Goal: Communication & Community: Answer question/provide support

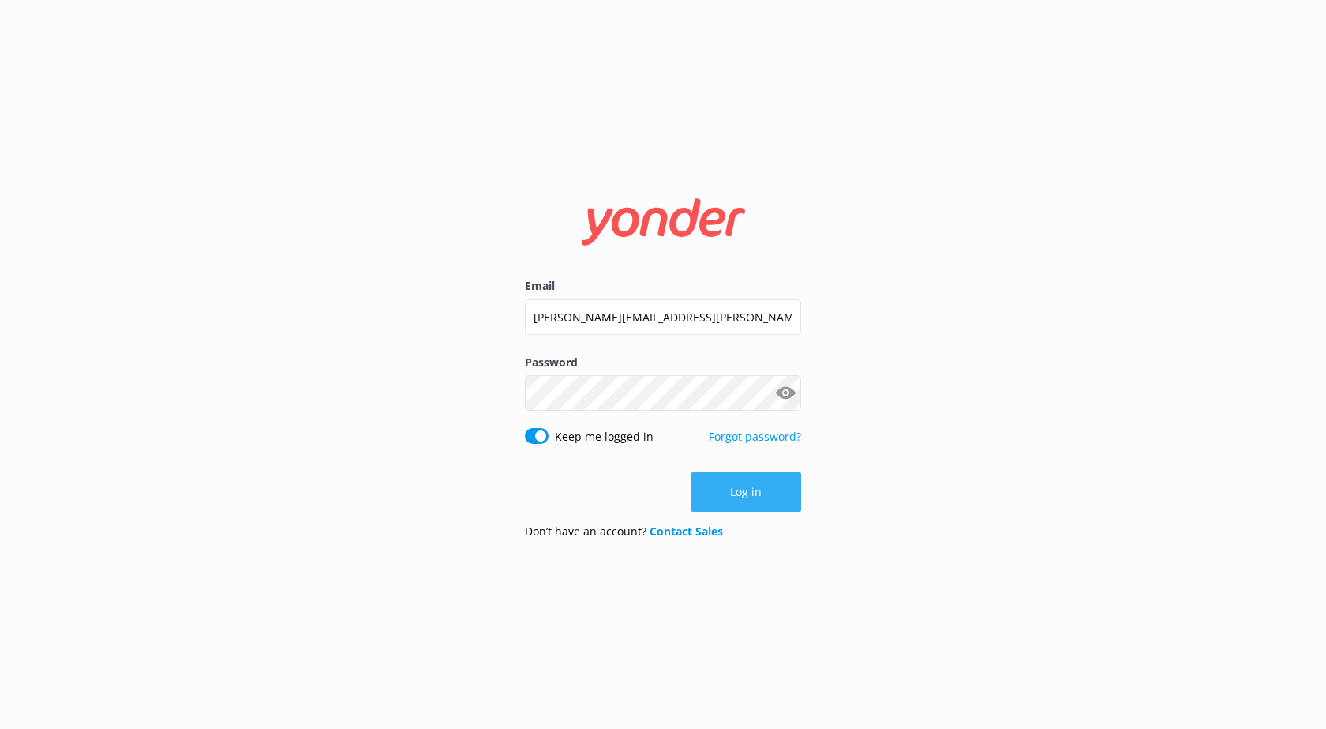
click at [707, 485] on button "Log in" at bounding box center [746, 491] width 111 height 39
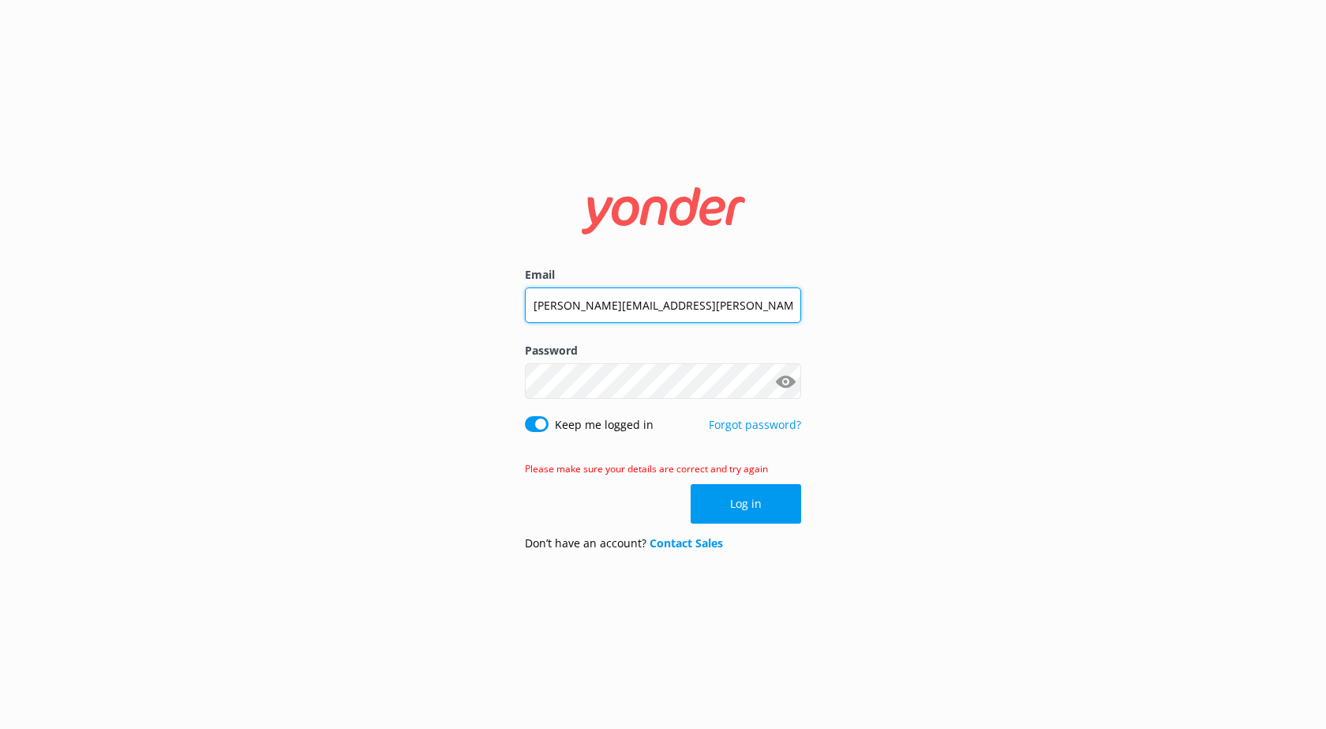
drag, startPoint x: 692, startPoint y: 307, endPoint x: 427, endPoint y: 298, distance: 264.7
click at [427, 298] on div "Email [PERSON_NAME][EMAIL_ADDRESS][PERSON_NAME][DOMAIN_NAME] Password Show pass…" at bounding box center [663, 364] width 1326 height 729
paste input "Ngaitahu1"
type input "Ngaitahu1"
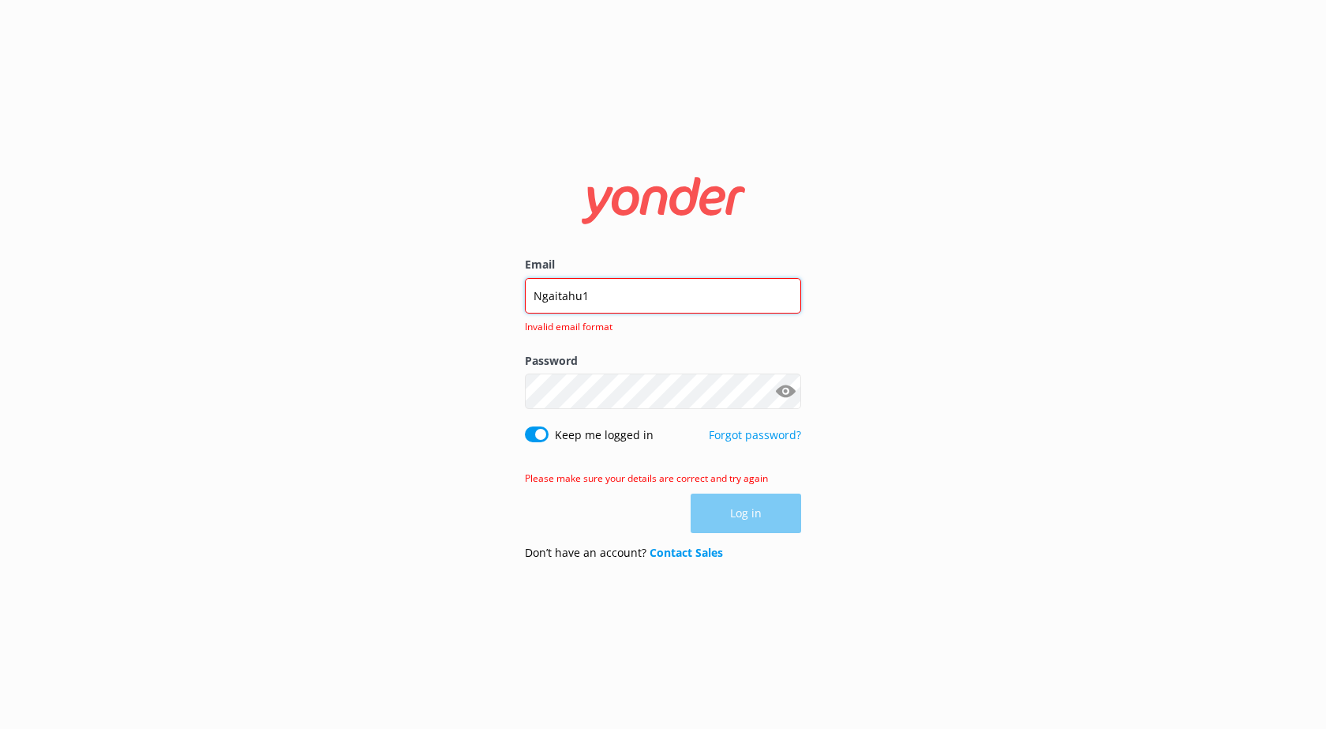
drag, startPoint x: 588, startPoint y: 301, endPoint x: 446, endPoint y: 290, distance: 142.6
click at [450, 293] on div "Email Ngaitahu1 Invalid email format Password Show password Keep me logged in F…" at bounding box center [663, 364] width 1326 height 729
type input "[EMAIL_ADDRESS][DOMAIN_NAME]"
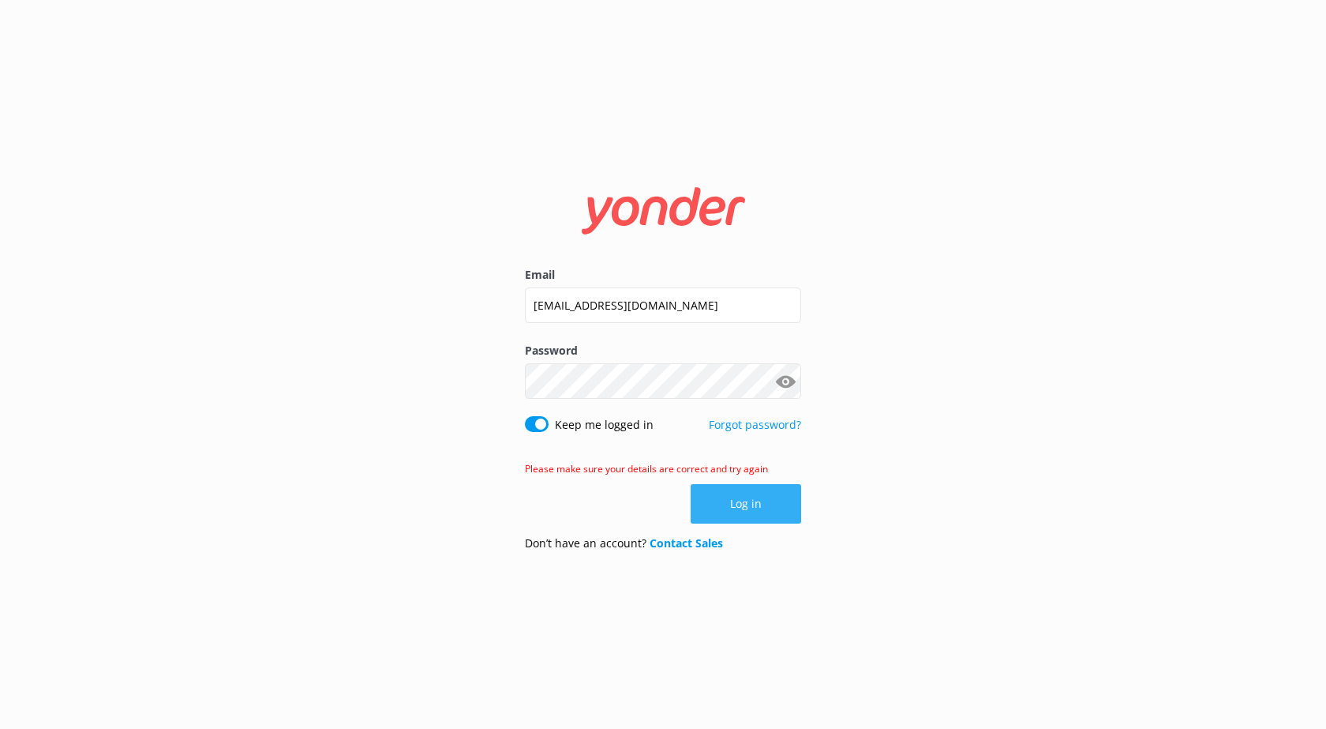
click at [737, 497] on button "Log in" at bounding box center [746, 503] width 111 height 39
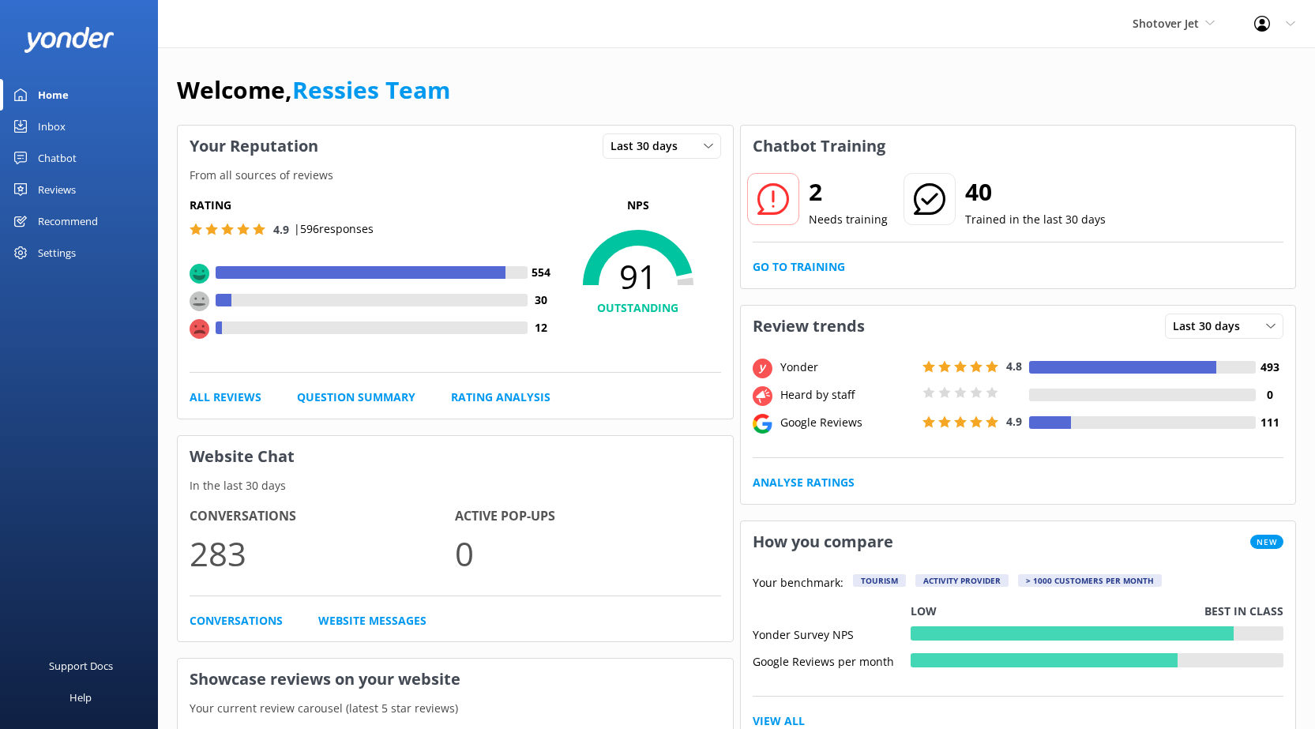
click at [47, 126] on div "Inbox" at bounding box center [52, 127] width 28 height 32
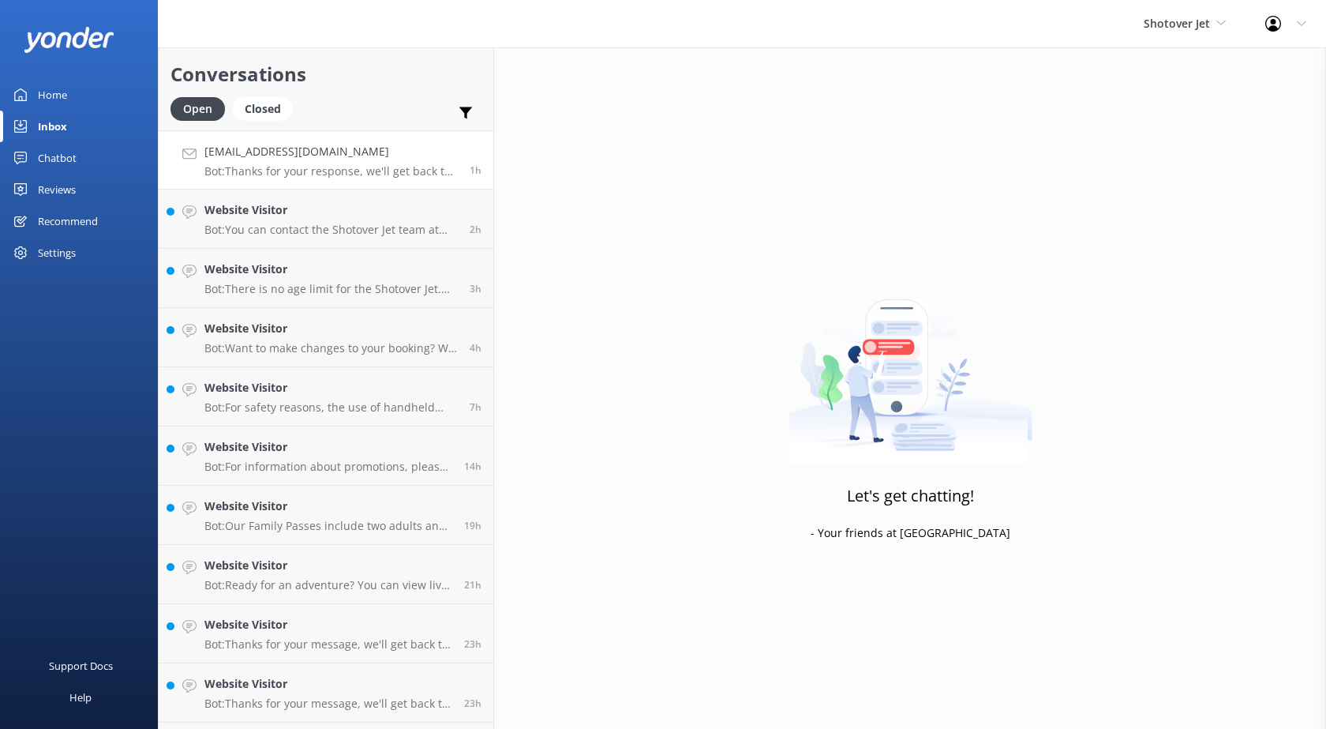
click at [308, 149] on h4 "[EMAIL_ADDRESS][DOMAIN_NAME]" at bounding box center [330, 151] width 253 height 17
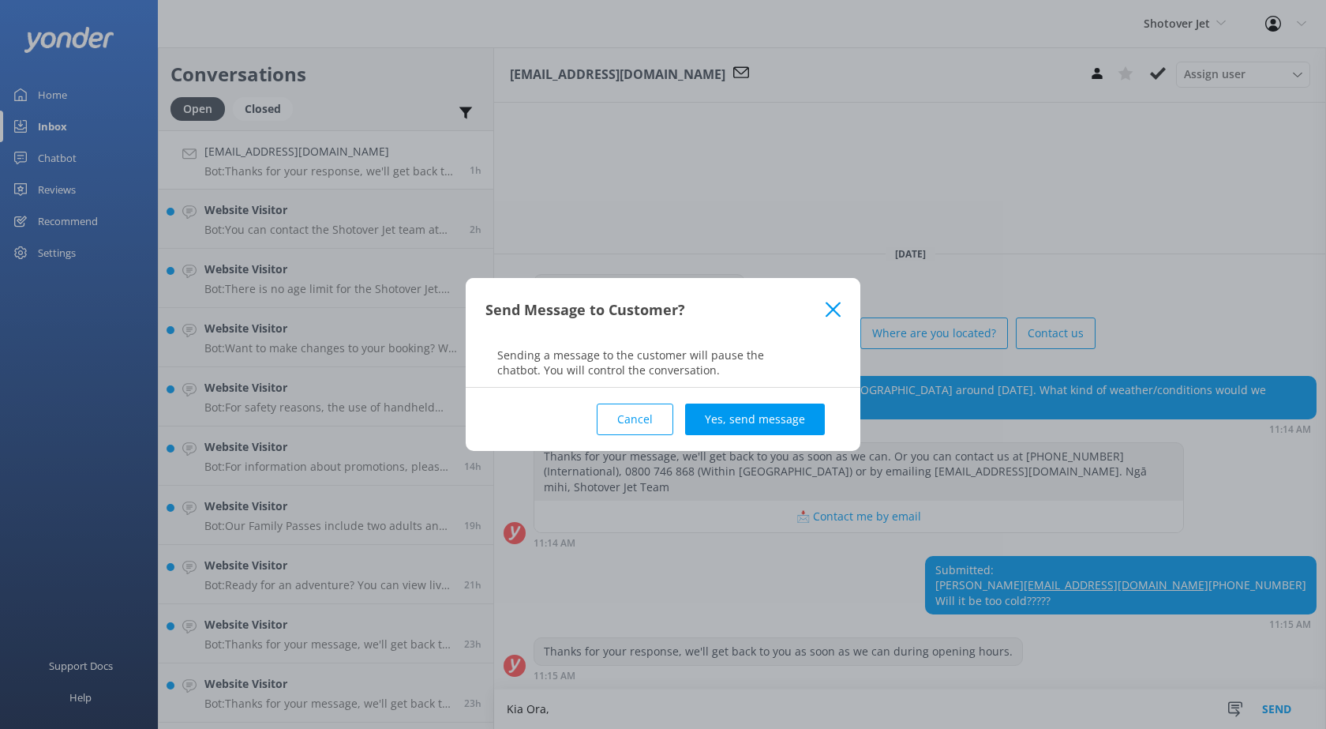
click at [640, 418] on button "Cancel" at bounding box center [635, 419] width 77 height 32
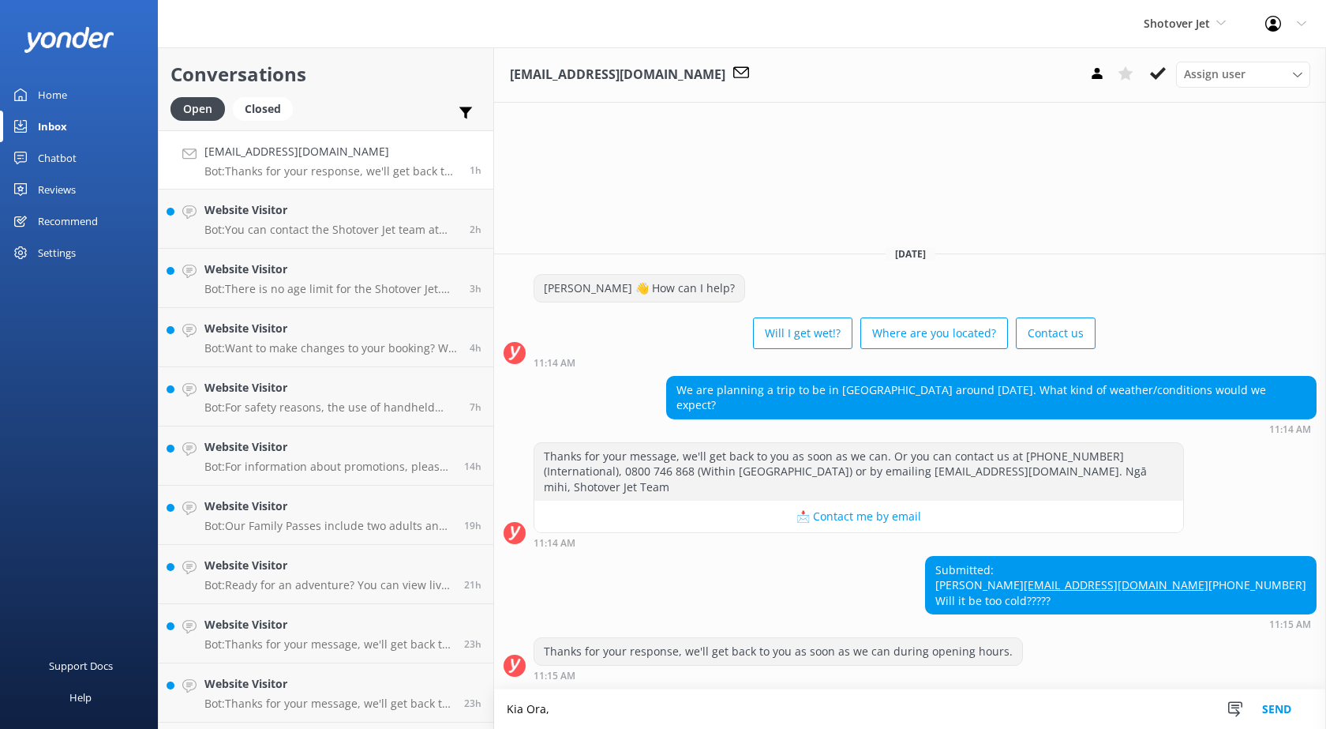
click at [548, 701] on textarea "Kia Ora," at bounding box center [910, 708] width 832 height 39
type textarea "[PERSON_NAME], Thanky ou for your message. October is spring time in [GEOGRAPHI…"
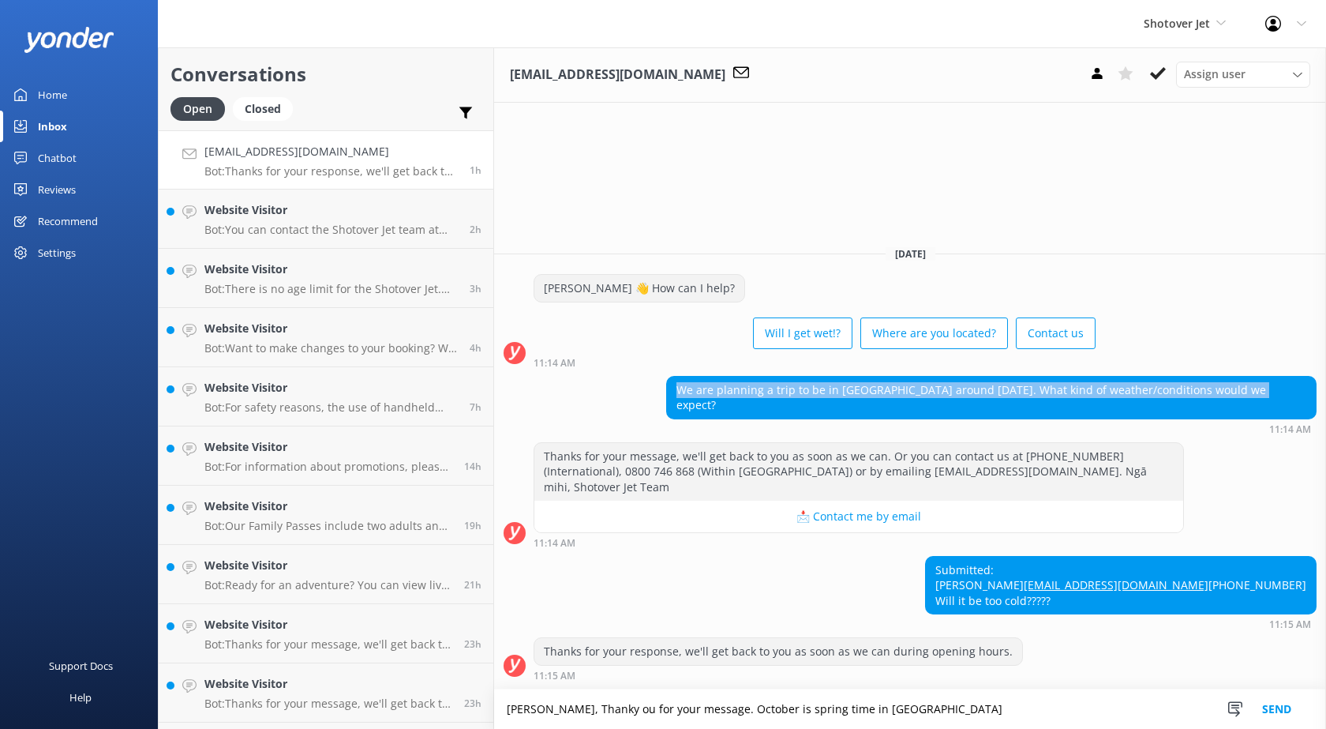
drag, startPoint x: 736, startPoint y: 389, endPoint x: 1319, endPoint y: 390, distance: 582.7
click at [1319, 390] on div "We are planning a trip to be in [GEOGRAPHIC_DATA] around [DATE]. What kind of w…" at bounding box center [910, 405] width 832 height 58
copy div "We are planning a trip to be in [GEOGRAPHIC_DATA] around [DATE]. What kind of w…"
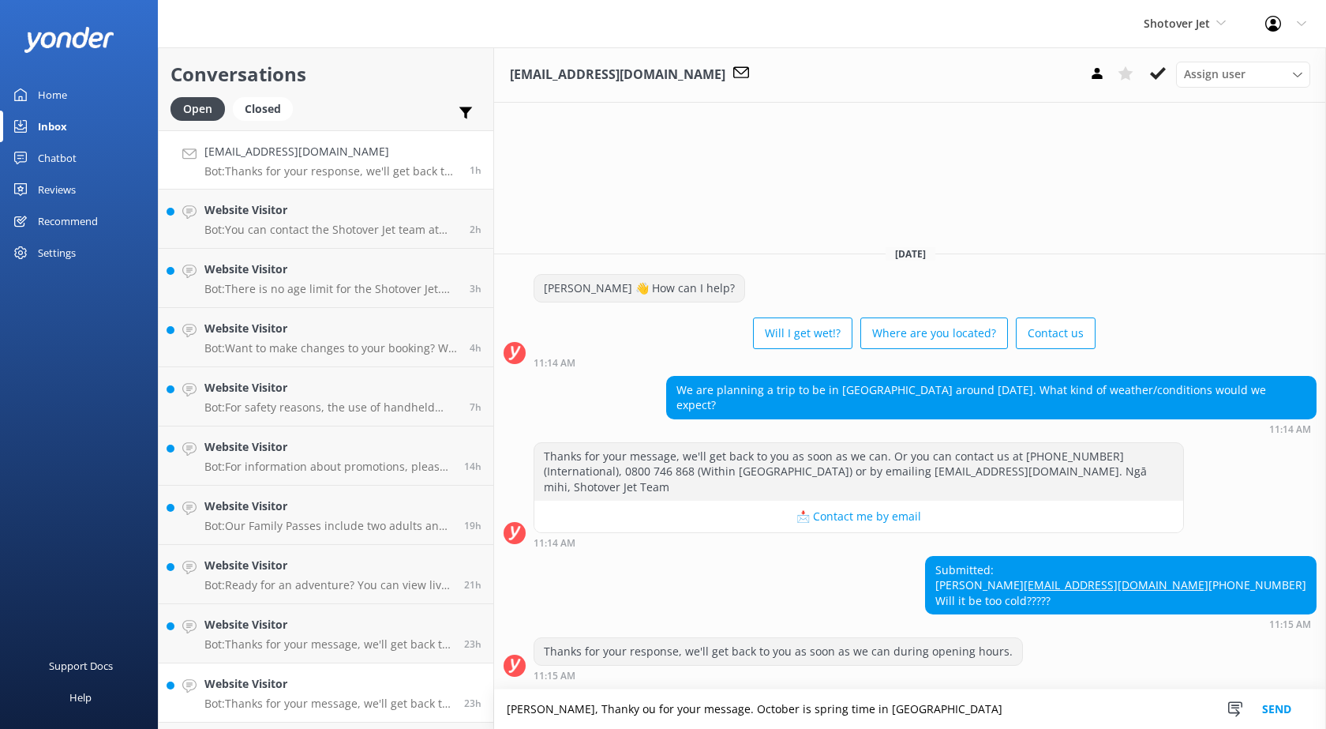
drag, startPoint x: 902, startPoint y: 705, endPoint x: 436, endPoint y: 708, distance: 465.9
click at [436, 708] on div "Conversations Open Closed Important Assigned to me Unassigned [EMAIL_ADDRESS][D…" at bounding box center [742, 387] width 1169 height 681
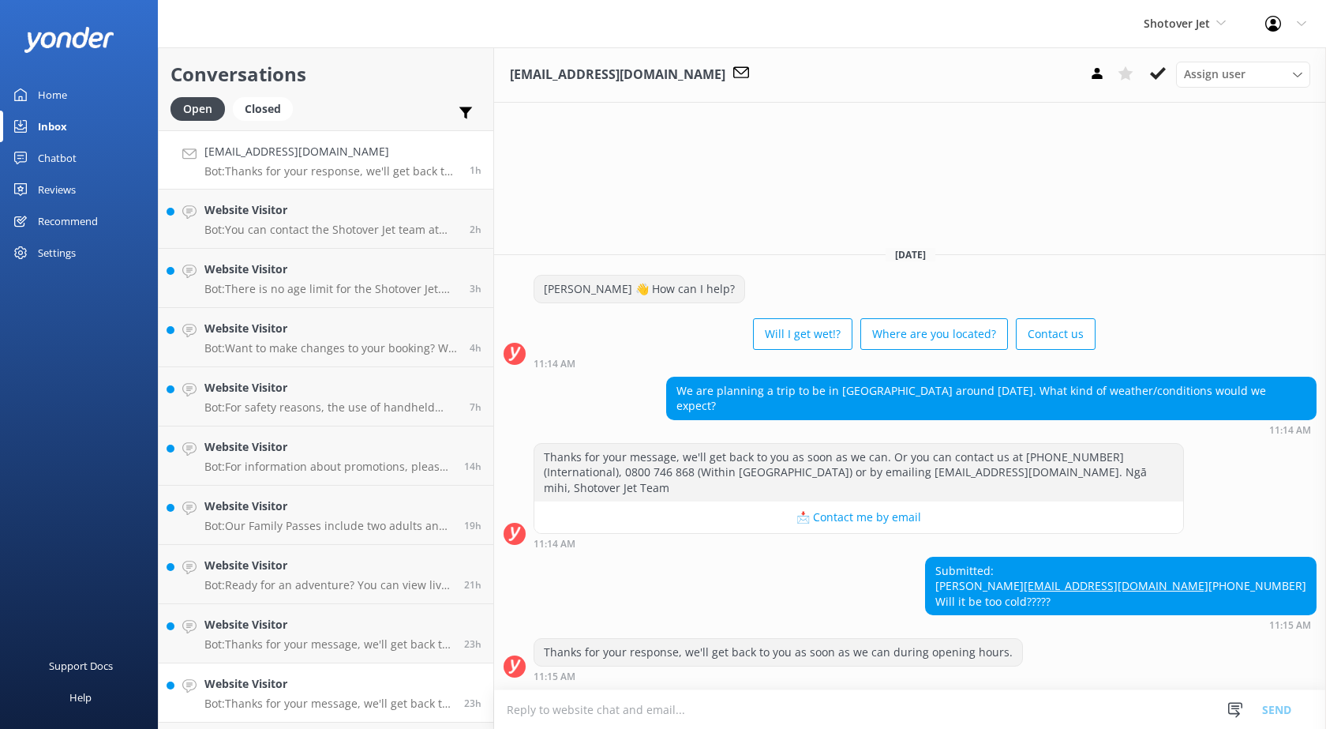
paste textarea "ia ora, In mid-October, [GEOGRAPHIC_DATA] is in early spring, so the weather ca…"
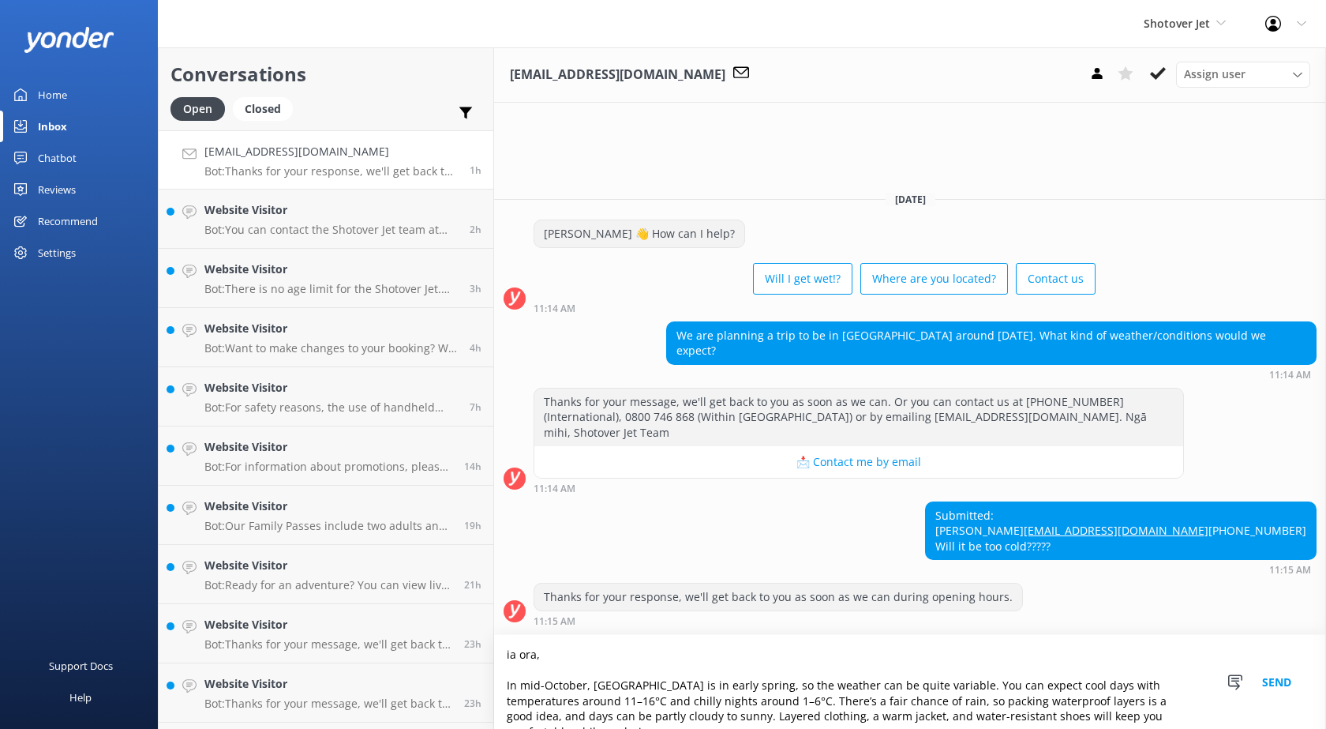
click at [494, 654] on textarea "ia ora, In mid-October, [GEOGRAPHIC_DATA] is in early spring, so the weather ca…" at bounding box center [910, 682] width 832 height 94
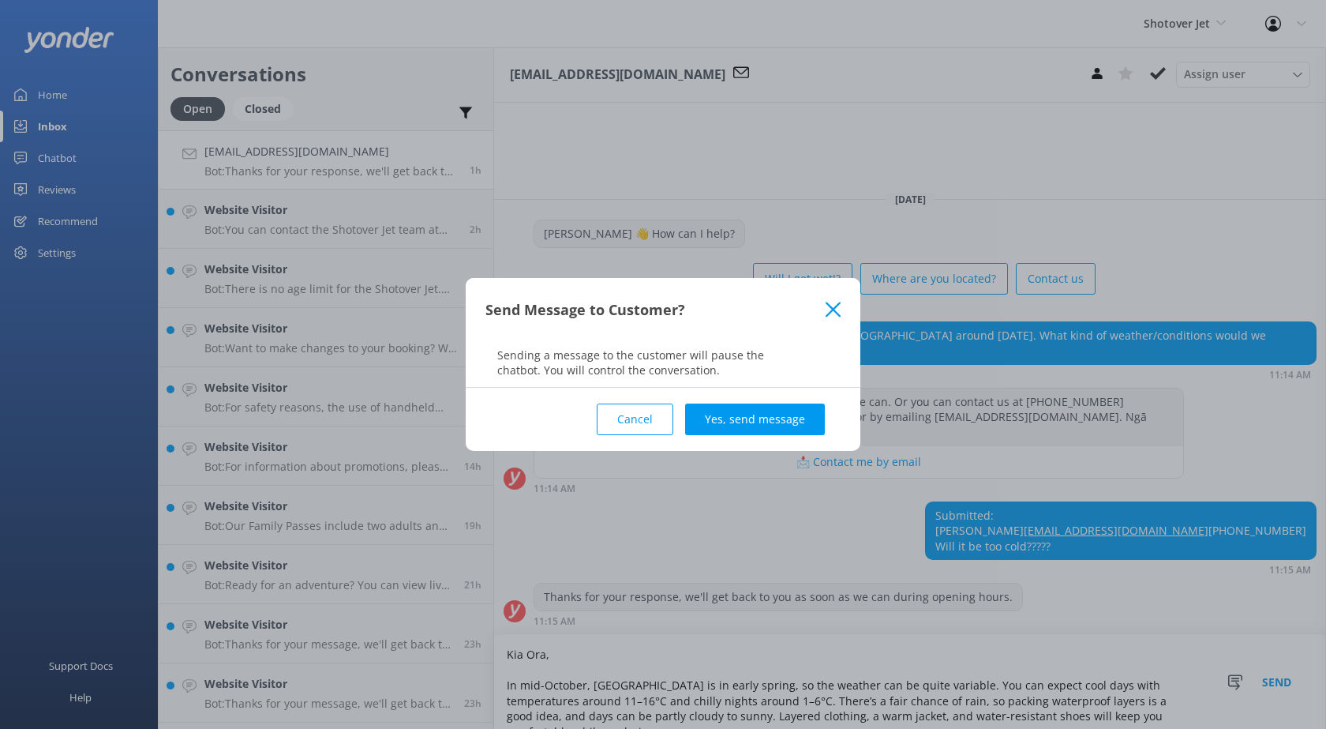
click at [640, 404] on button "Cancel" at bounding box center [635, 419] width 77 height 32
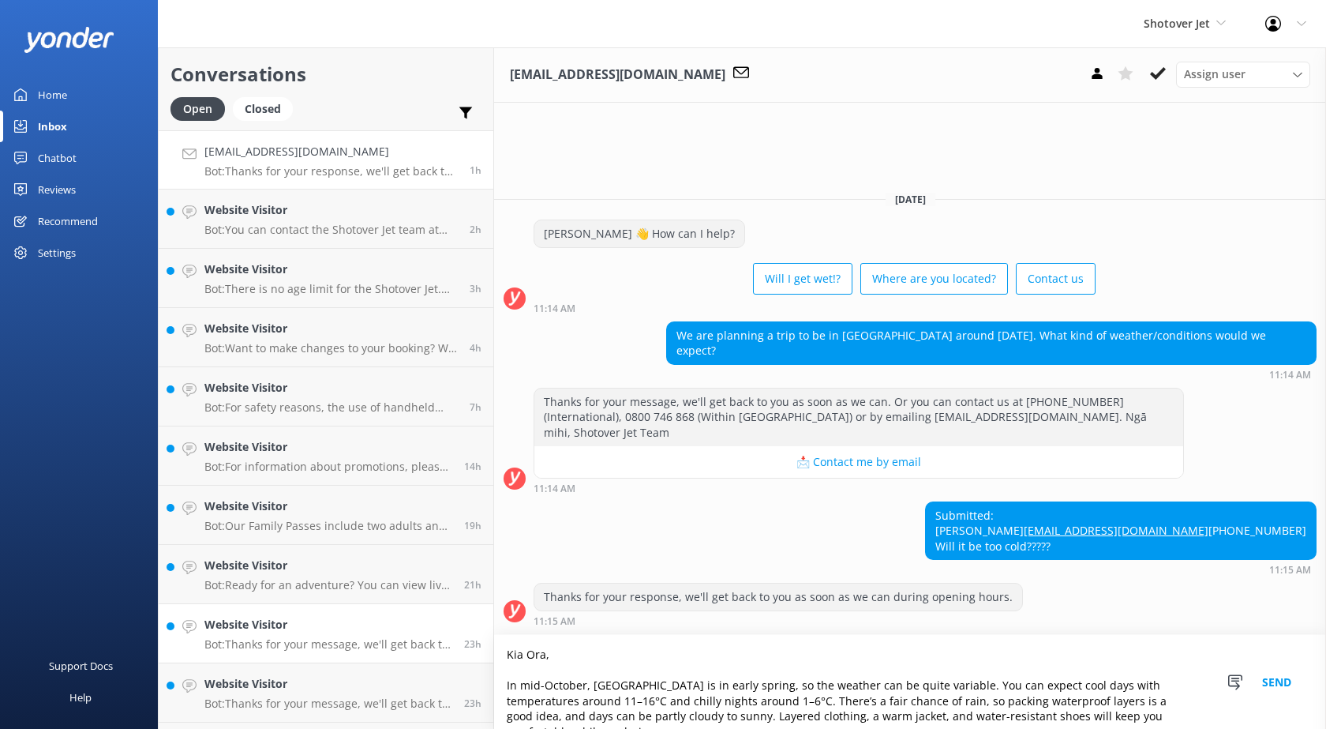
drag, startPoint x: 1103, startPoint y: 721, endPoint x: 419, endPoint y: 609, distance: 692.9
click at [419, 609] on div "Conversations Open Closed Important Assigned to me Unassigned [EMAIL_ADDRESS][D…" at bounding box center [742, 387] width 1169 height 681
click at [514, 677] on textarea "Kia Ora, In mid-October, [GEOGRAPHIC_DATA] is in early spring, so the weather c…" at bounding box center [910, 682] width 832 height 94
click at [494, 686] on textarea "Kia Ora, In mid-October, [GEOGRAPHIC_DATA] is in early spring, so the weather c…" at bounding box center [910, 682] width 832 height 94
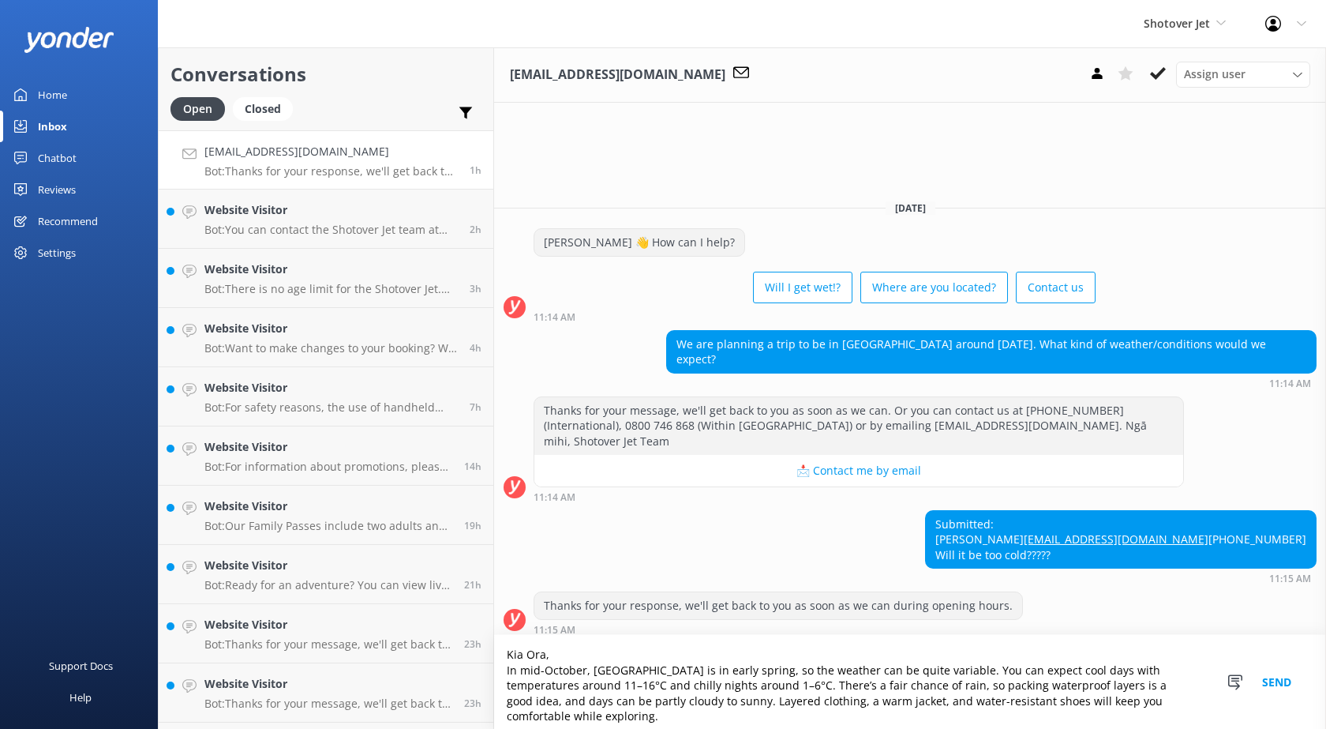
click at [1131, 713] on textarea "Kia Ora, In mid-October, [GEOGRAPHIC_DATA] is in early spring, so the weather c…" at bounding box center [910, 682] width 832 height 94
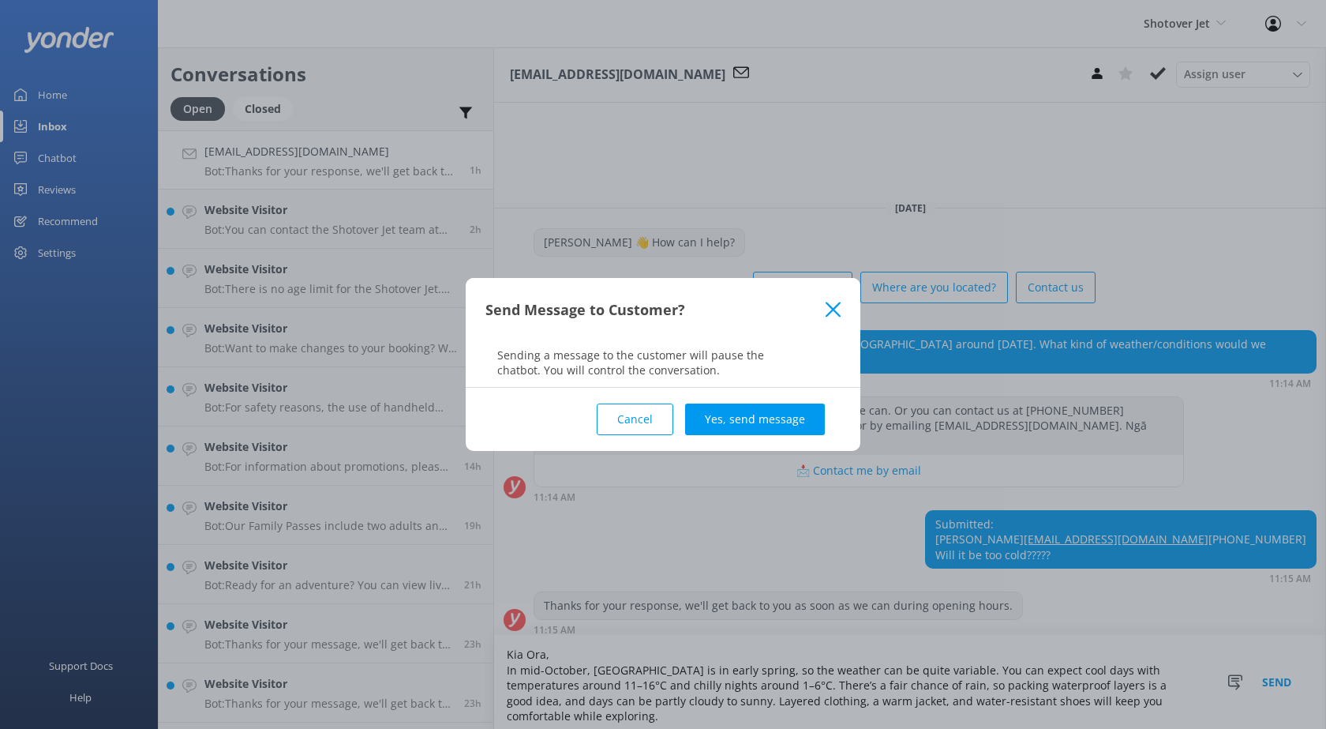
click at [661, 417] on button "Cancel" at bounding box center [635, 419] width 77 height 32
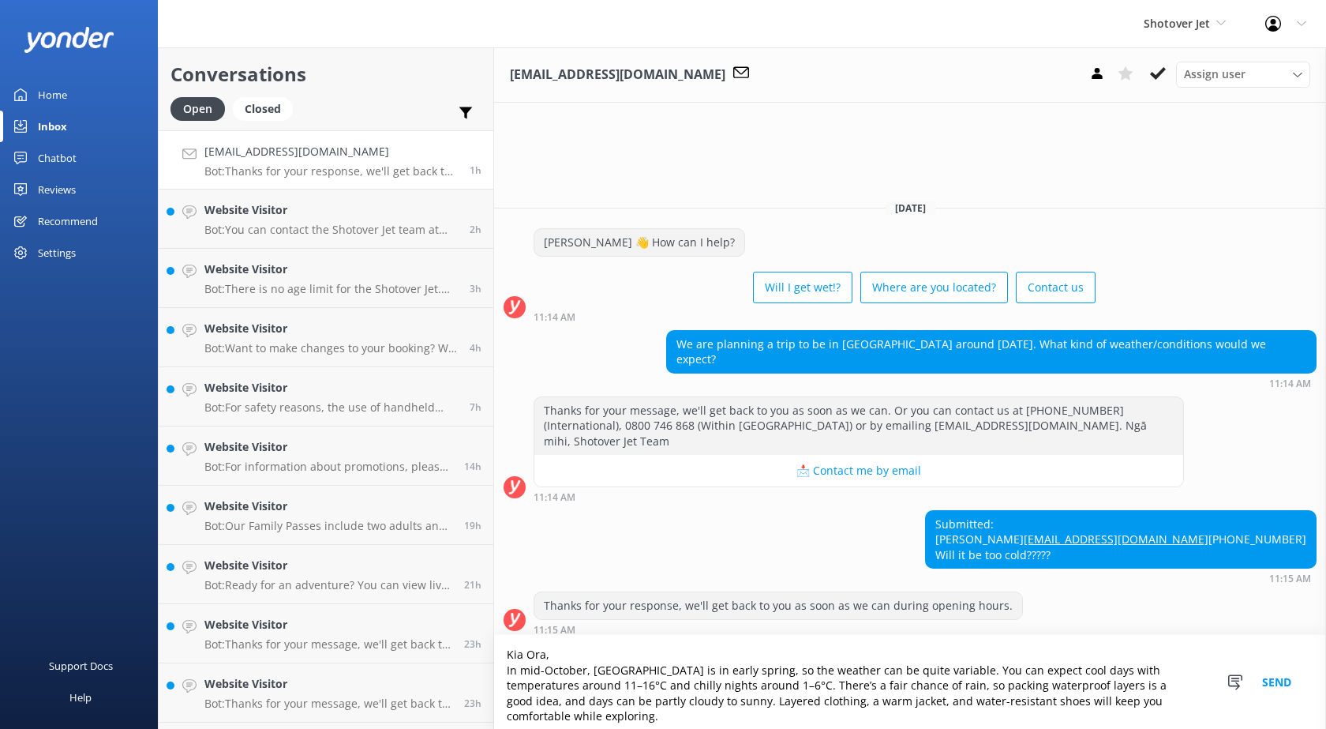
click at [1147, 700] on textarea "Kia Ora, In mid-October, [GEOGRAPHIC_DATA] is in early spring, so the weather c…" at bounding box center [910, 682] width 832 height 94
drag, startPoint x: 1136, startPoint y: 707, endPoint x: 1118, endPoint y: 713, distance: 19.2
click at [1132, 709] on textarea "Kia Ora, In mid-October, [GEOGRAPHIC_DATA] is in early spring, so the weather c…" at bounding box center [910, 682] width 832 height 94
paste textarea "Ngā mihi / Kind regards, [PERSON_NAME]"
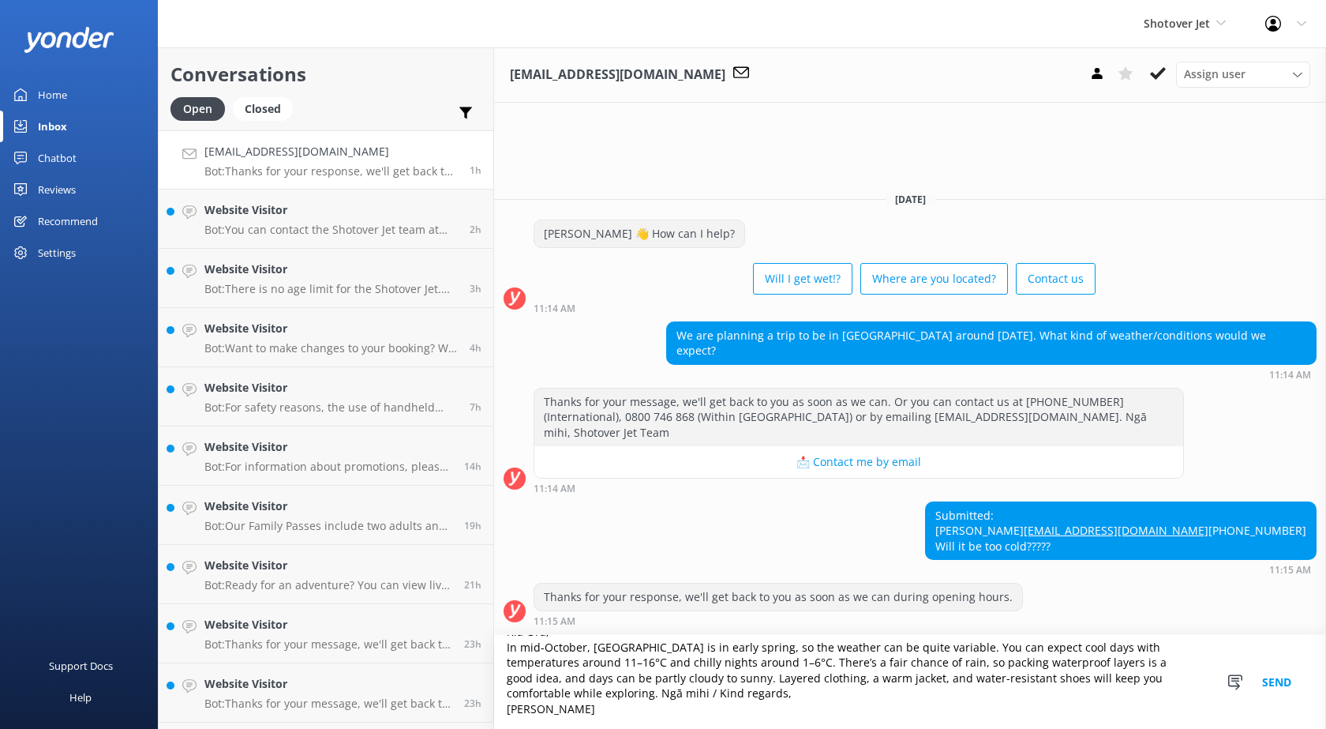
type textarea "Kia Ora, In mid-October, [GEOGRAPHIC_DATA] is in early spring, so the weather c…"
click at [1255, 679] on button "Send" at bounding box center [1277, 682] width 59 height 94
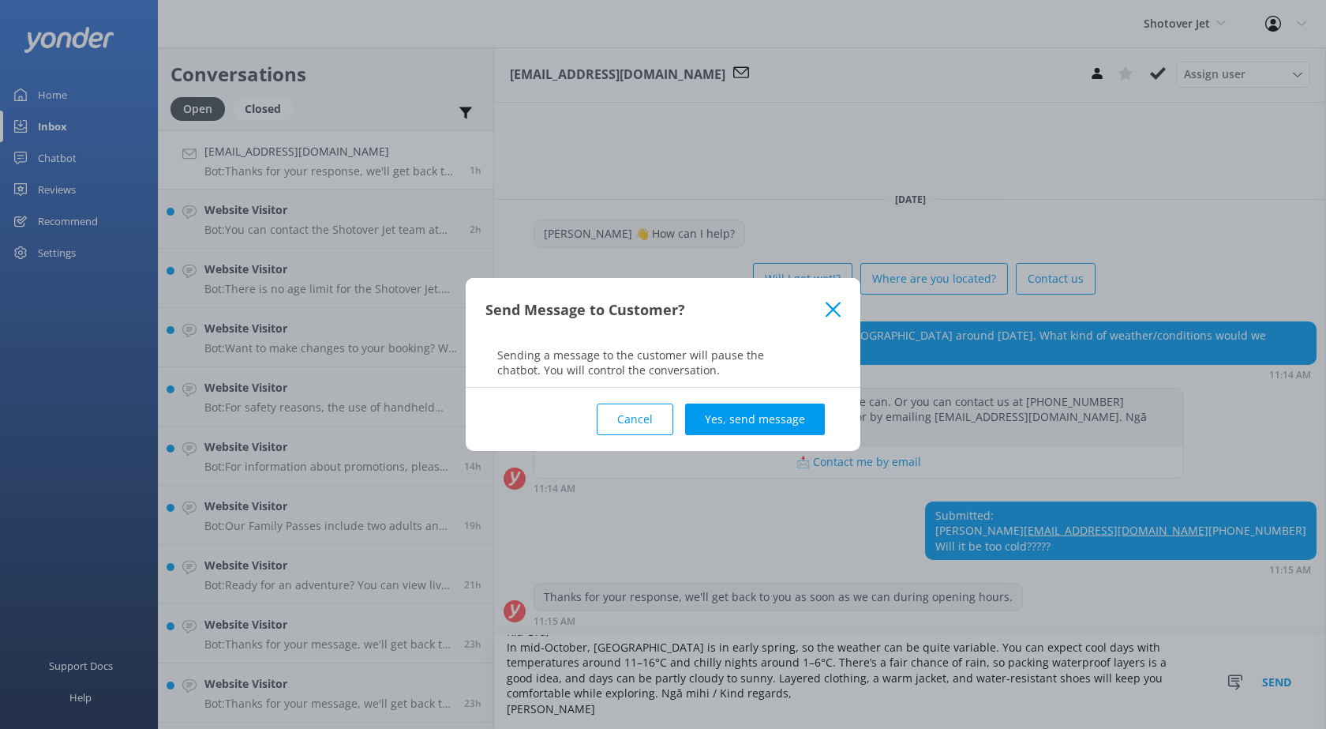
click at [752, 425] on button "Yes, send message" at bounding box center [755, 419] width 140 height 32
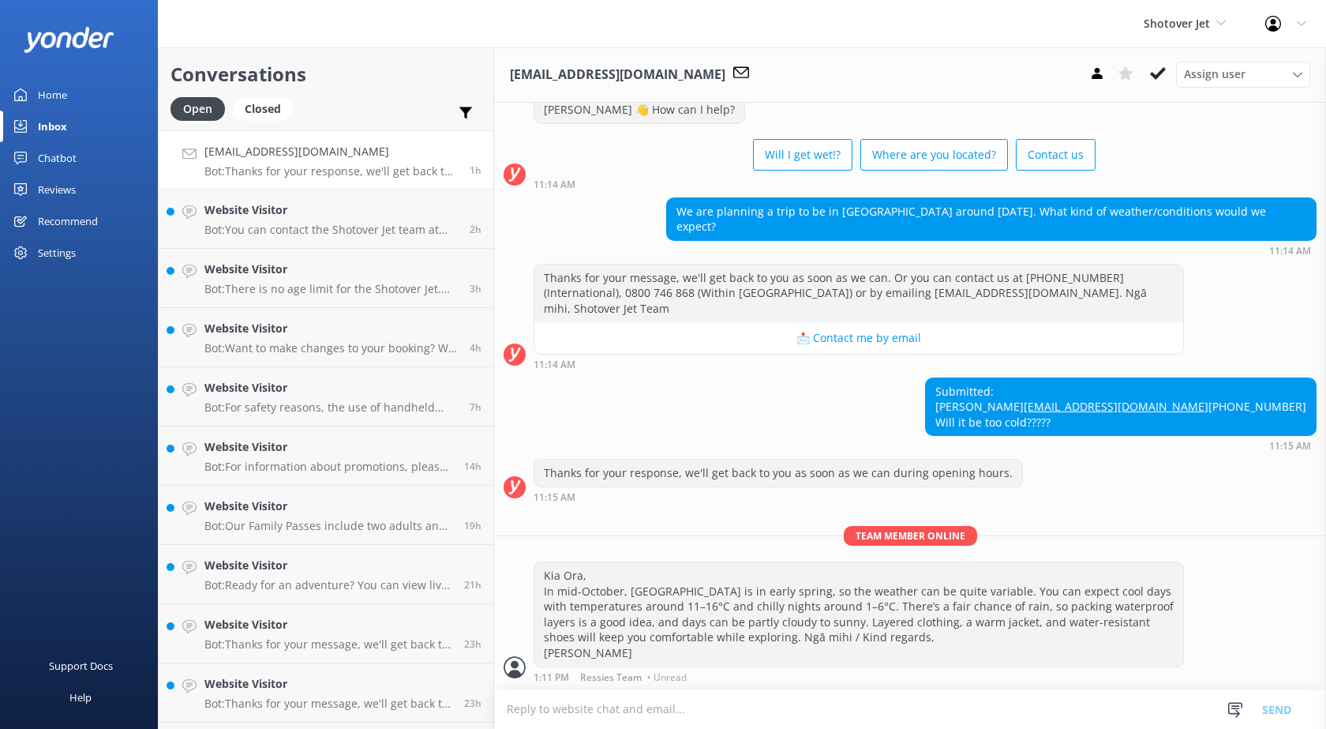
scroll to position [49, 0]
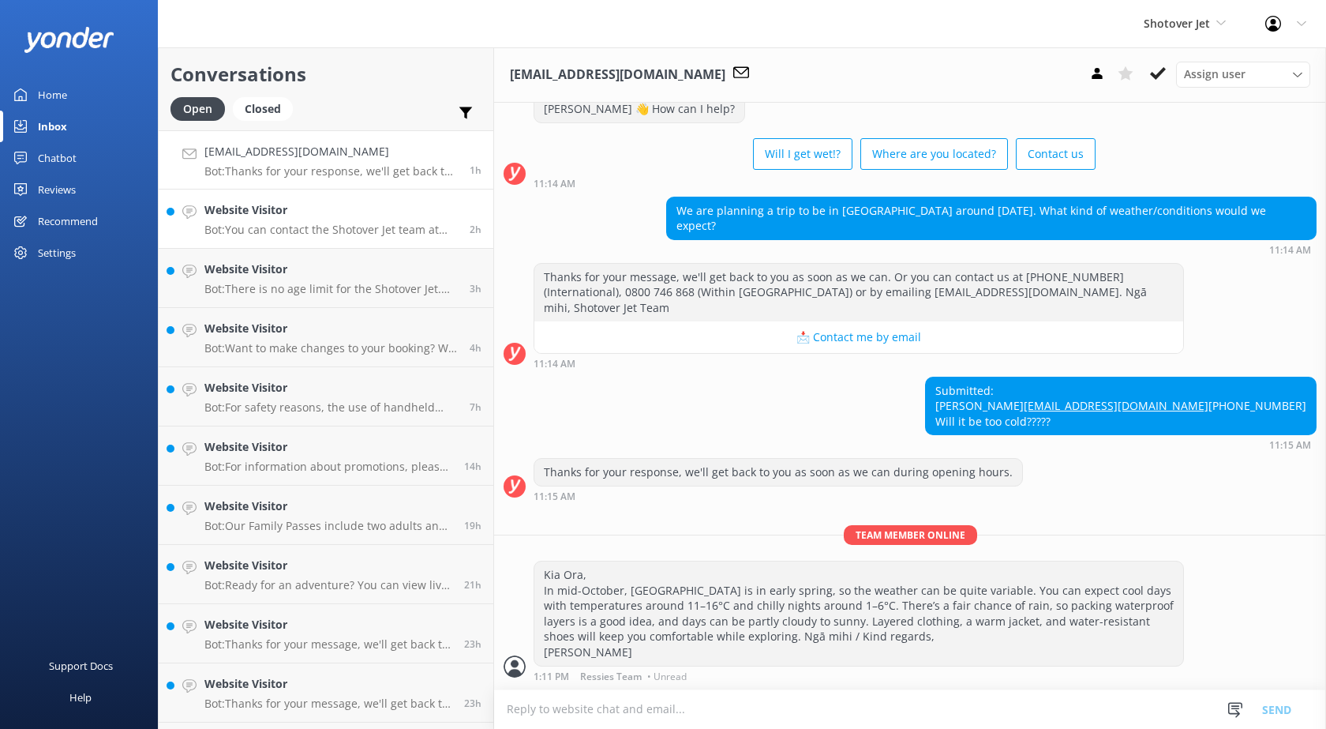
click at [316, 234] on p "Bot: You can contact the Shotover Jet team at [PHONE_NUMBER] (International), 0…" at bounding box center [330, 230] width 253 height 14
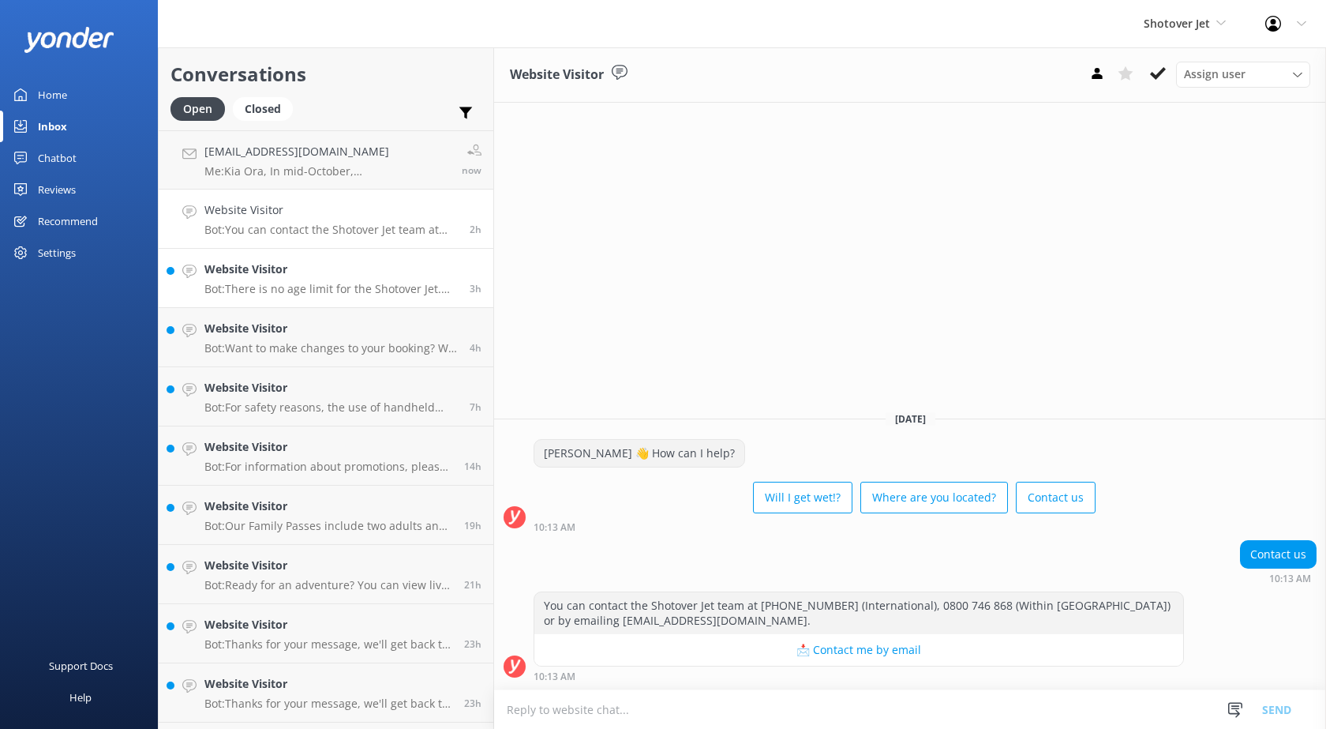
click at [321, 283] on p "Bot: There is no age limit for the Shotover Jet. However, children must be a mi…" at bounding box center [330, 289] width 253 height 14
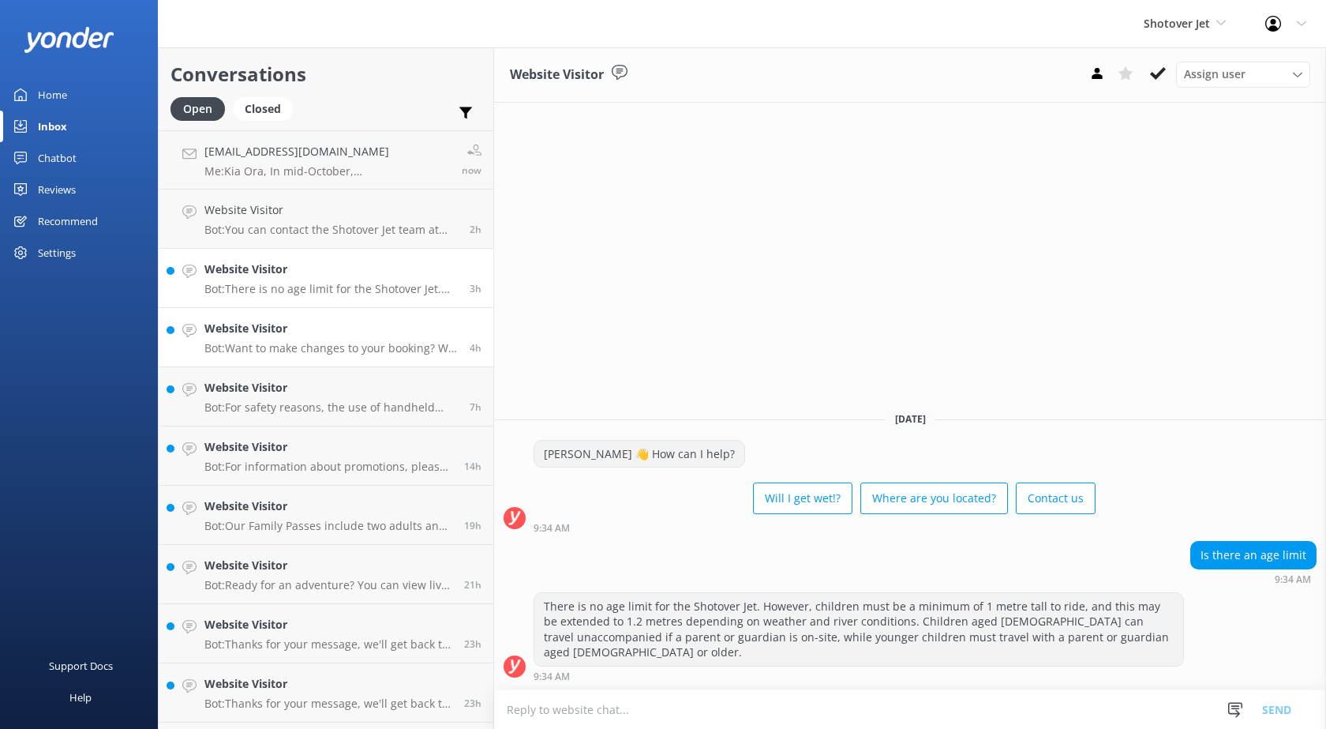
click at [312, 332] on h4 "Website Visitor" at bounding box center [330, 328] width 253 height 17
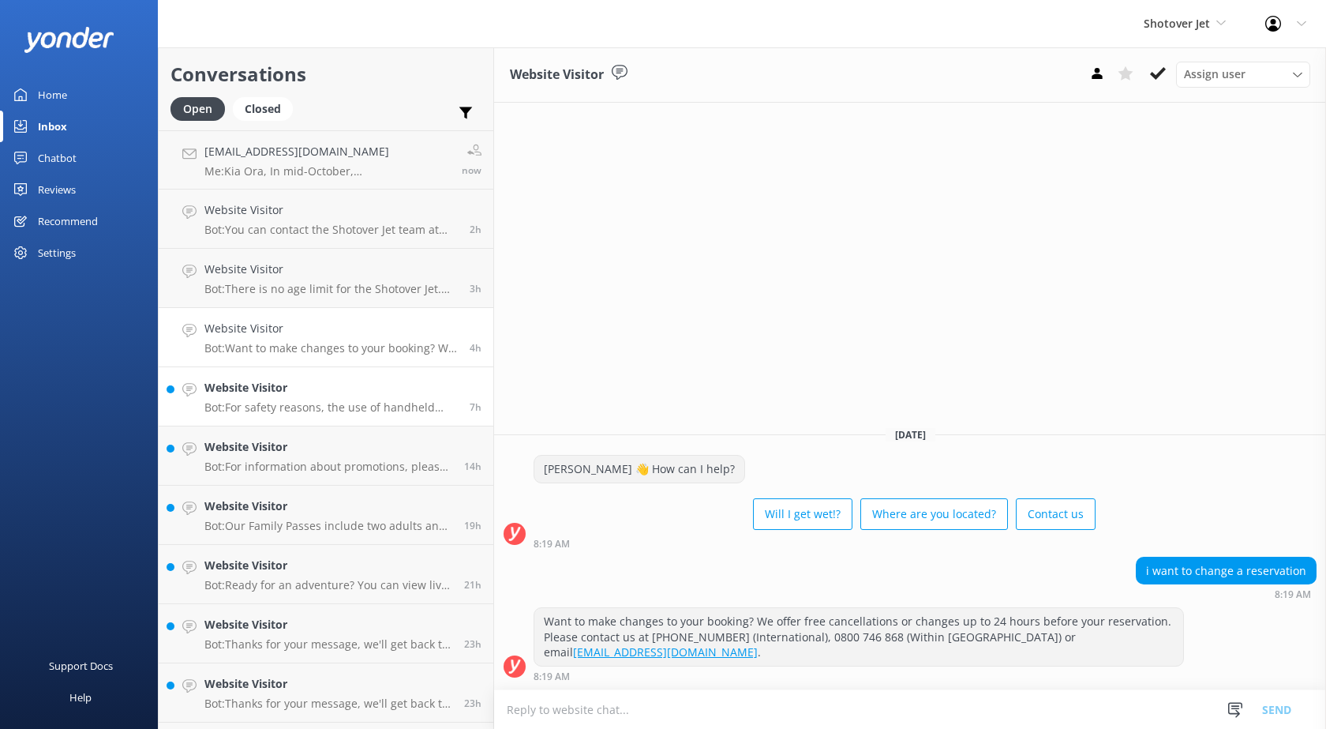
drag, startPoint x: 266, startPoint y: 392, endPoint x: 271, endPoint y: 411, distance: 18.8
click at [267, 392] on h4 "Website Visitor" at bounding box center [330, 387] width 253 height 17
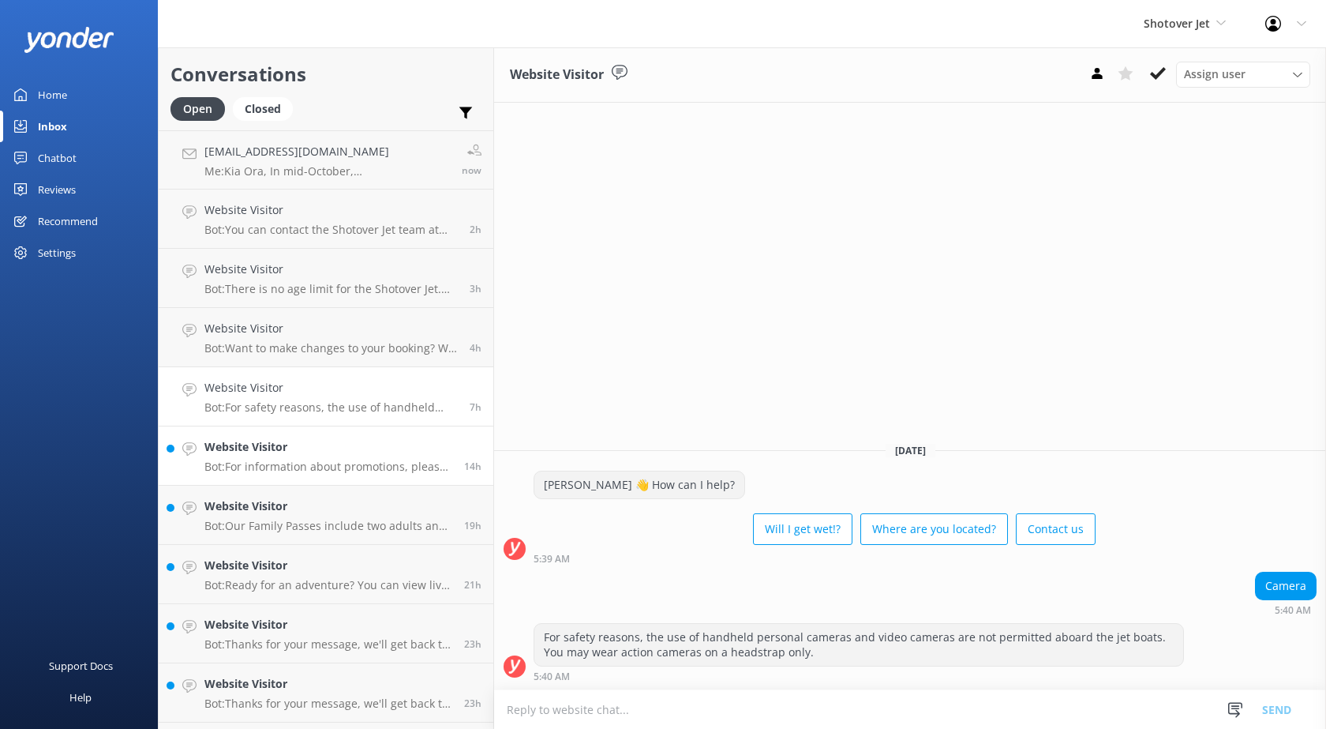
click at [294, 466] on p "Bot: For information about promotions, please reach out to our reservations tea…" at bounding box center [328, 467] width 248 height 14
click at [274, 516] on div "Website Visitor Bot: Our Family Passes include two adults and two children ([DE…" at bounding box center [328, 514] width 248 height 35
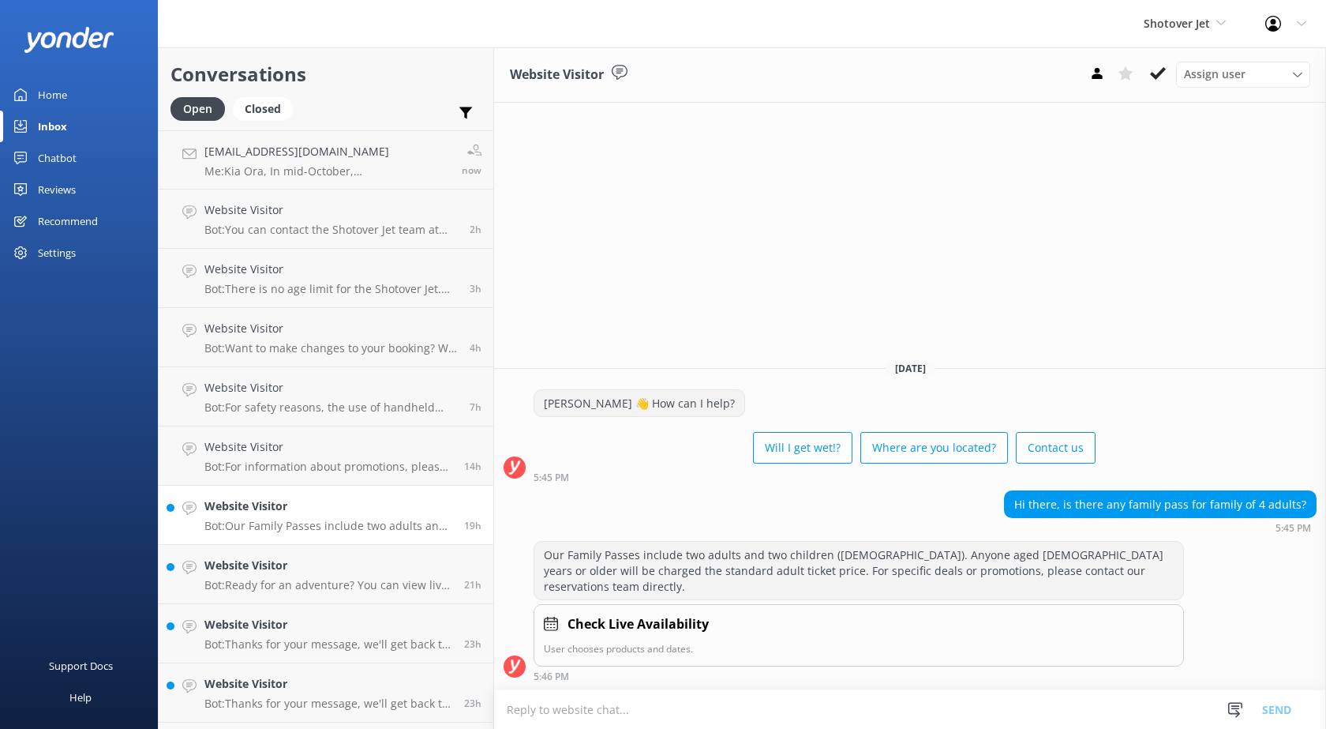
scroll to position [79, 0]
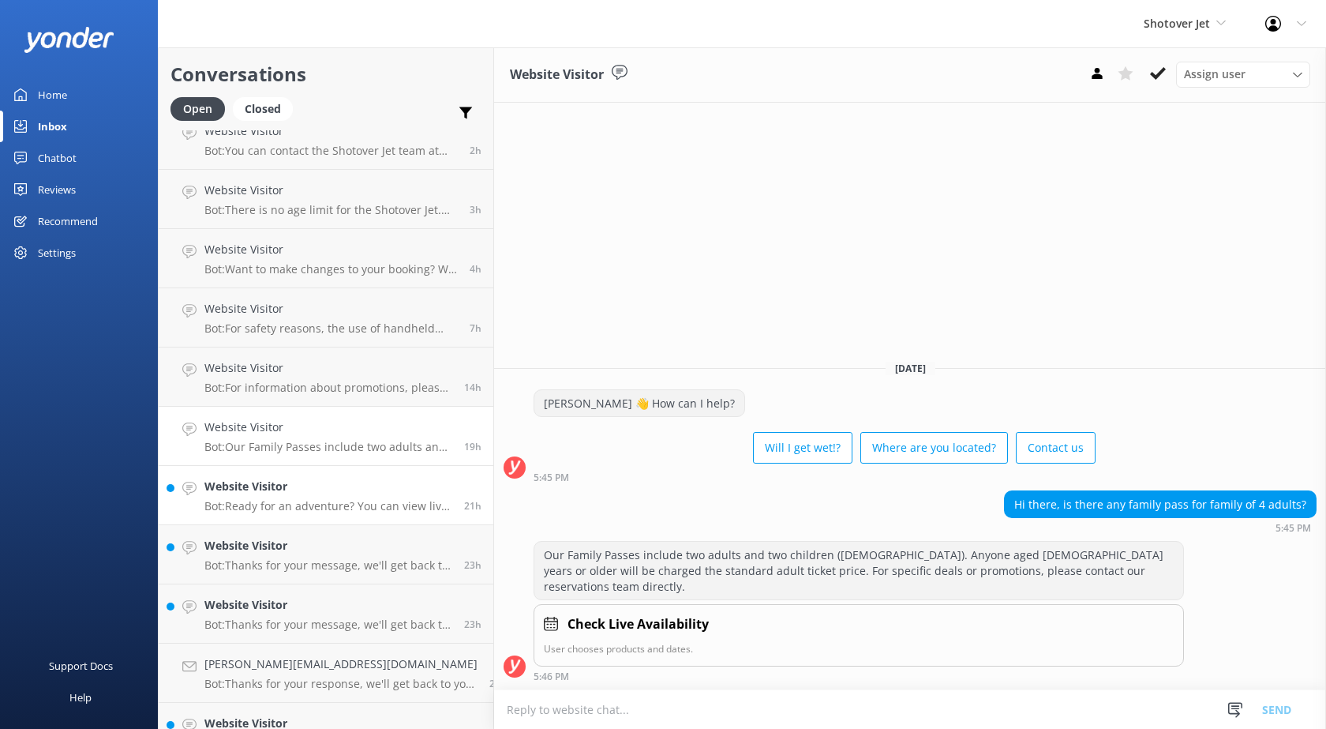
click at [267, 497] on div "Website Visitor Bot: Ready for an adventure? You can view live availability and…" at bounding box center [328, 495] width 248 height 35
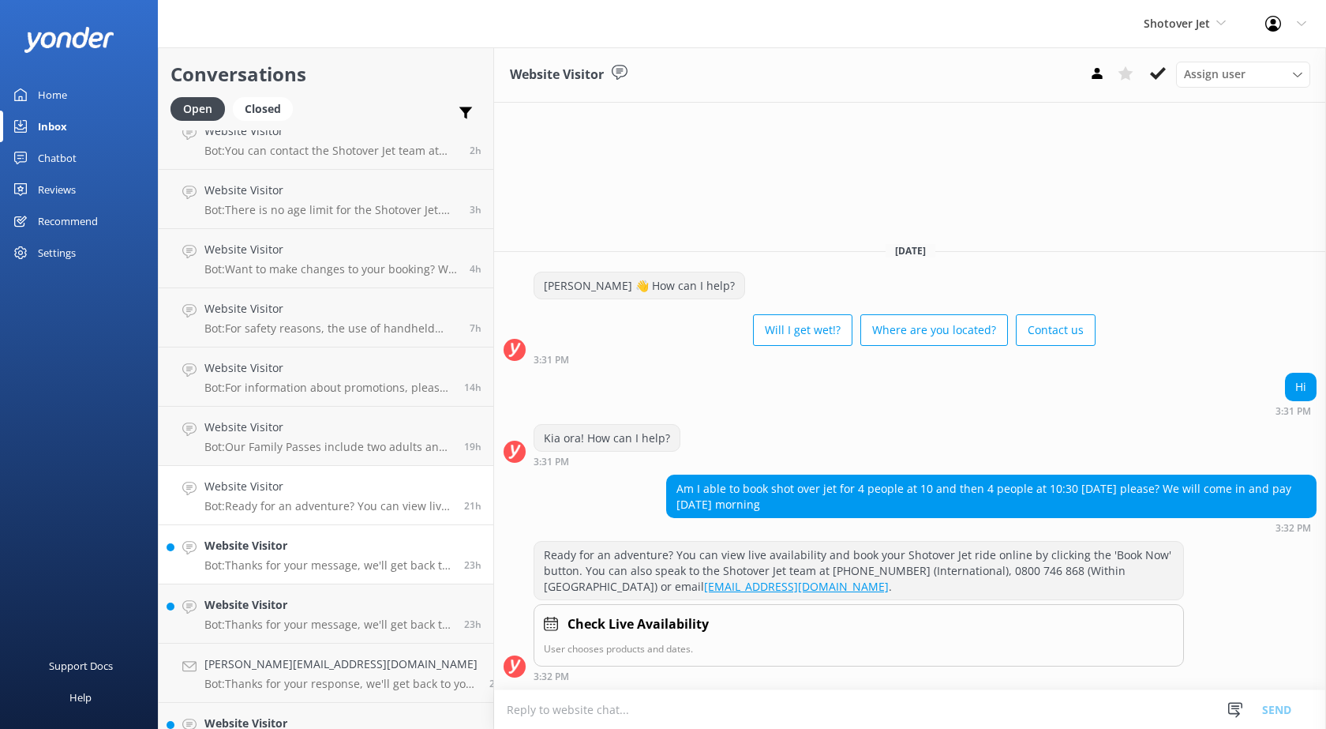
click at [272, 543] on h4 "Website Visitor" at bounding box center [328, 545] width 248 height 17
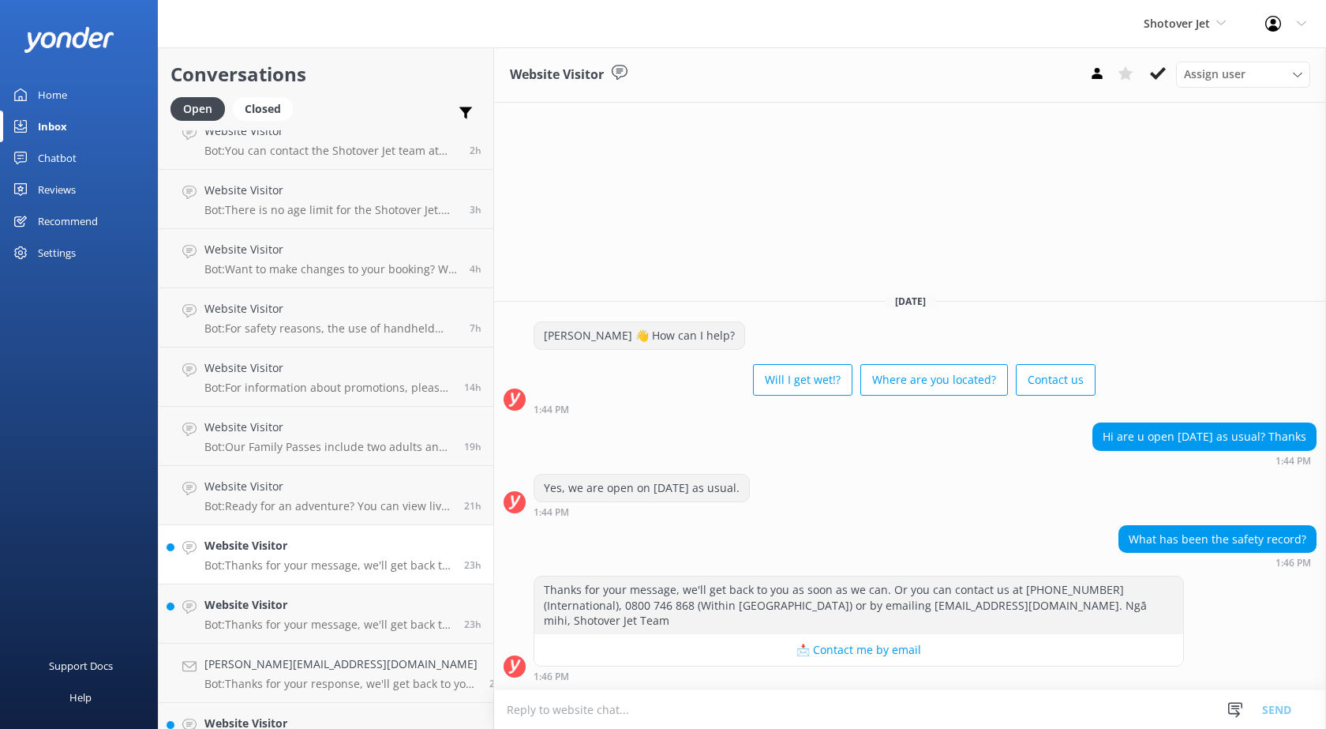
scroll to position [158, 0]
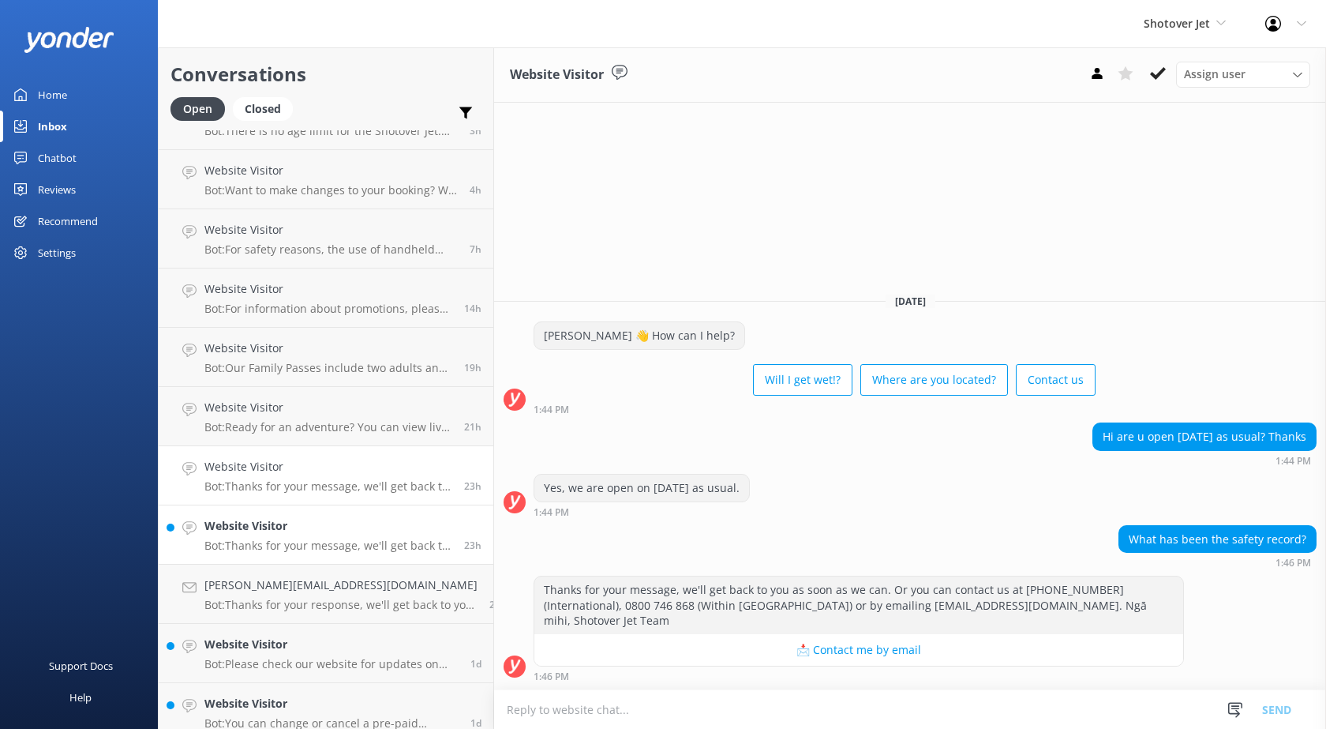
click at [267, 531] on h4 "Website Visitor" at bounding box center [328, 525] width 248 height 17
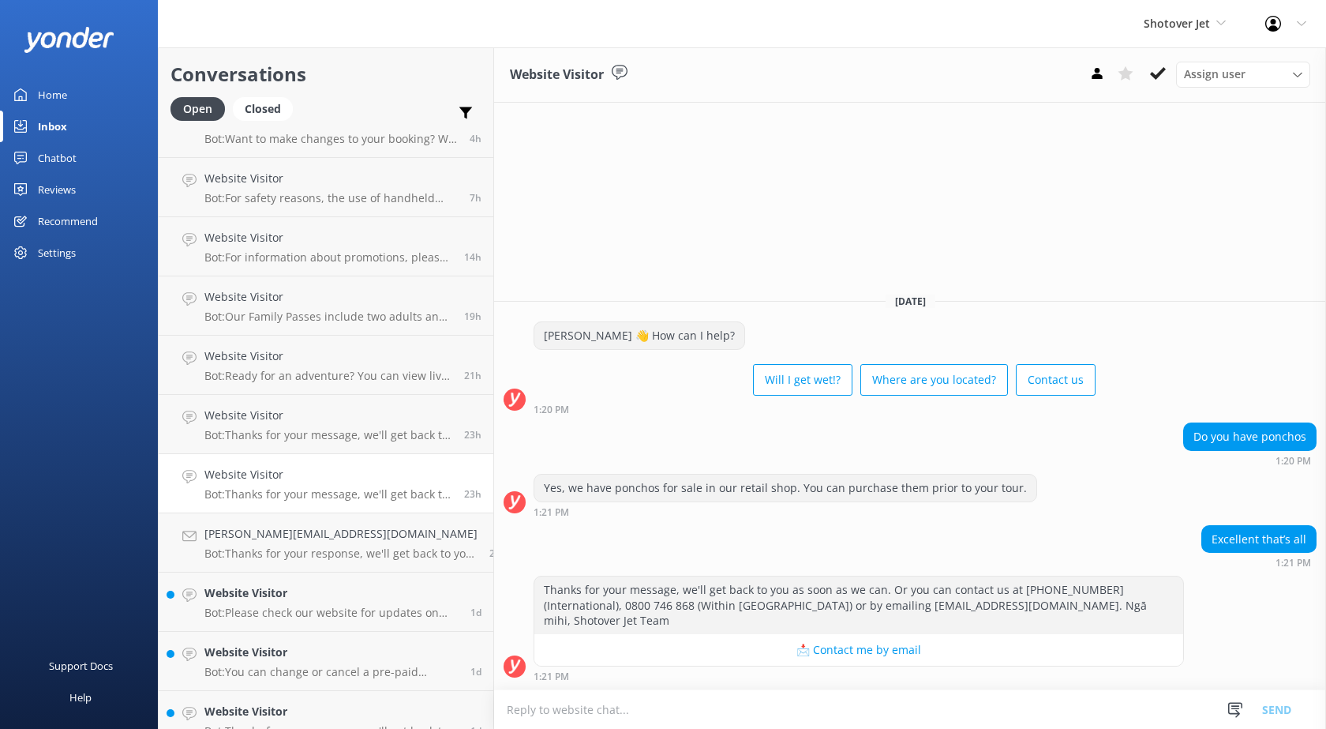
scroll to position [237, 0]
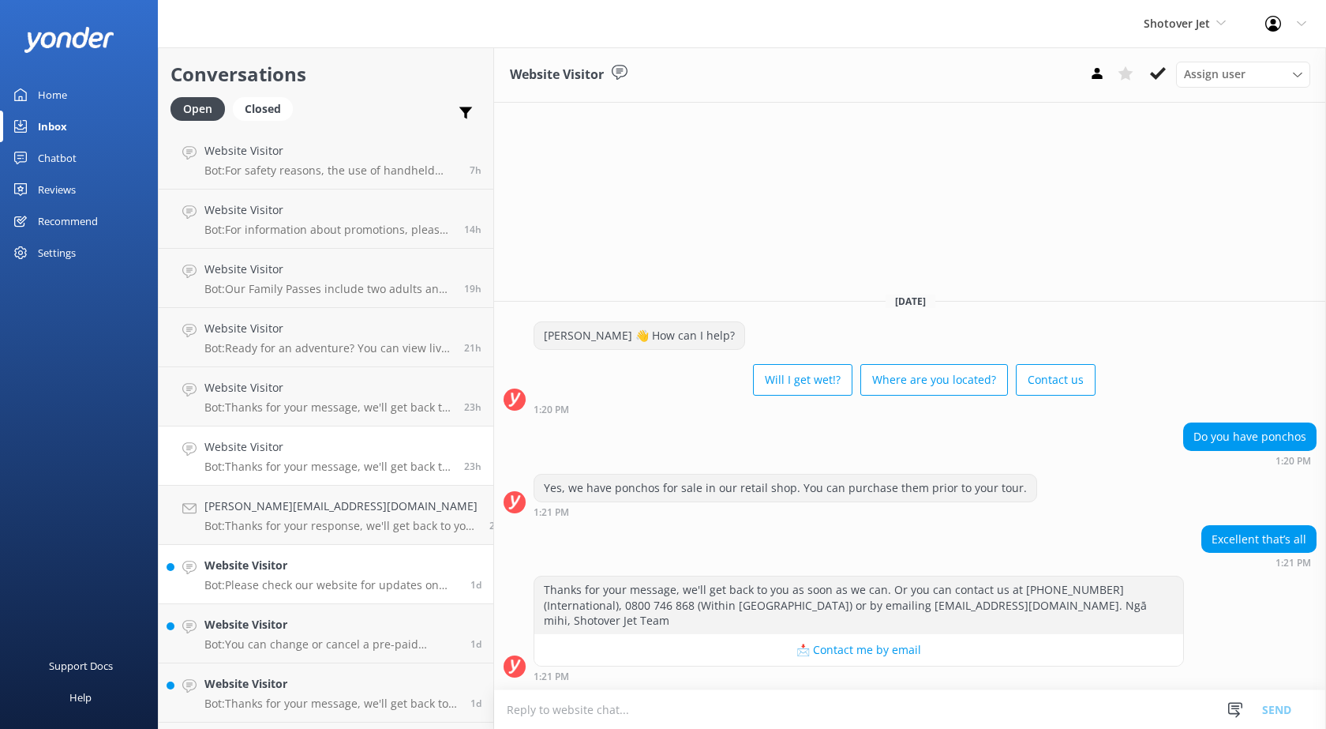
click at [267, 560] on h4 "Website Visitor" at bounding box center [331, 565] width 254 height 17
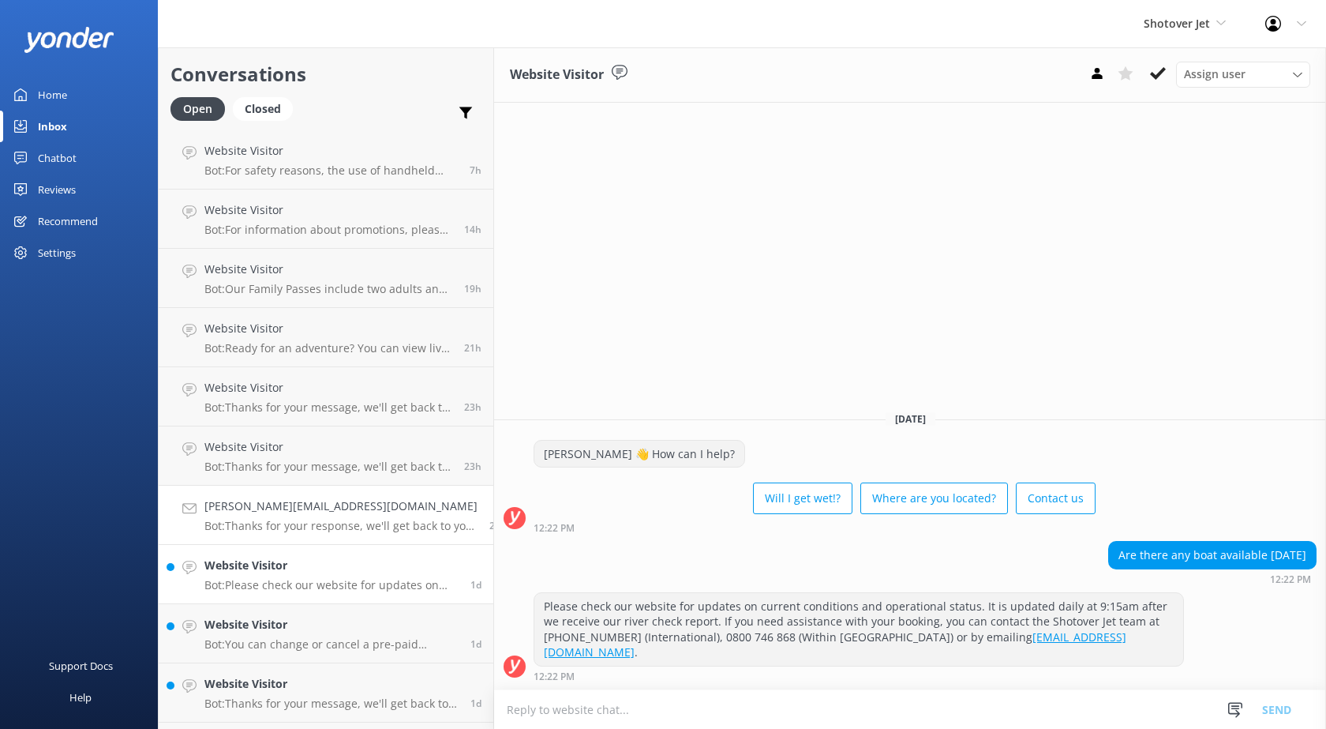
click at [270, 531] on p "Bot: Thanks for your response, we'll get back to you as soon as we can during o…" at bounding box center [340, 526] width 273 height 14
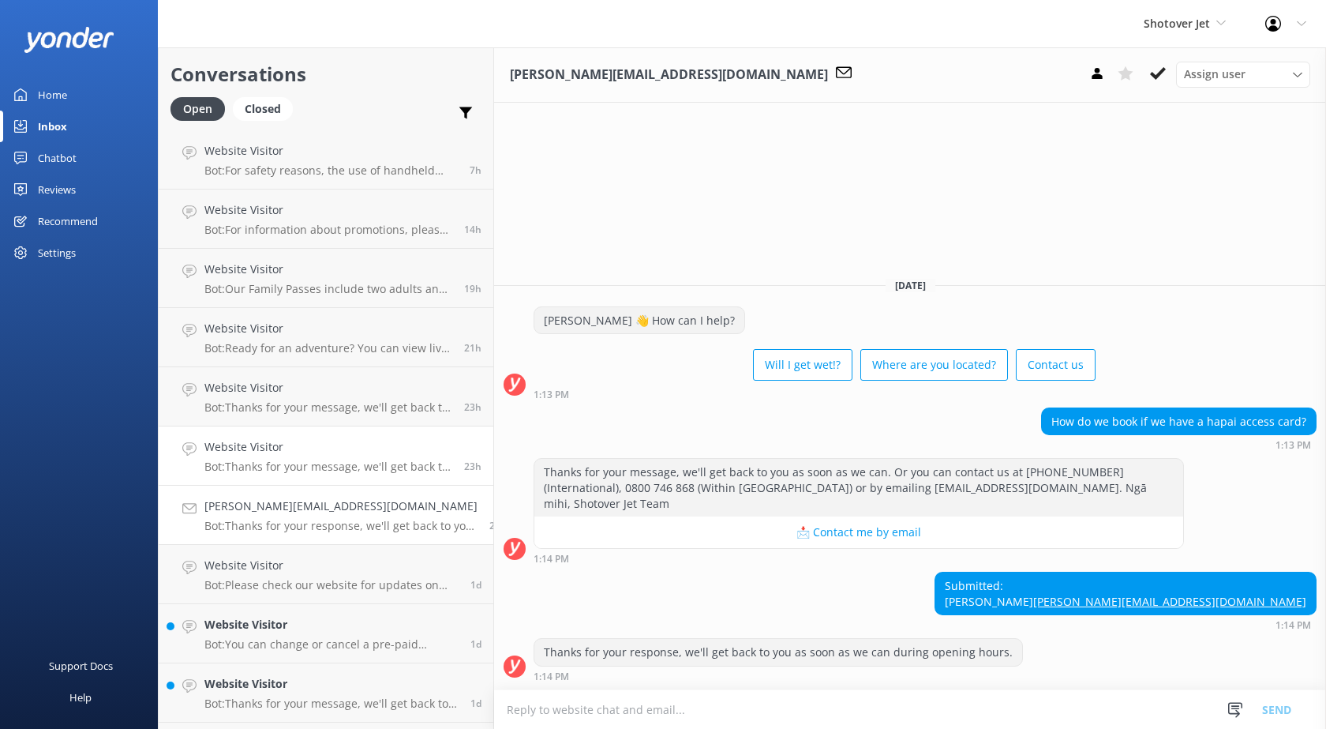
click at [257, 458] on div "Website Visitor Bot: Thanks for your message, we'll get back to you as soon as …" at bounding box center [328, 455] width 248 height 35
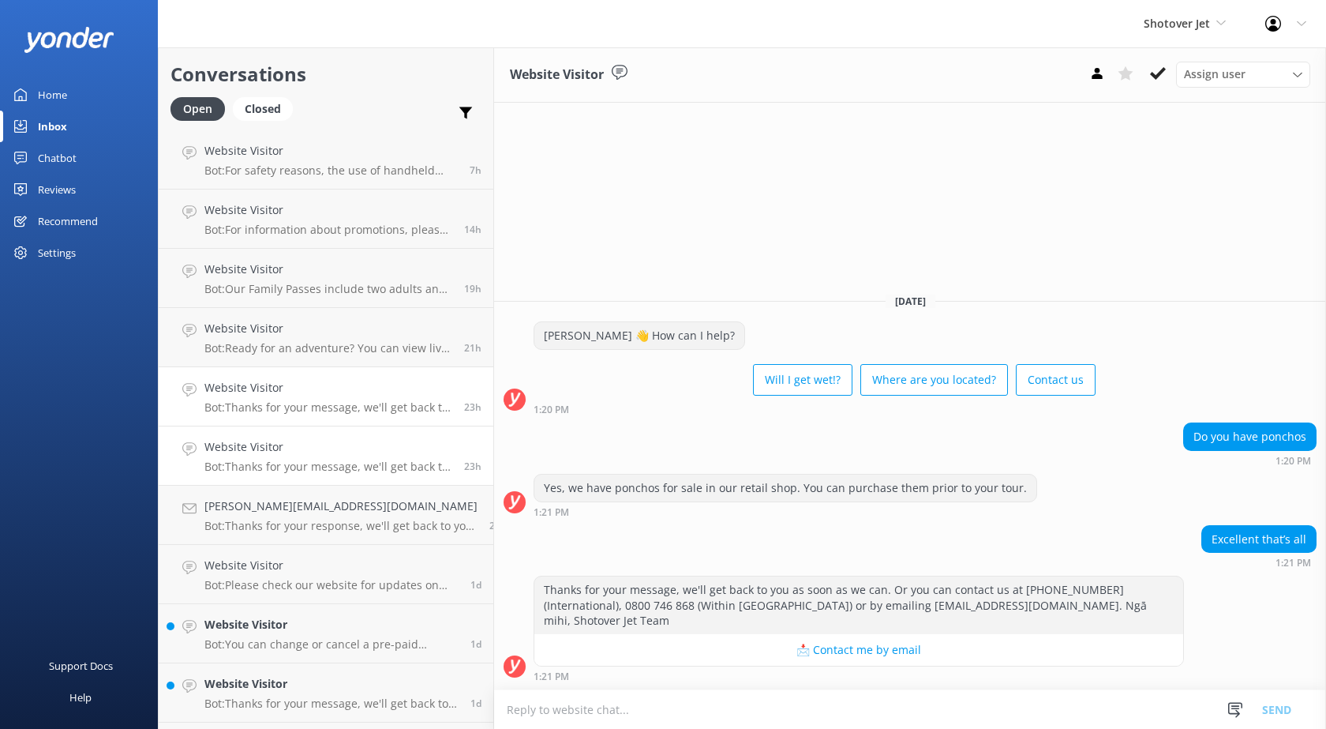
click at [298, 409] on p "Bot: Thanks for your message, we'll get back to you as soon as we can. Or you c…" at bounding box center [328, 407] width 248 height 14
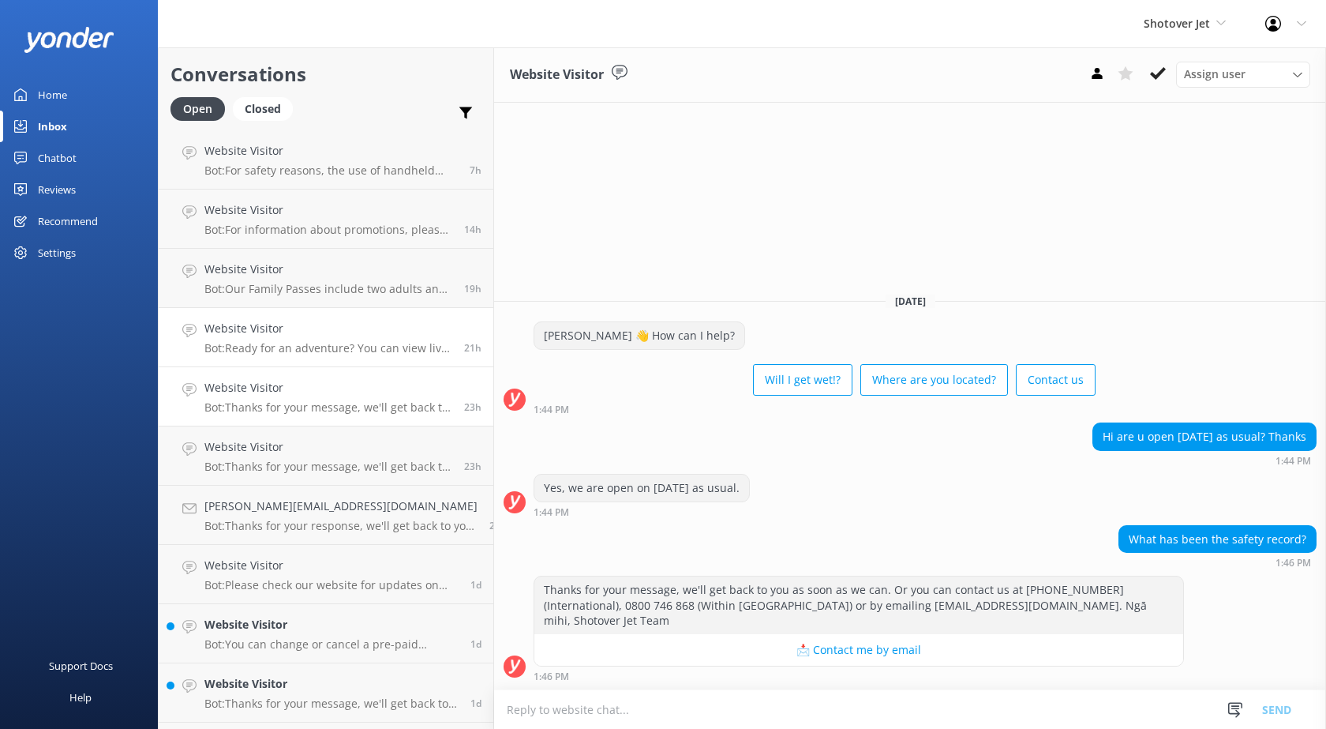
click at [306, 332] on h4 "Website Visitor" at bounding box center [328, 328] width 248 height 17
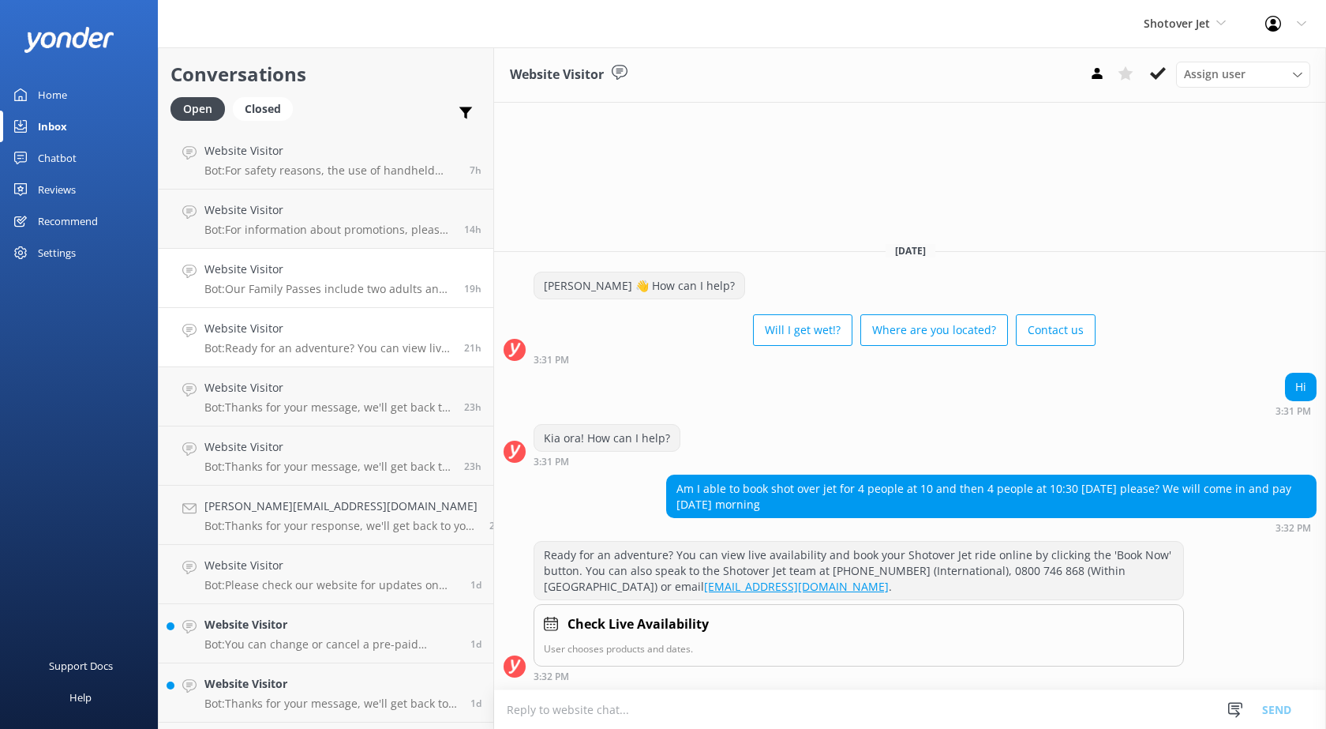
click at [303, 287] on p "Bot: Our Family Passes include two adults and two children ([DEMOGRAPHIC_DATA])…" at bounding box center [328, 289] width 248 height 14
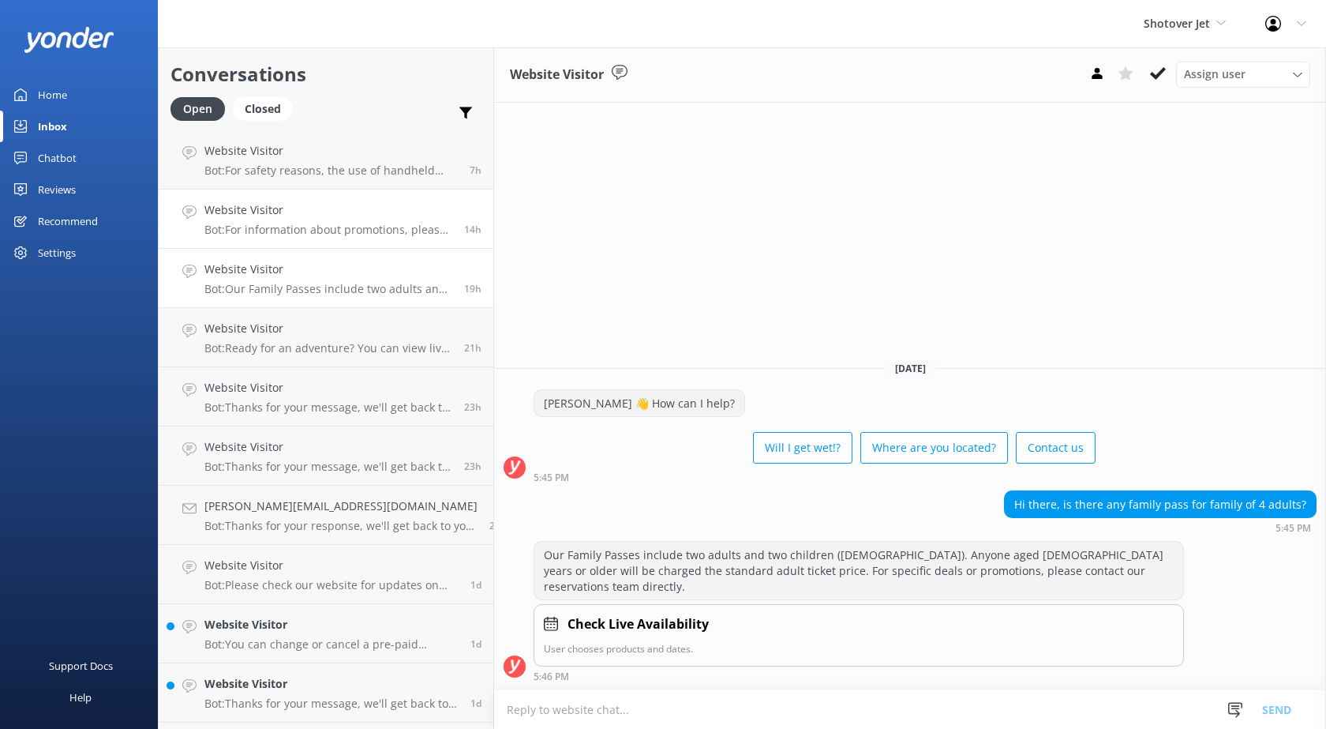
click at [321, 226] on p "Bot: For information about promotions, please reach out to our reservations tea…" at bounding box center [328, 230] width 248 height 14
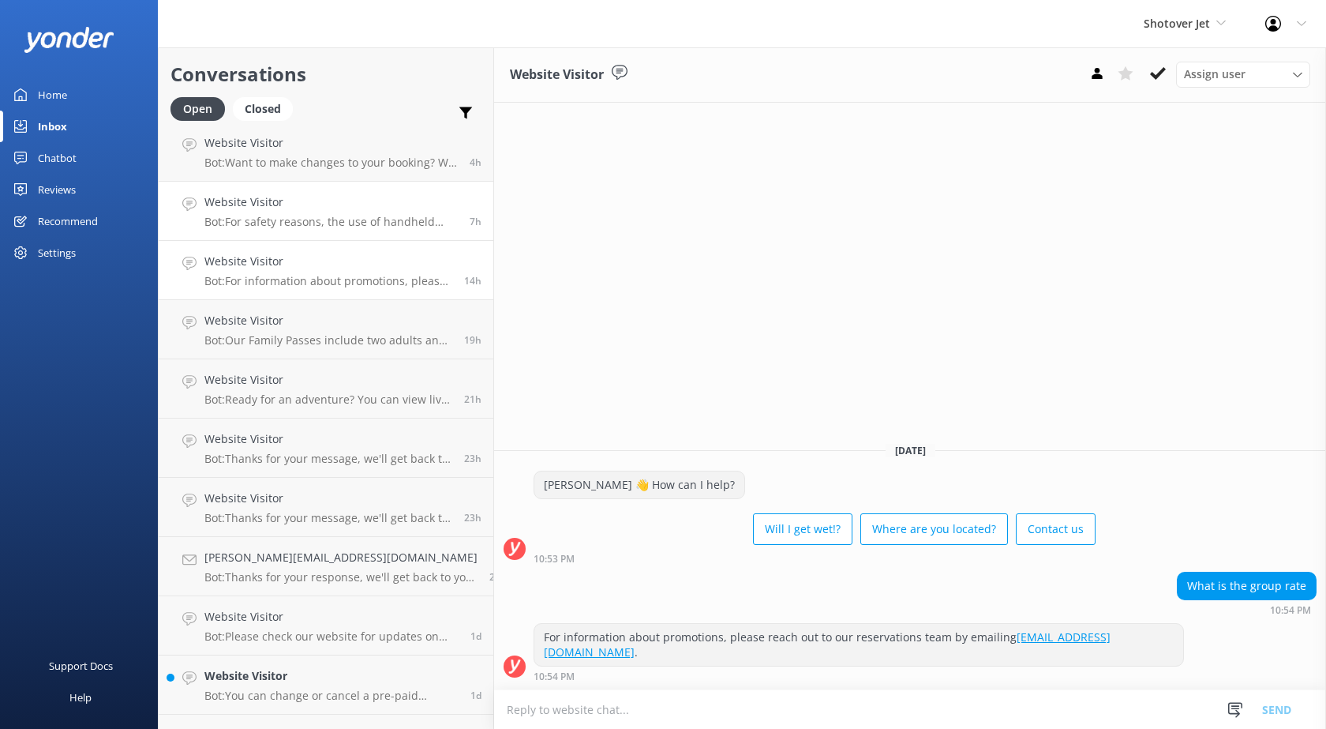
scroll to position [158, 0]
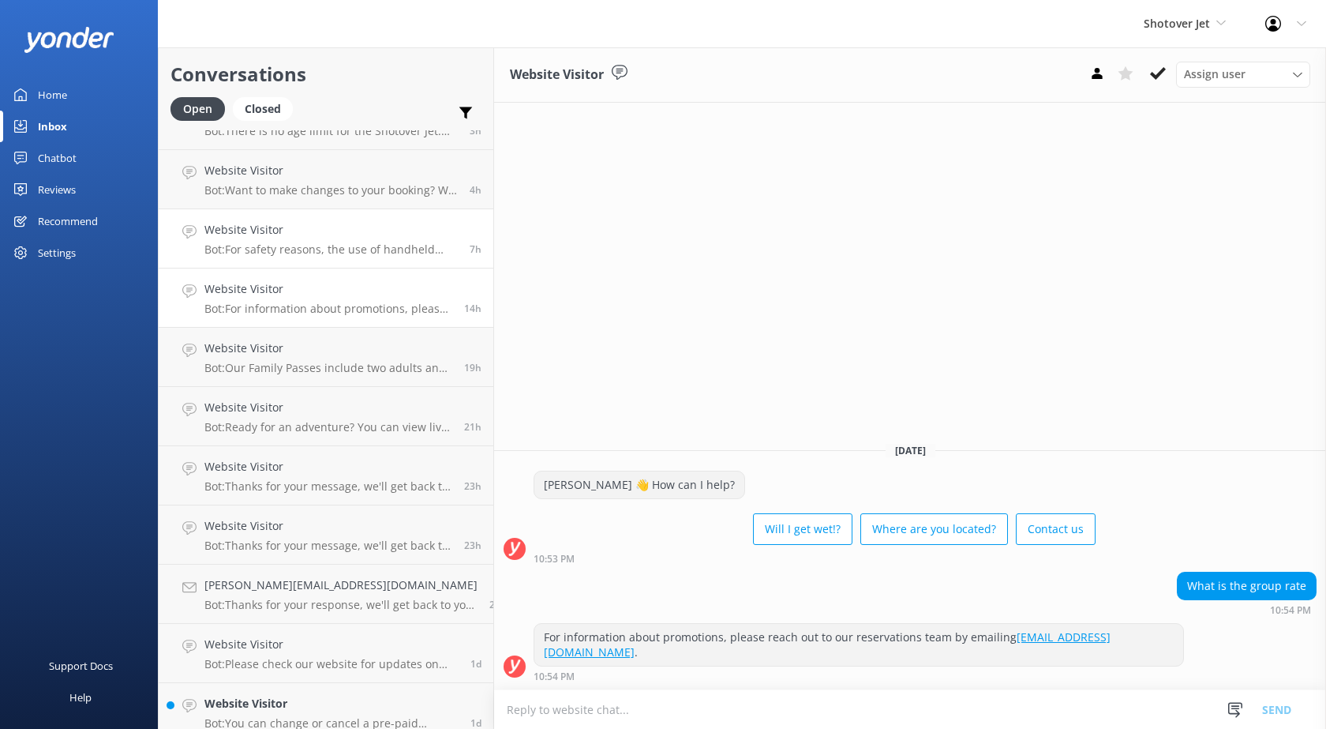
click at [312, 250] on p "Bot: For safety reasons, the use of handheld personal cameras and video cameras…" at bounding box center [330, 249] width 253 height 14
click at [294, 189] on p "Bot: Want to make changes to your booking? We offer free cancellations or chang…" at bounding box center [330, 190] width 253 height 14
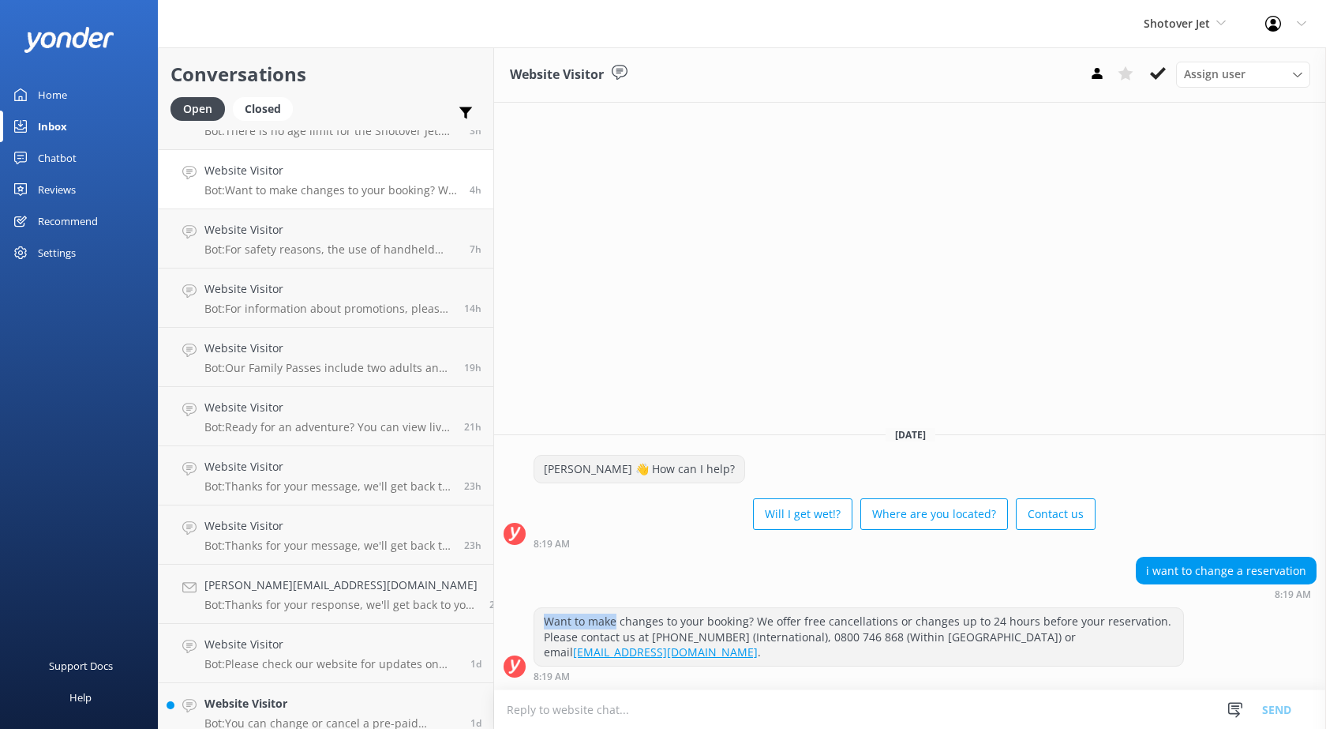
drag, startPoint x: 525, startPoint y: 634, endPoint x: 595, endPoint y: 637, distance: 69.6
click at [595, 637] on div "Want to make changes to your booking? We offer free cancellations or changes up…" at bounding box center [859, 637] width 649 height 58
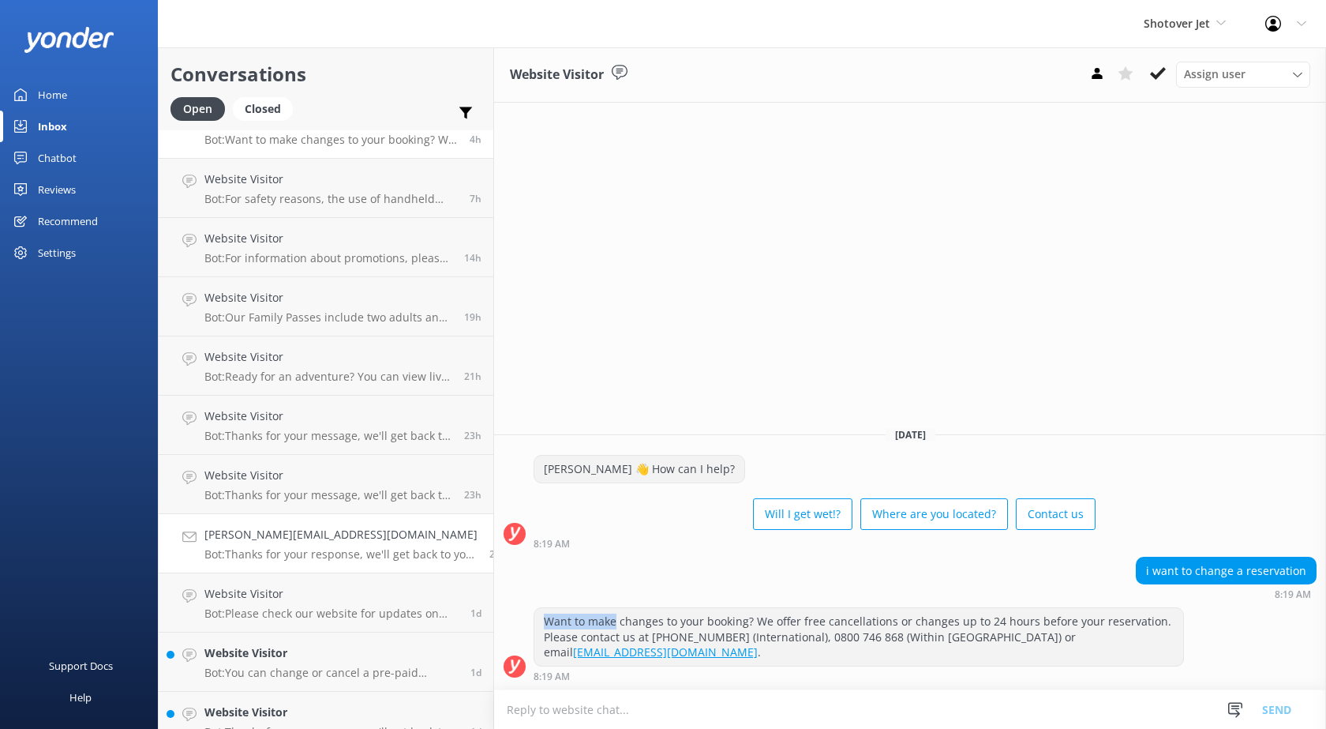
scroll to position [237, 0]
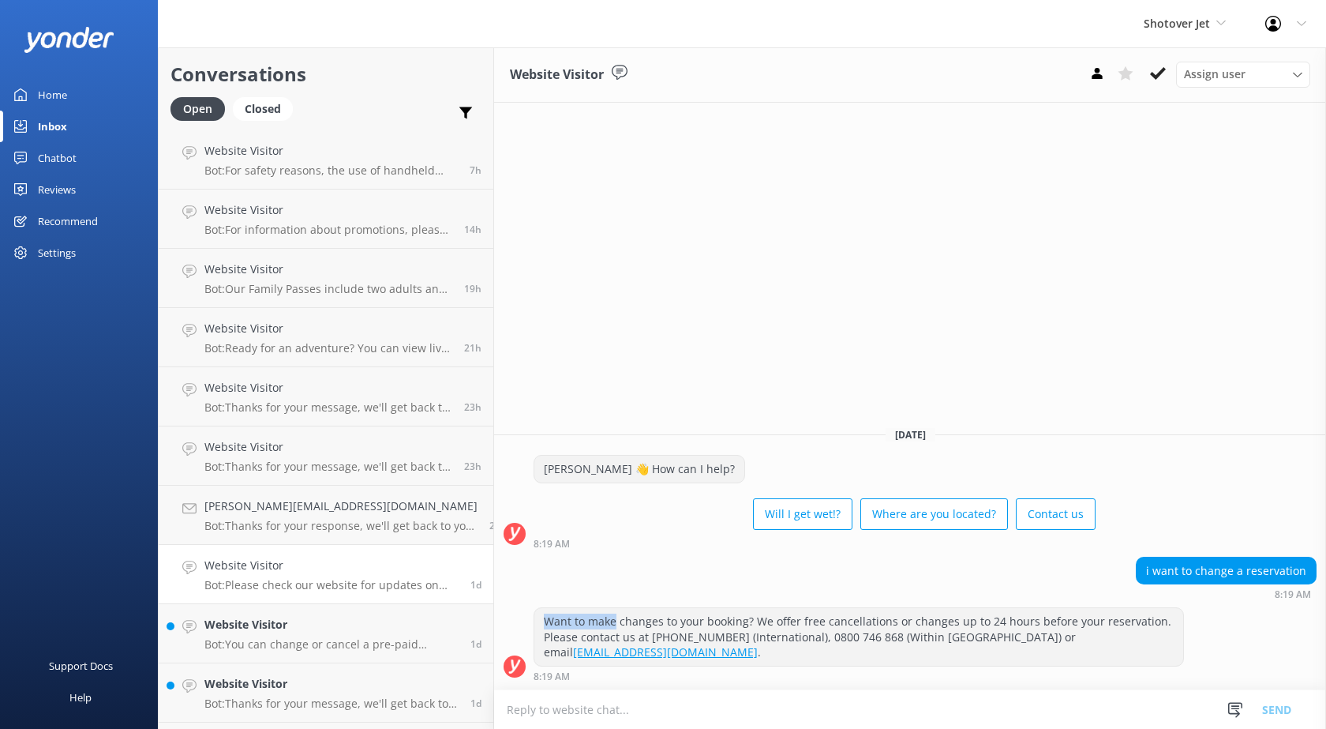
click at [280, 523] on p "Bot: Thanks for your response, we'll get back to you as soon as we can during o…" at bounding box center [340, 526] width 273 height 14
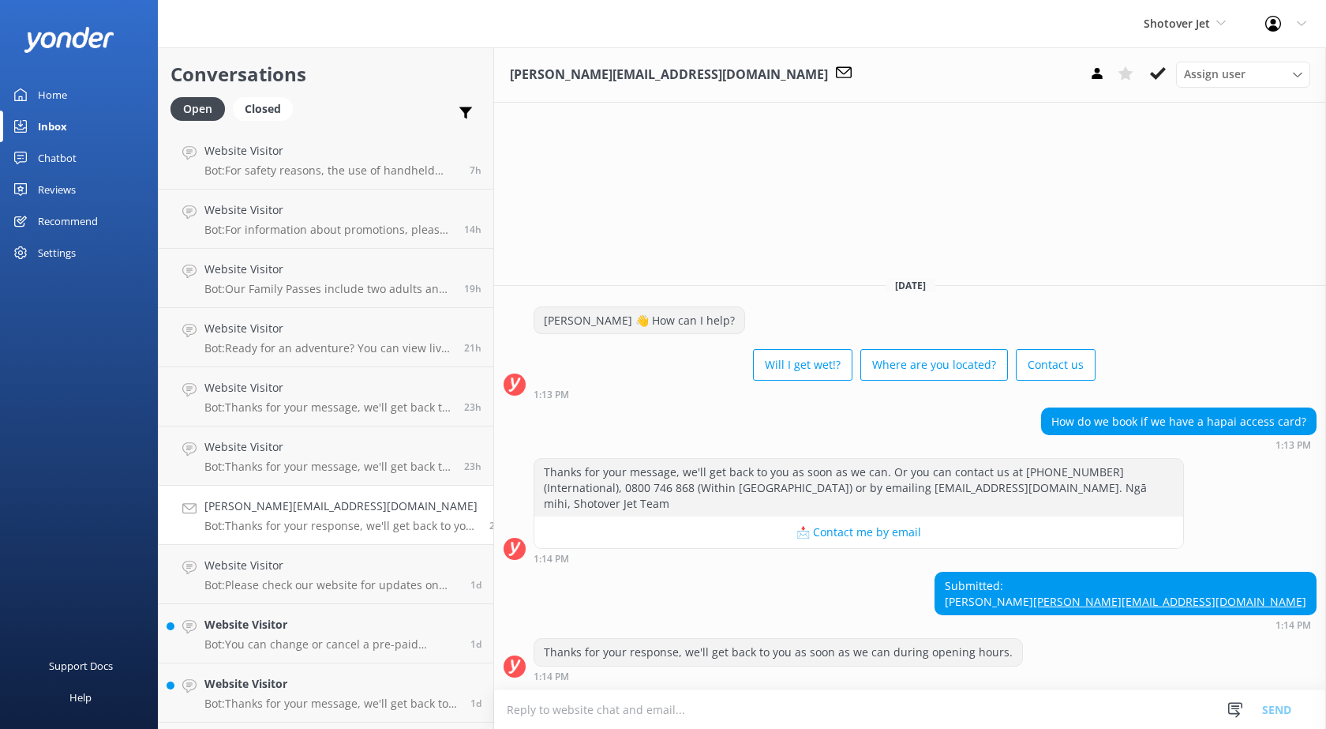
click at [570, 704] on textarea at bounding box center [910, 709] width 832 height 39
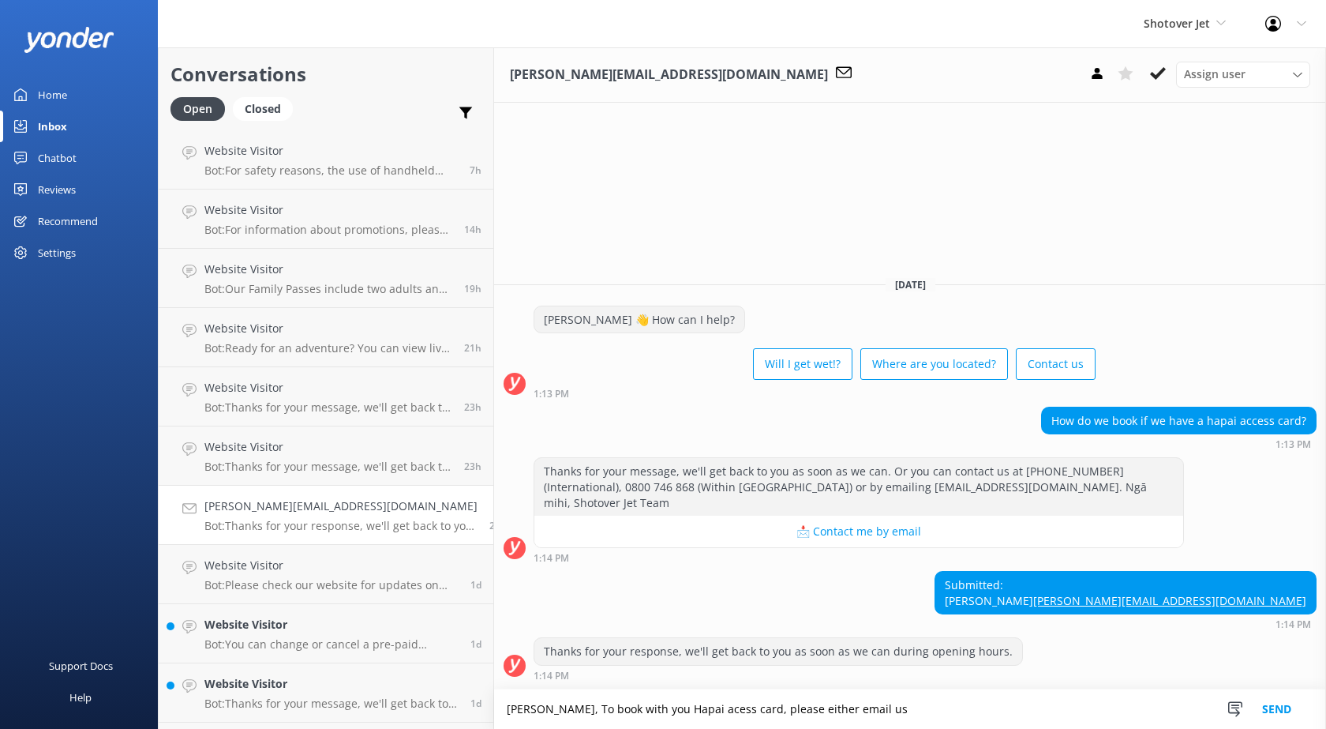
click at [674, 708] on textarea "[PERSON_NAME], To book with you Hapai acess card, please either email us" at bounding box center [910, 708] width 832 height 39
click at [852, 708] on textarea "[PERSON_NAME], To book with you Hapai access card, please either email us" at bounding box center [910, 708] width 832 height 39
drag, startPoint x: 732, startPoint y: 490, endPoint x: 893, endPoint y: 486, distance: 161.1
click at [893, 486] on div "Thanks for your message, we'll get back to you as soon as we can. Or you can co…" at bounding box center [859, 487] width 649 height 58
copy div "[EMAIL_ADDRESS][DOMAIN_NAME]"
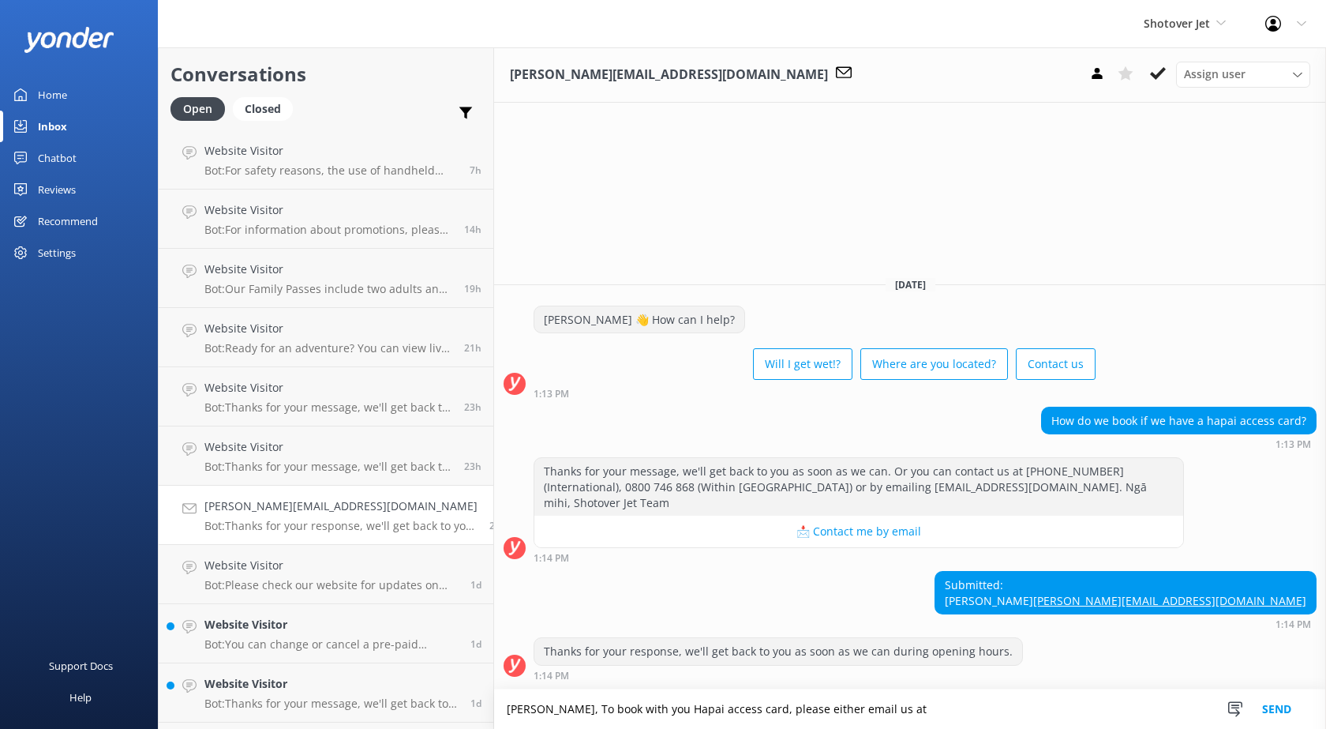
click at [872, 707] on textarea "[PERSON_NAME], To book with you Hapai access card, please either email us at" at bounding box center [910, 708] width 832 height 39
paste textarea "[EMAIL_ADDRESS][DOMAIN_NAME]"
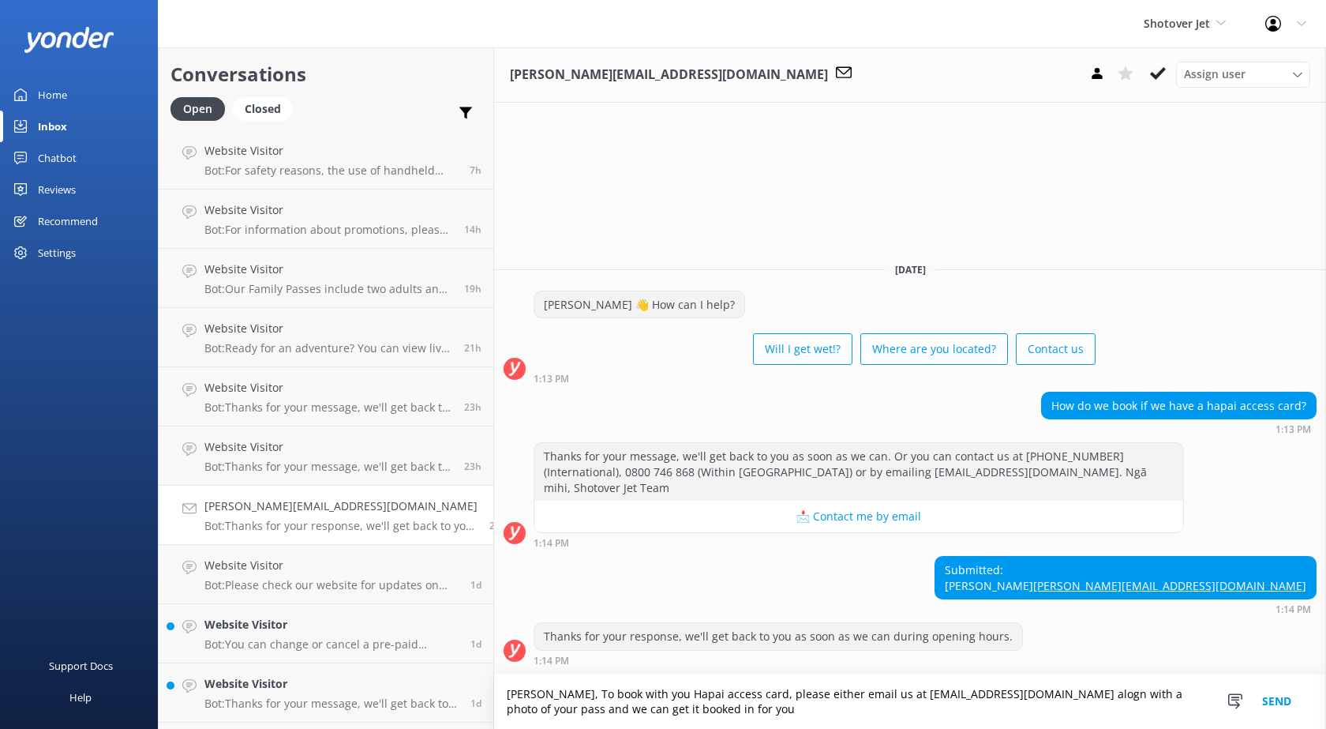
paste textarea "[EMAIL_ADDRESS][DOMAIN_NAME]"
paste textarea "Ngā mihi / Kind regards, [PERSON_NAME]"
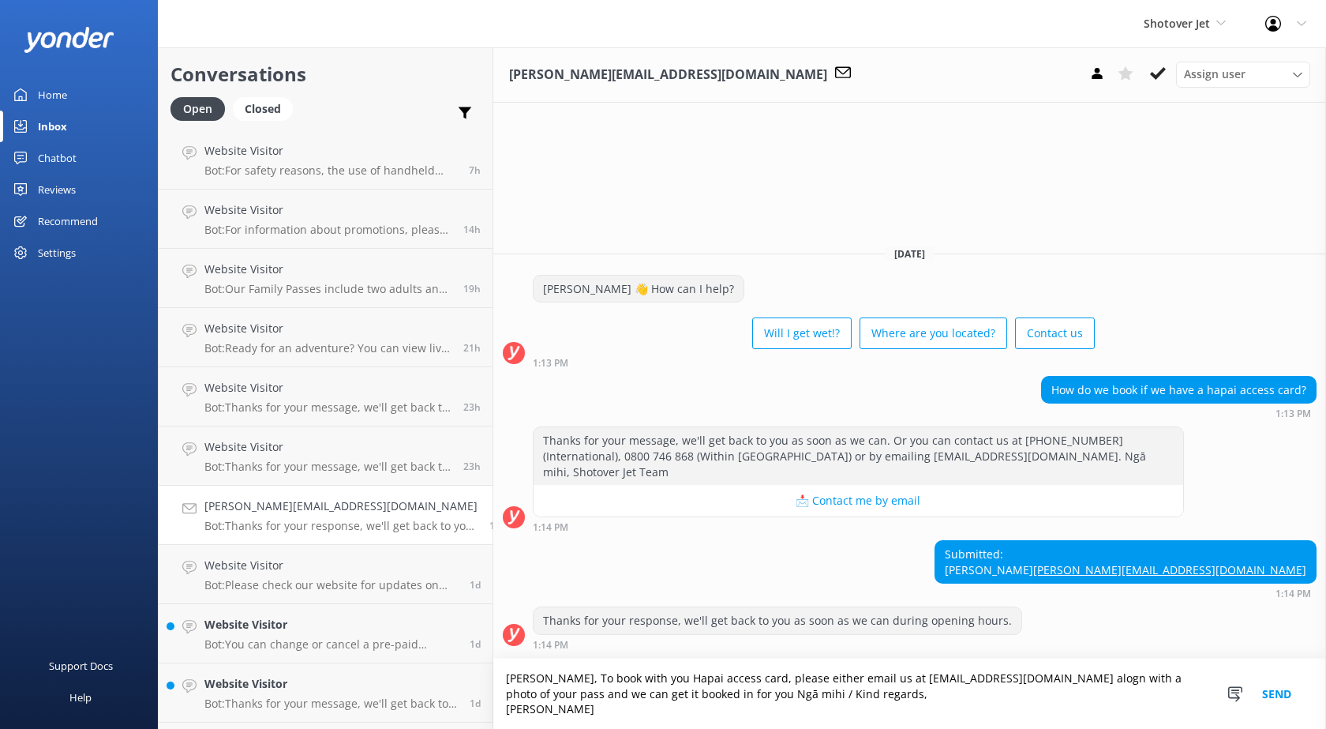
click at [1029, 681] on textarea "[PERSON_NAME], To book with you Hapai access card, please either email us at [E…" at bounding box center [909, 693] width 833 height 70
click at [493, 700] on textarea "[PERSON_NAME], To book with you Hapai access card, please either email us at [E…" at bounding box center [909, 693] width 833 height 70
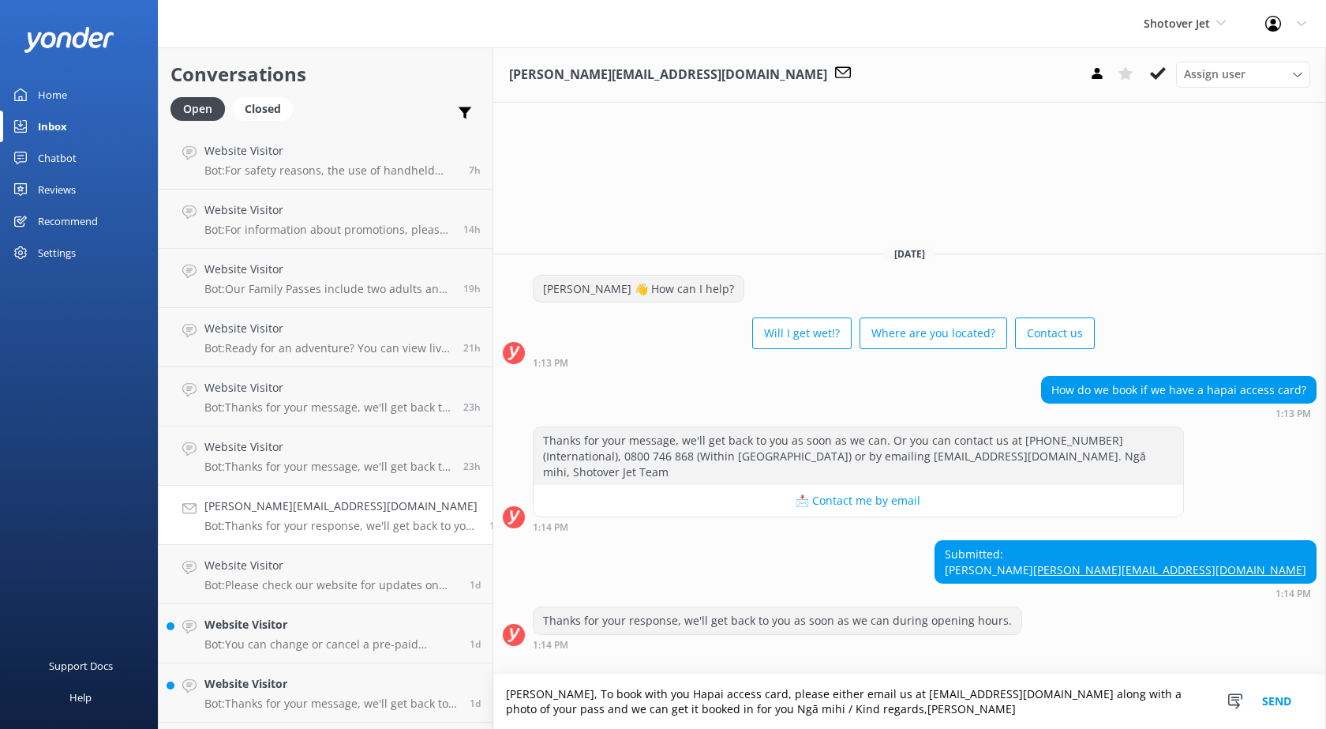
scroll to position [0, 0]
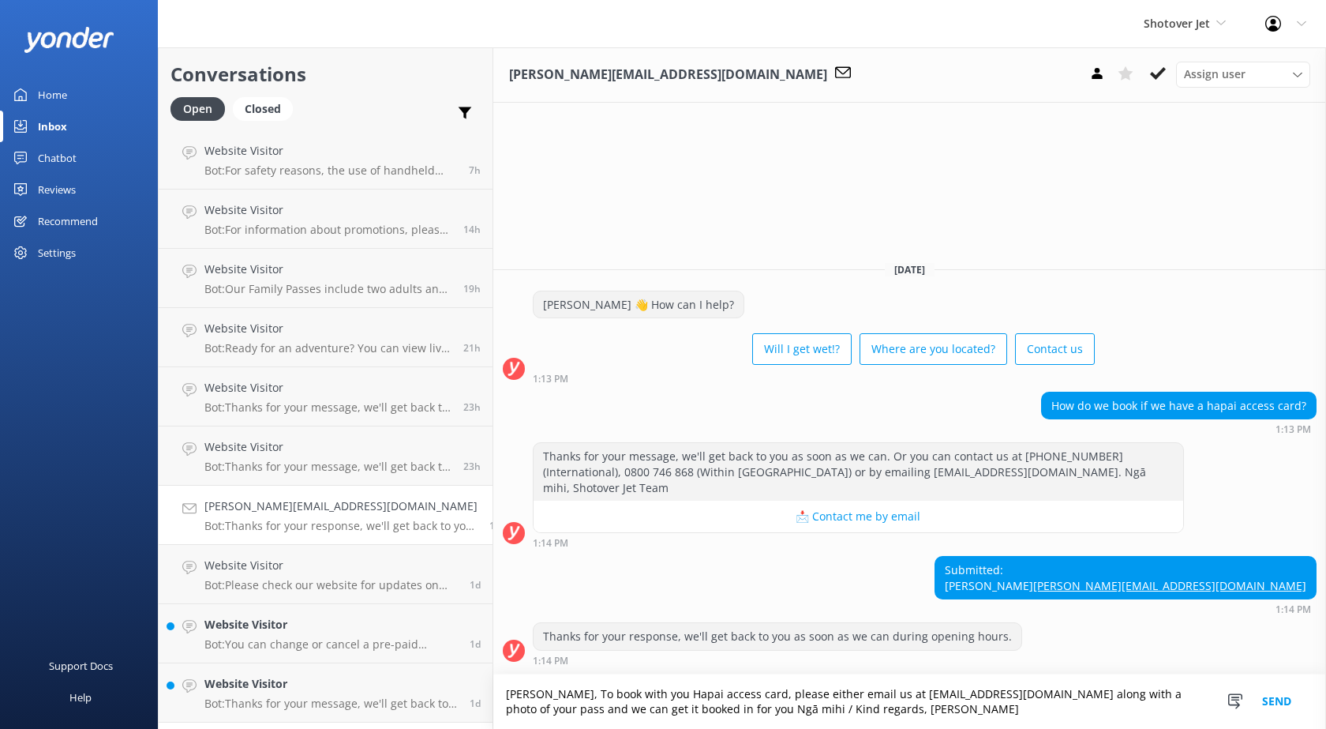
type textarea "[PERSON_NAME], To book with you Hapai access card, please either email us at [E…"
click at [846, 711] on textarea "[PERSON_NAME], To book with you Hapai access card, please either email us at [E…" at bounding box center [909, 701] width 833 height 54
click at [1288, 707] on button "Send" at bounding box center [1277, 701] width 59 height 54
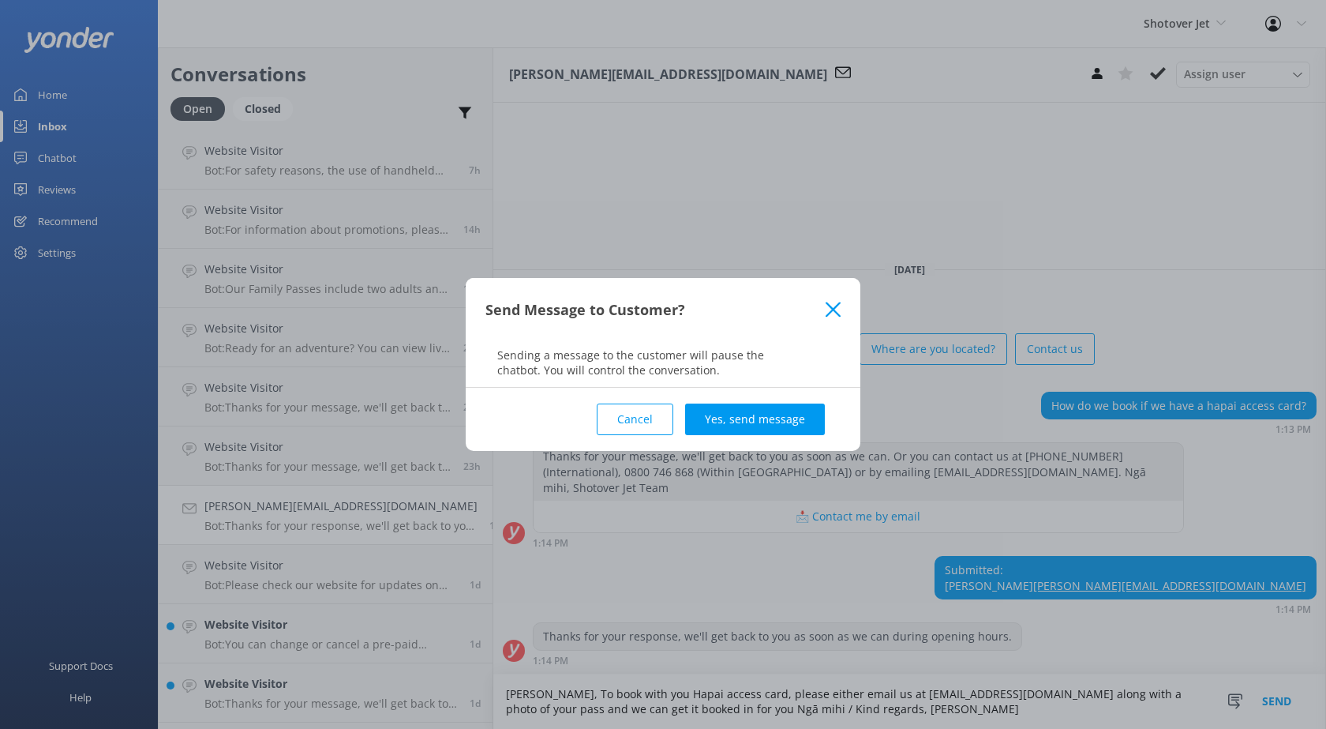
drag, startPoint x: 722, startPoint y: 419, endPoint x: 741, endPoint y: 432, distance: 22.8
click at [724, 418] on button "Yes, send message" at bounding box center [755, 419] width 140 height 32
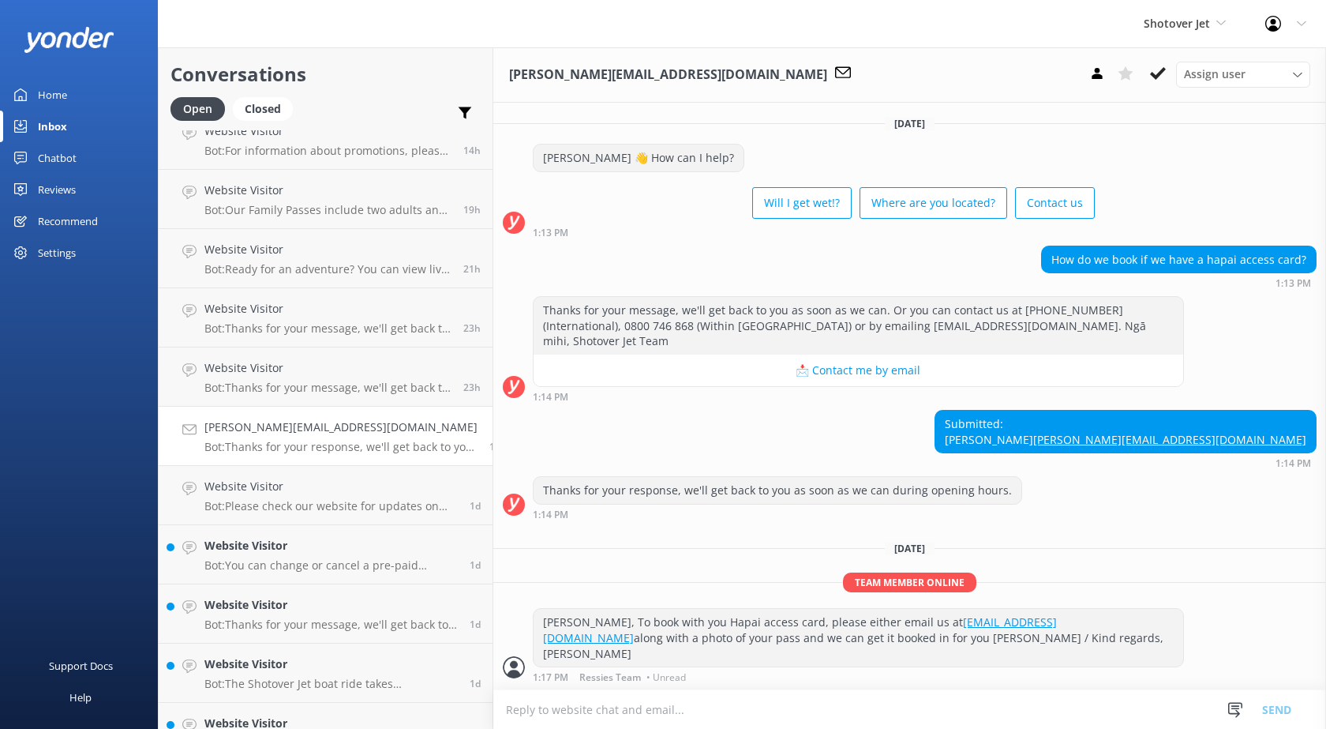
scroll to position [395, 0]
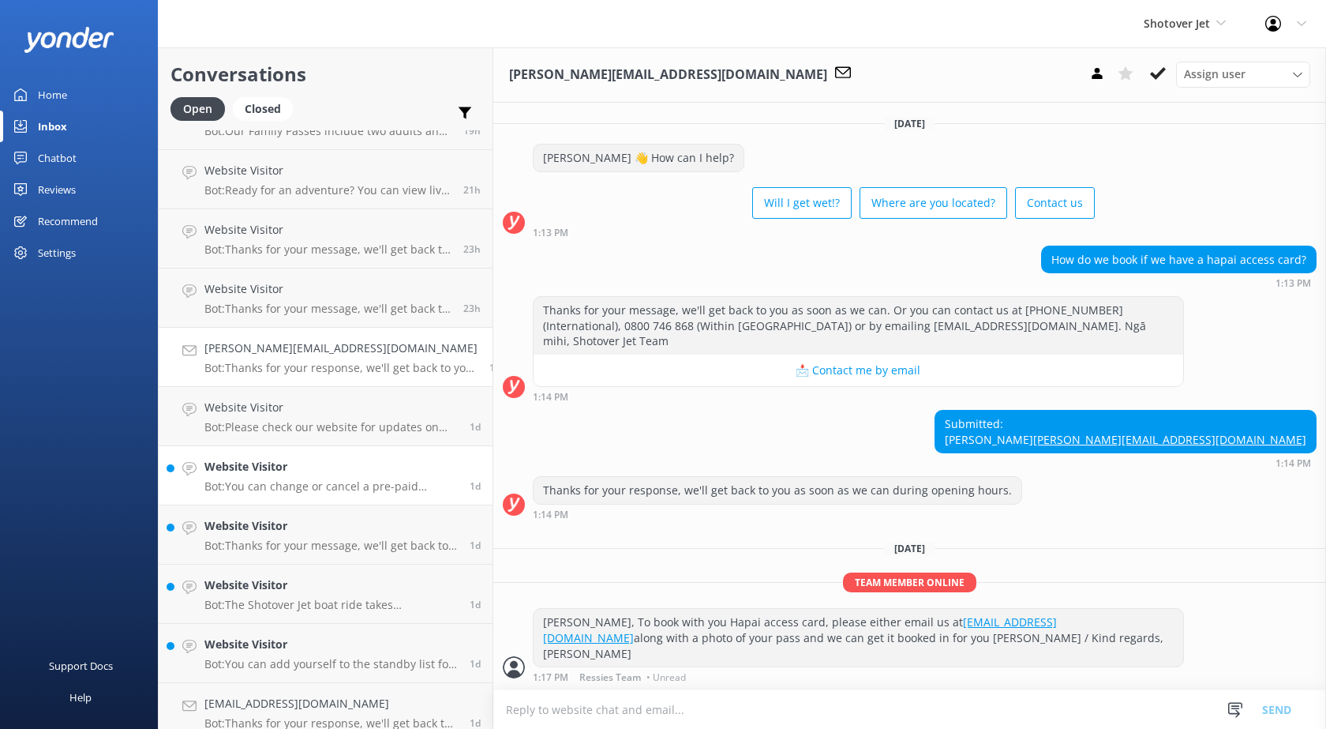
click at [260, 462] on h4 "Website Visitor" at bounding box center [330, 466] width 253 height 17
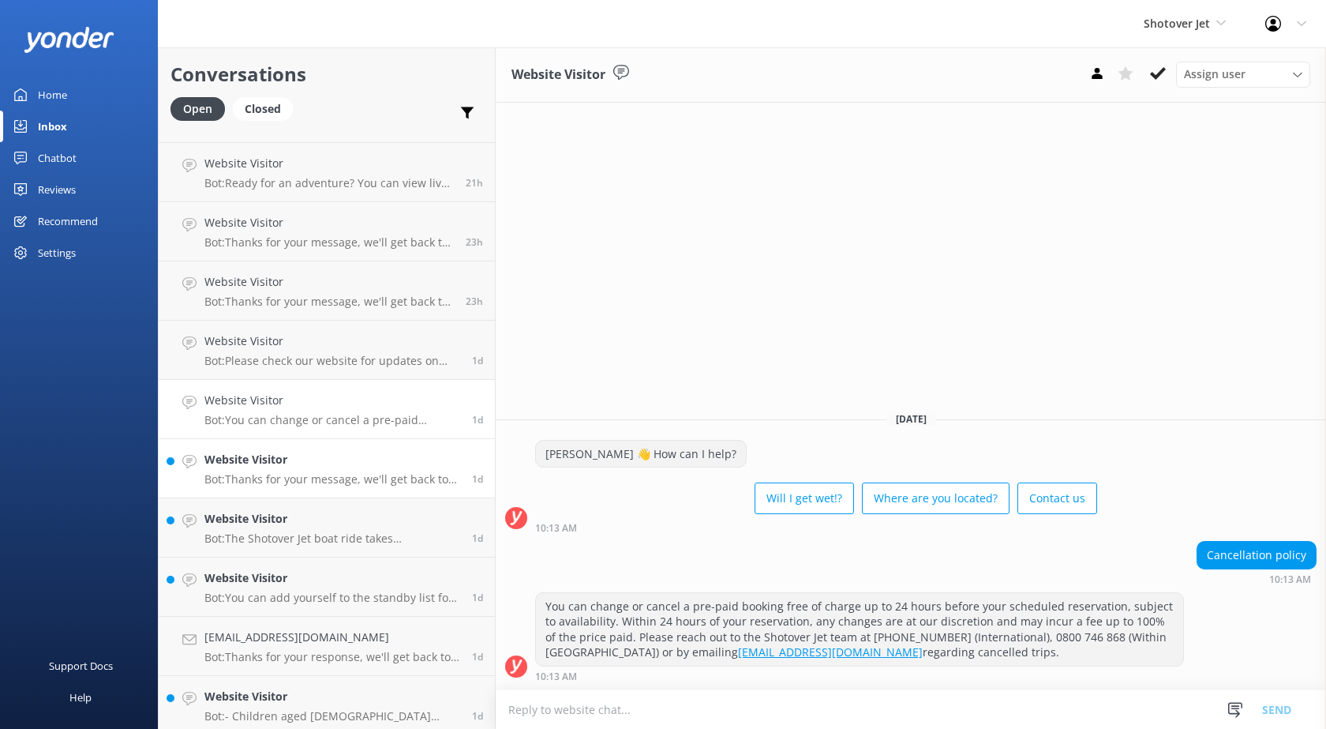
scroll to position [553, 0]
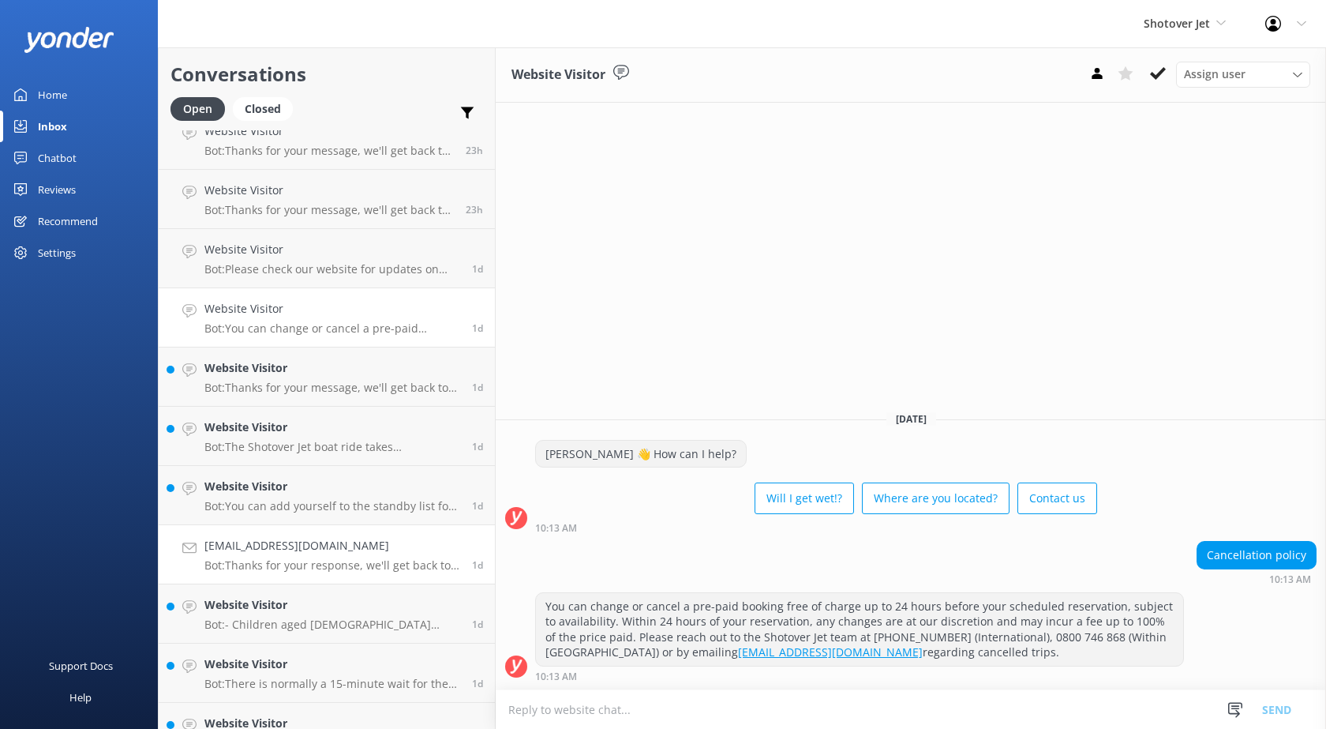
click at [246, 544] on h4 "[EMAIL_ADDRESS][DOMAIN_NAME]" at bounding box center [332, 545] width 256 height 17
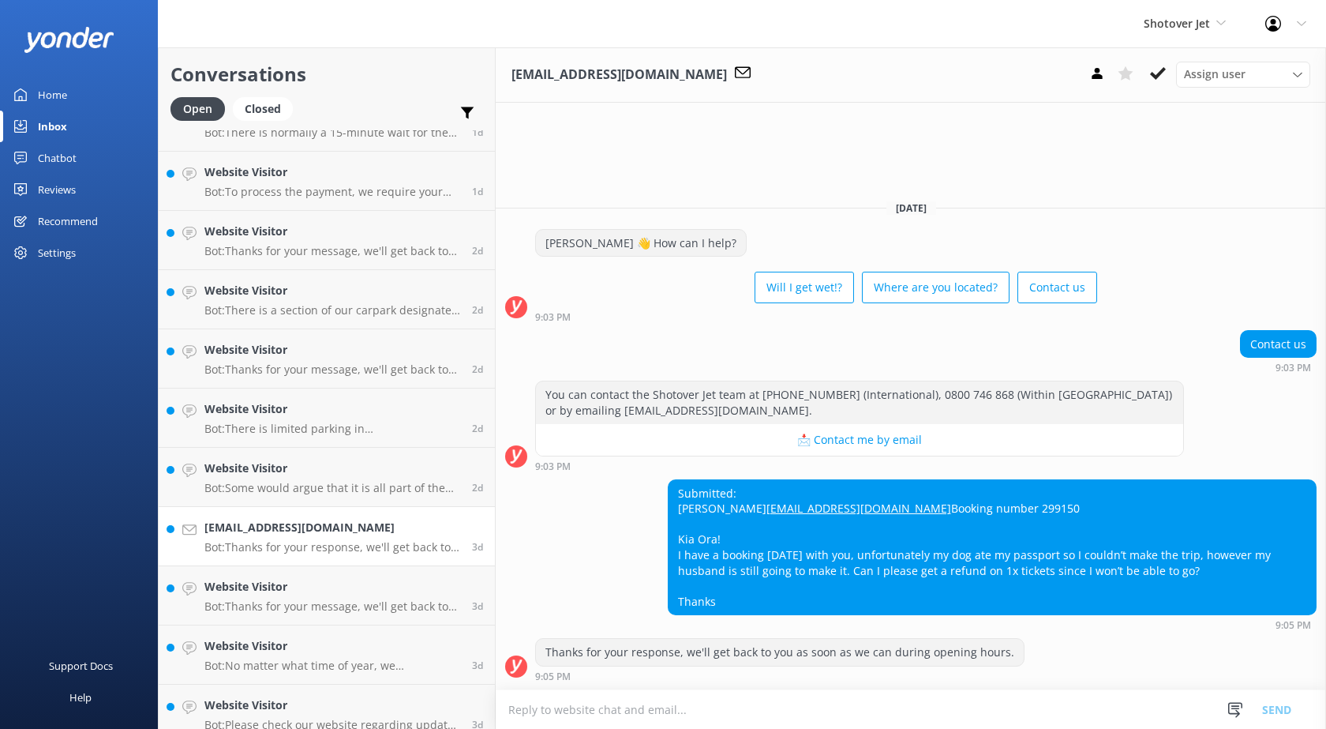
scroll to position [1105, 0]
click at [282, 538] on p "Bot: Thanks for your response, we'll get back to you as soon as we can during o…" at bounding box center [332, 545] width 256 height 14
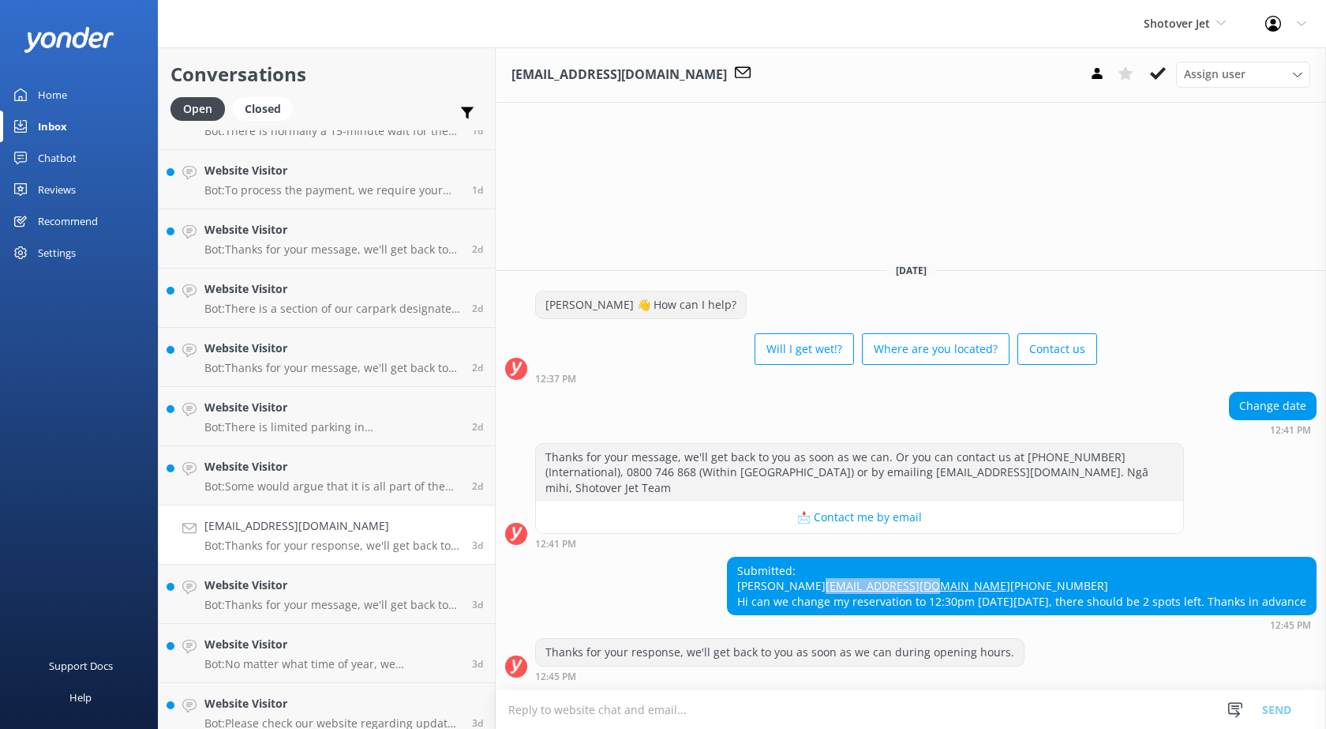
drag, startPoint x: 815, startPoint y: 568, endPoint x: 675, endPoint y: 571, distance: 139.8
click at [728, 571] on div "Submitted: [PERSON_NAME] [EMAIL_ADDRESS][DOMAIN_NAME] [PHONE_NUMBER] Hi can we …" at bounding box center [1022, 586] width 588 height 58
copy link "[EMAIL_ADDRESS][DOMAIN_NAME]"
click at [607, 704] on textarea at bounding box center [912, 709] width 830 height 39
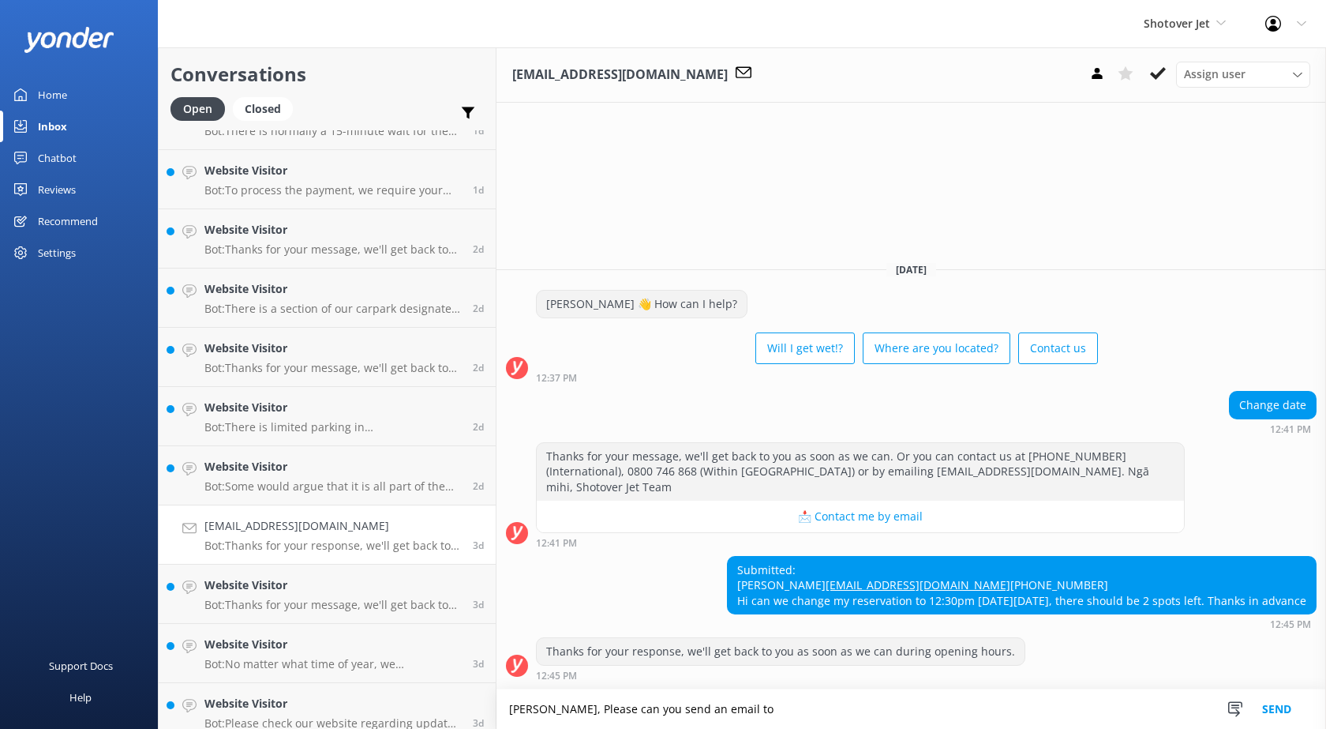
drag, startPoint x: 768, startPoint y: 462, endPoint x: 721, endPoint y: 459, distance: 47.5
click at [767, 462] on div "Thanks for your message, we'll get back to you as soon as we can. Or you can co…" at bounding box center [860, 472] width 647 height 58
drag, startPoint x: 757, startPoint y: 459, endPoint x: 895, endPoint y: 460, distance: 137.4
click at [895, 460] on div "Thanks for your message, we'll get back to you as soon as we can. Or you can co…" at bounding box center [860, 472] width 647 height 58
copy div "[EMAIL_ADDRESS][DOMAIN_NAME]"
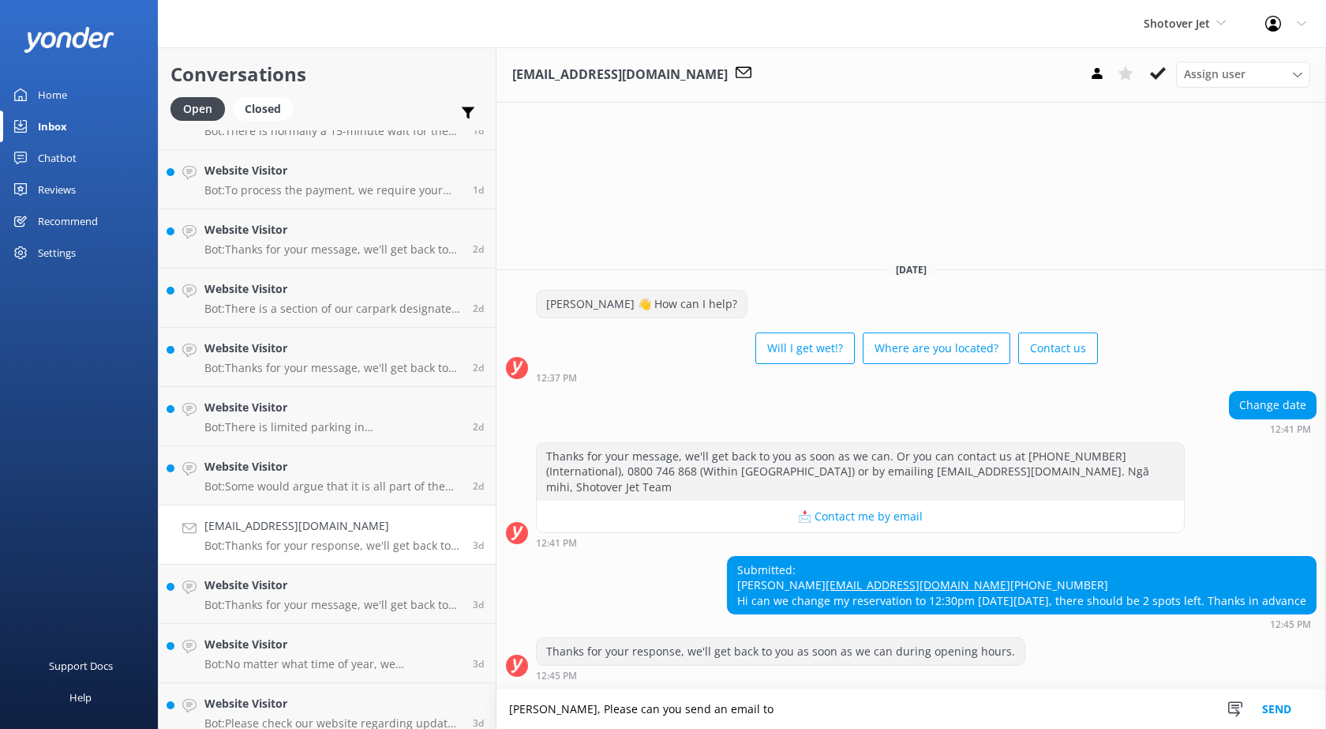
drag, startPoint x: 756, startPoint y: 695, endPoint x: 762, endPoint y: 704, distance: 11.0
click at [757, 699] on textarea "[PERSON_NAME], Please can you send an email to" at bounding box center [912, 708] width 830 height 39
paste textarea "[EMAIL_ADDRESS][DOMAIN_NAME]"
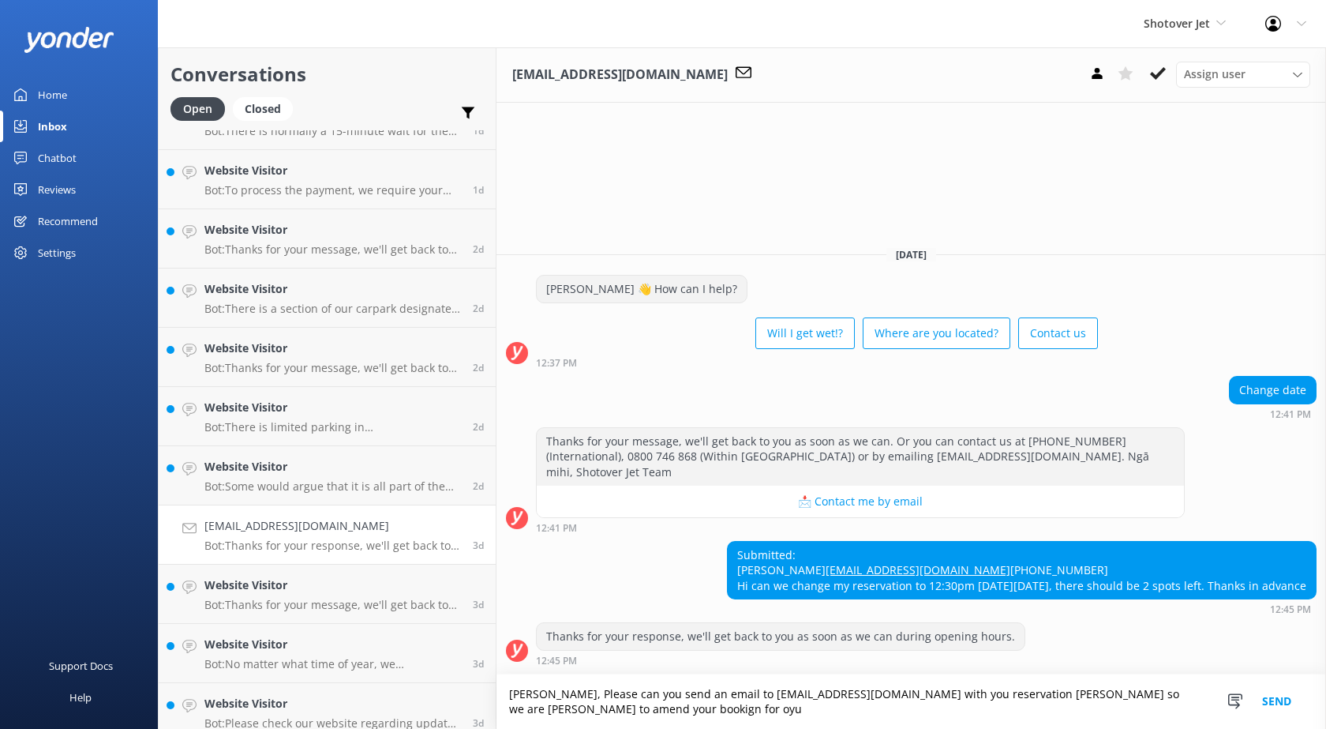
click at [516, 704] on textarea "[PERSON_NAME], Please can you send an email to [EMAIL_ADDRESS][DOMAIN_NAME] wit…" at bounding box center [912, 701] width 830 height 54
click at [983, 691] on textarea "[PERSON_NAME], Please can you send an email to [EMAIL_ADDRESS][DOMAIN_NAME] wit…" at bounding box center [912, 701] width 830 height 54
click at [1076, 690] on textarea "[PERSON_NAME], Please can you send an email to [EMAIL_ADDRESS][DOMAIN_NAME] wit…" at bounding box center [912, 701] width 830 height 54
drag, startPoint x: 861, startPoint y: 692, endPoint x: 610, endPoint y: 685, distance: 251.2
click at [610, 685] on textarea "[PERSON_NAME], Please can you send an email to [EMAIL_ADDRESS][DOMAIN_NAME] wit…" at bounding box center [912, 701] width 830 height 54
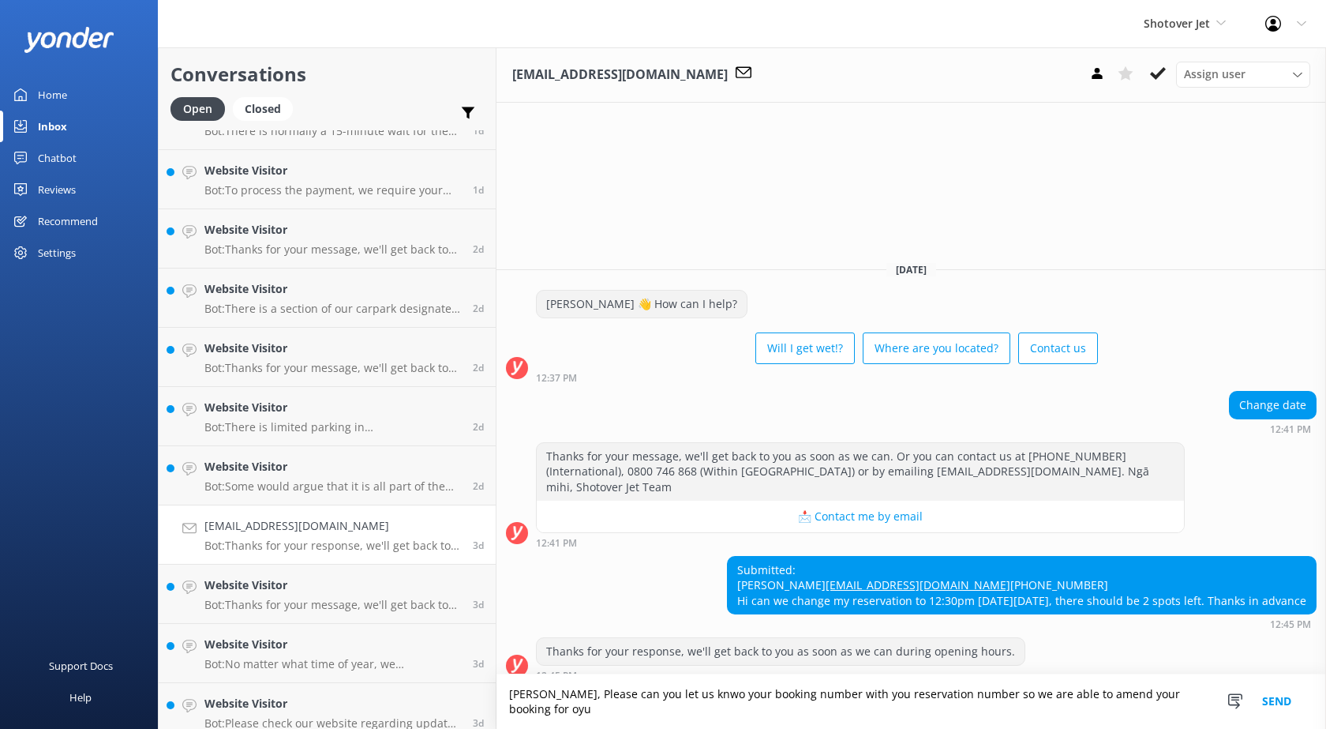
drag, startPoint x: 933, startPoint y: 708, endPoint x: 784, endPoint y: 709, distance: 149.2
click at [784, 709] on textarea "[PERSON_NAME], Please can you let us knwo your booking number with you reservat…" at bounding box center [912, 701] width 830 height 54
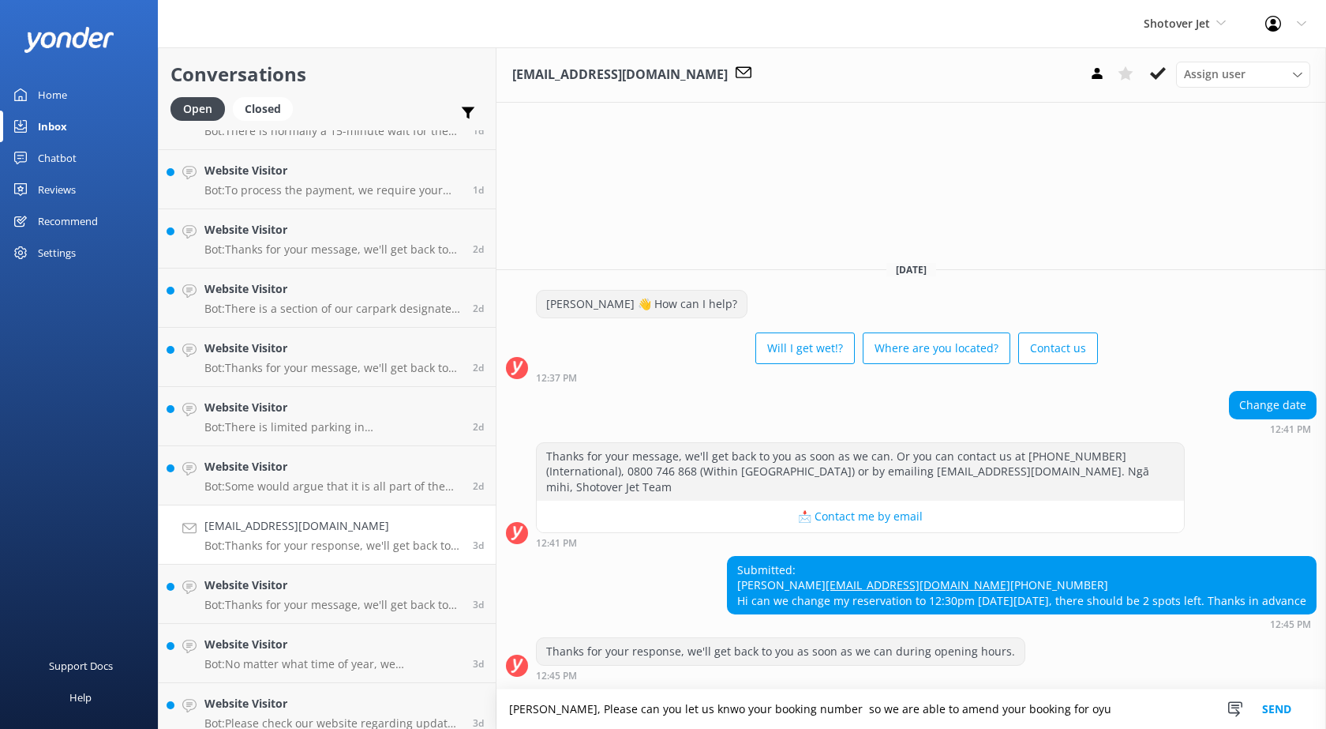
click at [644, 713] on textarea "[PERSON_NAME], Please can you let us knwo your booking number so we are able to…" at bounding box center [912, 708] width 830 height 39
drag, startPoint x: 647, startPoint y: 711, endPoint x: 631, endPoint y: 704, distance: 18.0
click at [629, 704] on textarea "[PERSON_NAME], Please can you let us knwo your booking number so we are able to…" at bounding box center [912, 708] width 830 height 39
click at [655, 709] on textarea "[PERSON_NAME], Please can you let us knwo your booking number so we are able to…" at bounding box center [912, 708] width 830 height 39
click at [1014, 708] on textarea "[PERSON_NAME], Please can you let us know your booking number so we are able to…" at bounding box center [912, 708] width 830 height 39
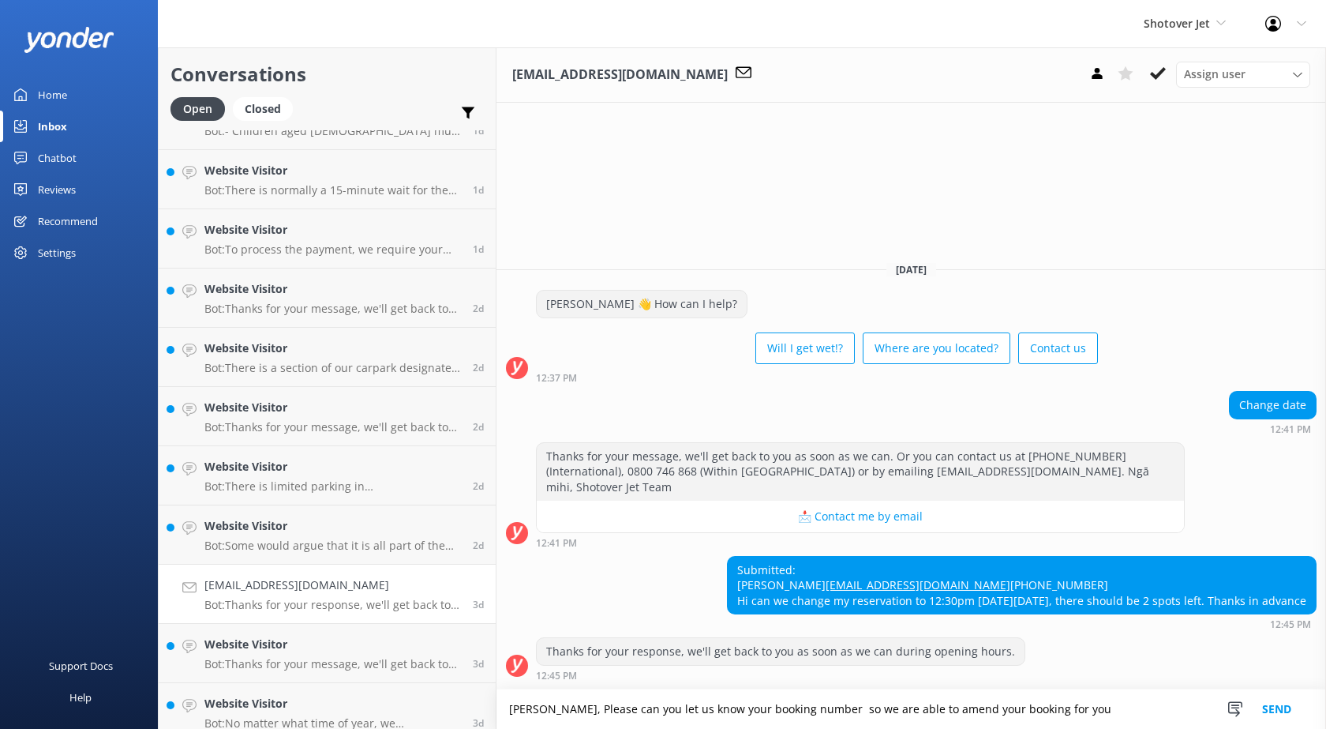
paste textarea "Ngā mihi / Kind regards, [PERSON_NAME]"
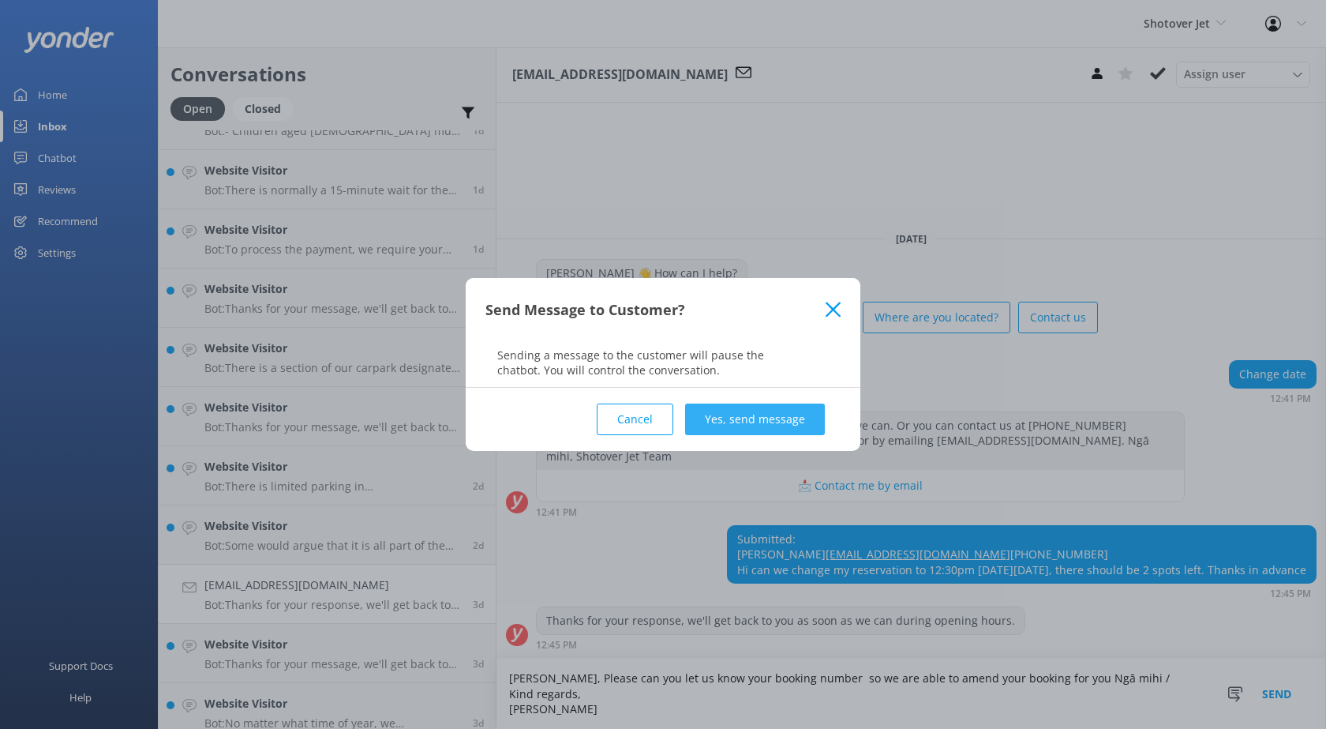
type textarea "[PERSON_NAME], Please can you let us know your booking number so we are able to…"
drag, startPoint x: 741, startPoint y: 403, endPoint x: 726, endPoint y: 403, distance: 15.0
click at [740, 403] on button "Yes, send message" at bounding box center [755, 419] width 140 height 32
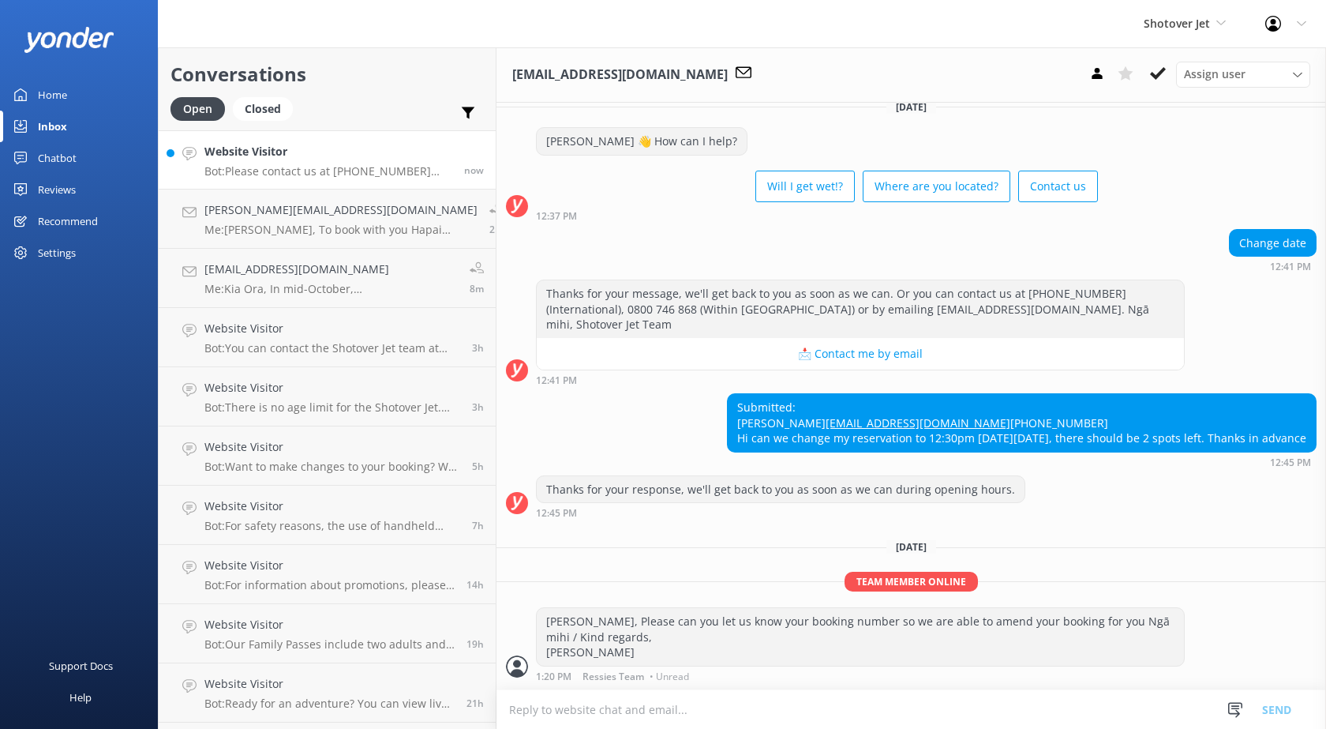
click at [307, 154] on h4 "Website Visitor" at bounding box center [328, 151] width 248 height 17
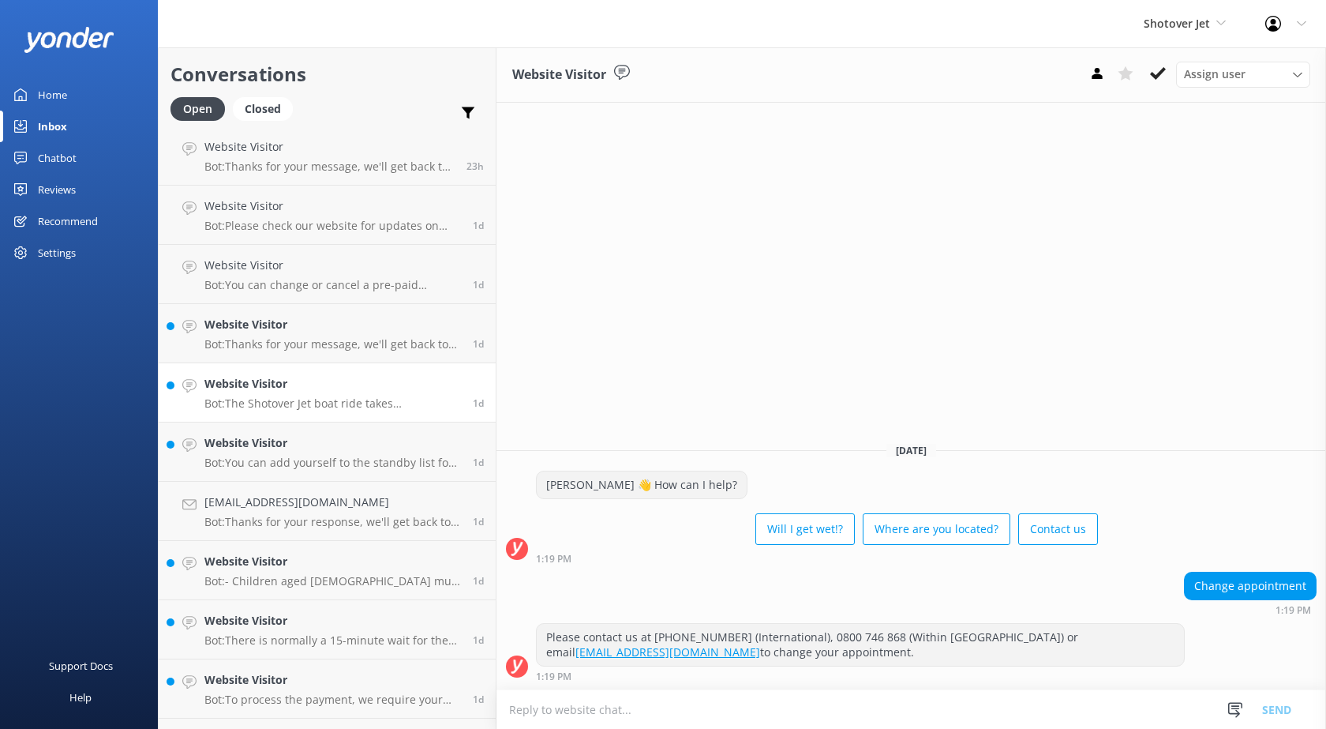
scroll to position [790, 0]
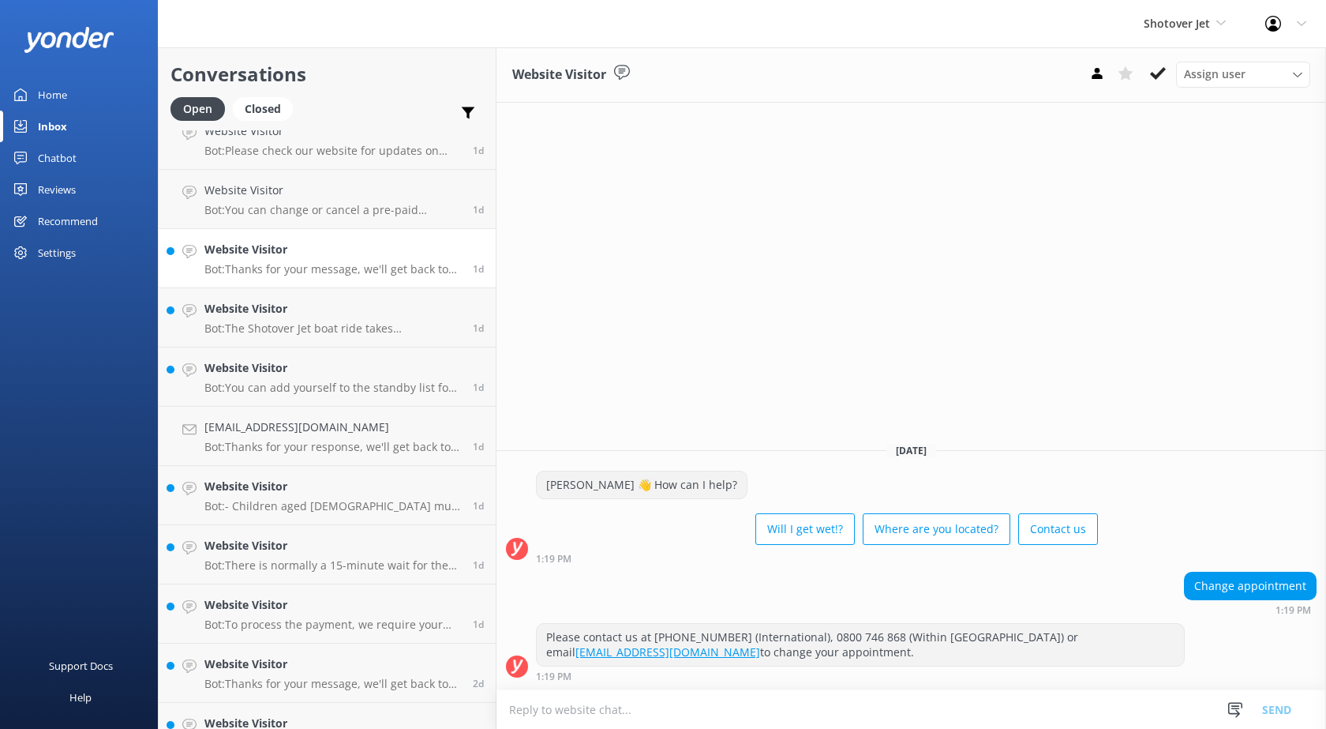
click at [294, 268] on p "Bot: Thanks for your message, we'll get back to you as soon as we can. Or you c…" at bounding box center [332, 269] width 257 height 14
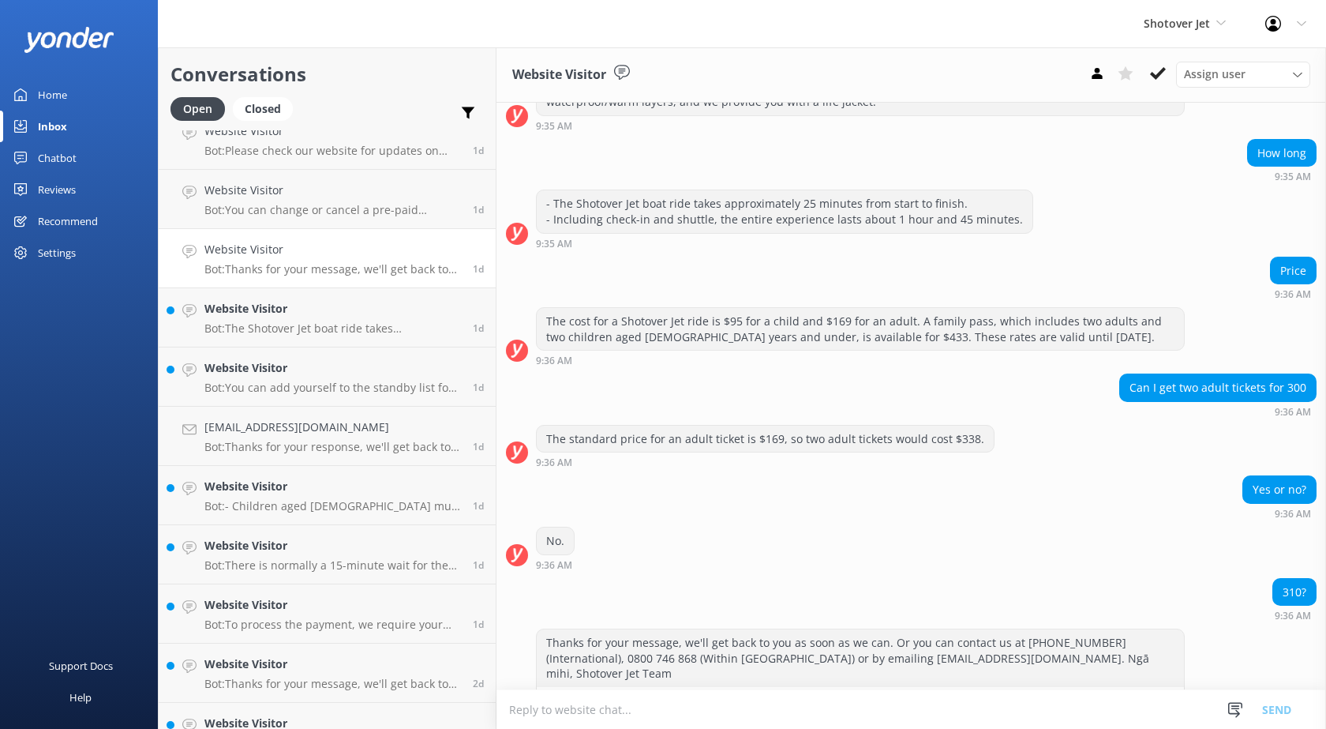
scroll to position [379, 0]
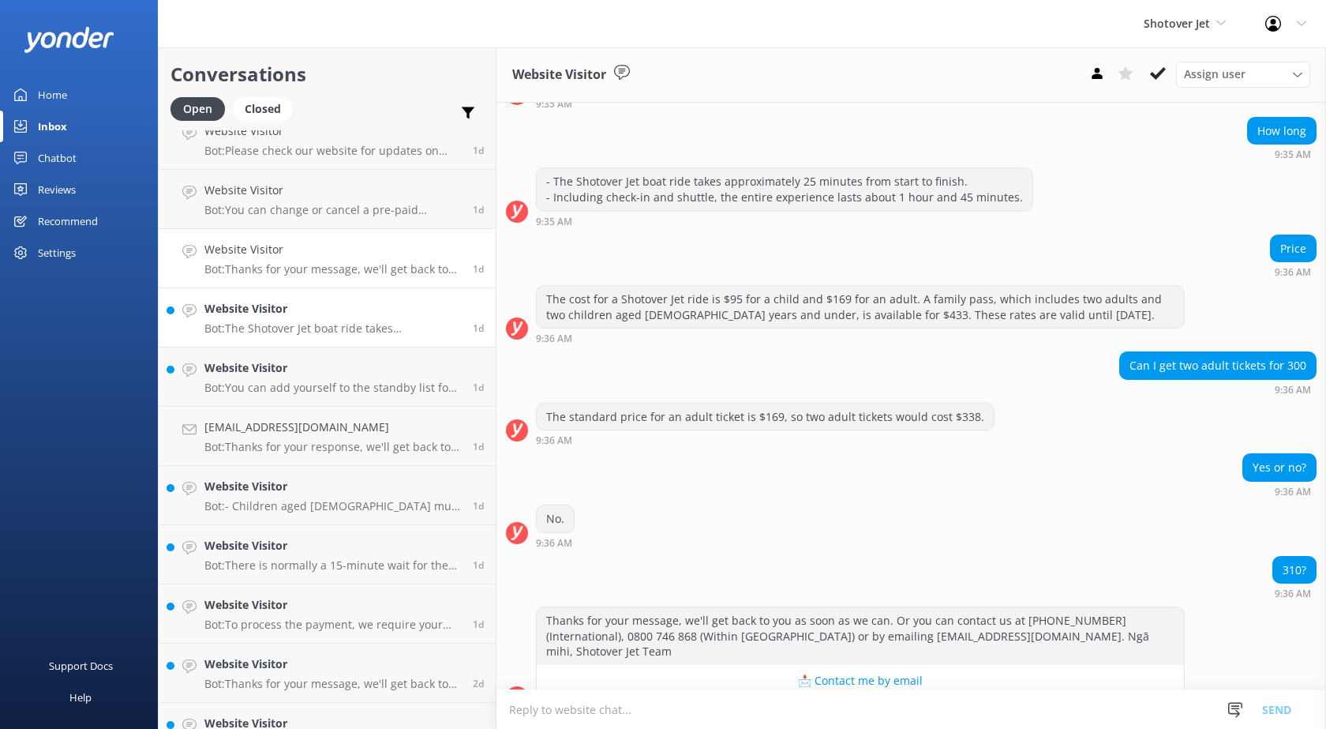
click at [309, 320] on div "Website Visitor Bot: The Shotover Jet boat ride takes approximately 25 minutes …" at bounding box center [332, 317] width 257 height 35
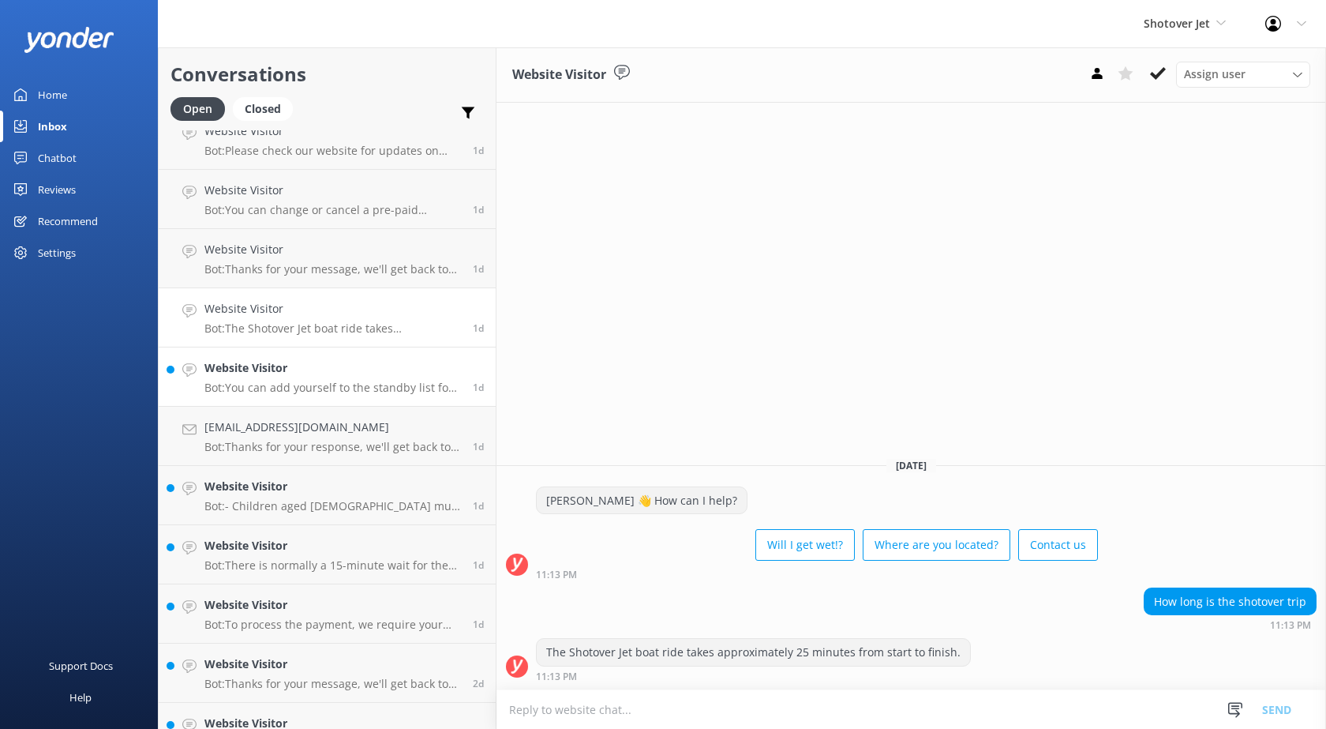
click at [340, 388] on p "Bot: You can add yourself to the standby list for the shuttle service if you're…" at bounding box center [332, 388] width 257 height 14
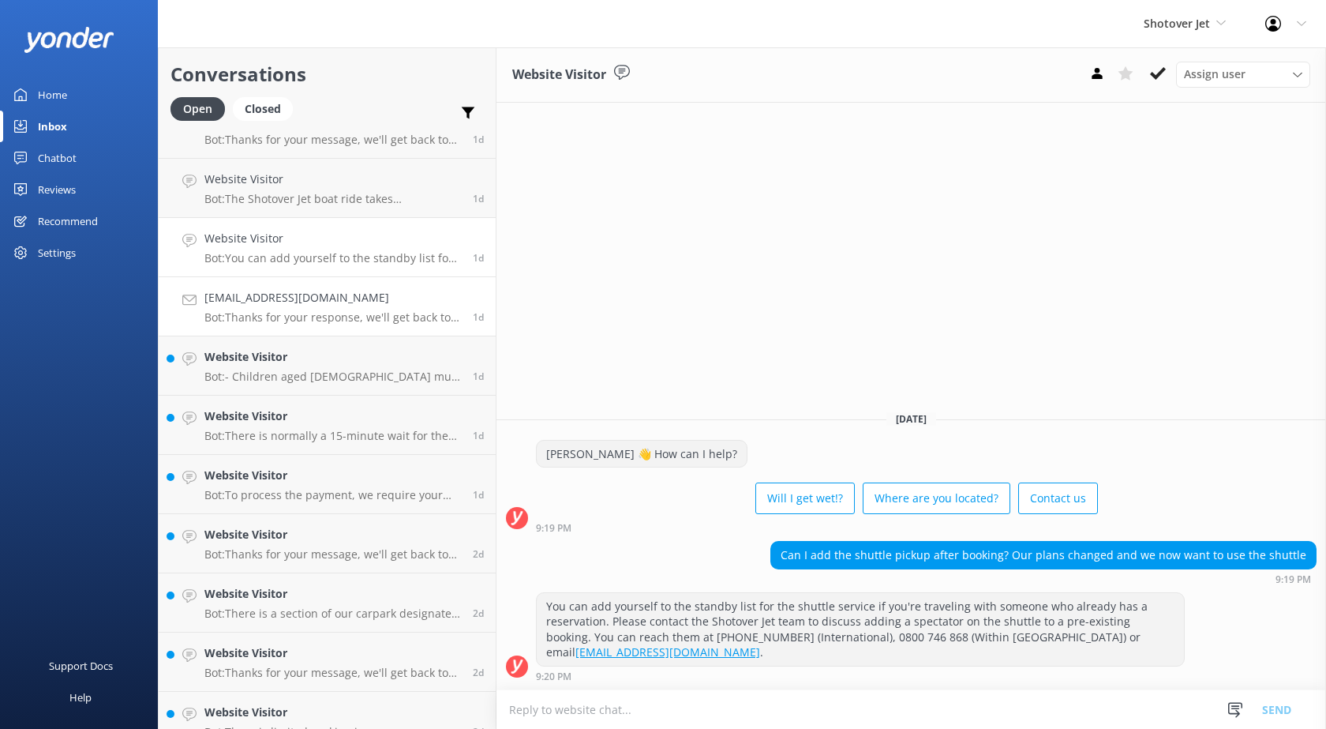
scroll to position [947, 0]
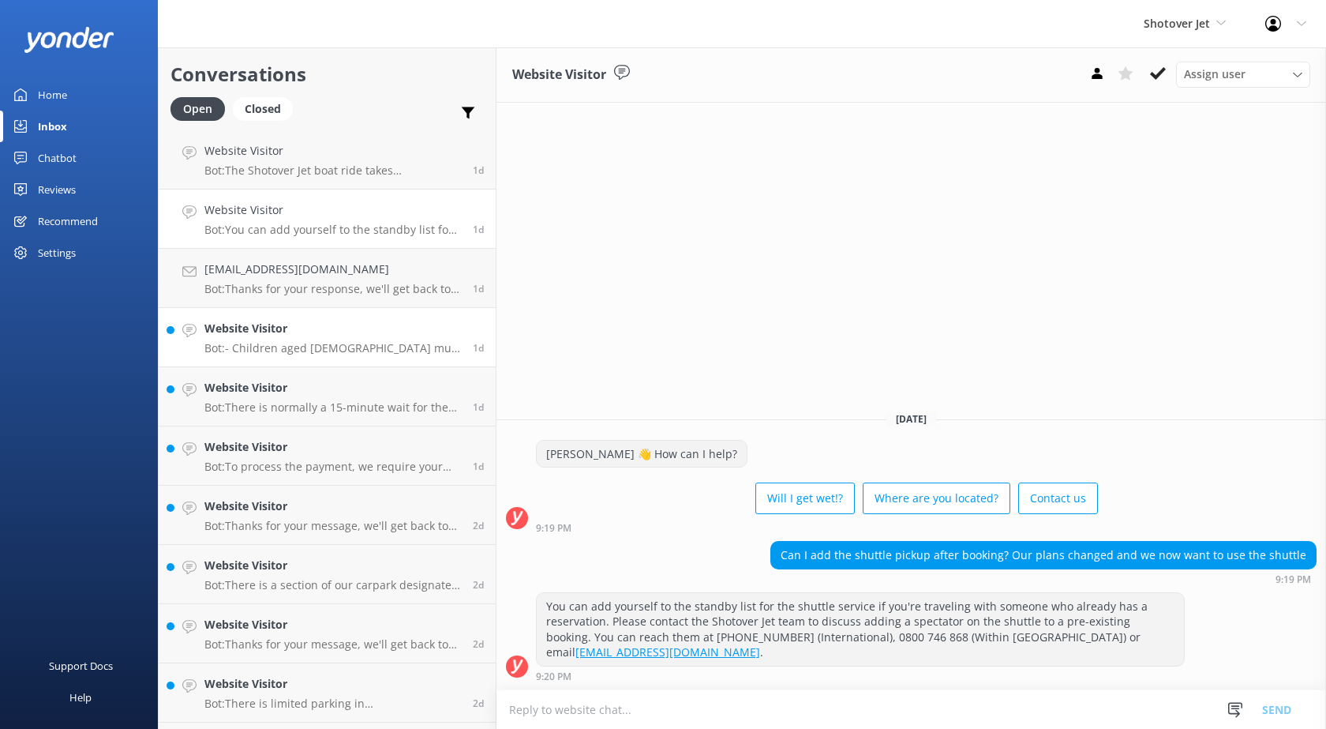
click at [314, 347] on p "Bot: - Children aged [DEMOGRAPHIC_DATA] must be accompanied by an adult at all …" at bounding box center [332, 348] width 257 height 14
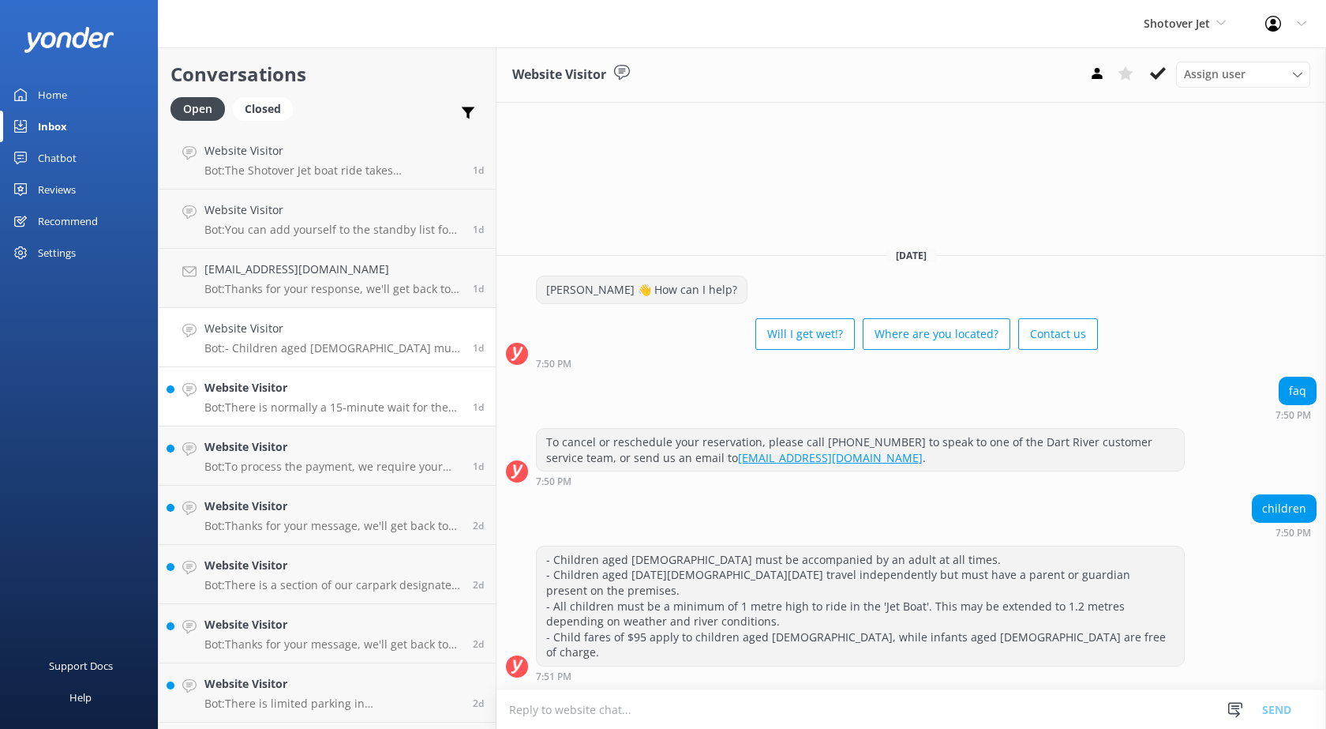
click at [330, 407] on p "Bot: There is normally a 15-minute wait for the shuttle from our base building …" at bounding box center [332, 407] width 257 height 14
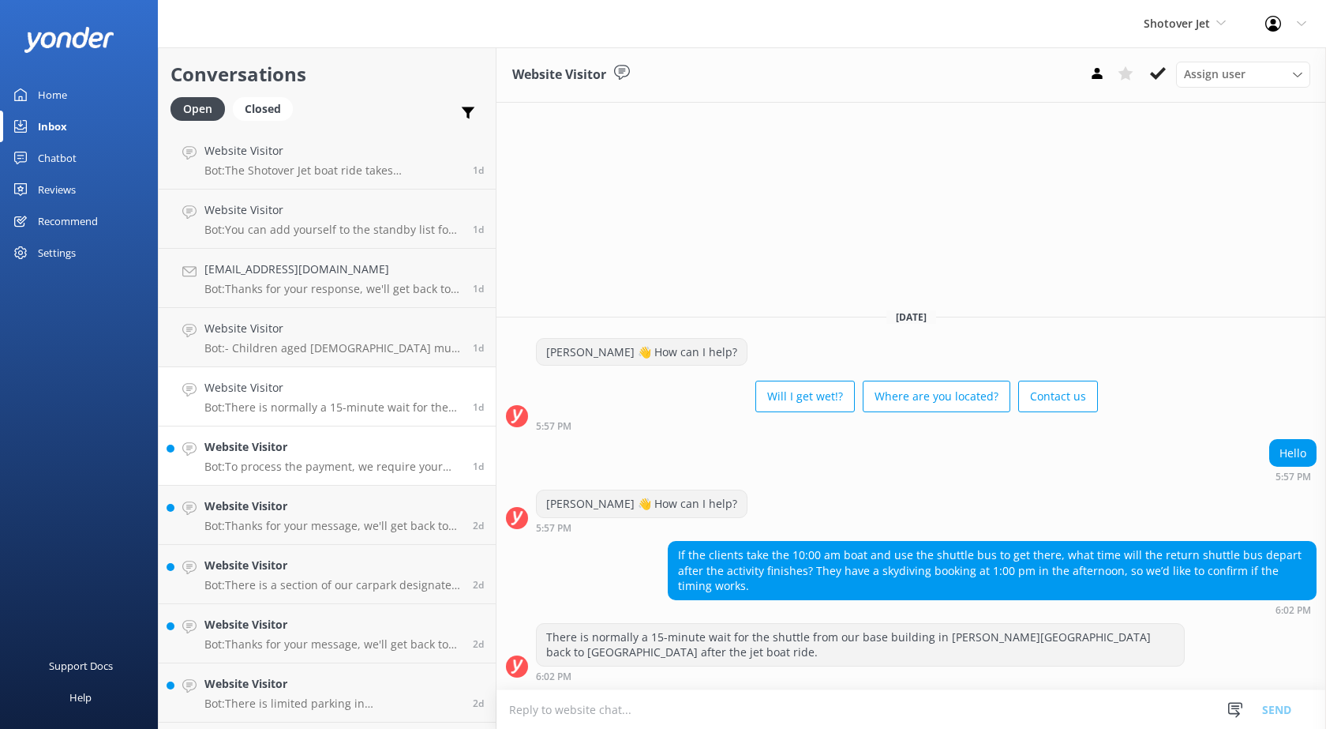
click at [321, 452] on h4 "Website Visitor" at bounding box center [332, 446] width 257 height 17
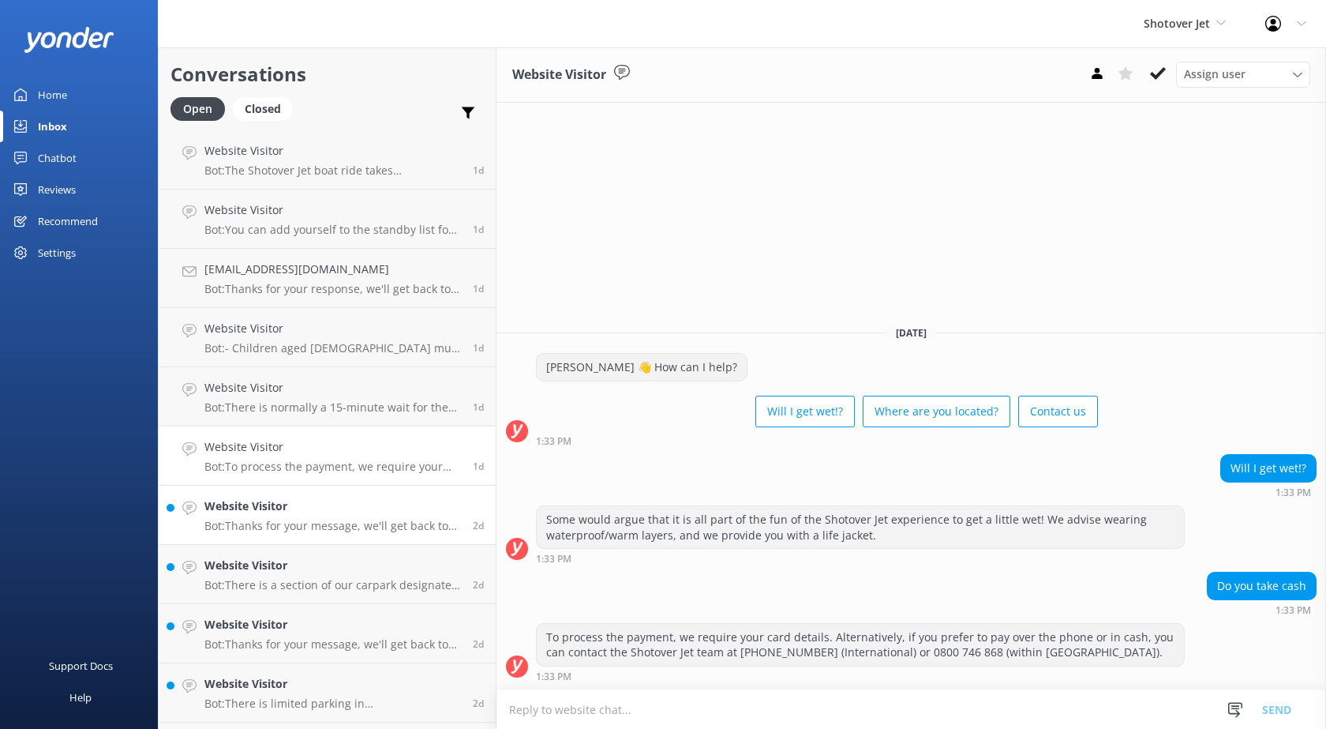
click at [326, 530] on p "Bot: Thanks for your message, we'll get back to you as soon as we can. Or you c…" at bounding box center [332, 526] width 257 height 14
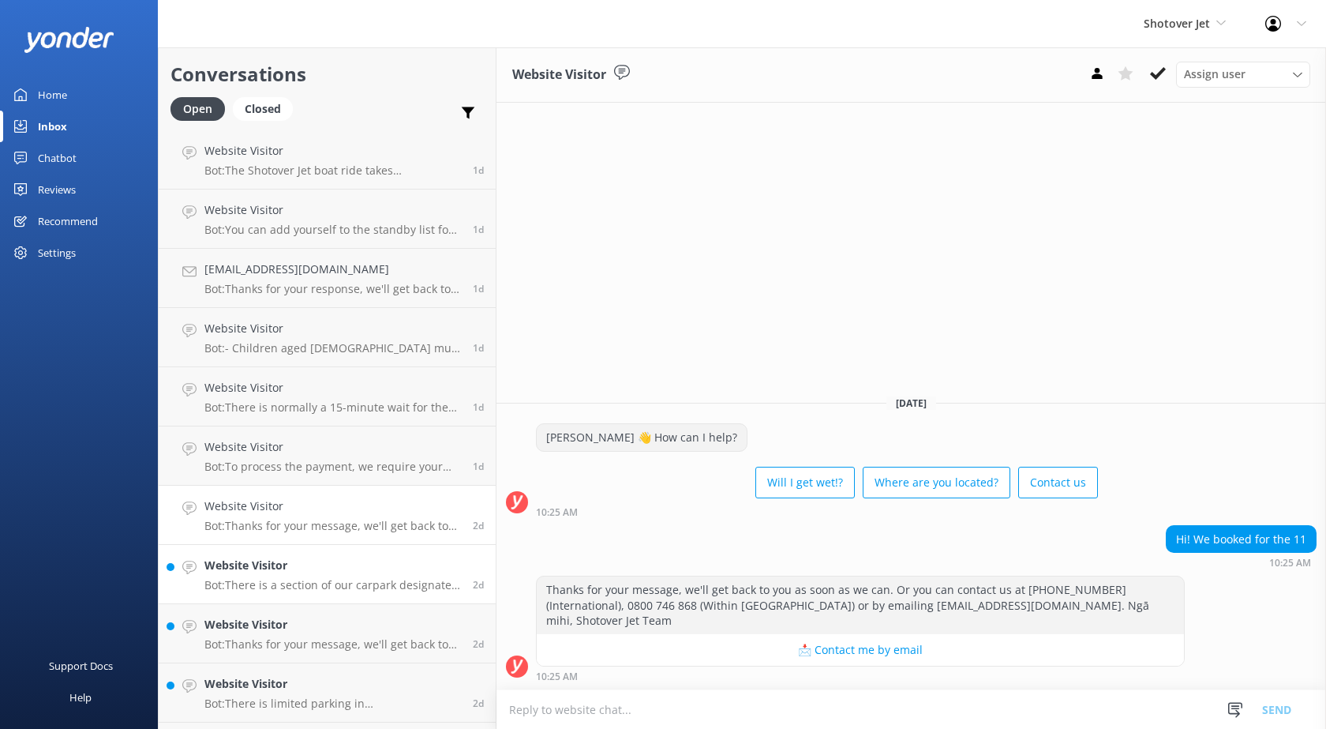
click at [319, 579] on p "Bot: There is a section of our carpark designated for camper vans." at bounding box center [332, 585] width 257 height 14
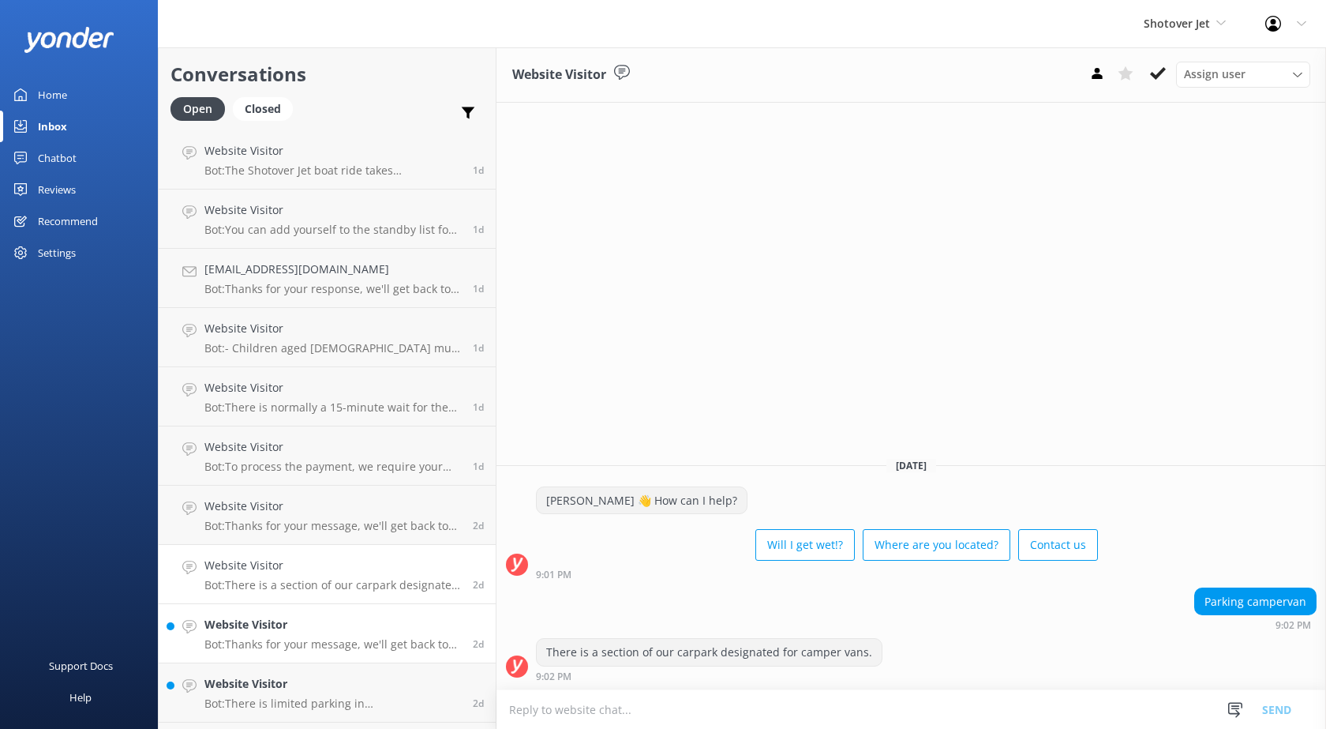
click at [311, 622] on h4 "Website Visitor" at bounding box center [332, 624] width 257 height 17
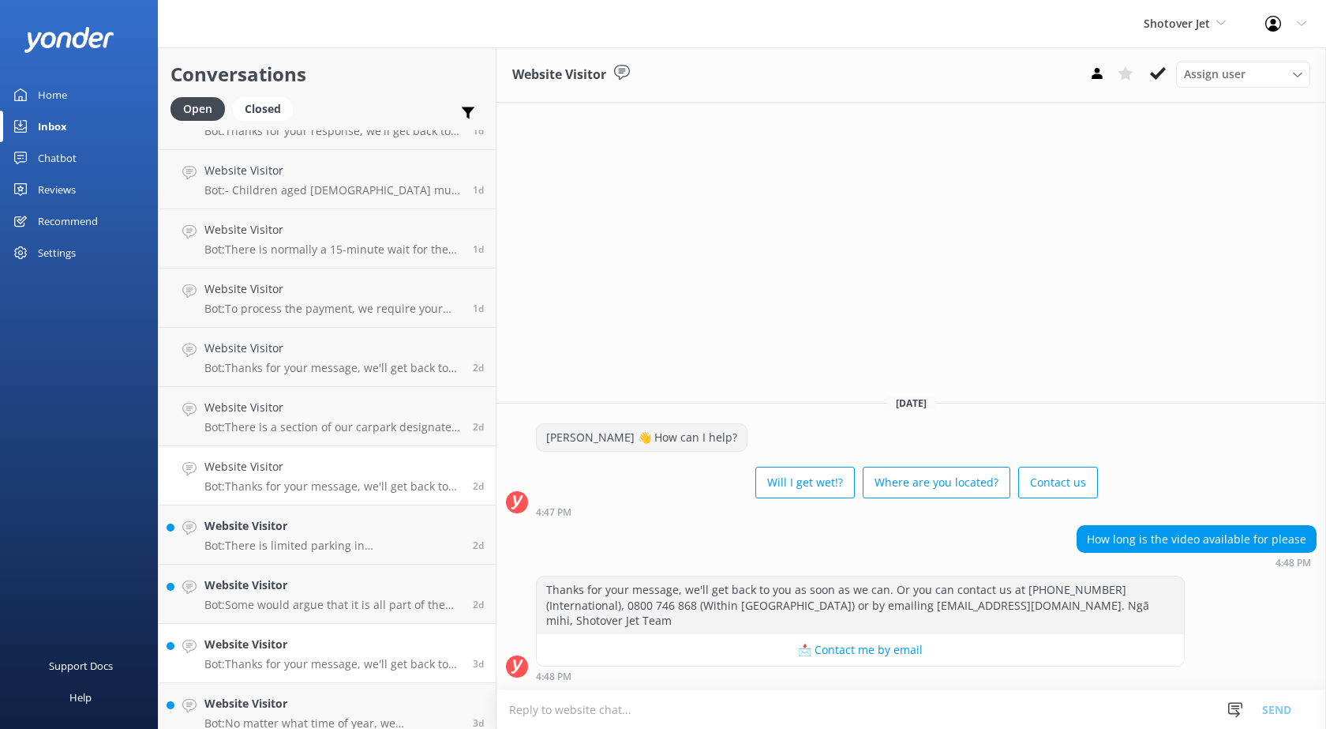
scroll to position [1184, 0]
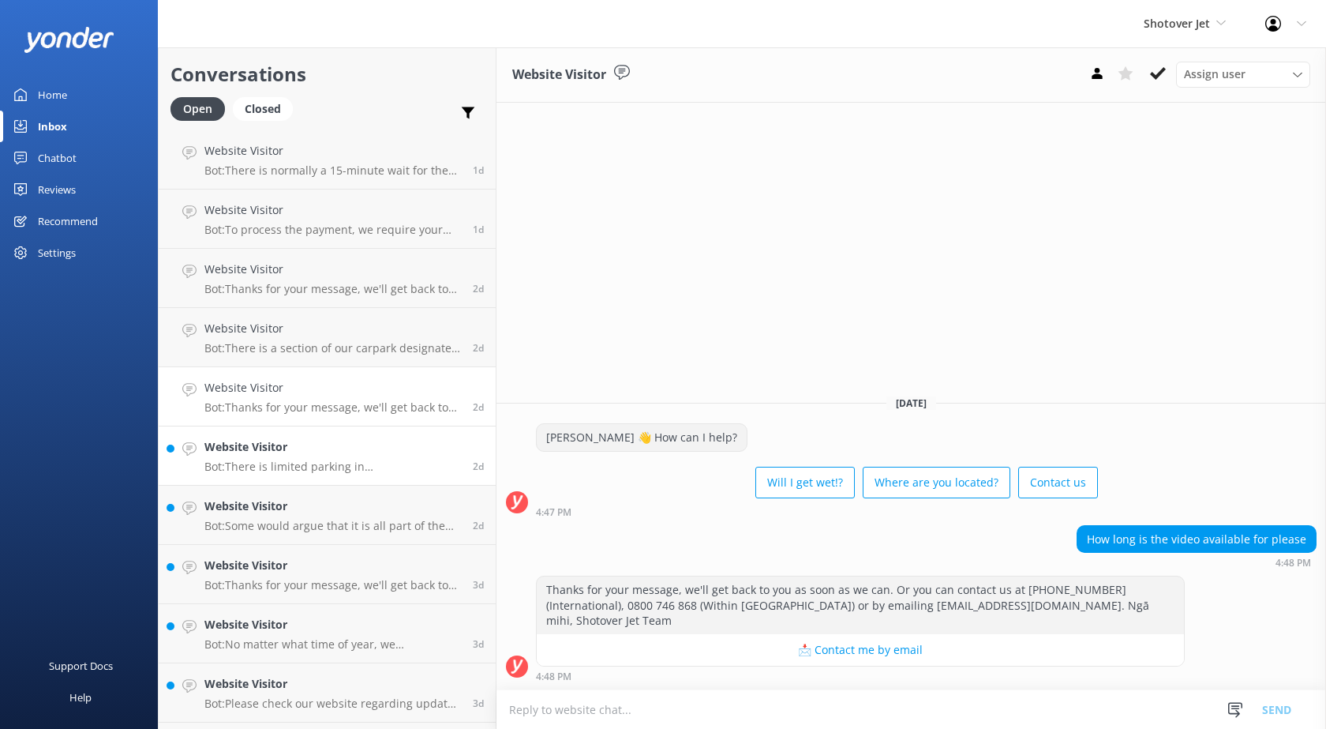
click at [325, 458] on div "Website Visitor Bot: There is limited parking in [GEOGRAPHIC_DATA], but free pa…" at bounding box center [332, 455] width 257 height 35
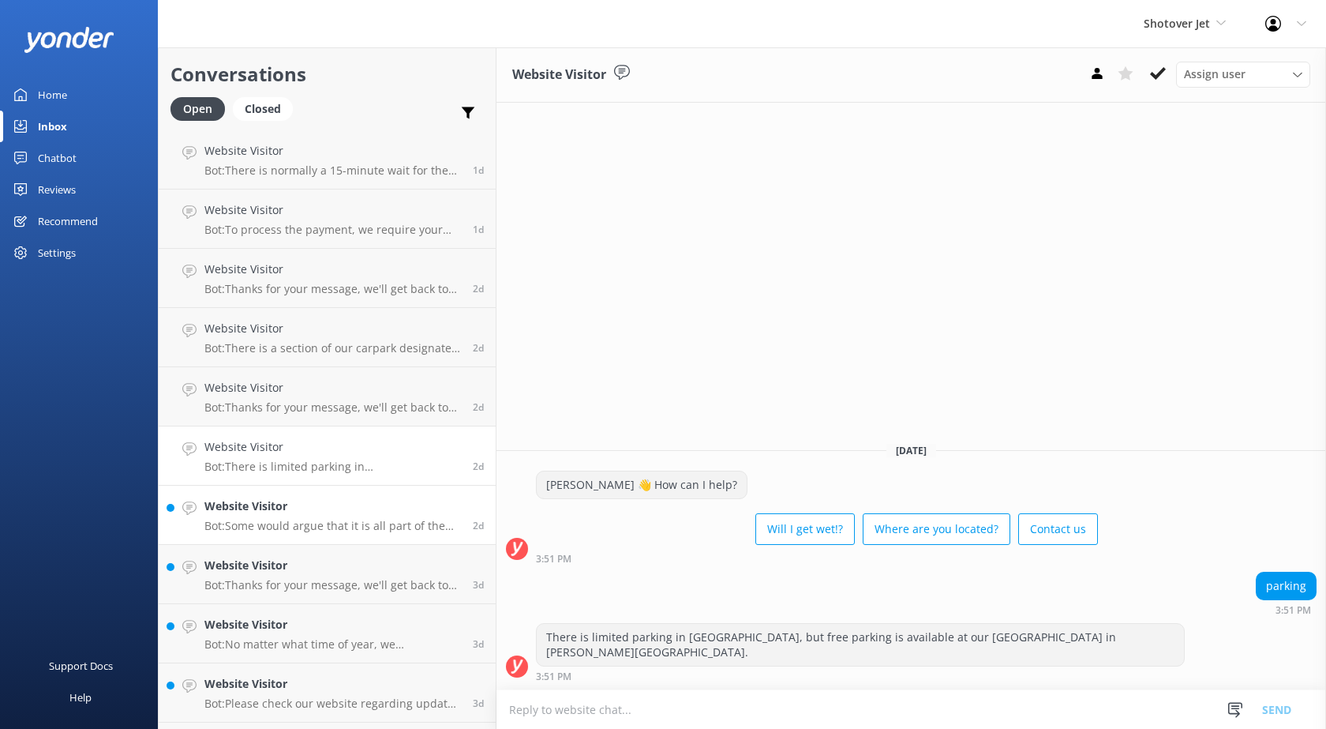
click at [301, 525] on p "Bot: Some would argue that it is all part of the fun of the Shotover Jet experi…" at bounding box center [332, 526] width 257 height 14
click at [297, 566] on h4 "Website Visitor" at bounding box center [332, 565] width 257 height 17
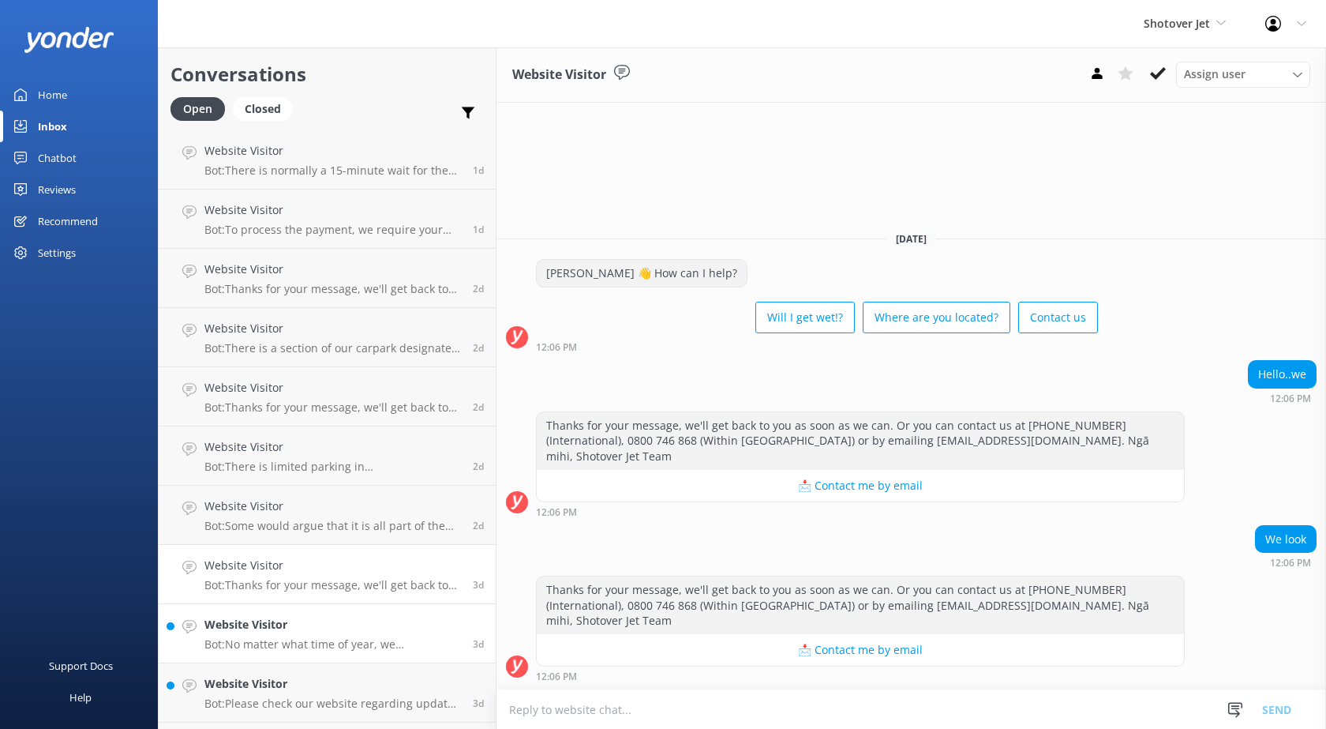
click at [308, 615] on link "Website Visitor Bot: No matter what time of year, we recommend you pre-book, es…" at bounding box center [327, 633] width 337 height 59
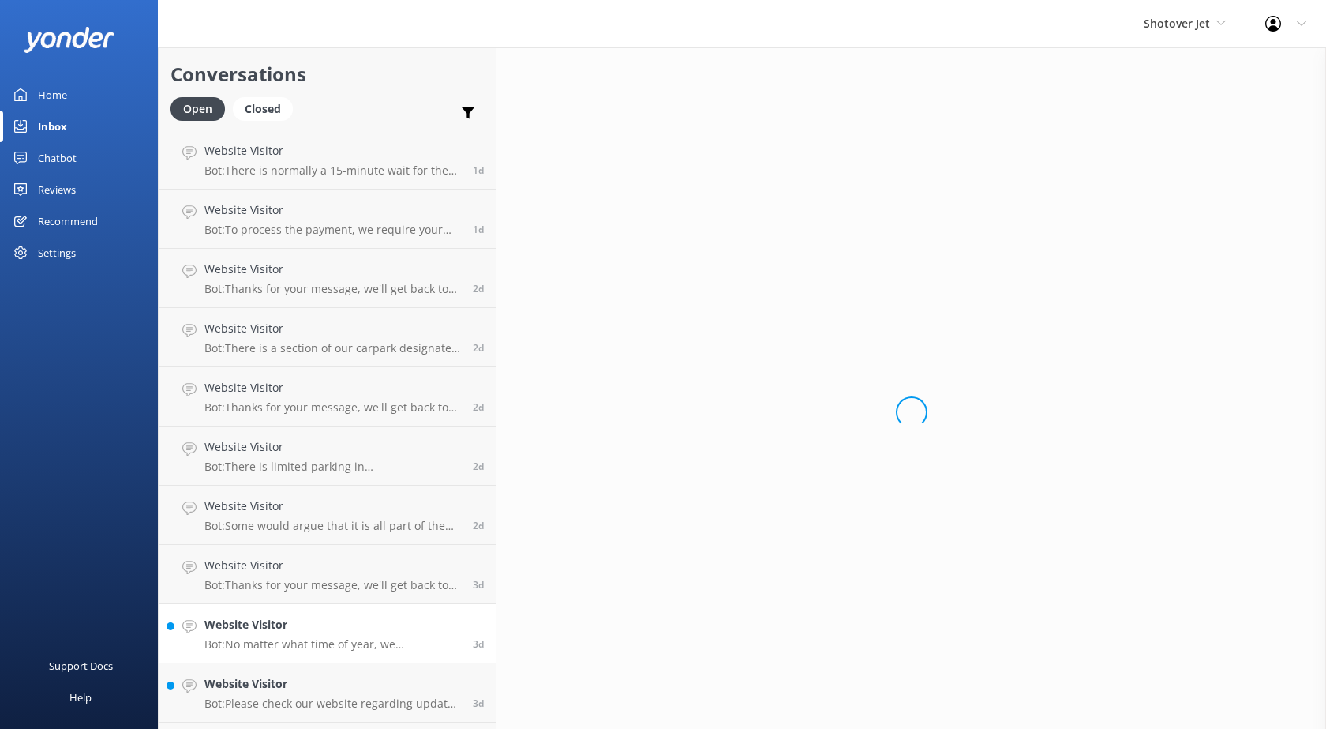
scroll to position [1263, 0]
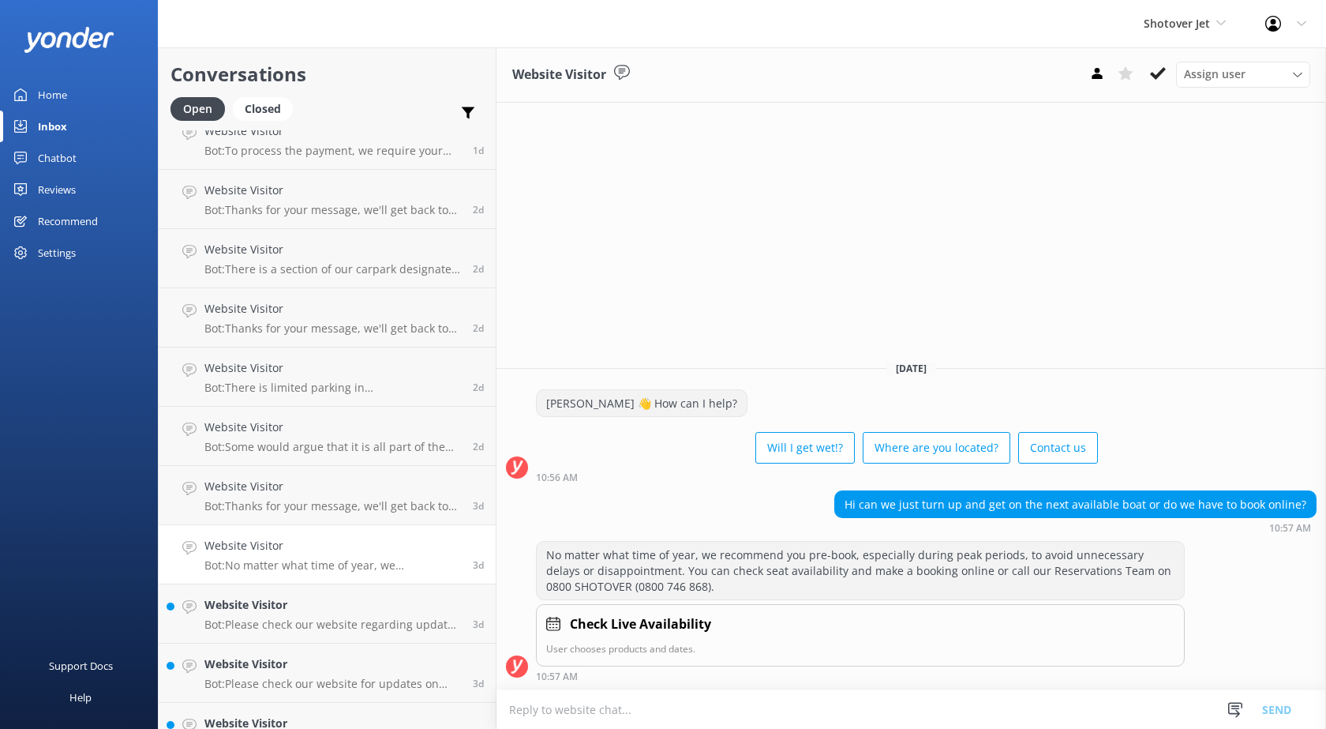
click at [308, 615] on div "Website Visitor Bot: Please check our website regarding updates on our current …" at bounding box center [332, 613] width 257 height 35
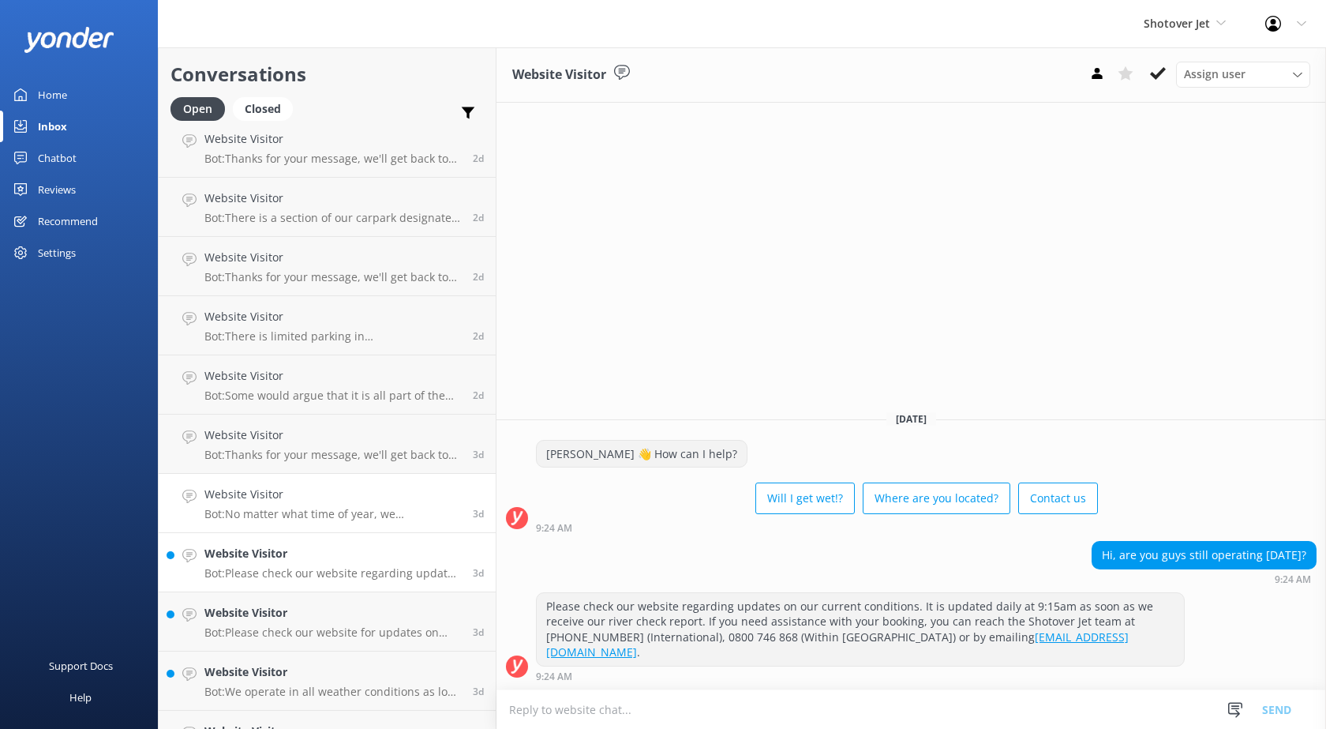
scroll to position [1342, 0]
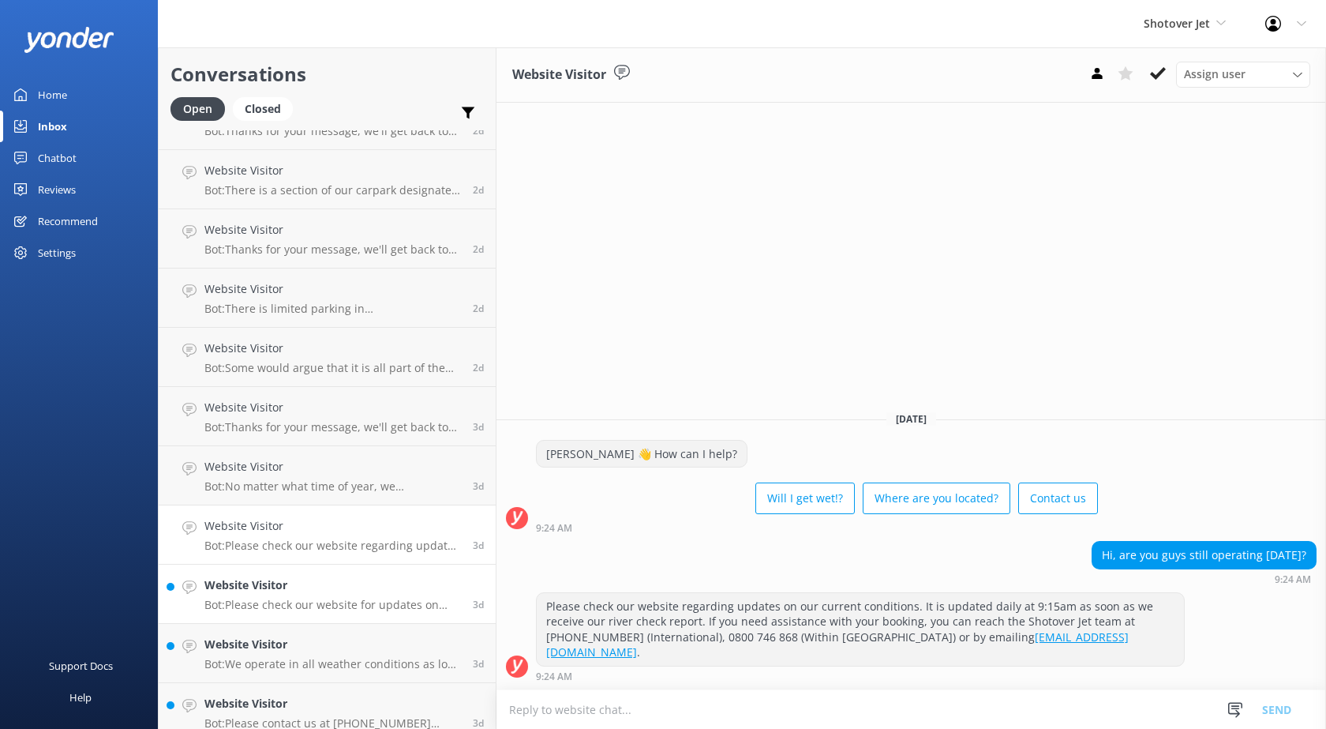
click at [313, 610] on p "Bot: Please check our website for updates on current conditions, as it is updat…" at bounding box center [332, 605] width 257 height 14
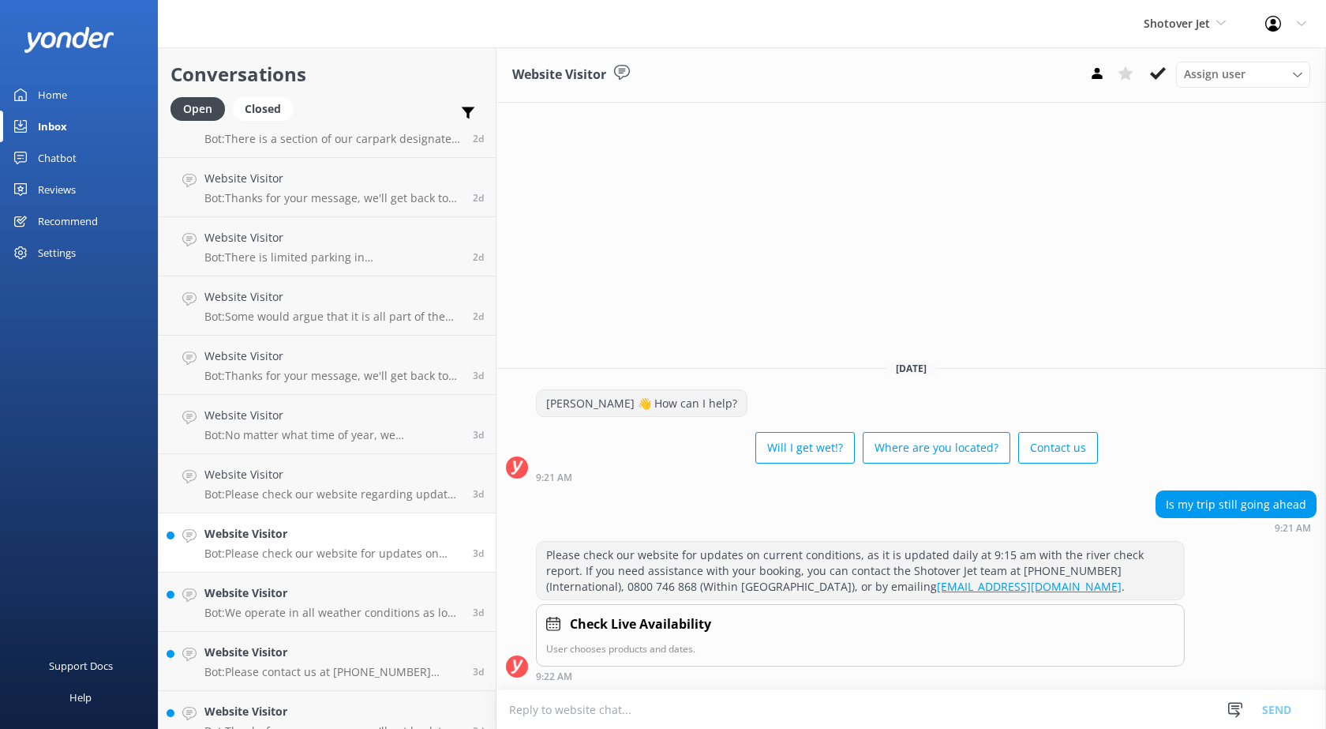
scroll to position [1421, 0]
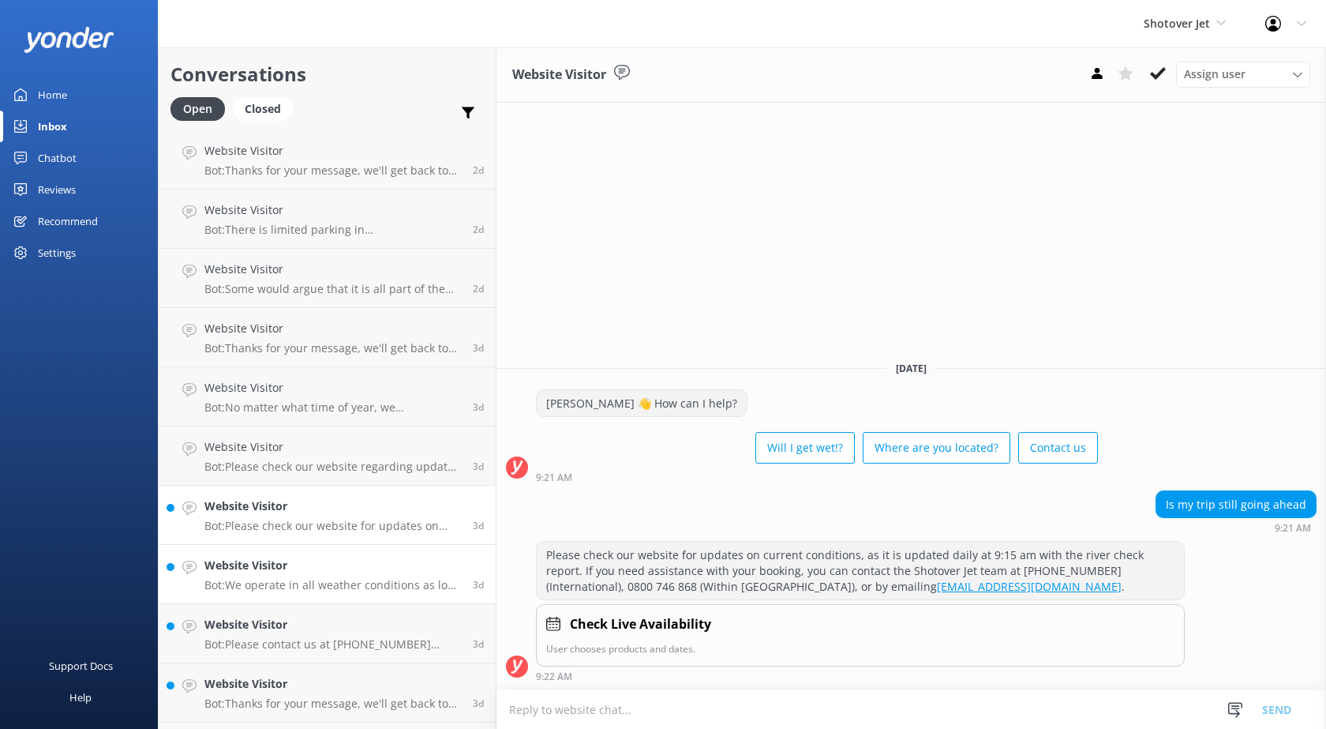
click at [319, 603] on link "Website Visitor Bot: We operate in all weather conditions as long as it is safe…" at bounding box center [327, 574] width 337 height 59
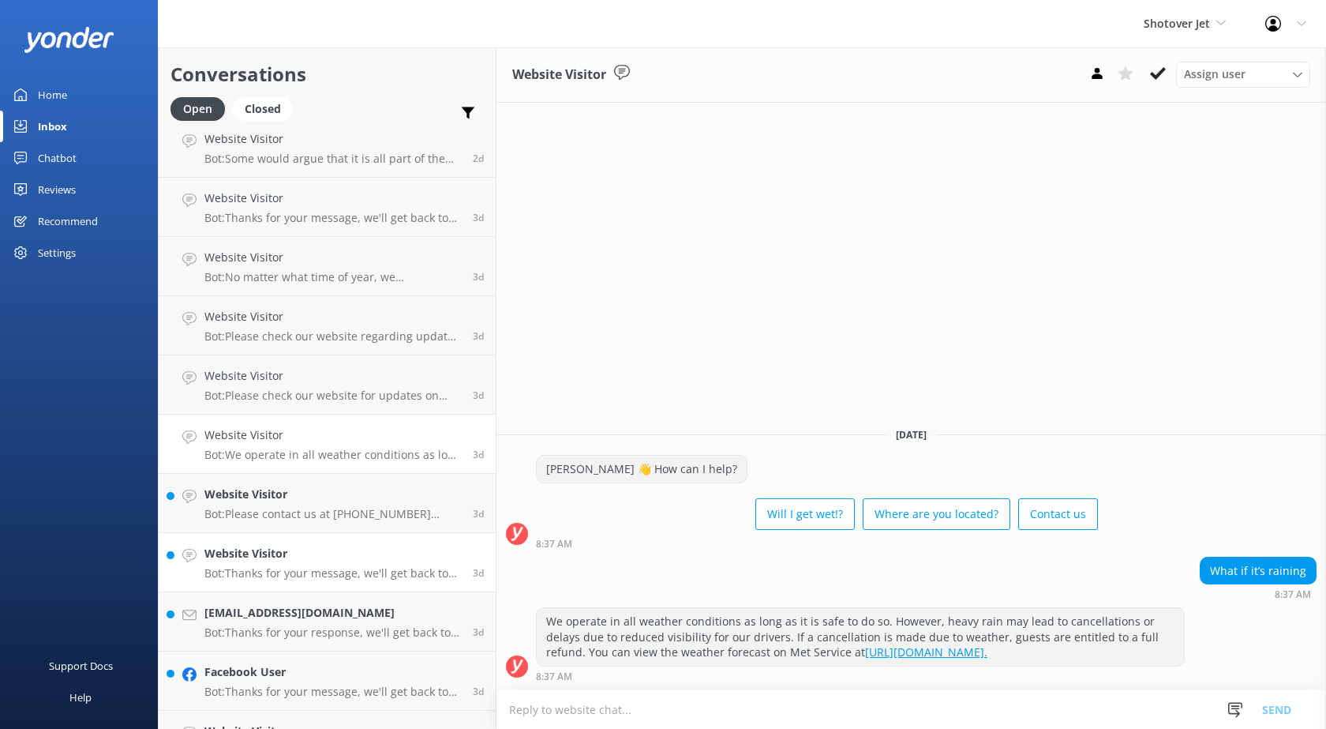
scroll to position [1579, 0]
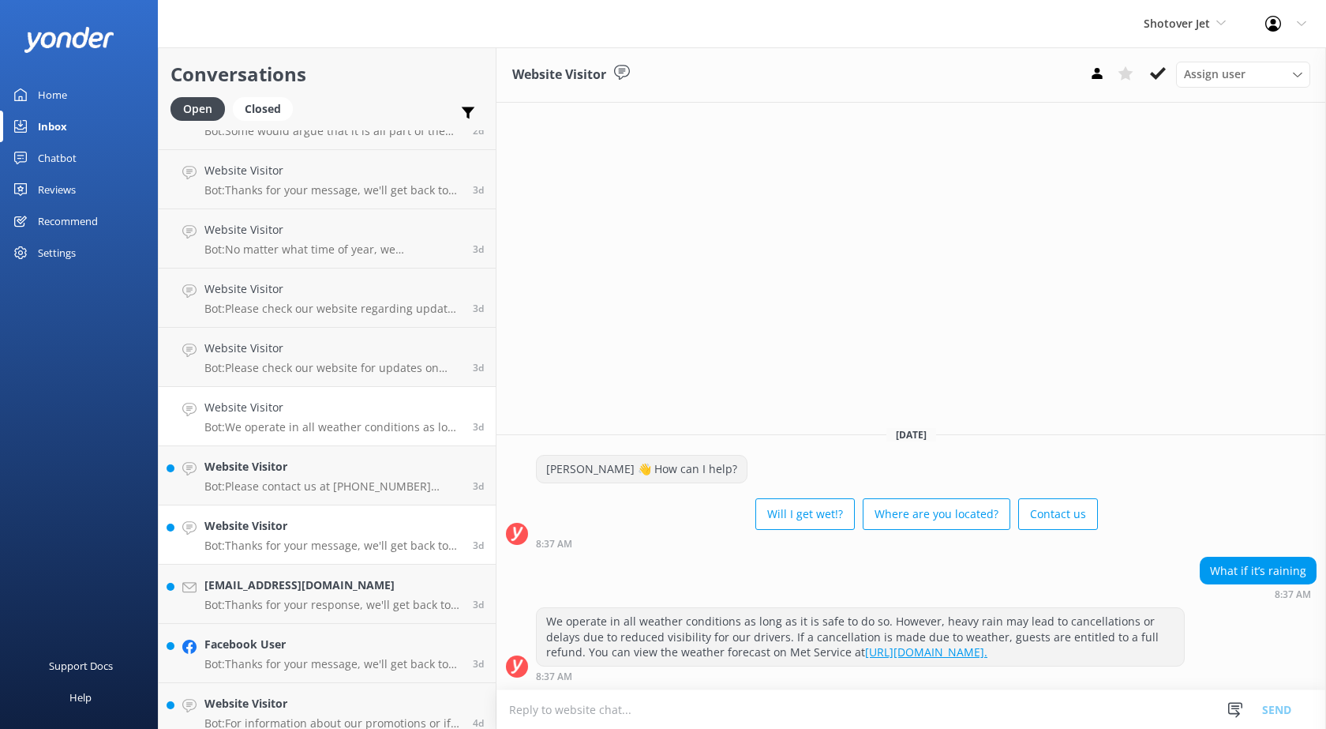
click at [276, 531] on h4 "Website Visitor" at bounding box center [332, 525] width 257 height 17
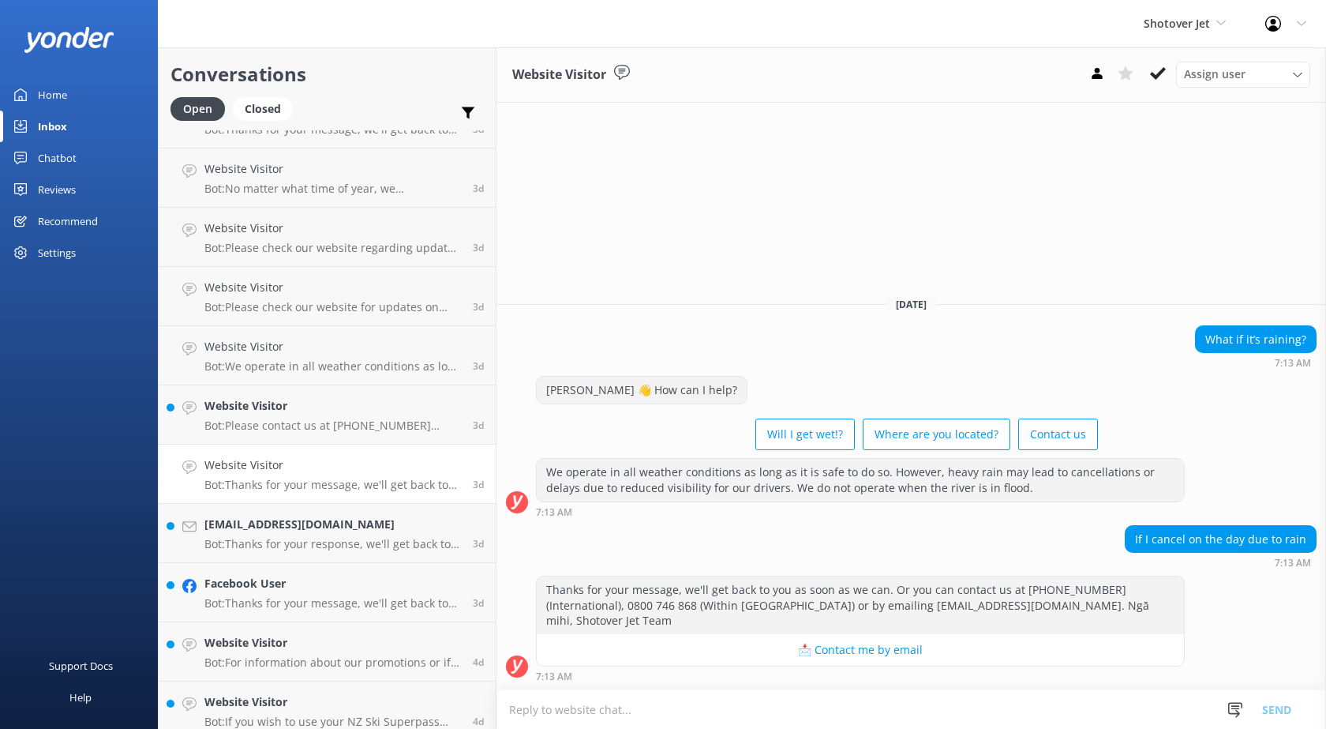
scroll to position [1658, 0]
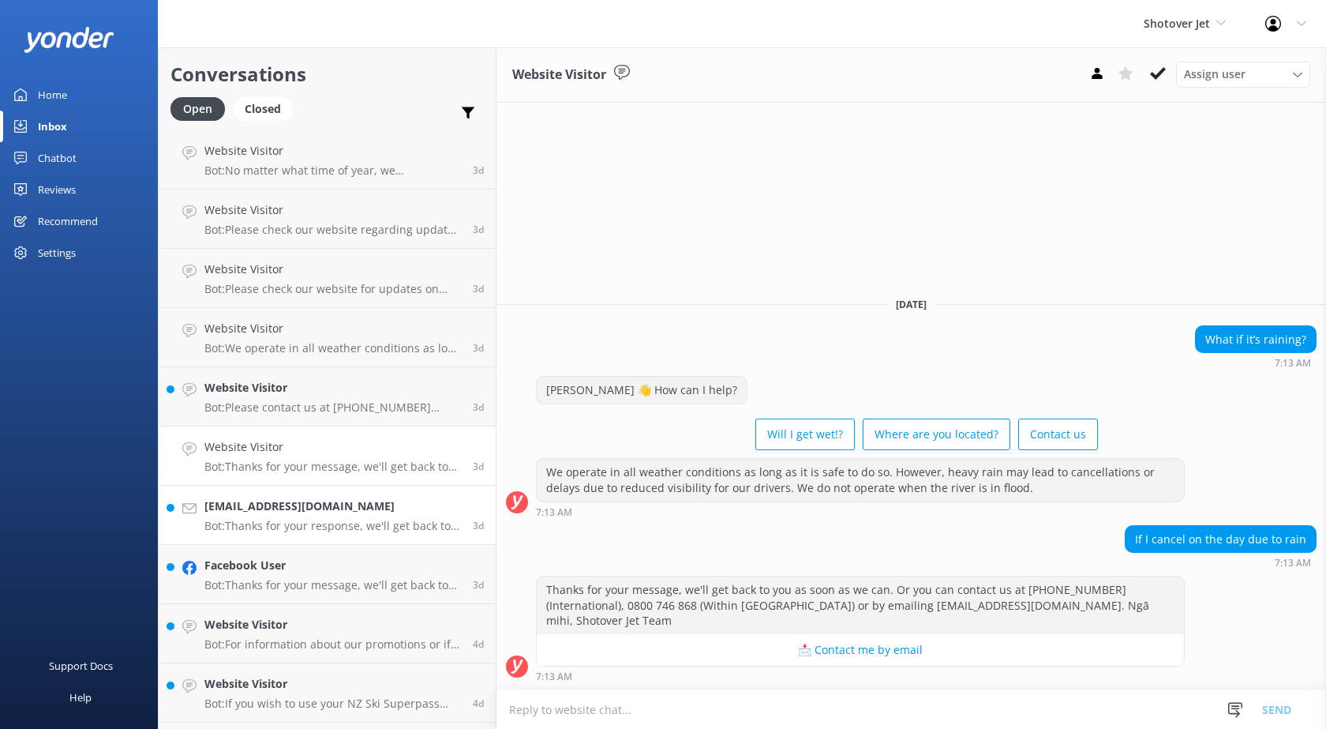
click at [287, 530] on p "Bot: Thanks for your response, we'll get back to you as soon as we can during o…" at bounding box center [332, 526] width 257 height 14
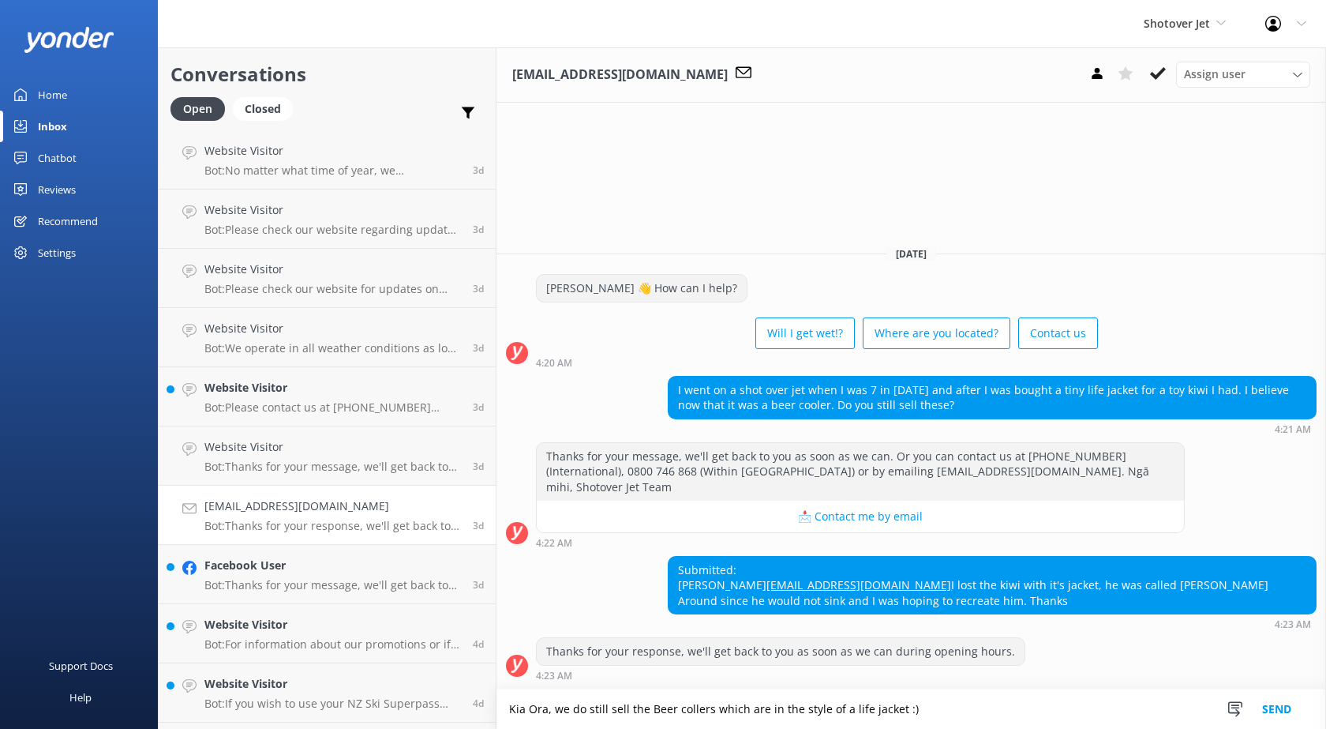
click at [670, 714] on textarea "Kia Ora, we do still sell the Beer collers which are in the style of a life jac…" at bounding box center [912, 708] width 830 height 39
drag, startPoint x: 670, startPoint y: 714, endPoint x: 626, endPoint y: 700, distance: 46.4
click at [625, 700] on textarea "Kia Ora, we do still sell the Beer collers which are in the style of a life jac…" at bounding box center [912, 708] width 830 height 39
drag, startPoint x: 670, startPoint y: 709, endPoint x: 655, endPoint y: 709, distance: 15.8
click at [655, 709] on textarea "Kia Ora, we do still sell the Beer collers which are in the style of a life jac…" at bounding box center [912, 708] width 830 height 39
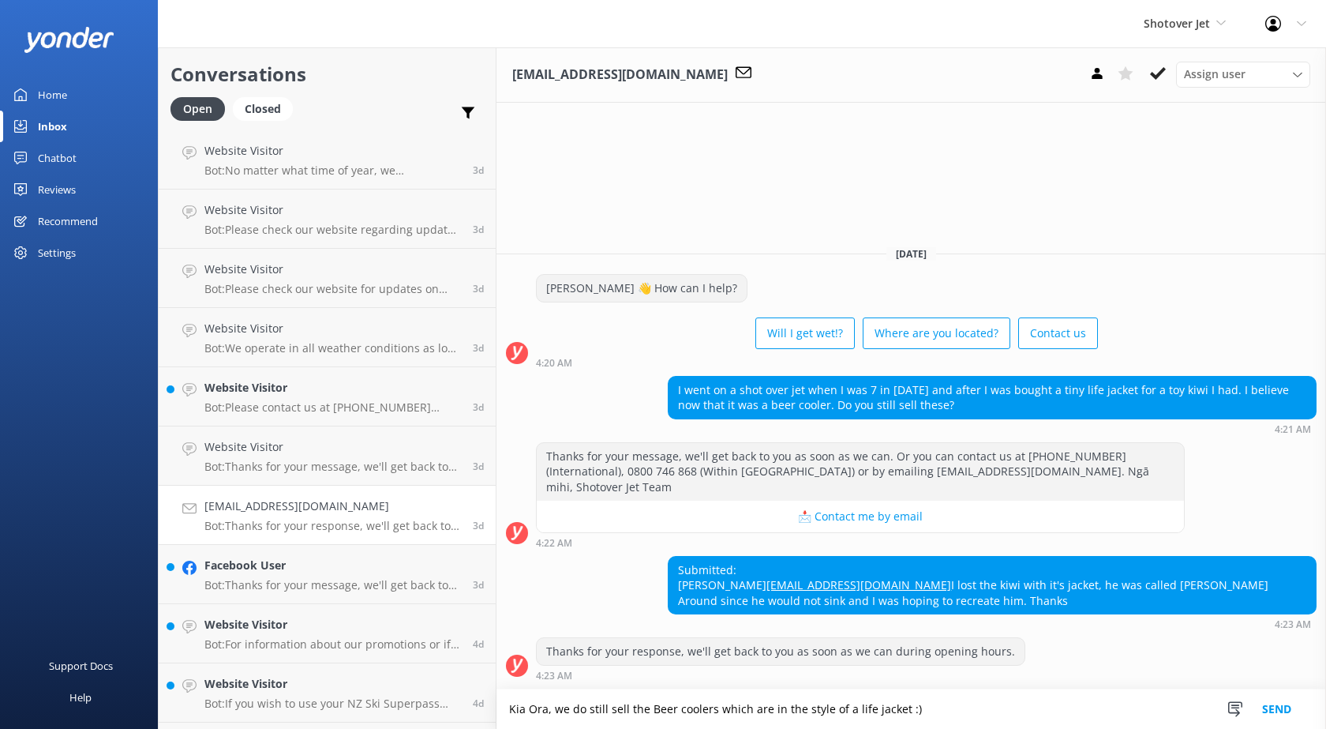
click at [917, 709] on textarea "Kia Ora, we do still sell the Beer coolers which are in the style of a life jac…" at bounding box center [912, 708] width 830 height 39
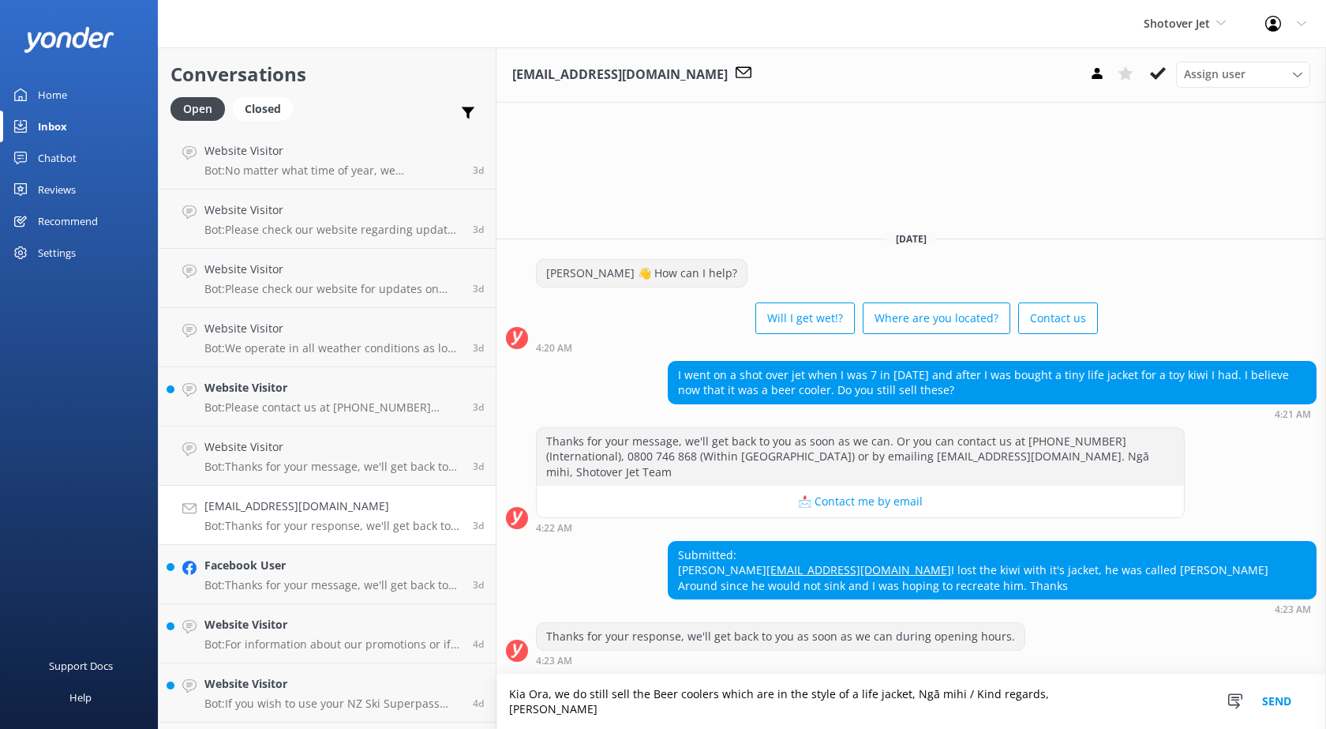
type textarea "Kia Ora, we do still sell the Beer coolers which are in the style of a life jac…"
click at [1273, 696] on button "Send" at bounding box center [1277, 701] width 59 height 54
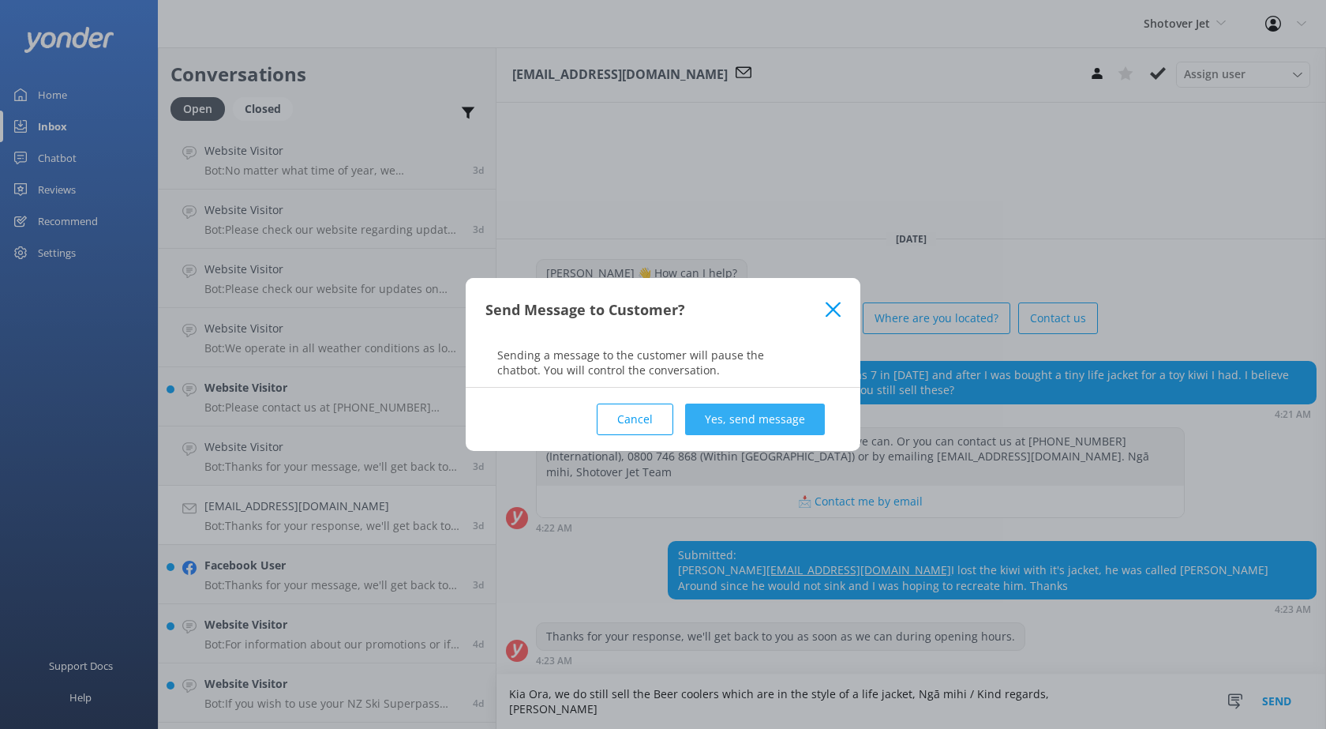
click at [770, 428] on button "Yes, send message" at bounding box center [755, 419] width 140 height 32
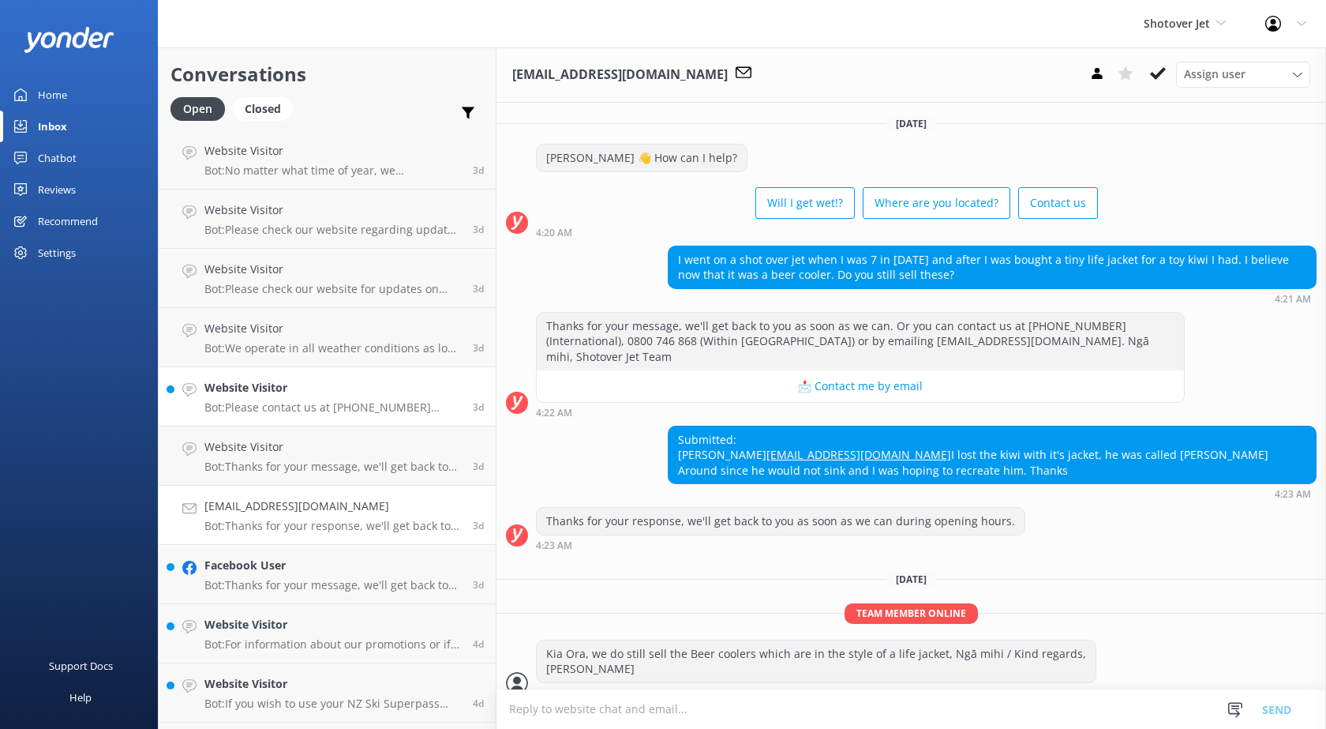
scroll to position [17, 0]
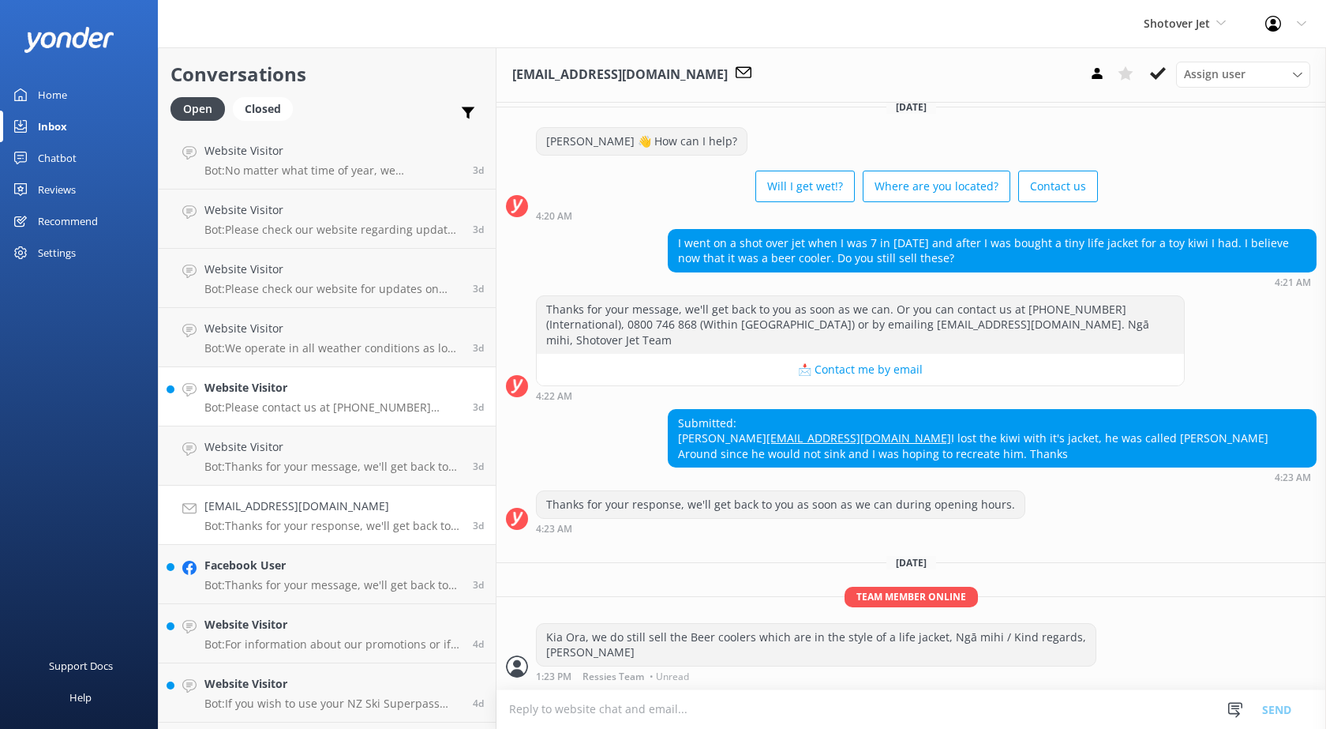
click at [326, 388] on h4 "Website Visitor" at bounding box center [332, 387] width 257 height 17
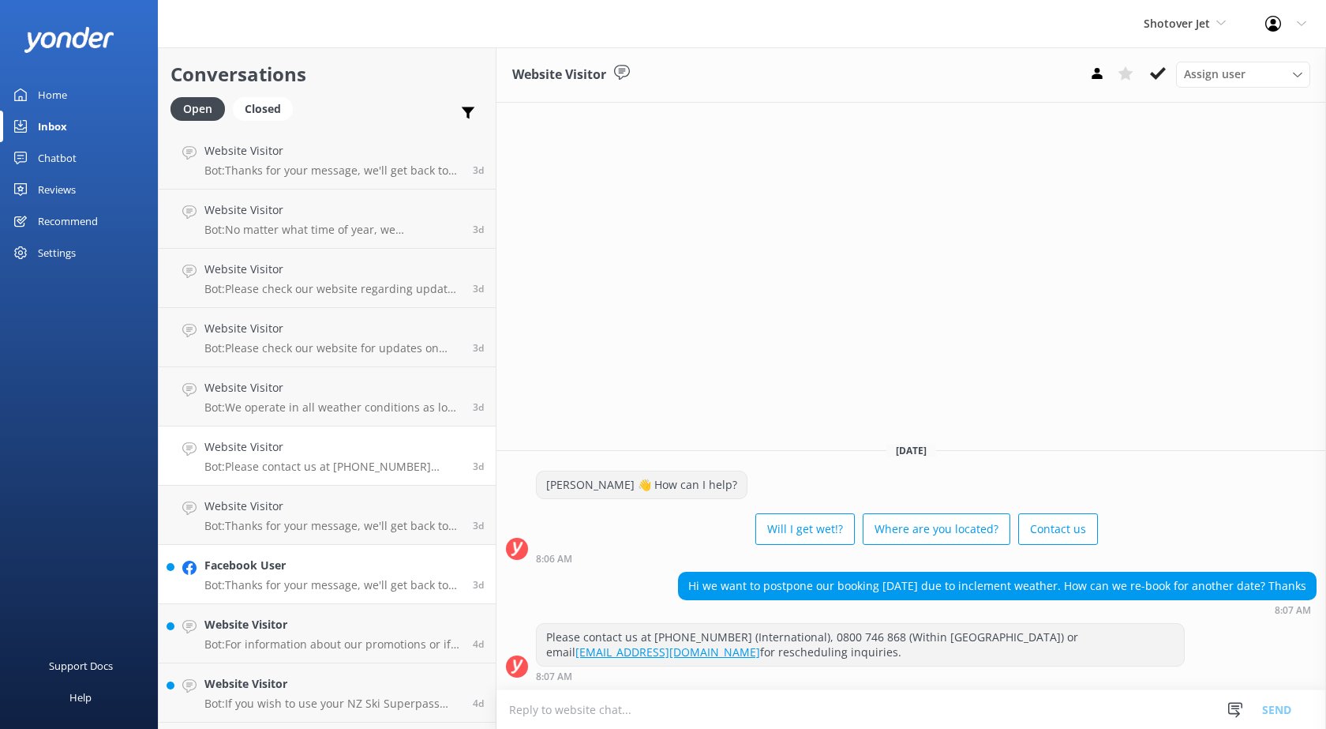
click at [327, 565] on h4 "Facebook User" at bounding box center [332, 565] width 257 height 17
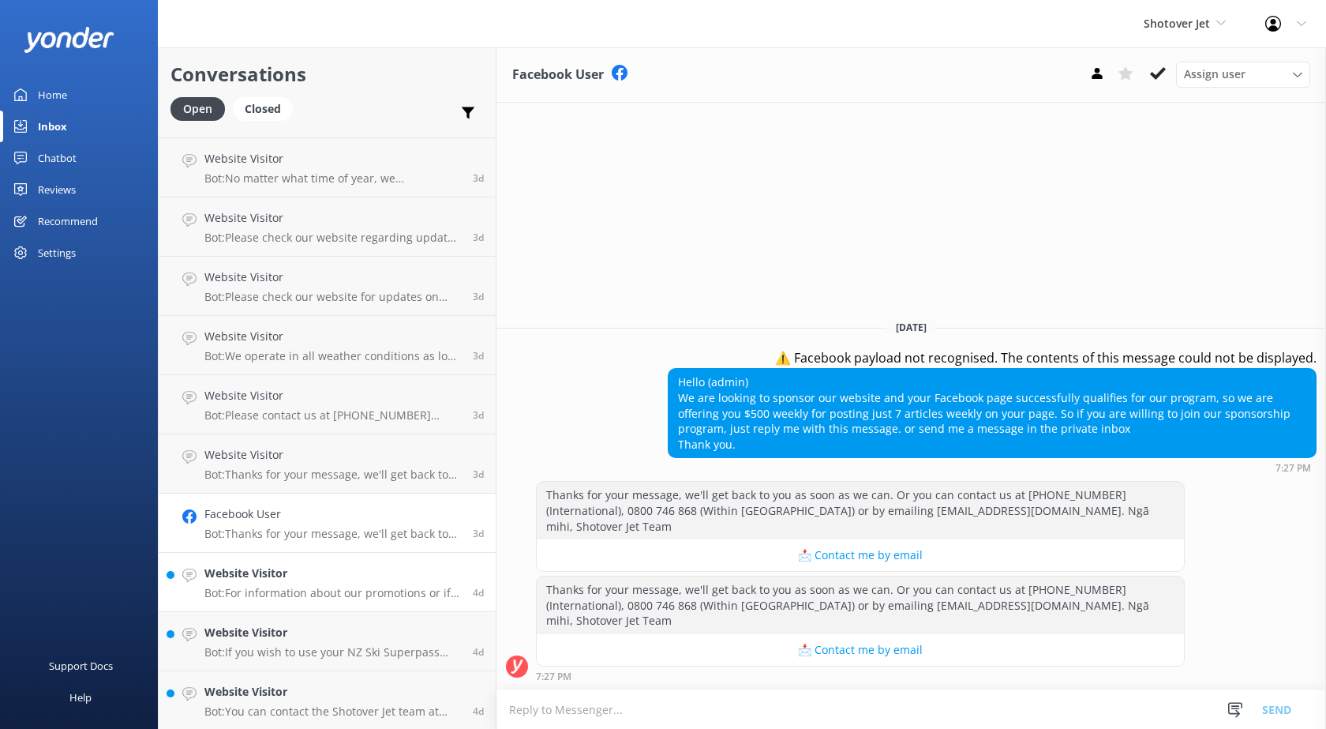
scroll to position [1737, 0]
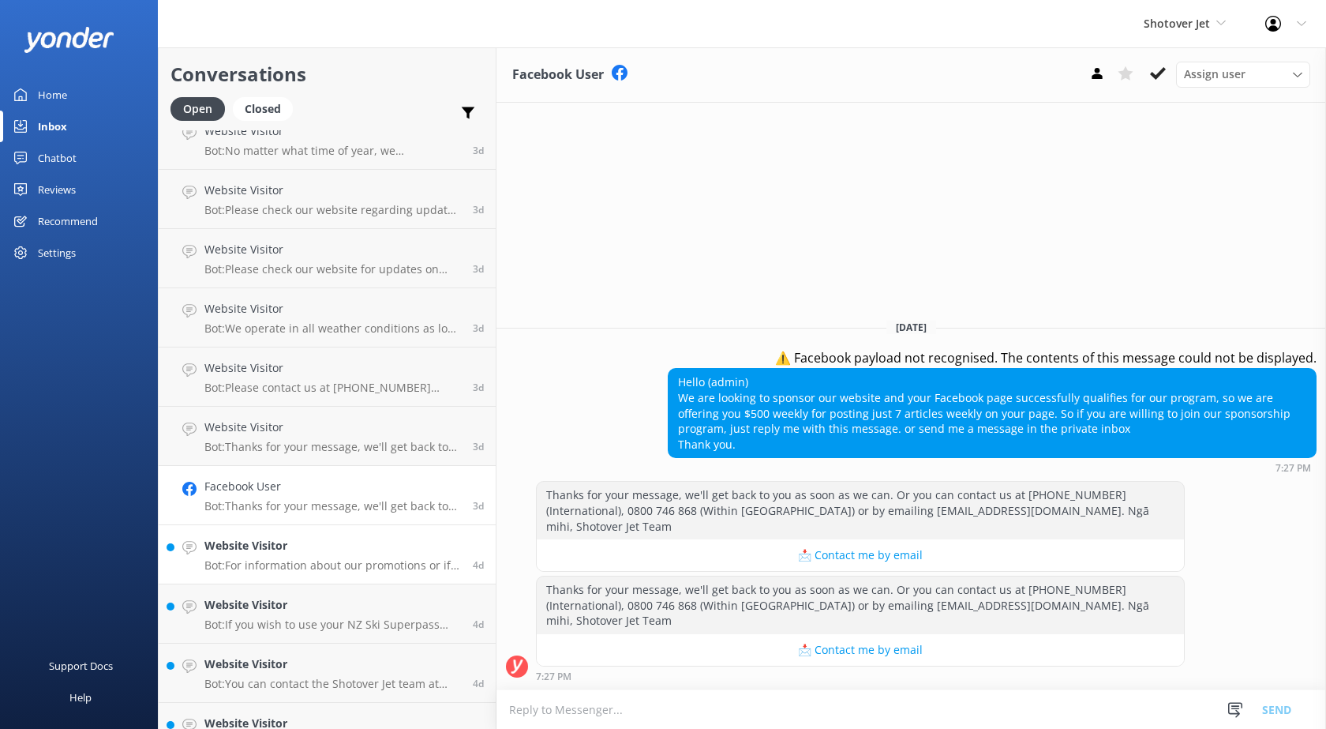
click at [313, 561] on p "Bot: For information about our promotions or if you are having issues accessing…" at bounding box center [332, 565] width 257 height 14
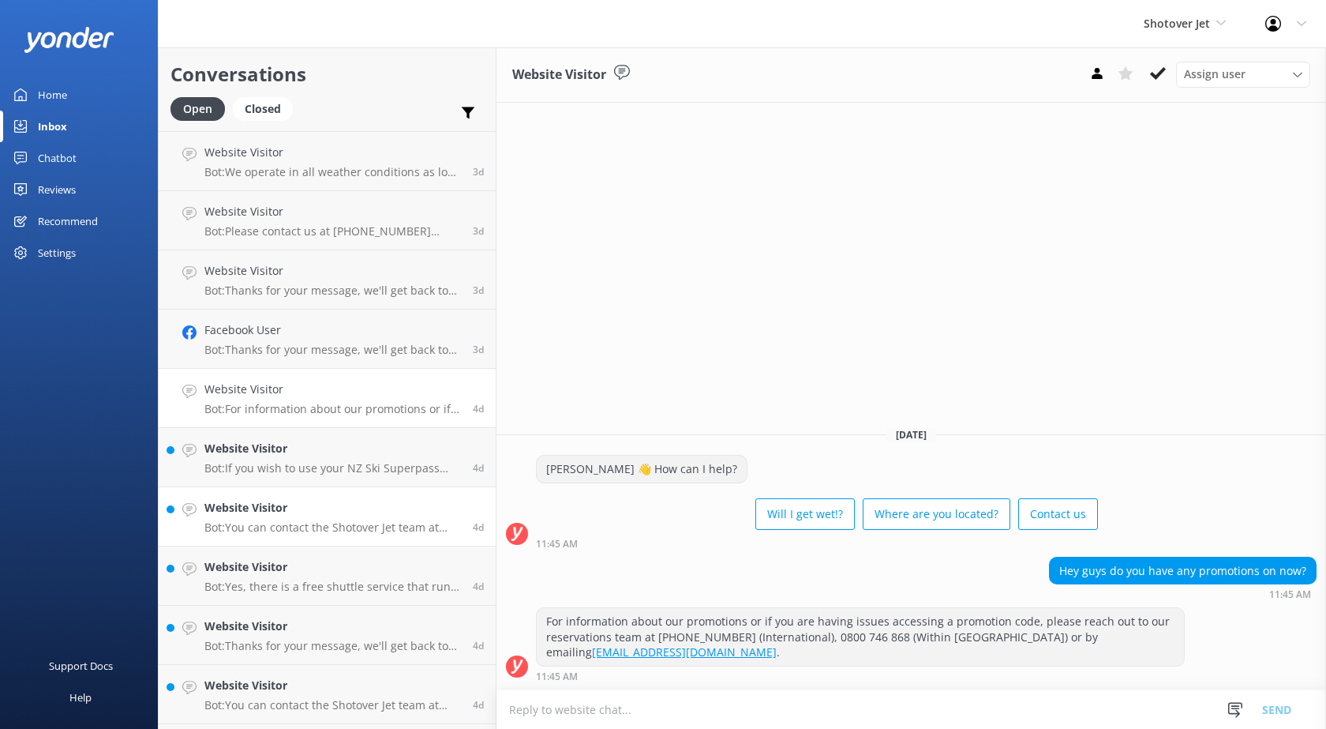
scroll to position [1895, 0]
click at [298, 463] on p "Bot: If you wish to use your NZ Ski Superpass towards Shotover Jet tickets, ple…" at bounding box center [332, 467] width 257 height 14
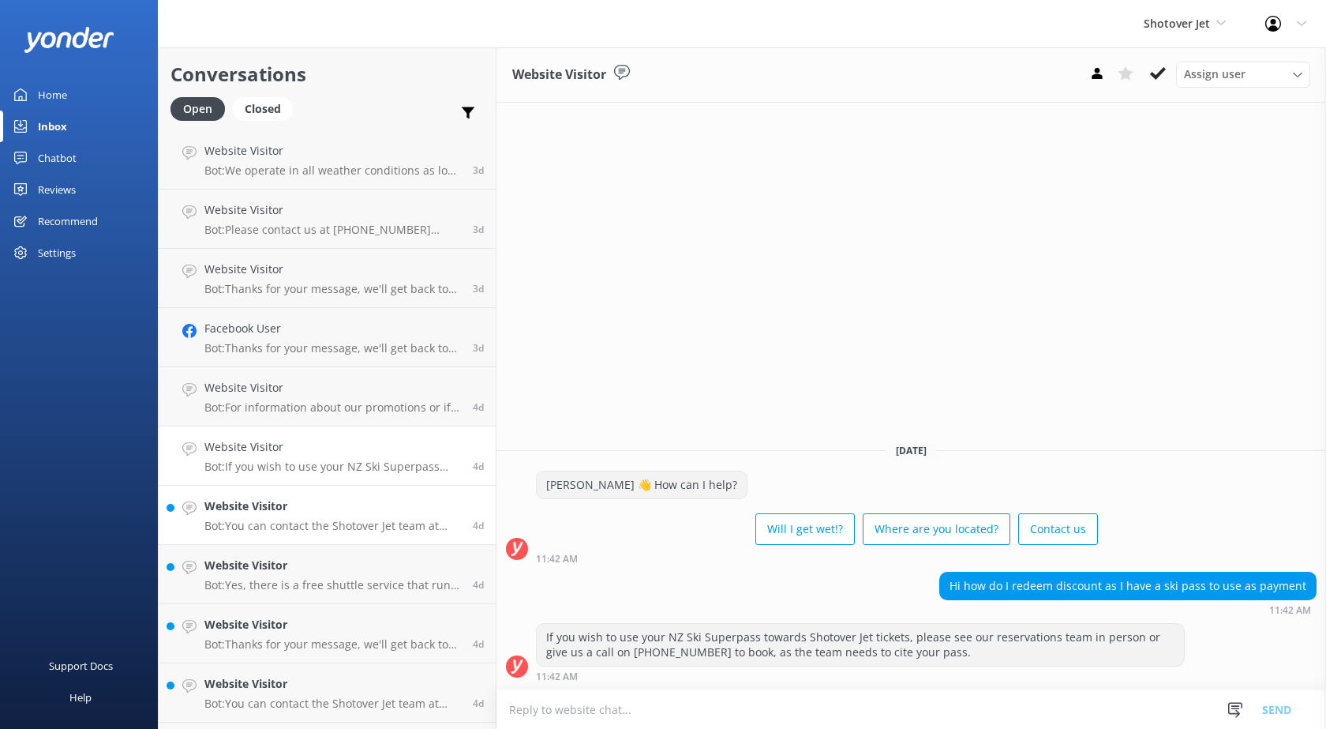
click at [302, 508] on h4 "Website Visitor" at bounding box center [332, 505] width 257 height 17
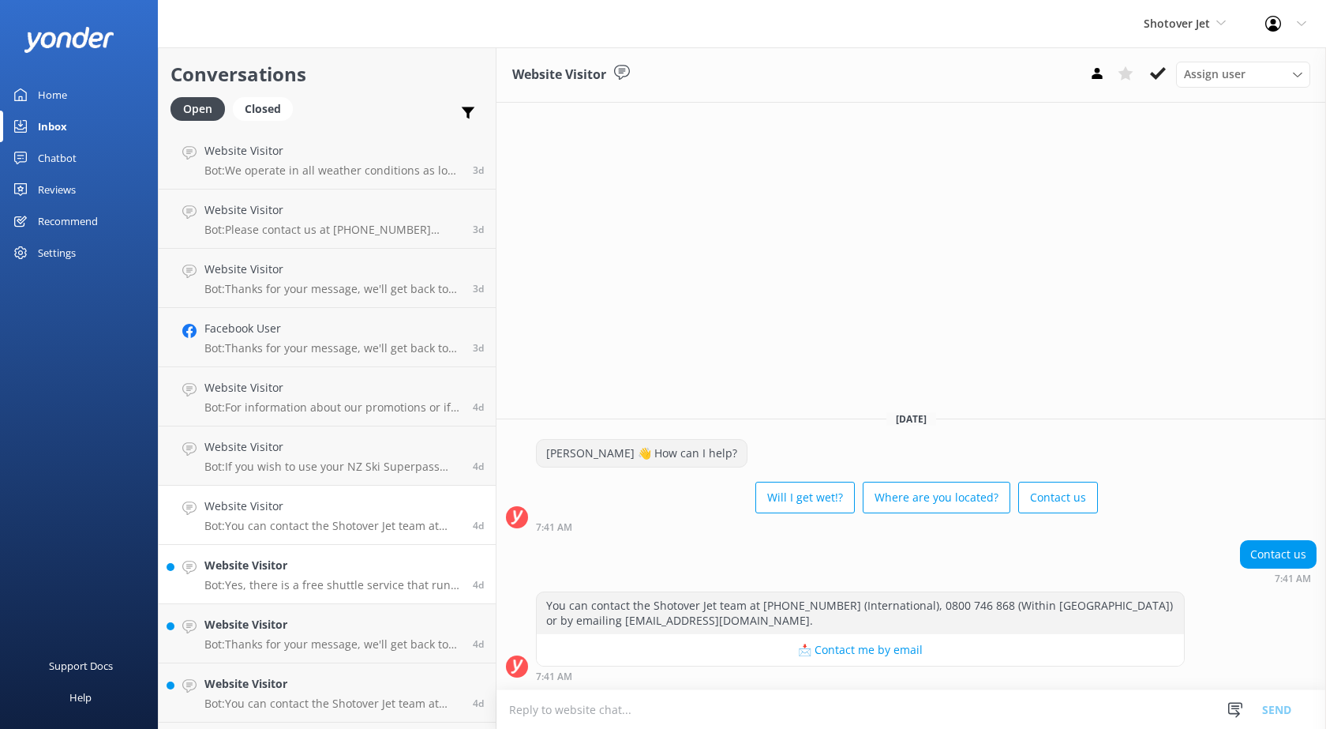
click at [314, 565] on h4 "Website Visitor" at bounding box center [332, 565] width 257 height 17
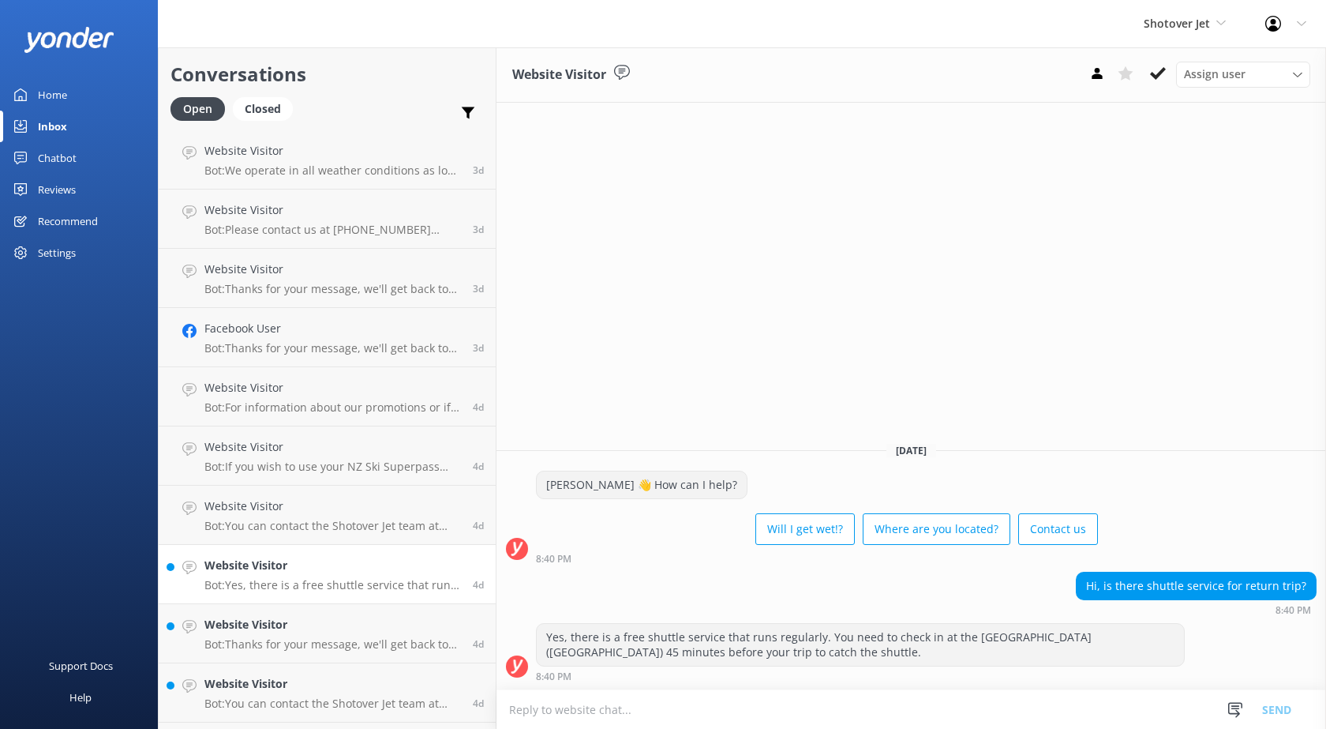
scroll to position [1974, 0]
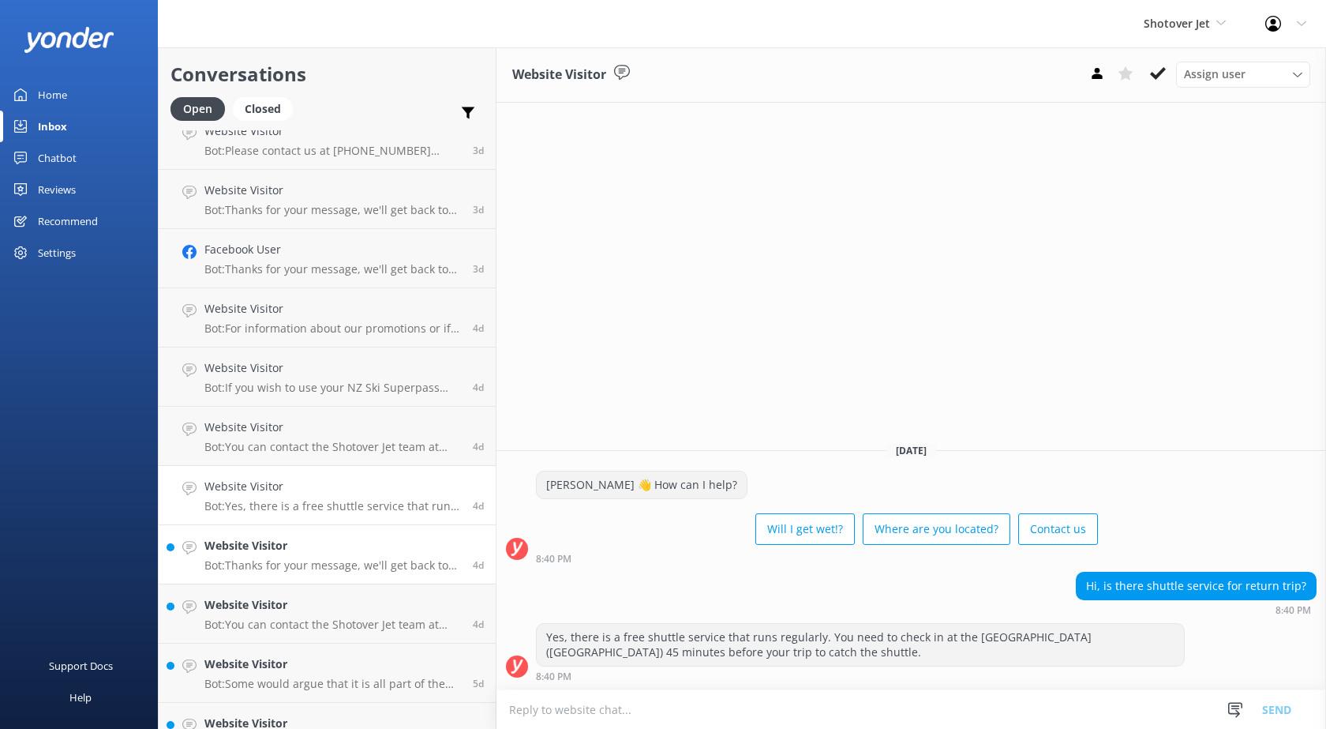
click at [312, 559] on p "Bot: Thanks for your message, we'll get back to you as soon as we can. Or you c…" at bounding box center [332, 565] width 257 height 14
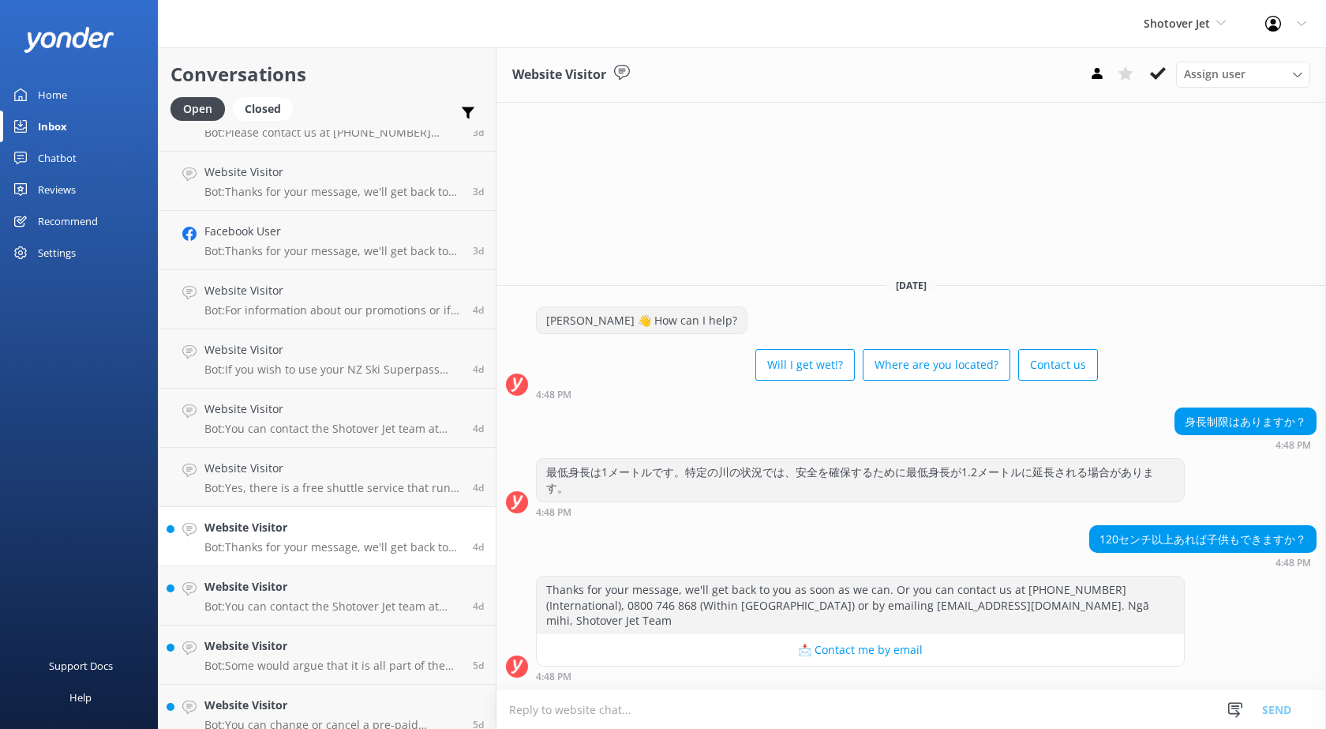
scroll to position [2053, 0]
click at [303, 540] on p "Bot: You can contact the Shotover Jet team at [PHONE_NUMBER] (International), 0…" at bounding box center [332, 545] width 257 height 14
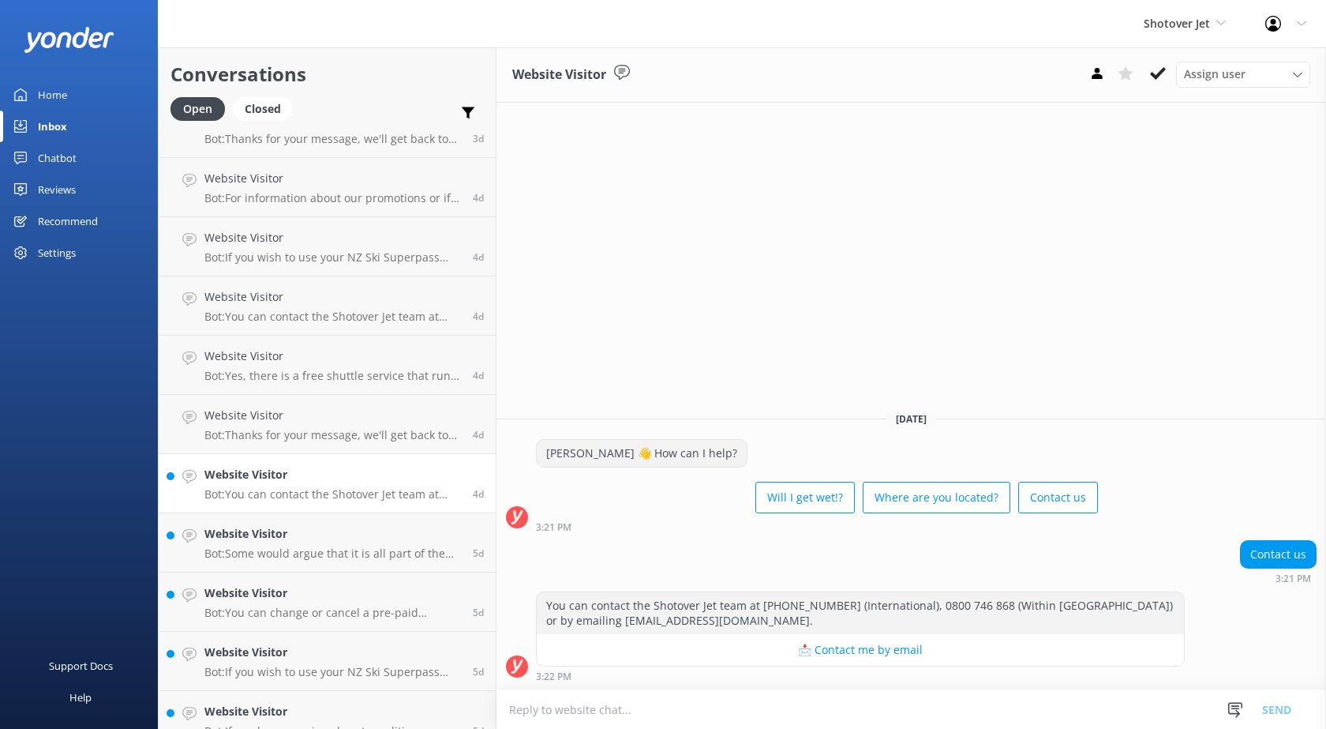
scroll to position [2132, 0]
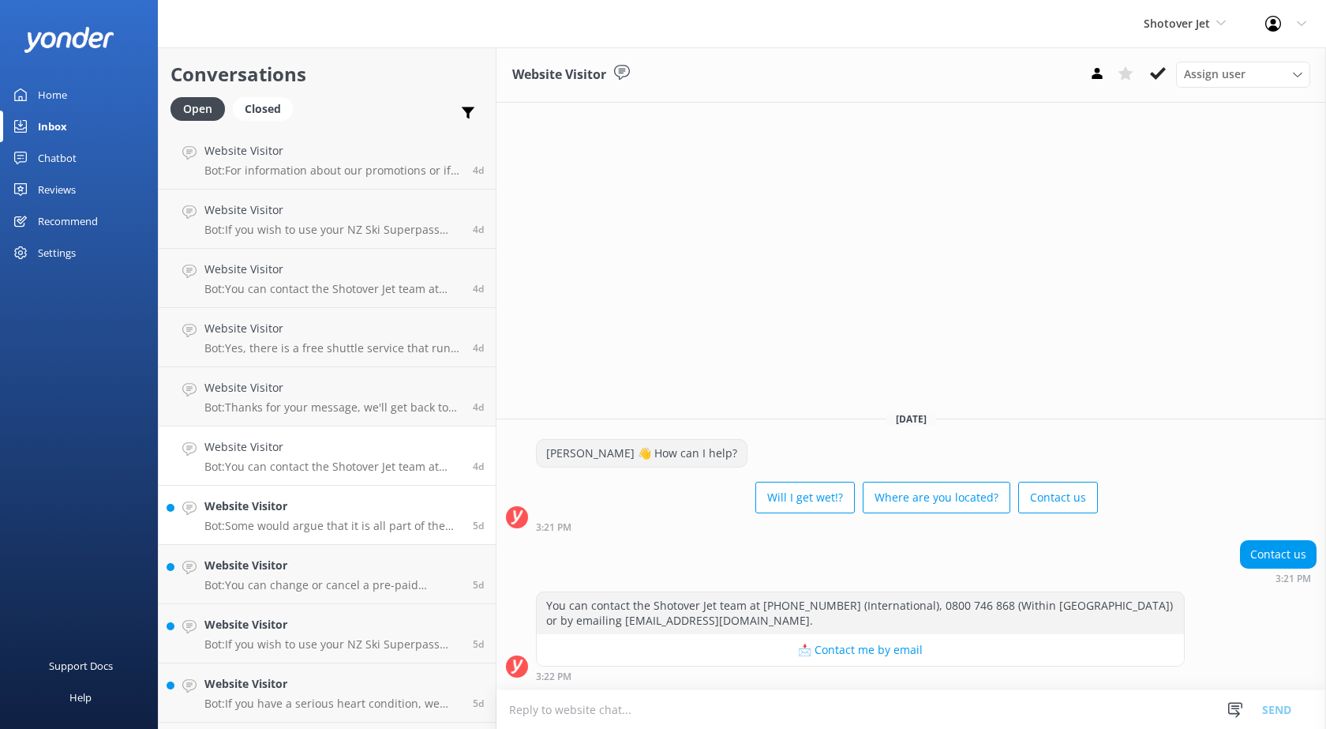
click at [323, 512] on h4 "Website Visitor" at bounding box center [332, 505] width 257 height 17
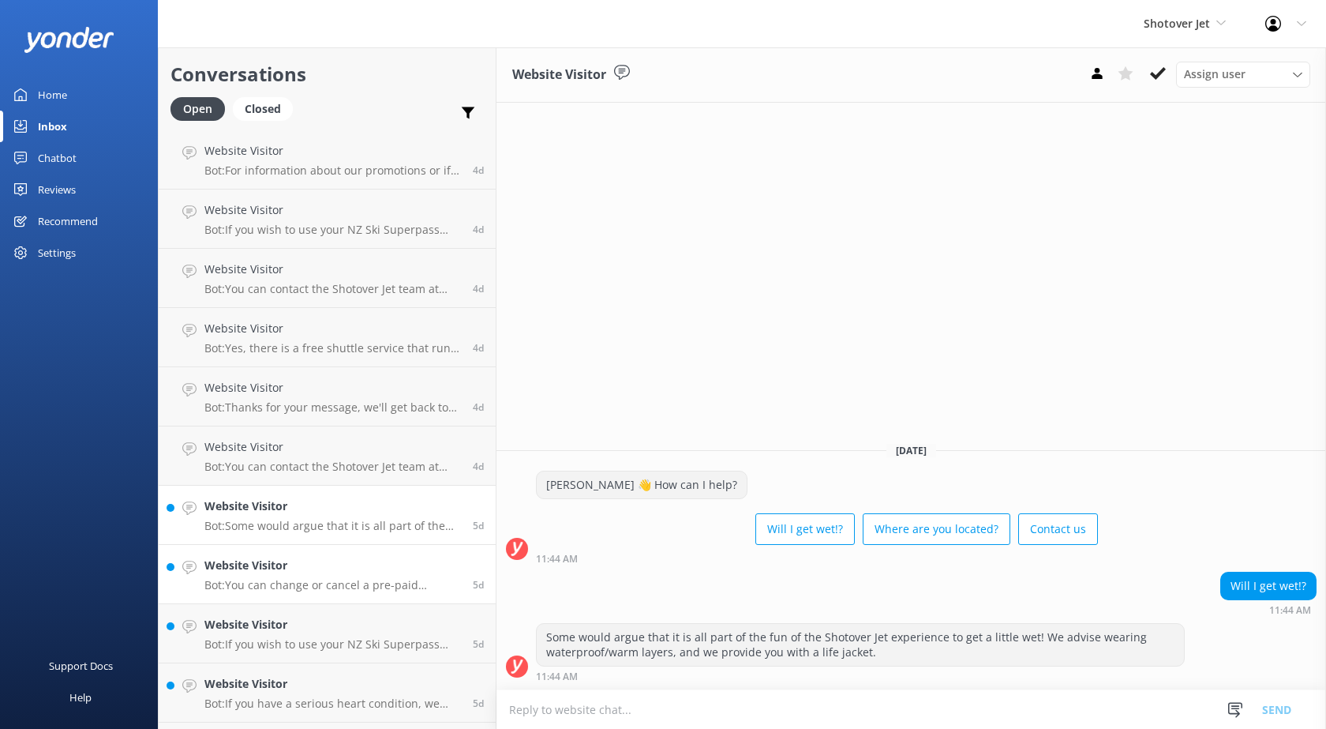
click at [317, 568] on h4 "Website Visitor" at bounding box center [332, 565] width 257 height 17
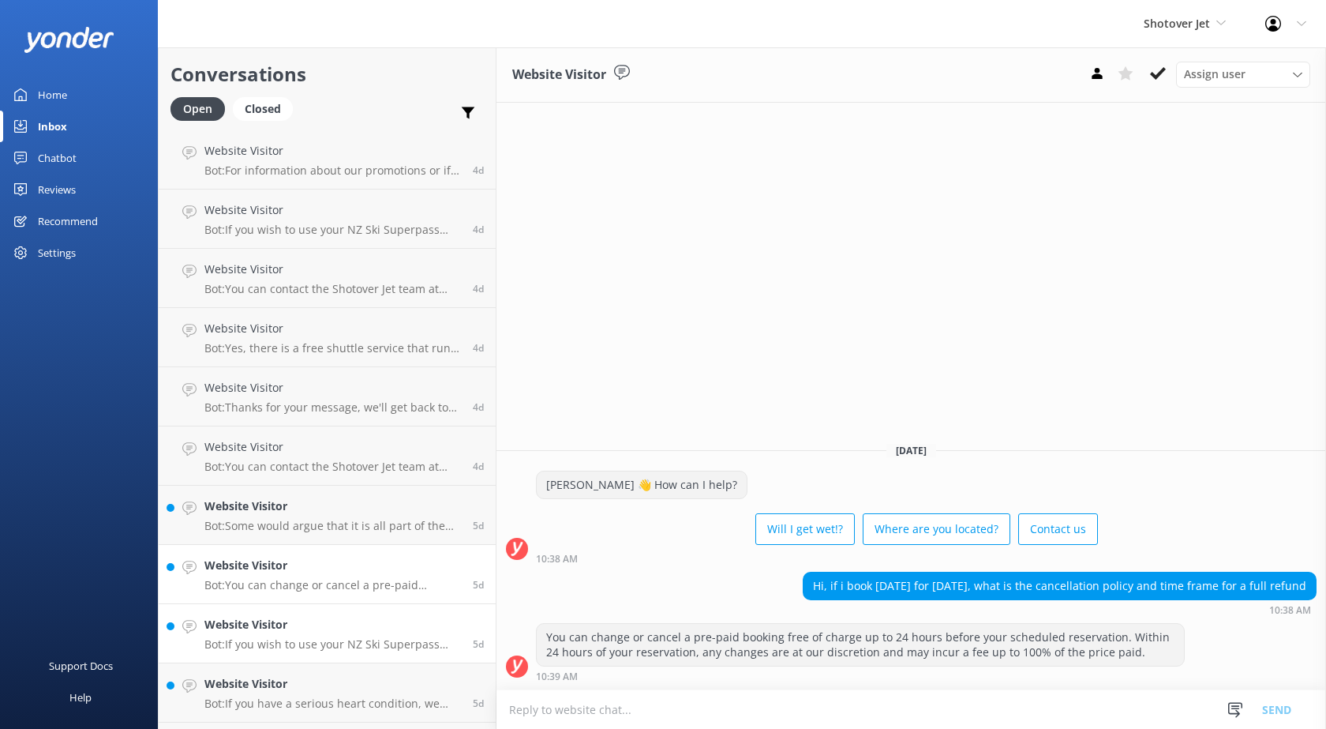
click at [322, 625] on h4 "Website Visitor" at bounding box center [332, 624] width 257 height 17
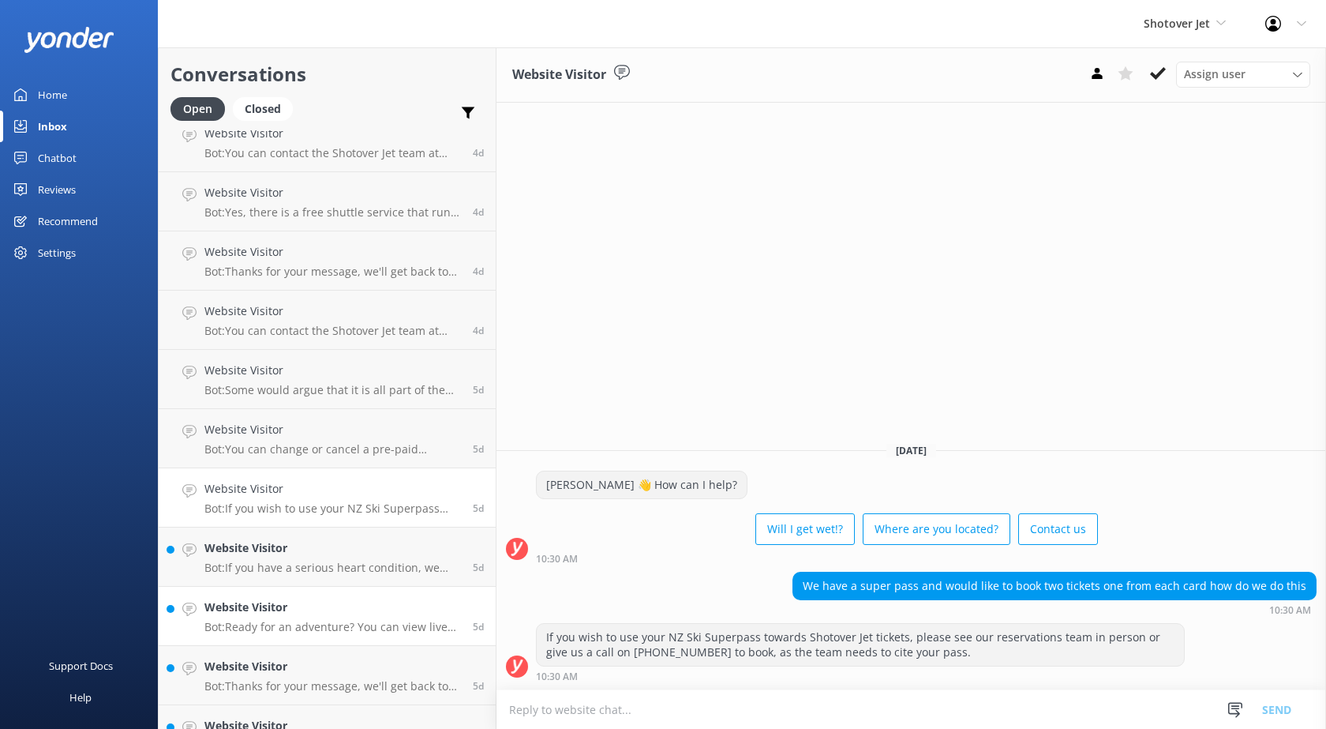
scroll to position [2369, 0]
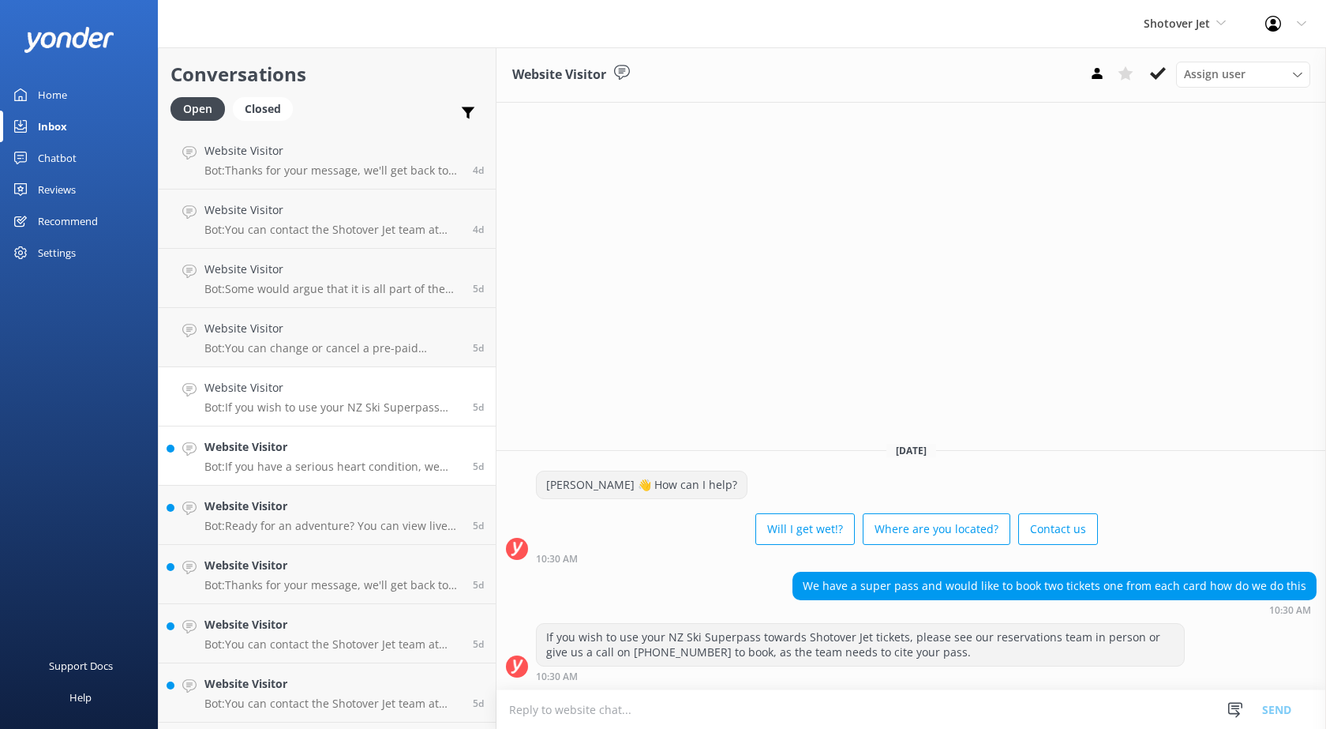
click at [307, 460] on p "Bot: If you have a serious heart condition, we highly recommend consulting with…" at bounding box center [332, 467] width 257 height 14
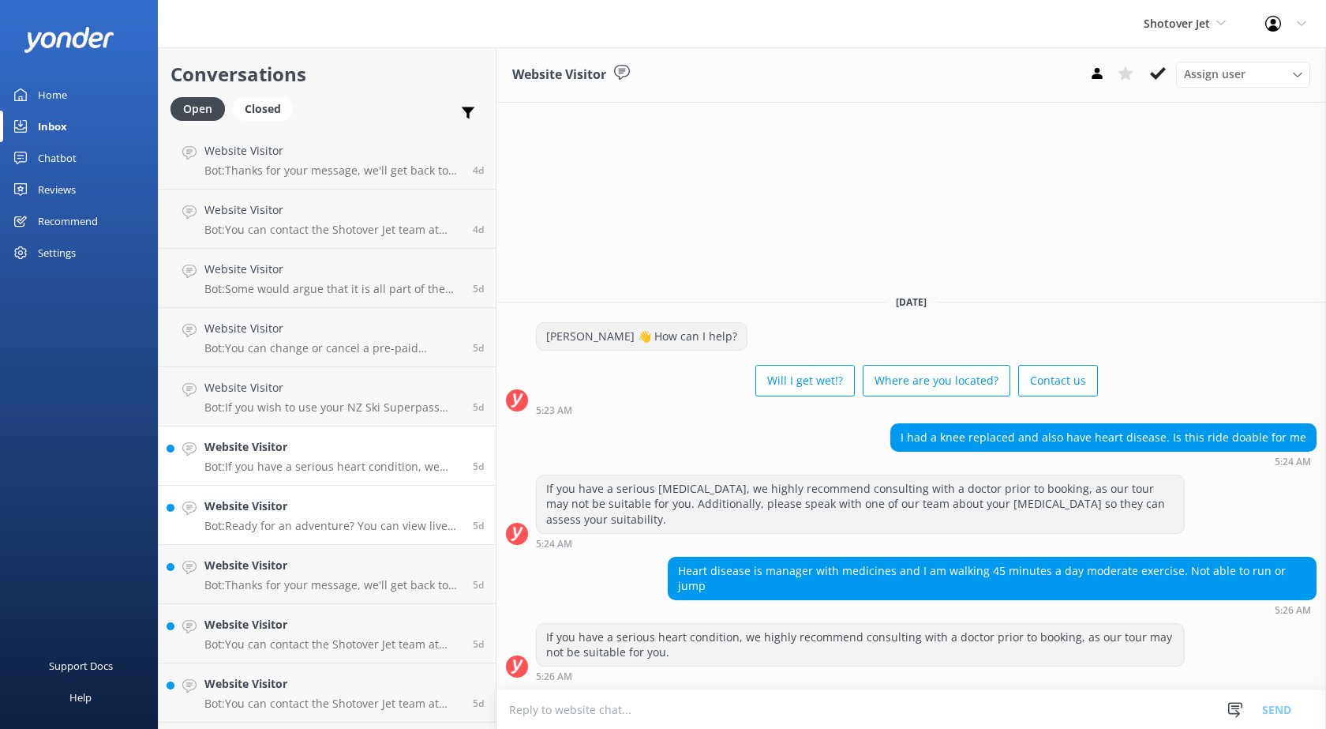
click at [315, 509] on h4 "Website Visitor" at bounding box center [332, 505] width 257 height 17
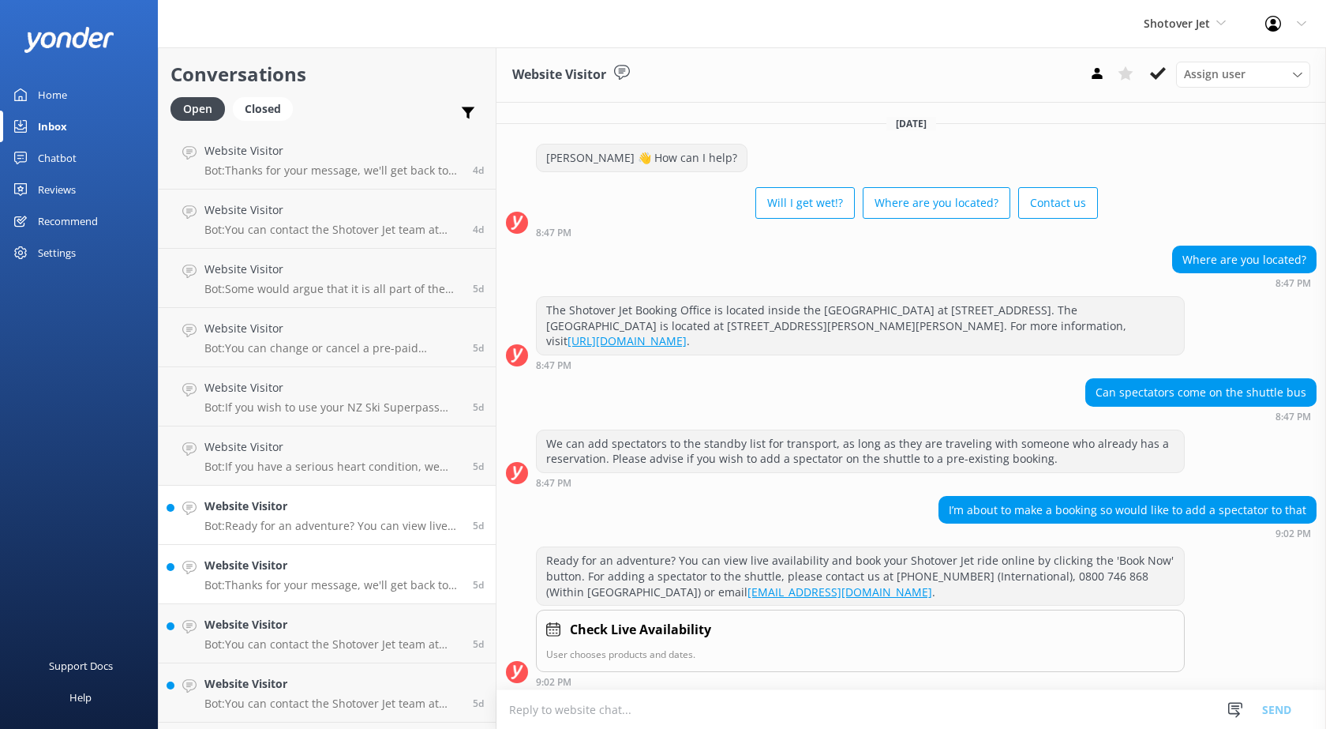
click at [328, 583] on p "Bot: Thanks for your message, we'll get back to you as soon as we can. Or you c…" at bounding box center [332, 585] width 257 height 14
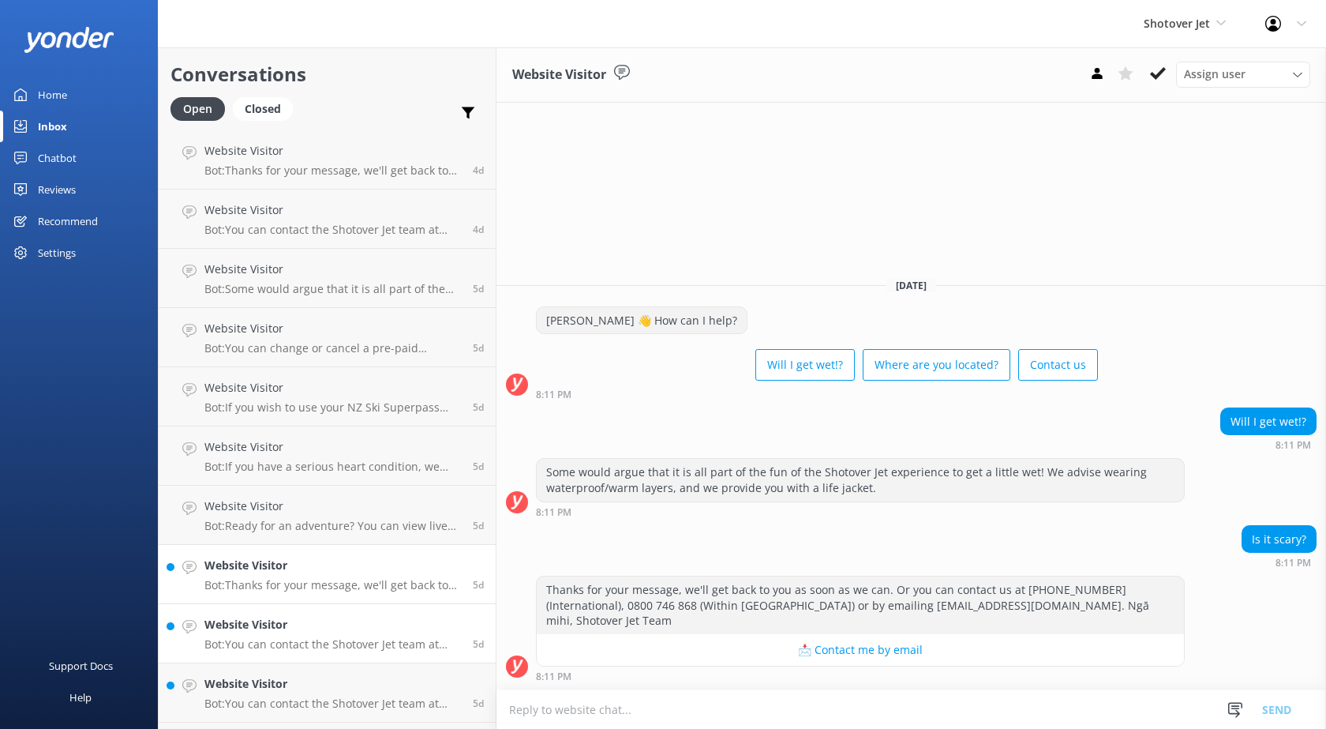
click at [332, 625] on h4 "Website Visitor" at bounding box center [332, 624] width 257 height 17
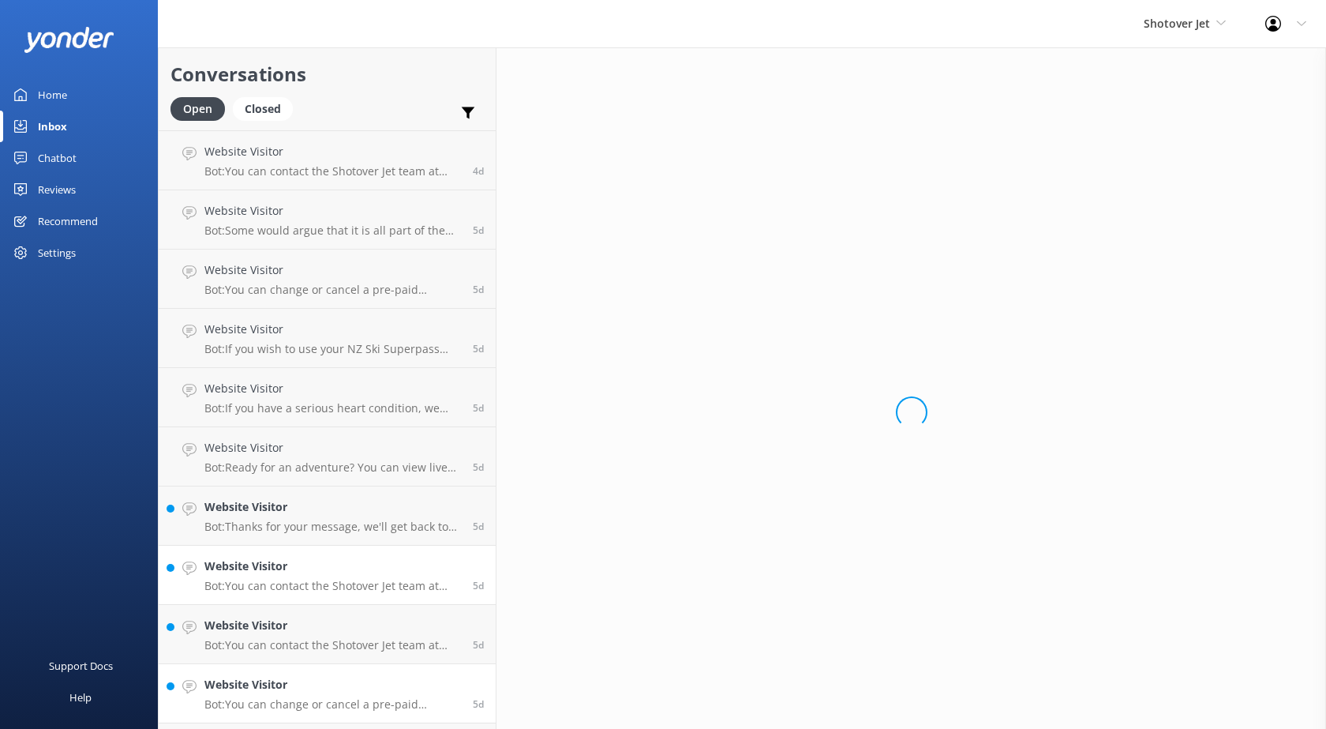
scroll to position [2527, 0]
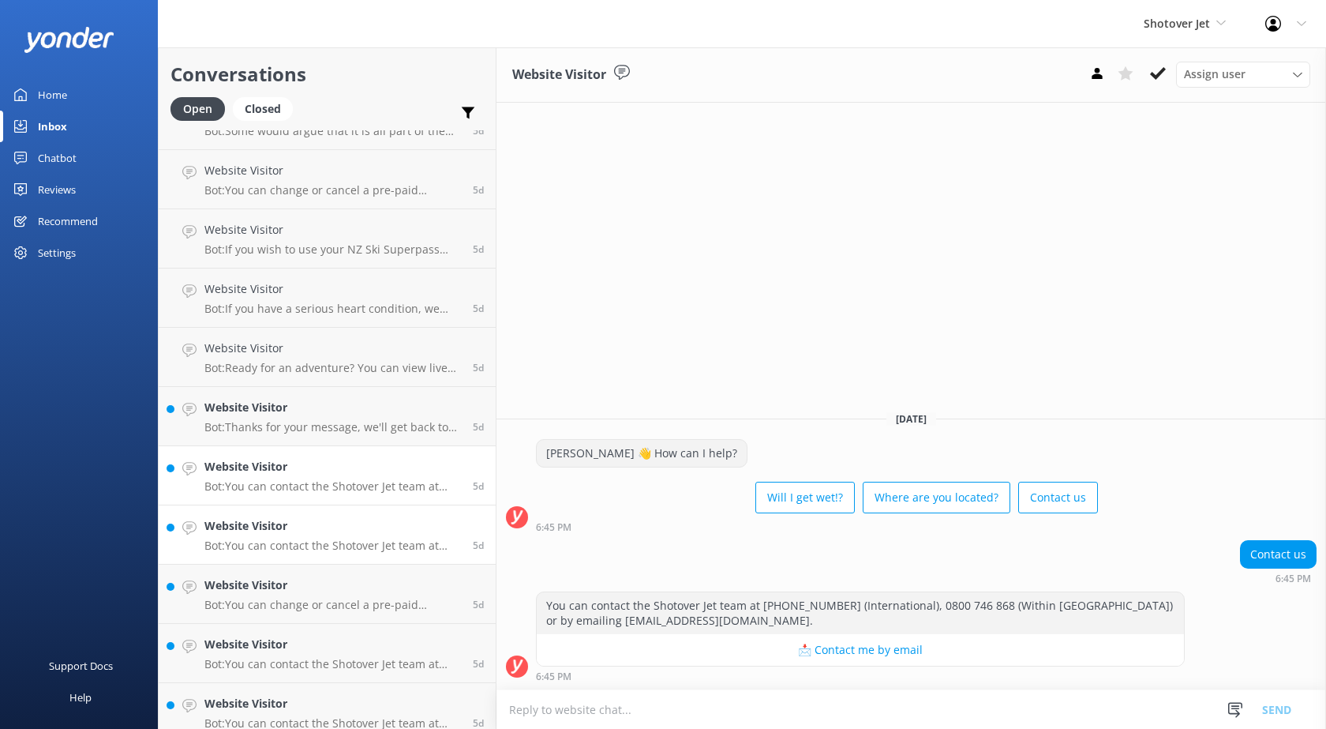
click at [313, 529] on h4 "Website Visitor" at bounding box center [332, 525] width 257 height 17
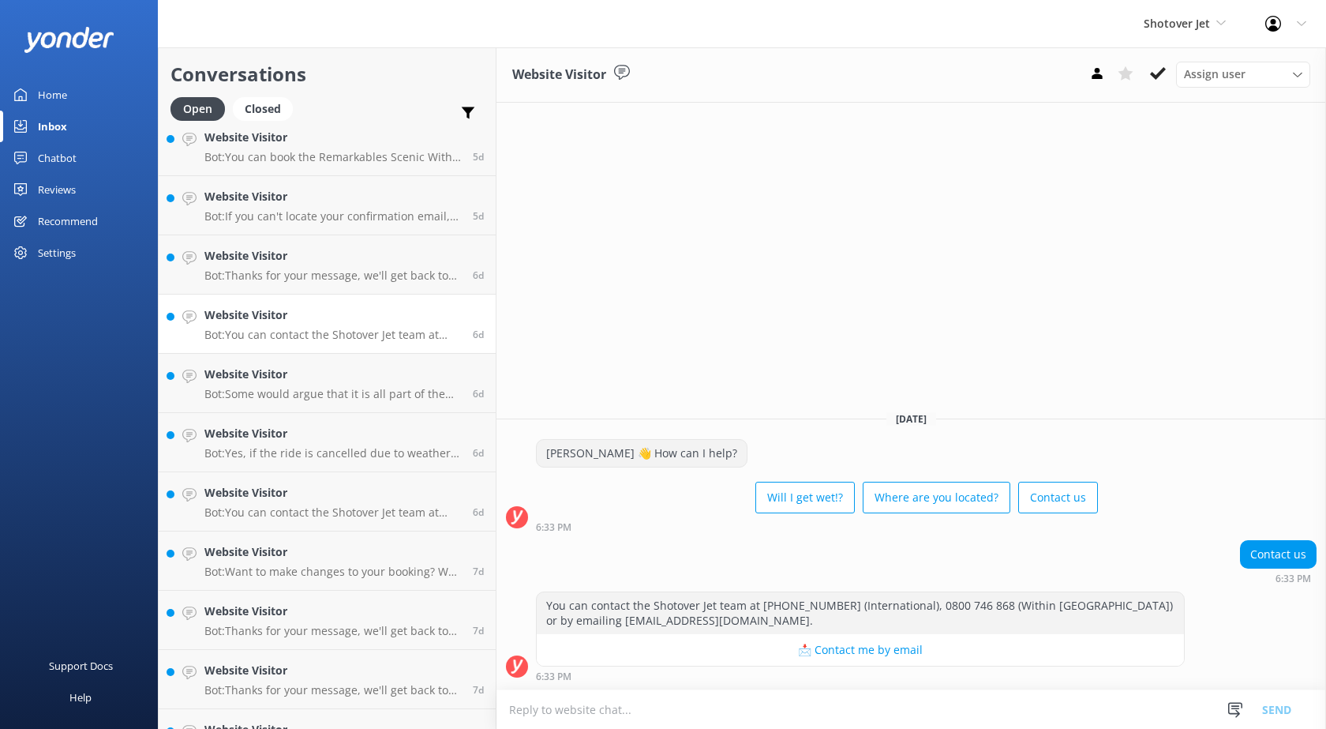
scroll to position [3395, 0]
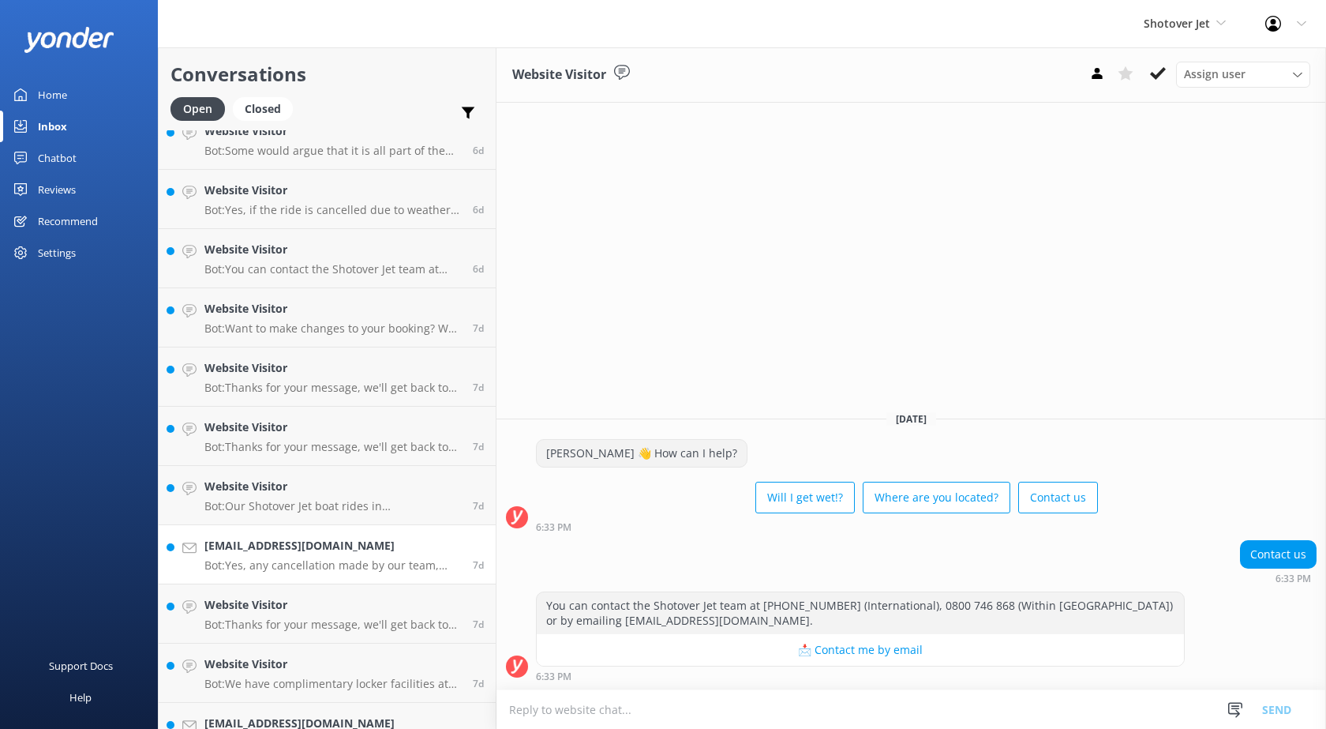
click at [301, 557] on div "[EMAIL_ADDRESS][DOMAIN_NAME] Bot: Yes, any cancellation made by our team, wheth…" at bounding box center [332, 554] width 257 height 35
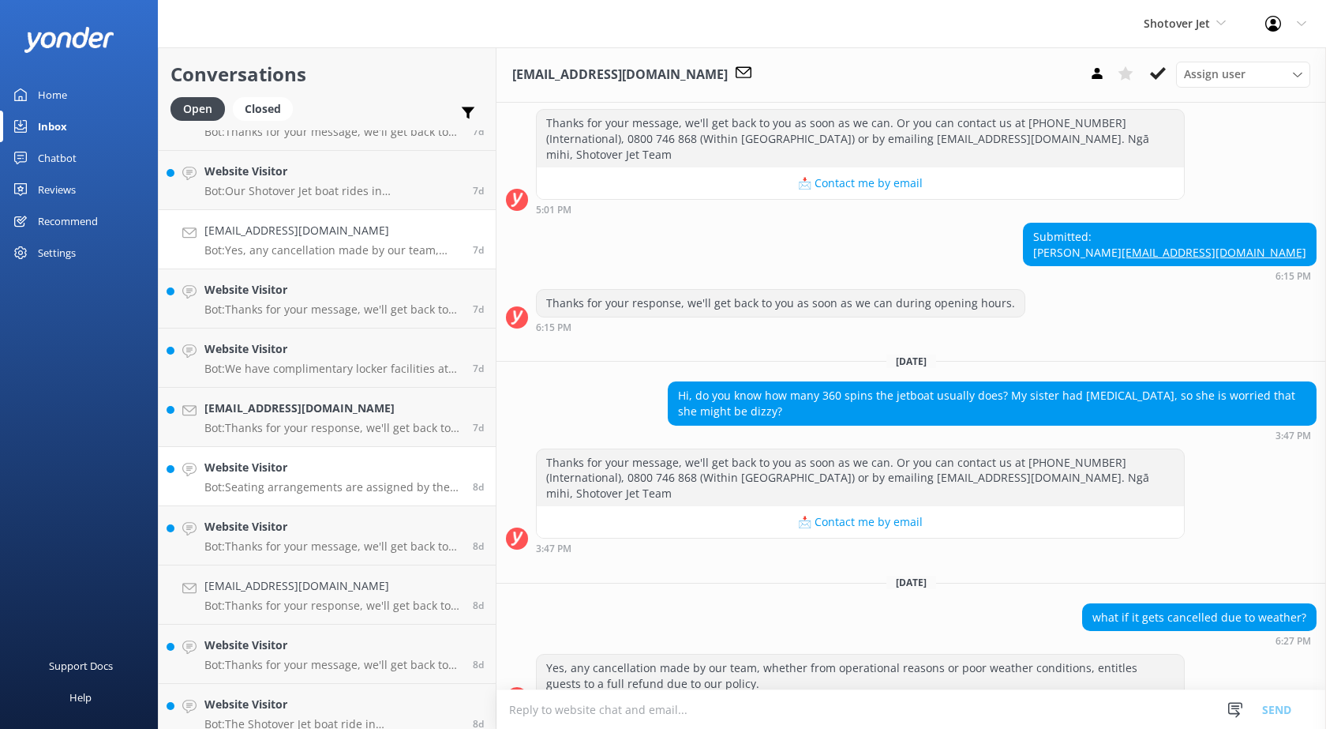
scroll to position [3711, 0]
click at [322, 418] on div "[EMAIL_ADDRESS][DOMAIN_NAME] Bot: Thanks for your response, we'll get back to y…" at bounding box center [332, 416] width 257 height 35
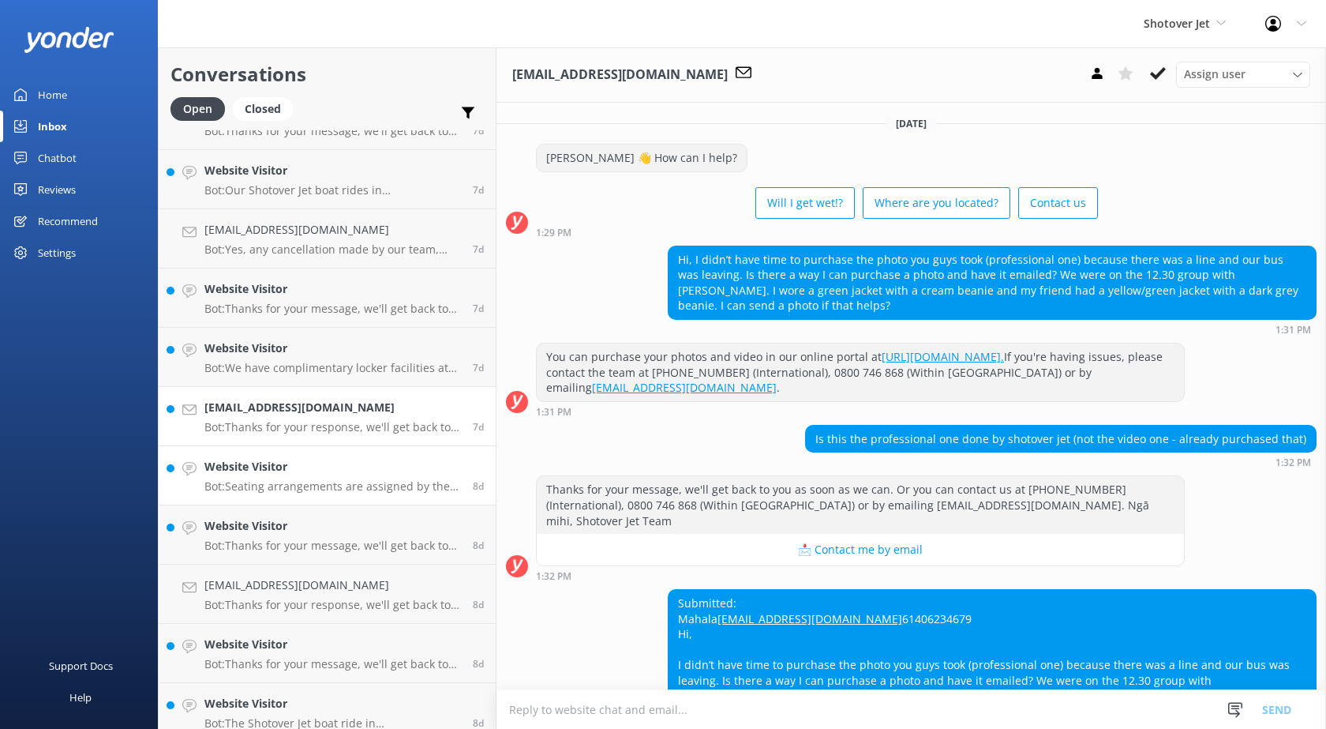
scroll to position [141, 0]
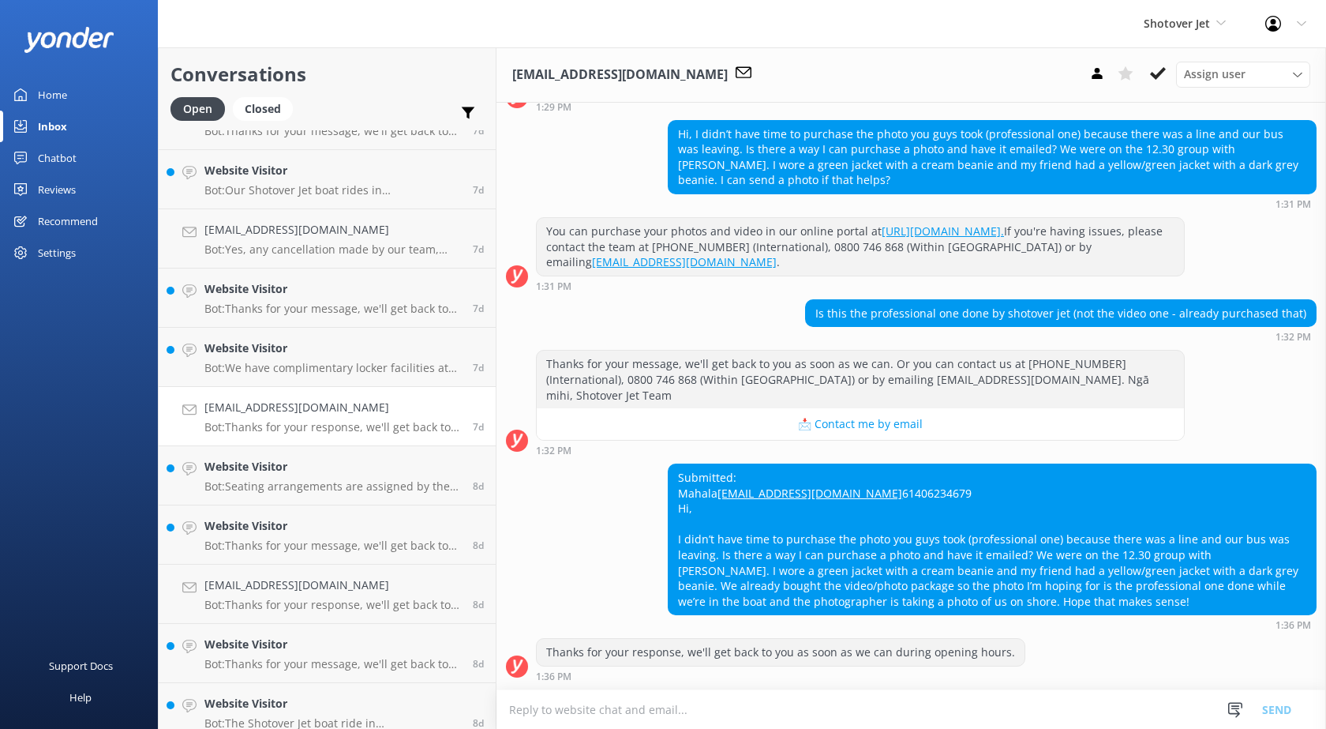
click at [820, 481] on div "Submitted: Mahala [EMAIL_ADDRESS][DOMAIN_NAME] 61406234679 Hi, I didn’t have ti…" at bounding box center [992, 539] width 647 height 150
drag, startPoint x: 807, startPoint y: 474, endPoint x: 651, endPoint y: 471, distance: 156.4
click at [669, 471] on div "Submitted: Mahala [EMAIL_ADDRESS][DOMAIN_NAME] 61406234679 Hi, I didn’t have ti…" at bounding box center [992, 539] width 647 height 150
copy link "[EMAIL_ADDRESS][DOMAIN_NAME]"
click at [276, 163] on h4 "Website Visitor" at bounding box center [332, 170] width 257 height 17
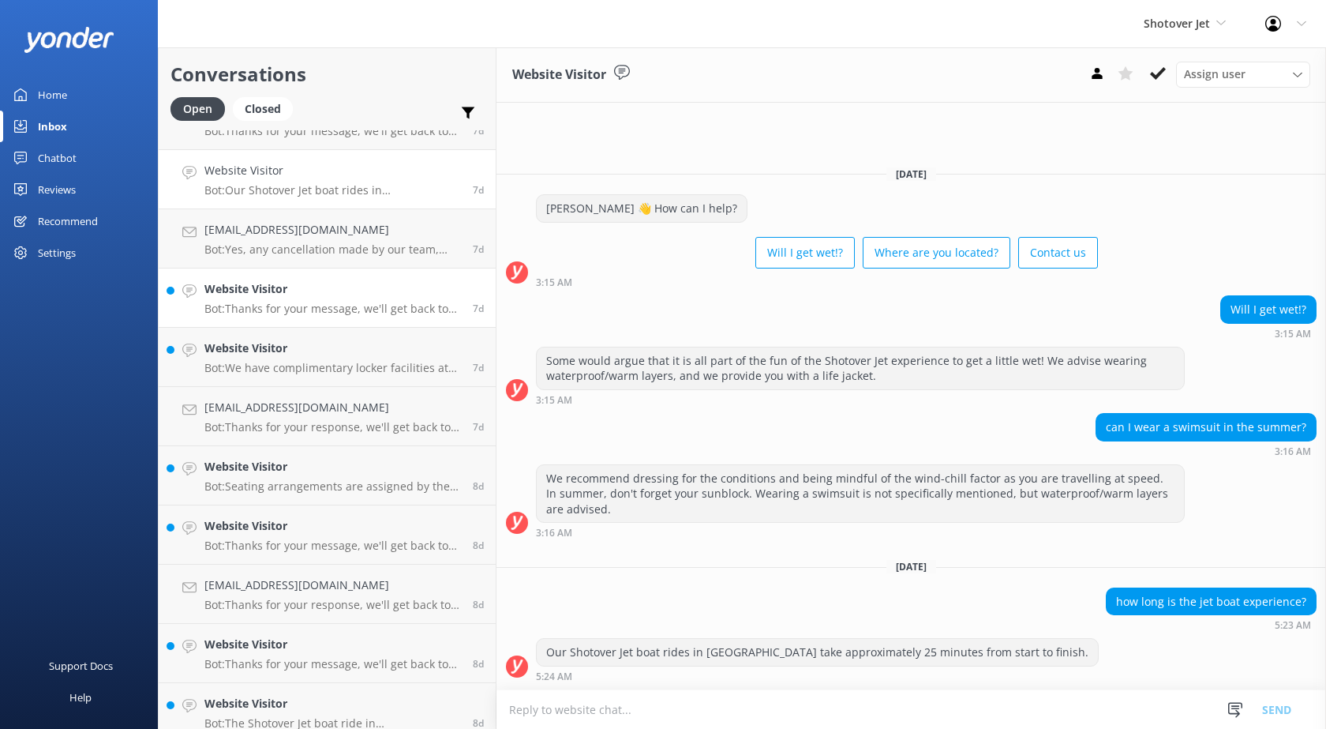
click at [296, 304] on p "Bot: Thanks for your message, we'll get back to you as soon as we can. Or you c…" at bounding box center [332, 309] width 257 height 14
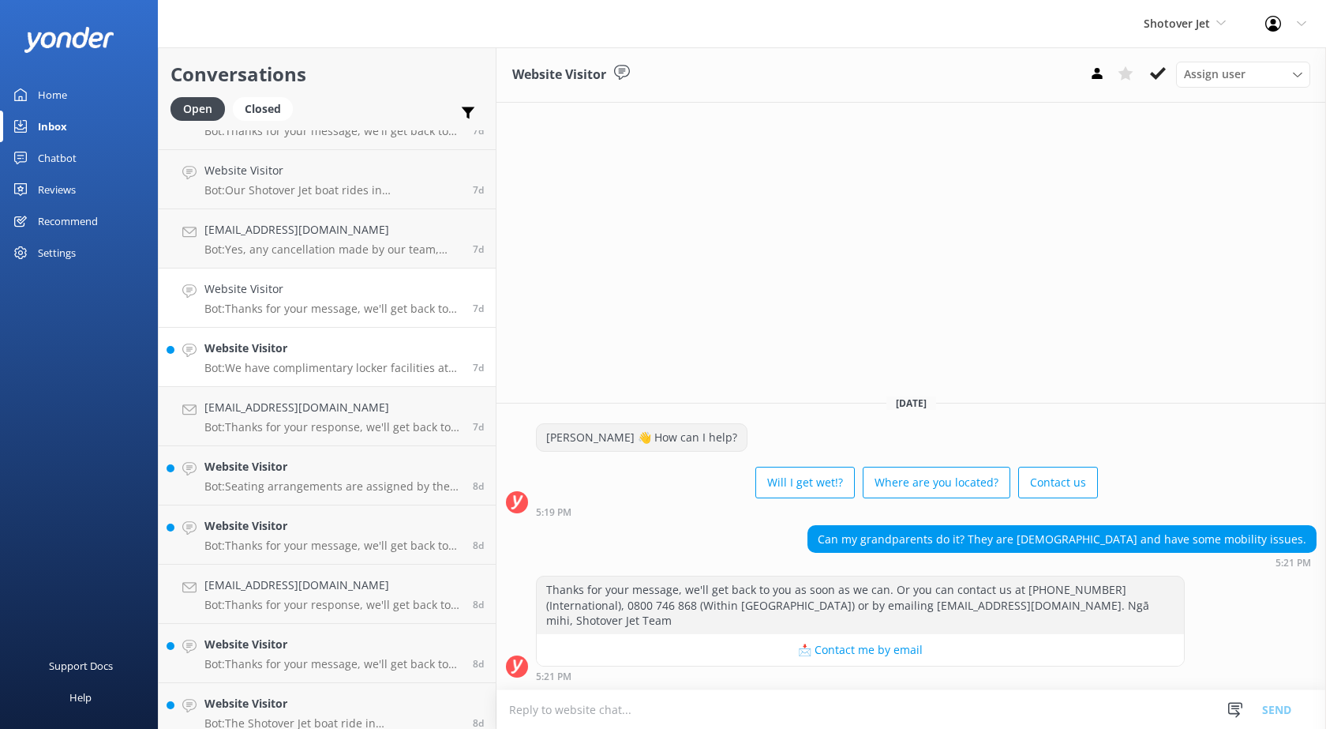
click at [301, 340] on h4 "Website Visitor" at bounding box center [332, 348] width 257 height 17
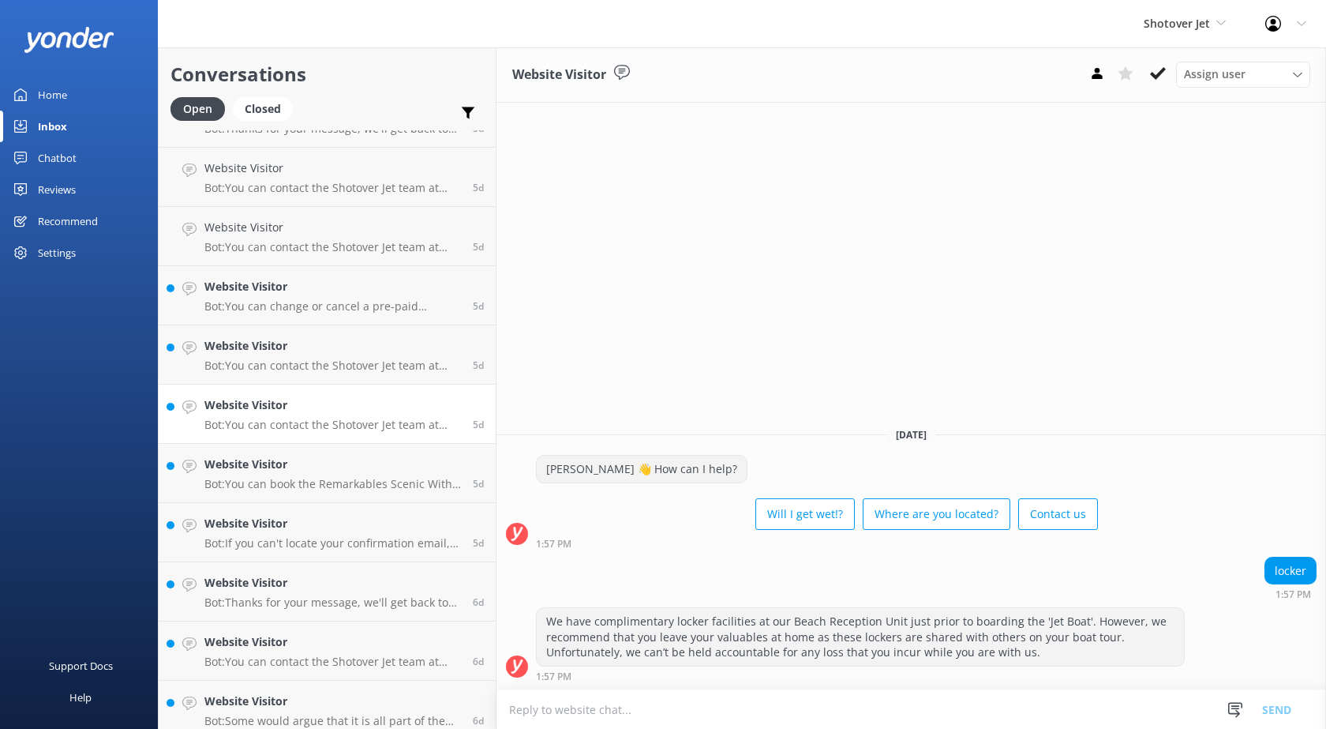
scroll to position [2685, 0]
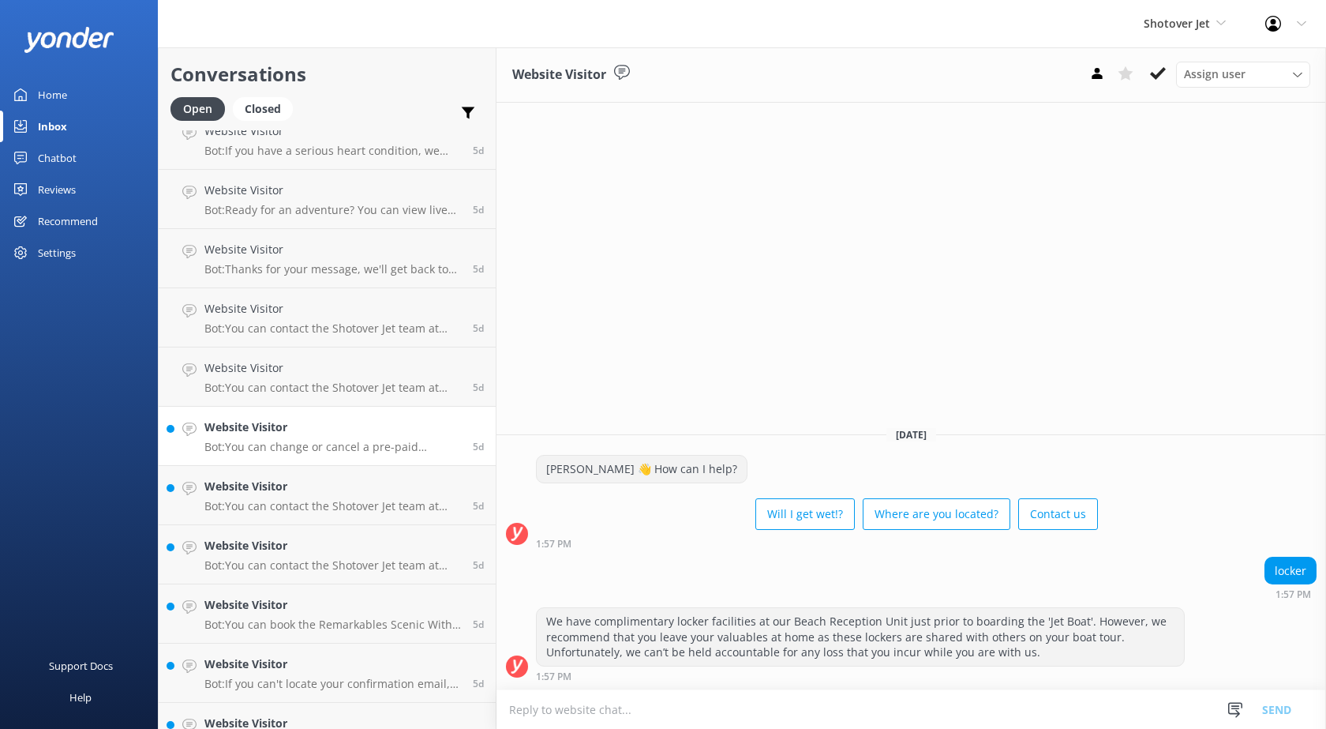
click at [273, 435] on h4 "Website Visitor" at bounding box center [332, 426] width 257 height 17
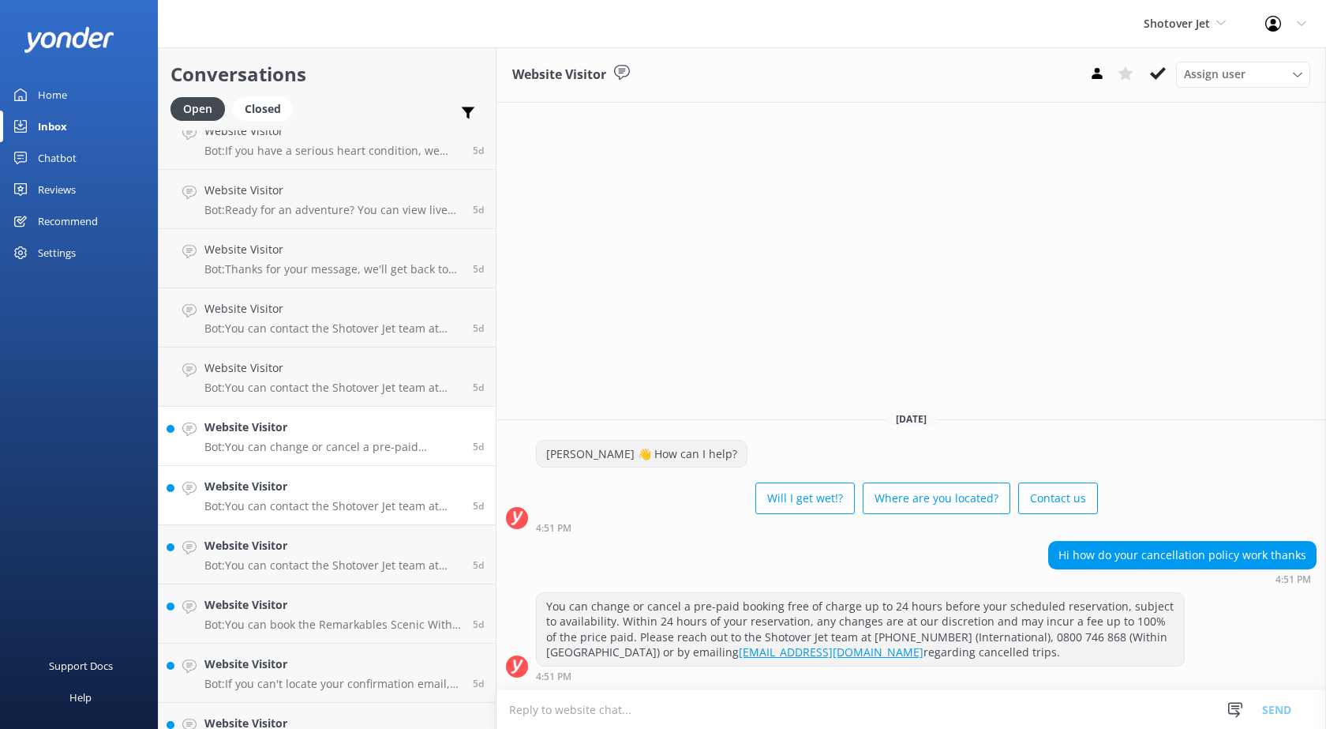
click at [265, 505] on p "Bot: You can contact the Shotover Jet team at [PHONE_NUMBER] (International), 0…" at bounding box center [332, 506] width 257 height 14
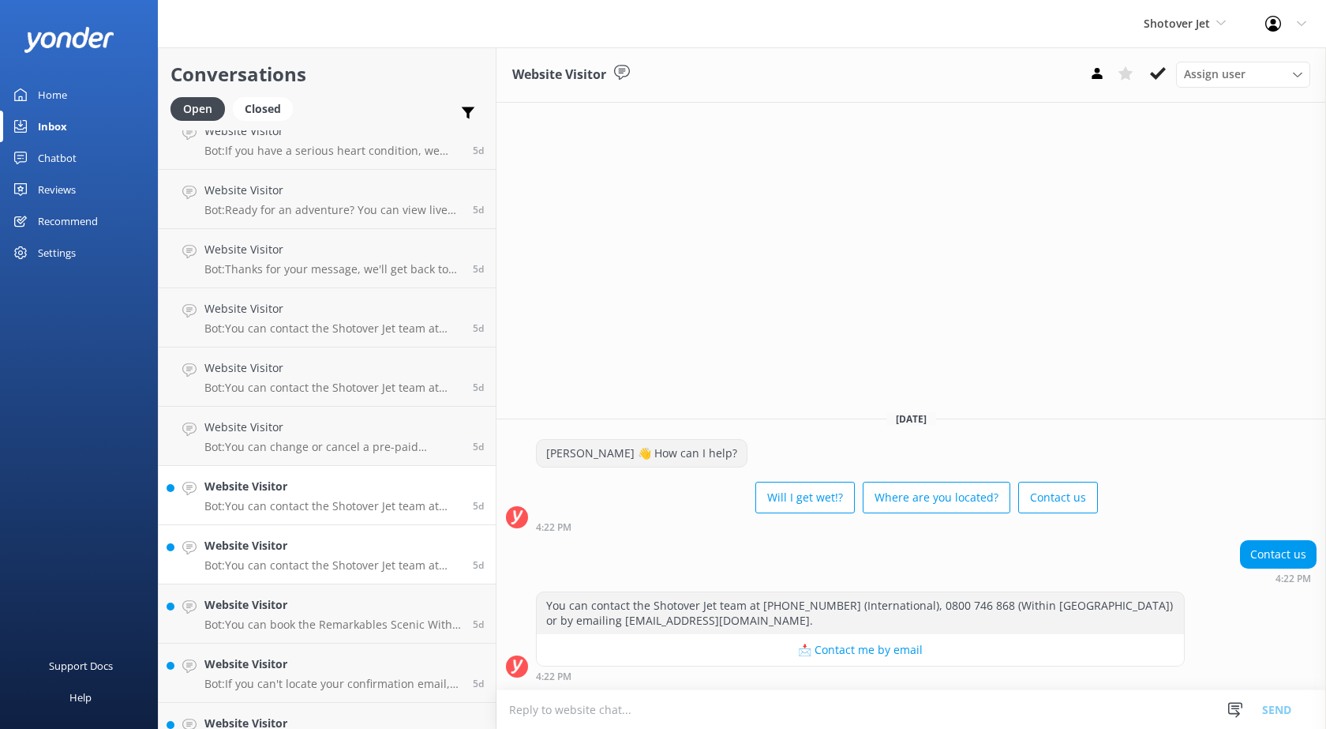
click at [279, 540] on h4 "Website Visitor" at bounding box center [332, 545] width 257 height 17
click at [292, 631] on p "Bot: You can book the Remarkables Scenic With Shotover Jet Combo at [URL][DOMAI…" at bounding box center [332, 624] width 257 height 14
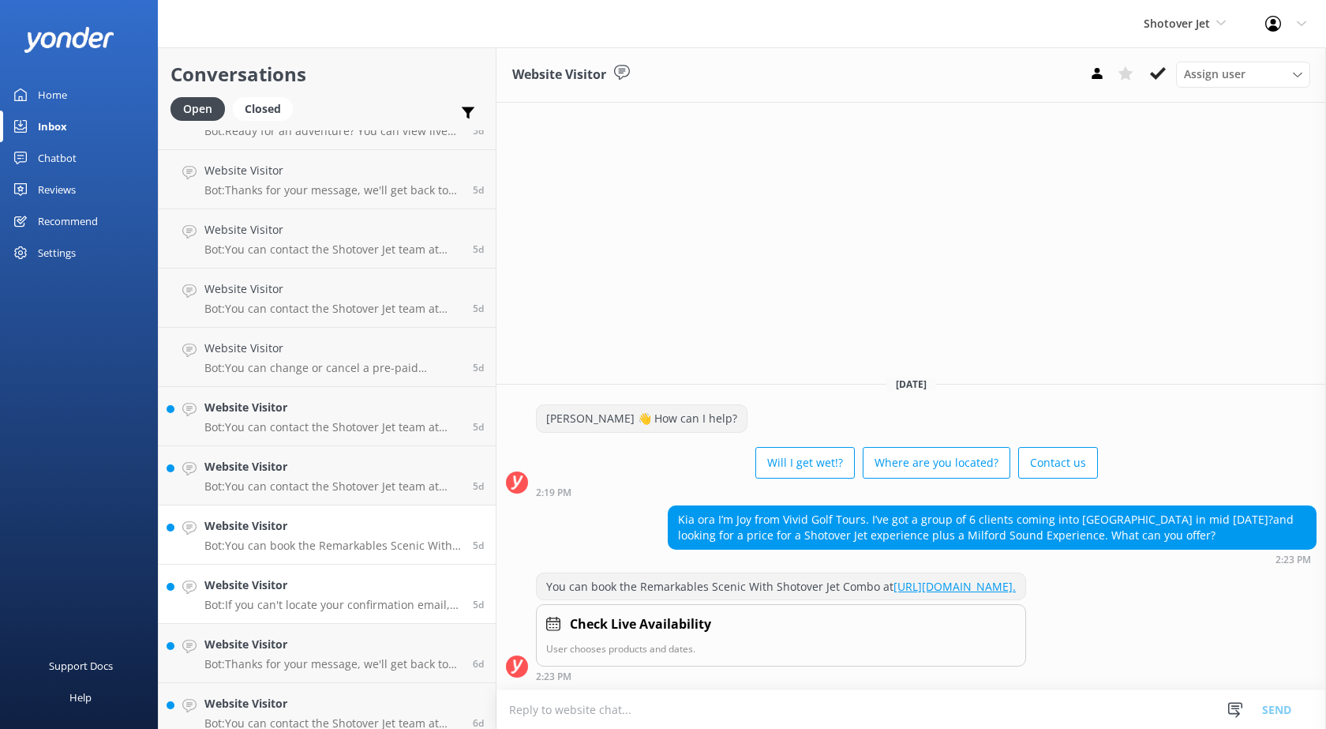
click at [298, 583] on h4 "Website Visitor" at bounding box center [332, 584] width 257 height 17
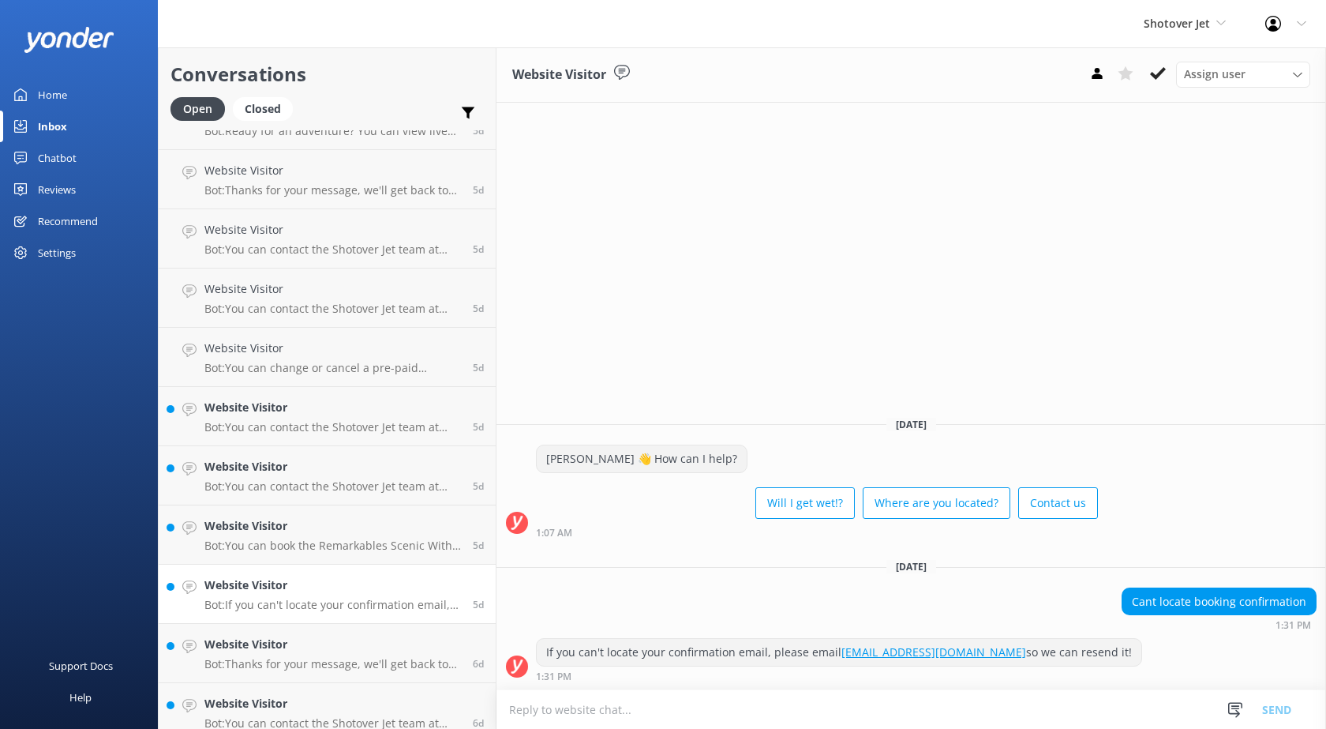
scroll to position [2842, 0]
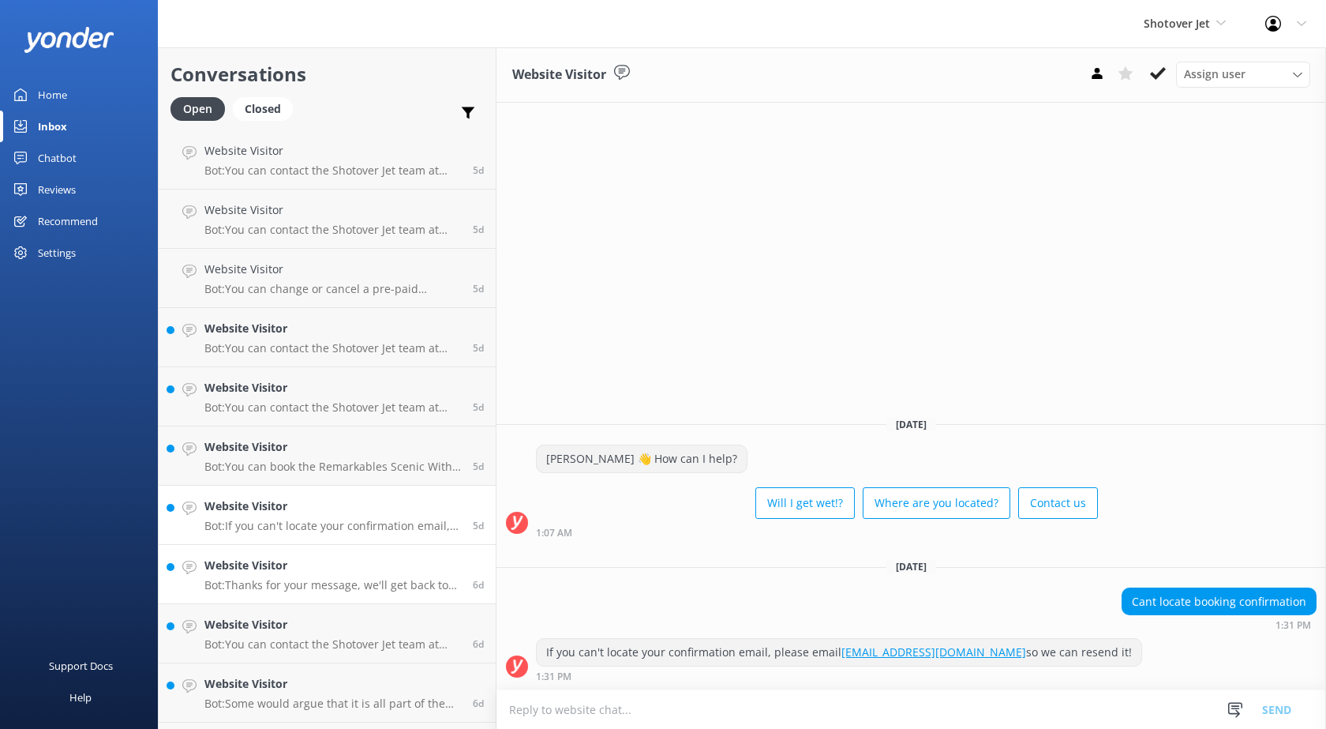
click at [298, 565] on h4 "Website Visitor" at bounding box center [332, 565] width 257 height 17
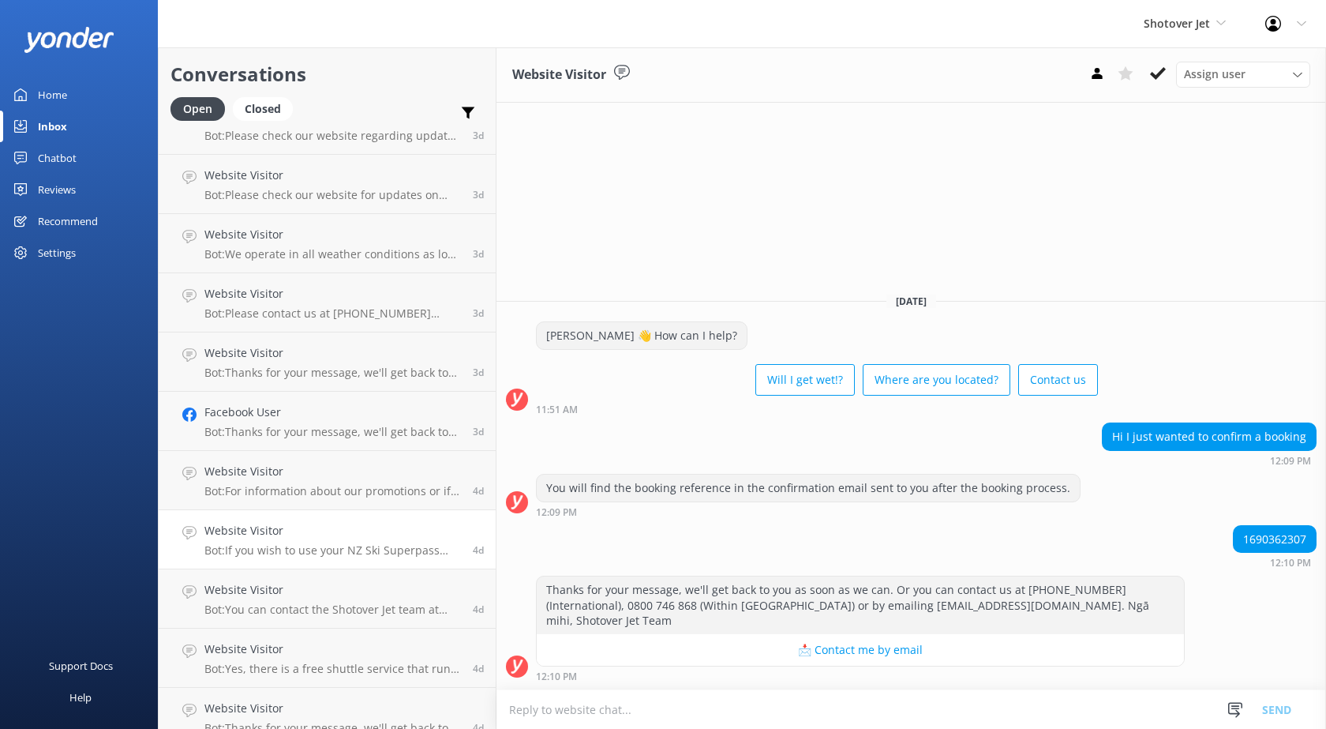
scroll to position [1737, 0]
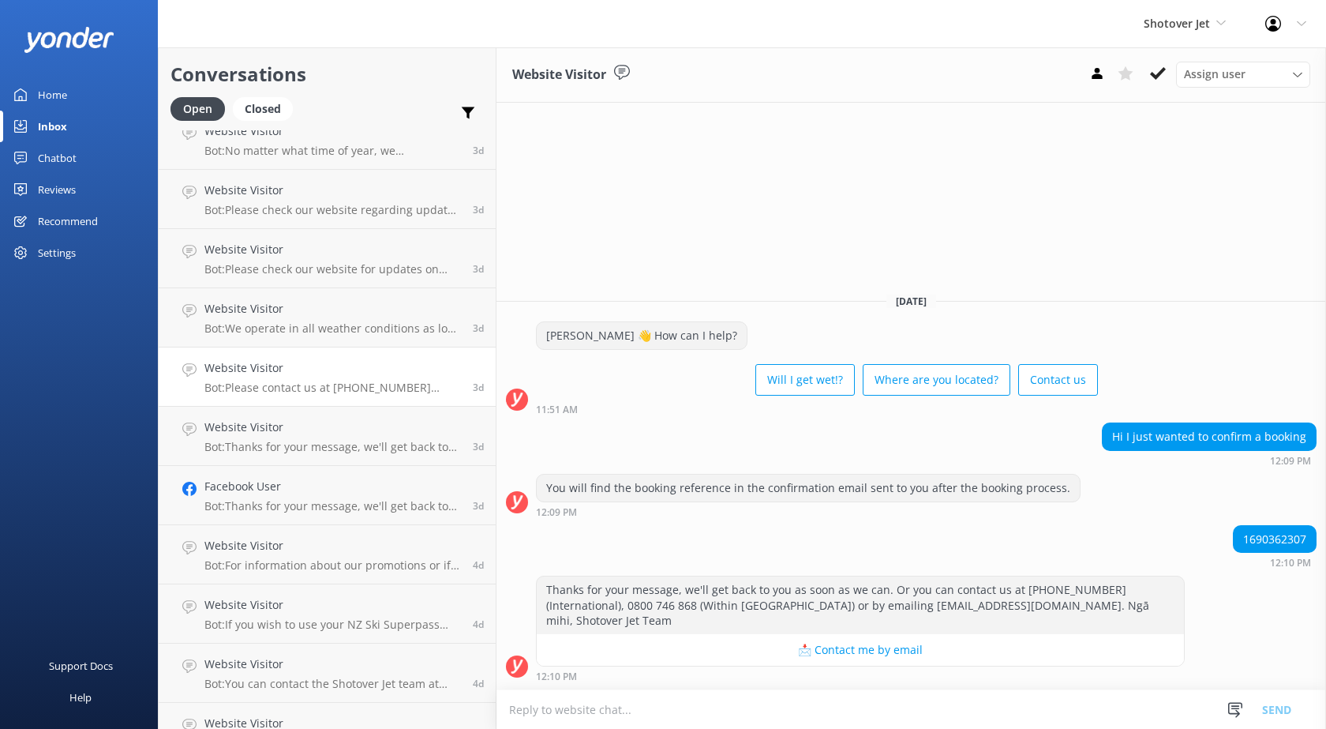
click at [308, 373] on h4 "Website Visitor" at bounding box center [332, 367] width 257 height 17
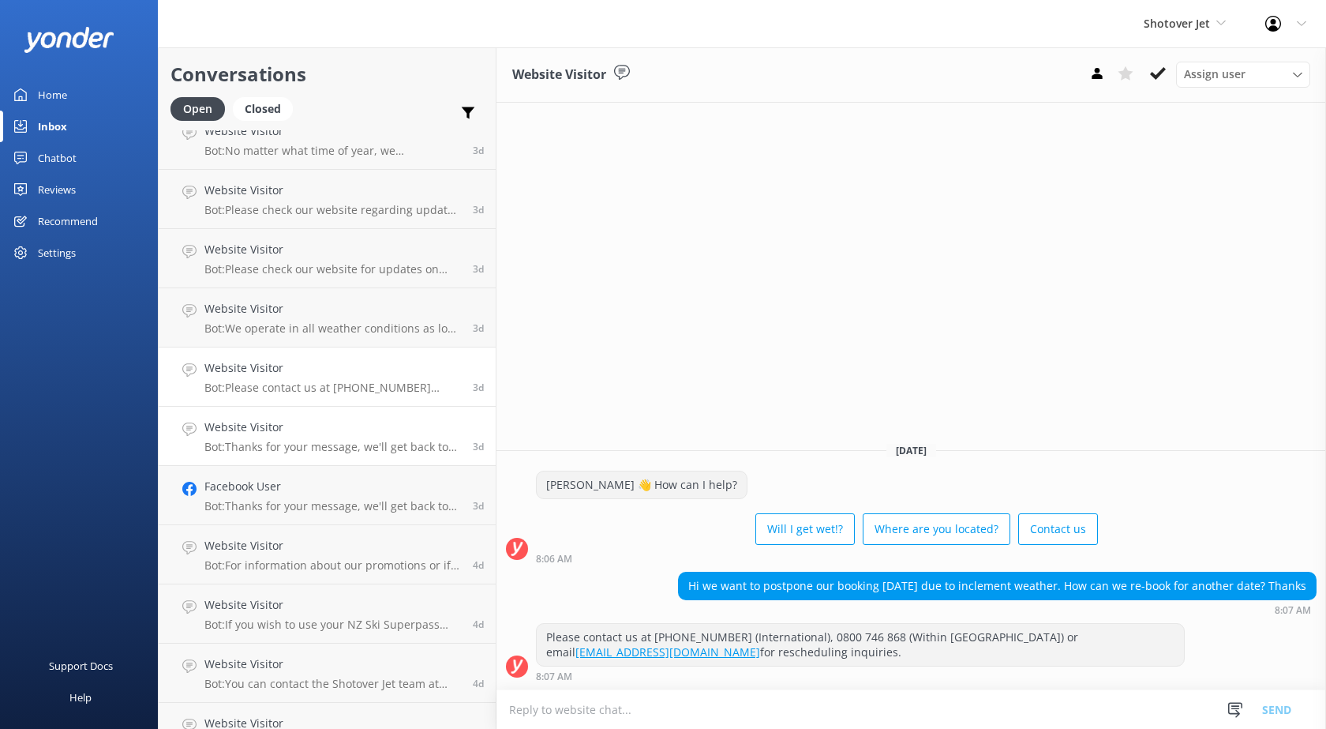
click at [315, 428] on h4 "Website Visitor" at bounding box center [332, 426] width 257 height 17
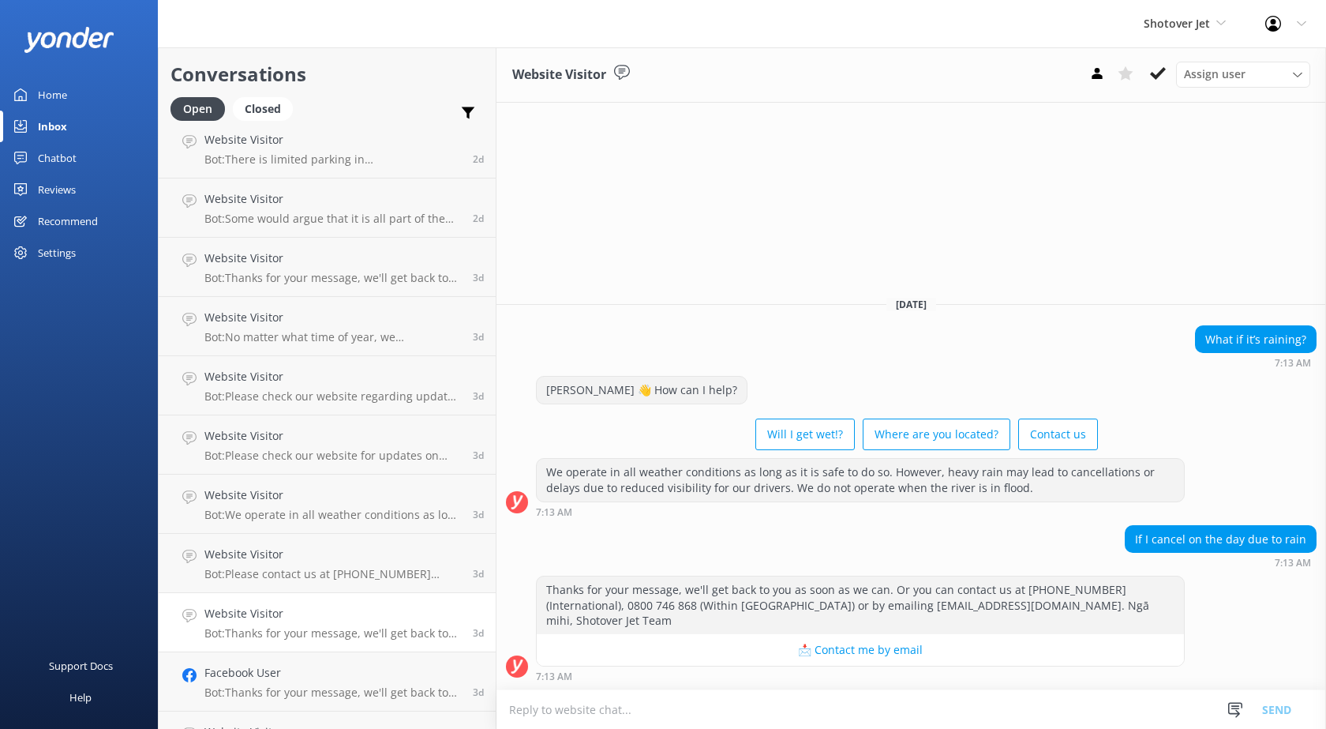
scroll to position [1500, 0]
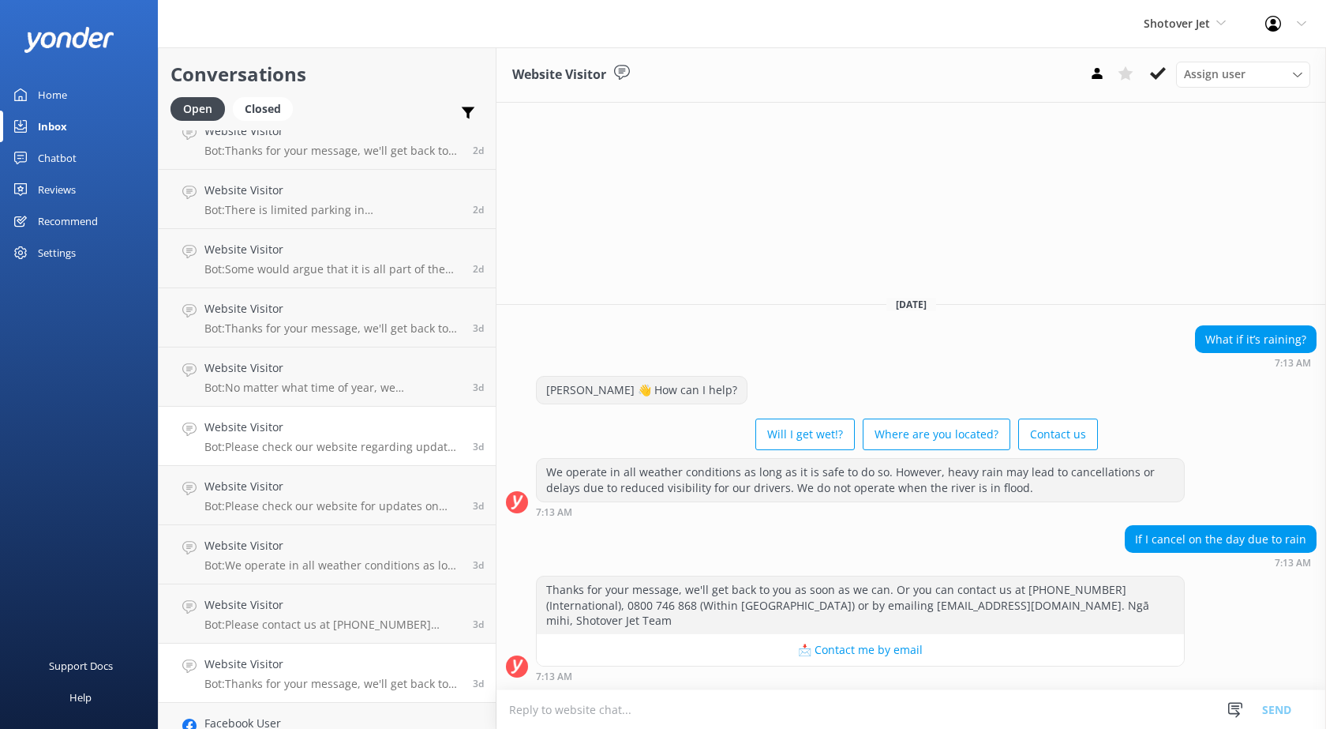
click at [315, 428] on h4 "Website Visitor" at bounding box center [332, 426] width 257 height 17
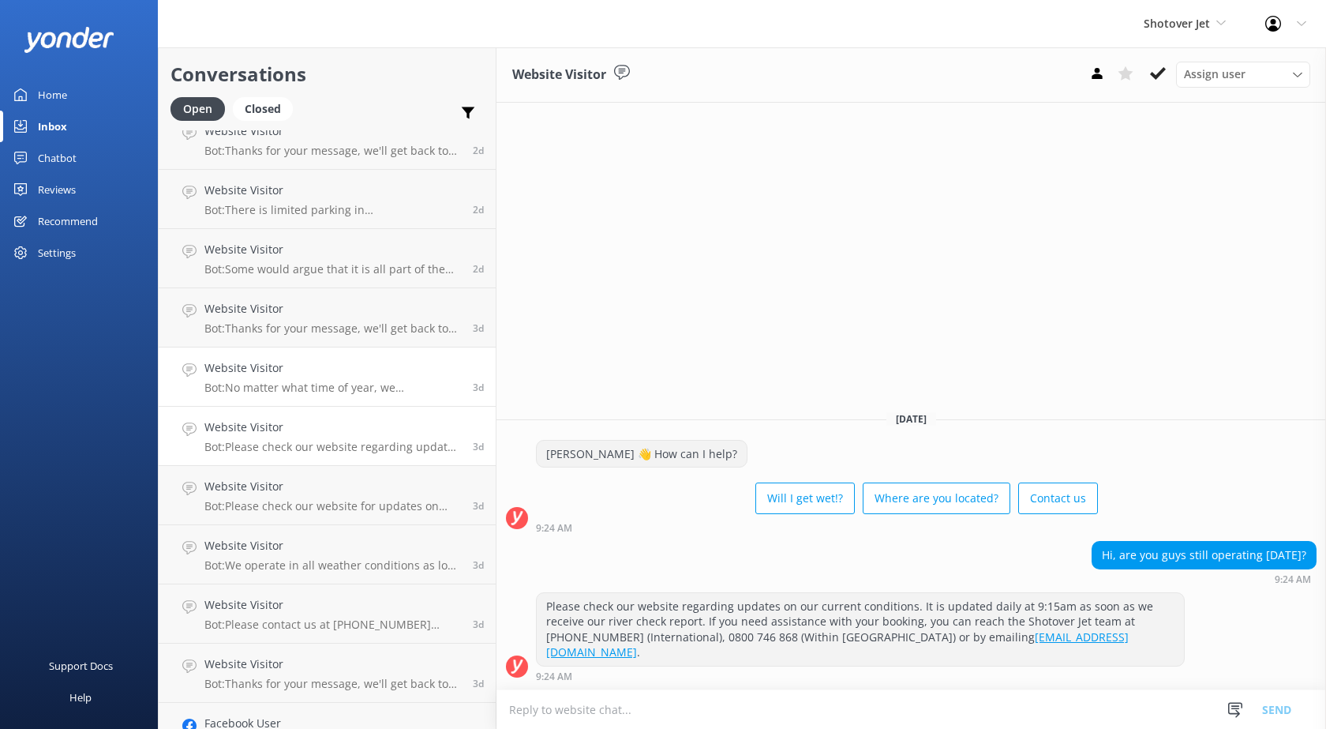
click at [315, 370] on h4 "Website Visitor" at bounding box center [332, 367] width 257 height 17
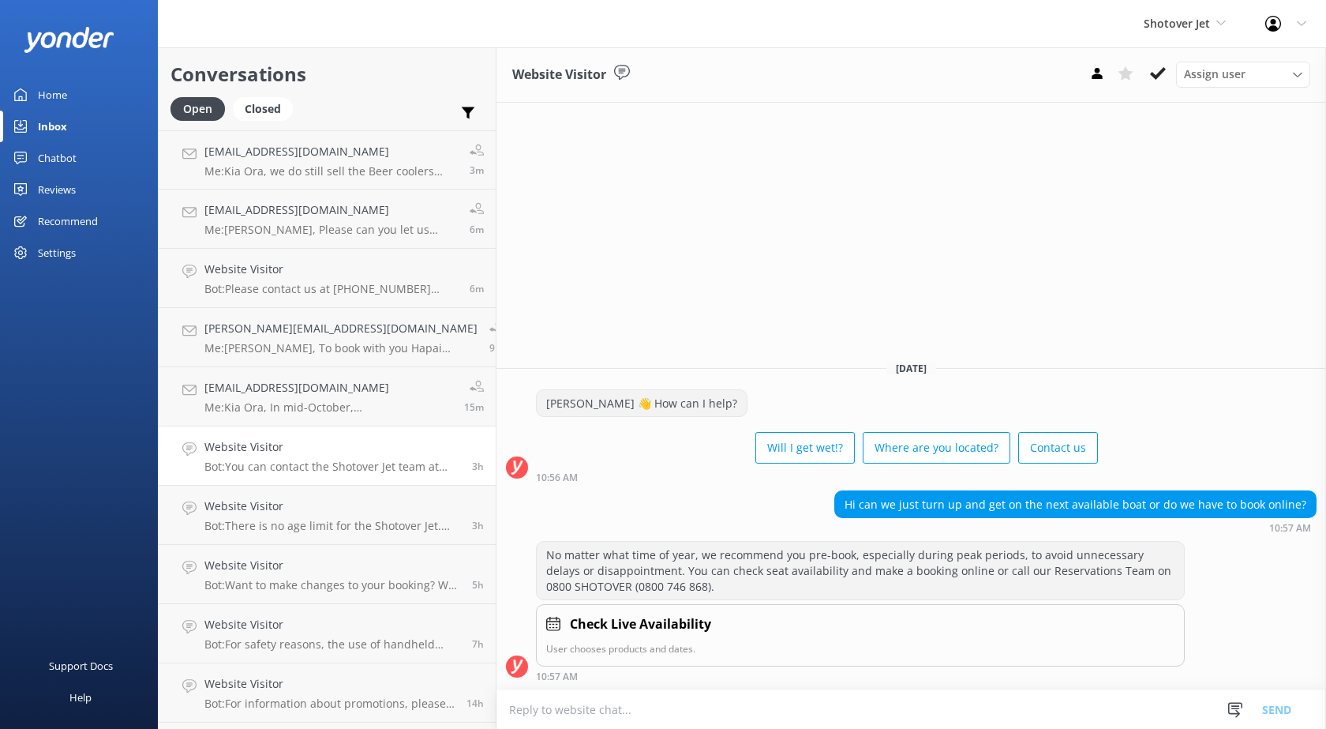
click at [296, 459] on div "Website Visitor Bot: You can contact the Shotover Jet team at [PHONE_NUMBER] (I…" at bounding box center [332, 455] width 256 height 35
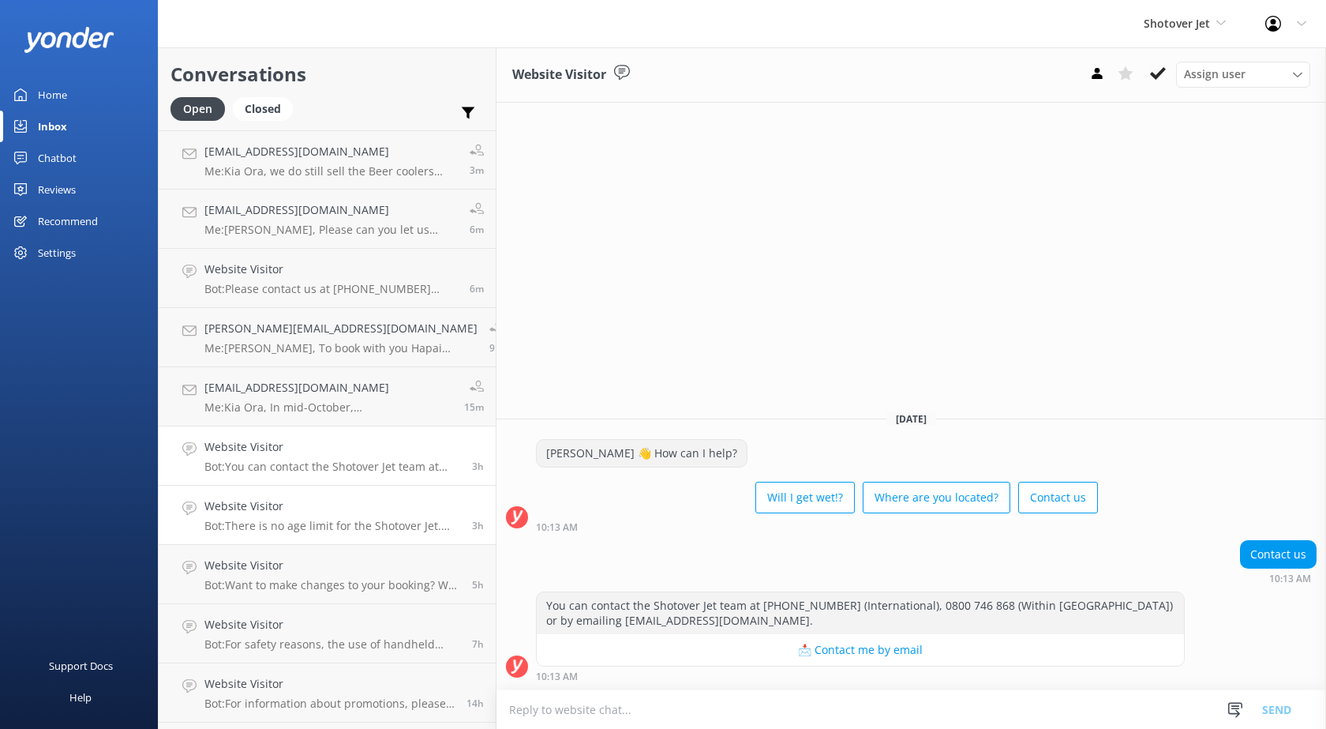
click at [293, 516] on div "Website Visitor Bot: There is no age limit for the Shotover Jet. However, child…" at bounding box center [332, 514] width 256 height 35
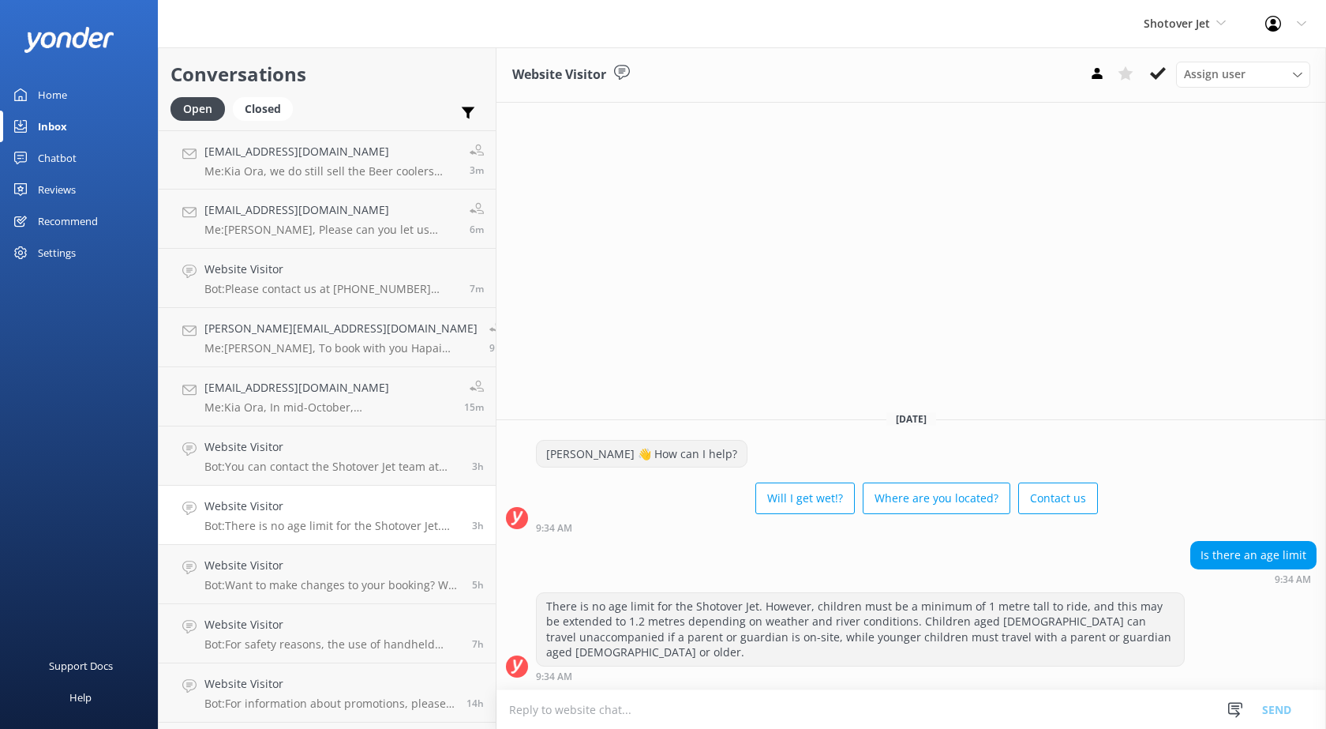
click at [291, 541] on link "Website Visitor Bot: There is no age limit for the Shotover Jet. However, child…" at bounding box center [327, 515] width 337 height 59
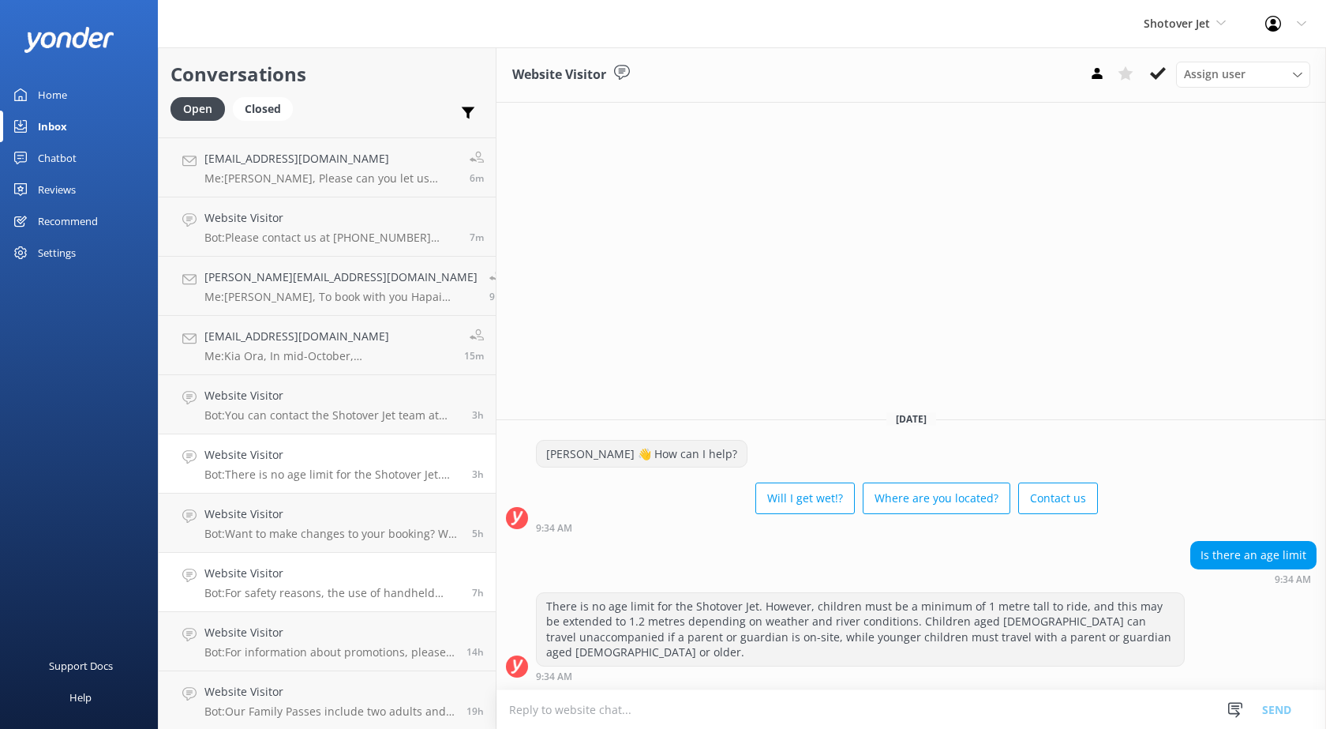
scroll to position [79, 0]
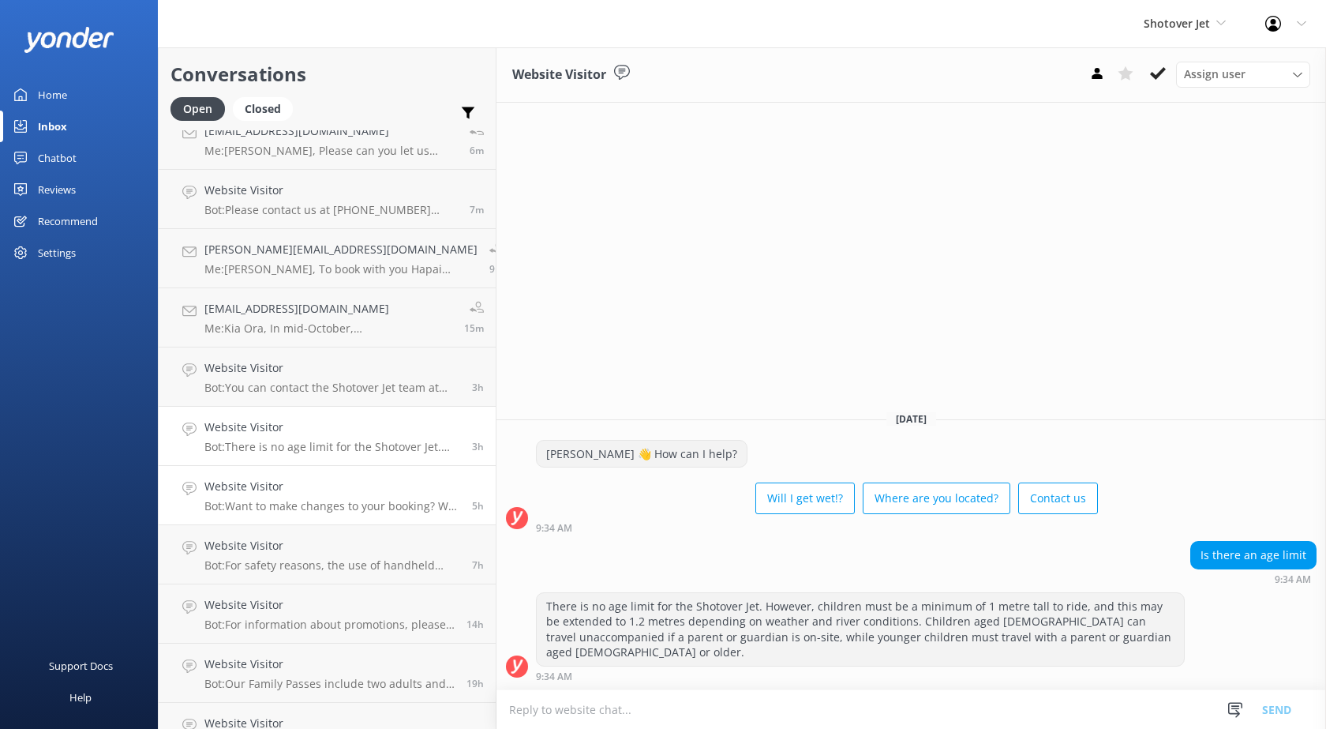
click at [295, 512] on p "Bot: Want to make changes to your booking? We offer free cancellations or chang…" at bounding box center [332, 506] width 256 height 14
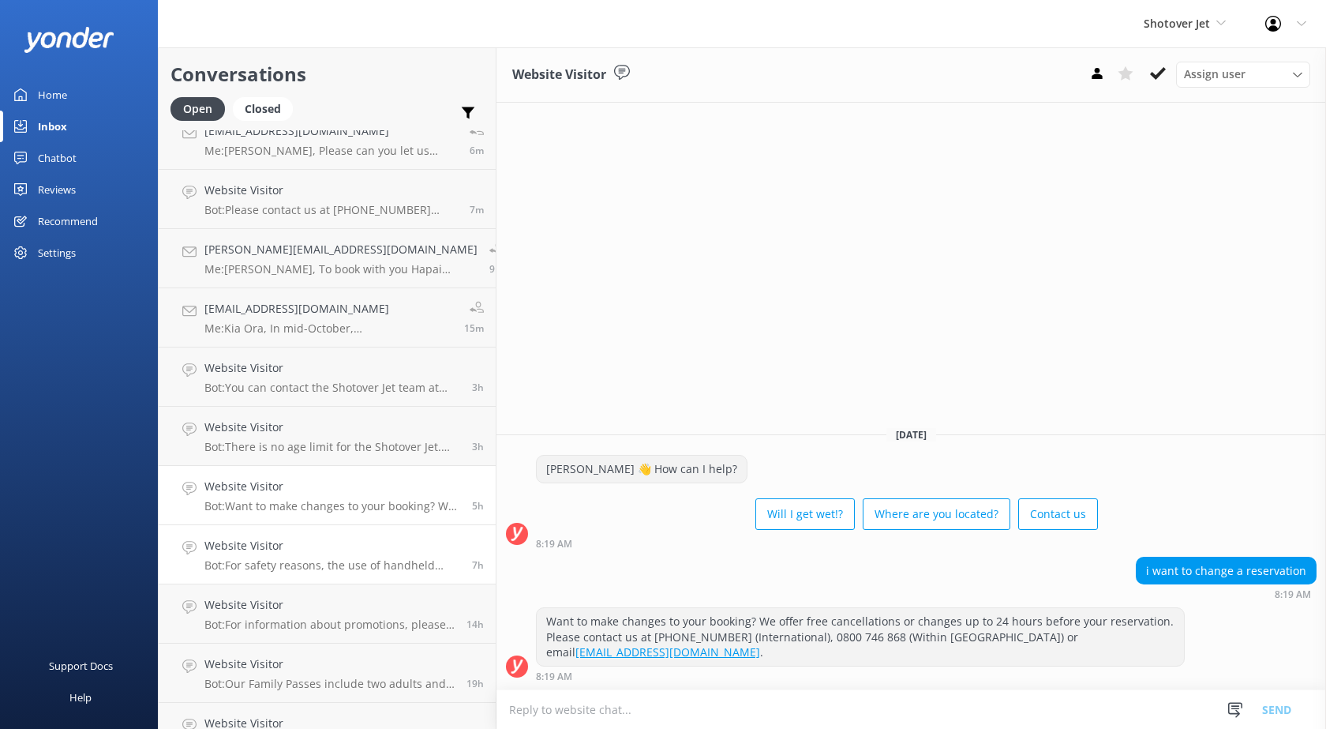
click at [295, 546] on h4 "Website Visitor" at bounding box center [332, 545] width 256 height 17
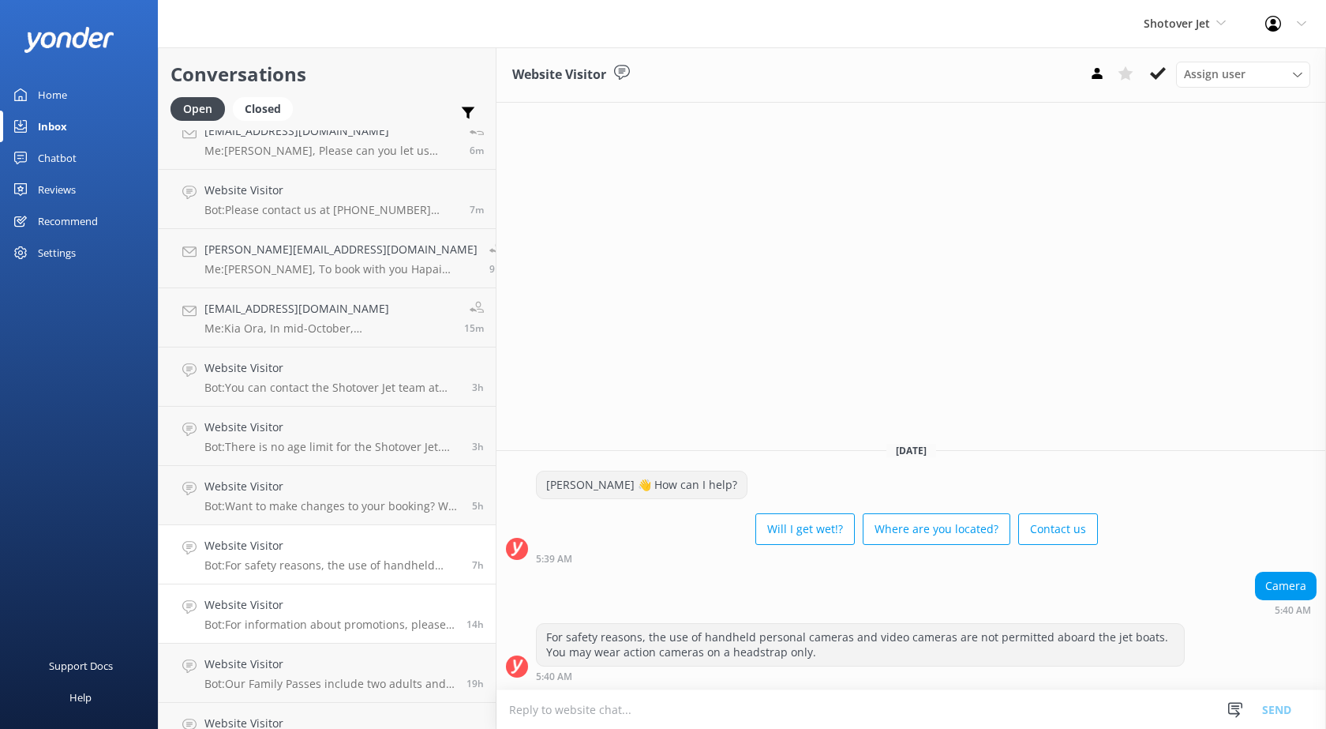
click at [296, 605] on h4 "Website Visitor" at bounding box center [329, 604] width 250 height 17
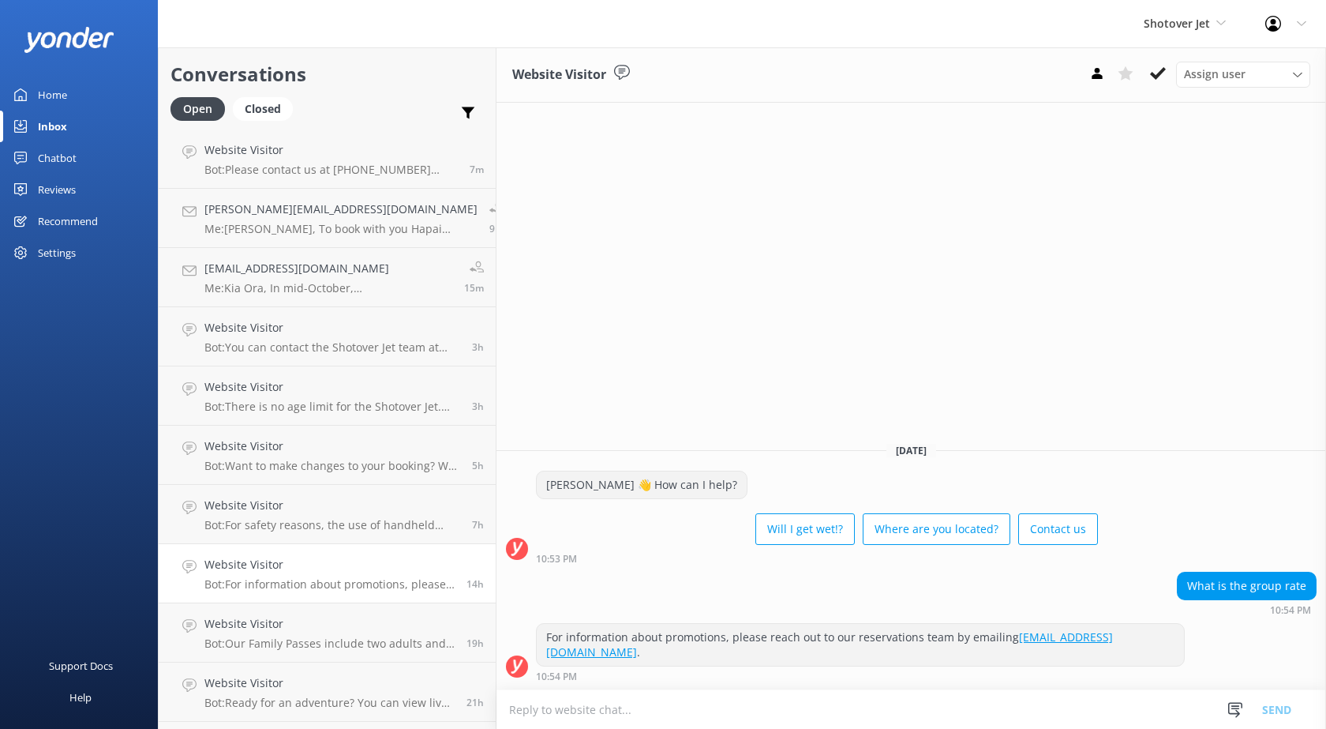
scroll to position [158, 0]
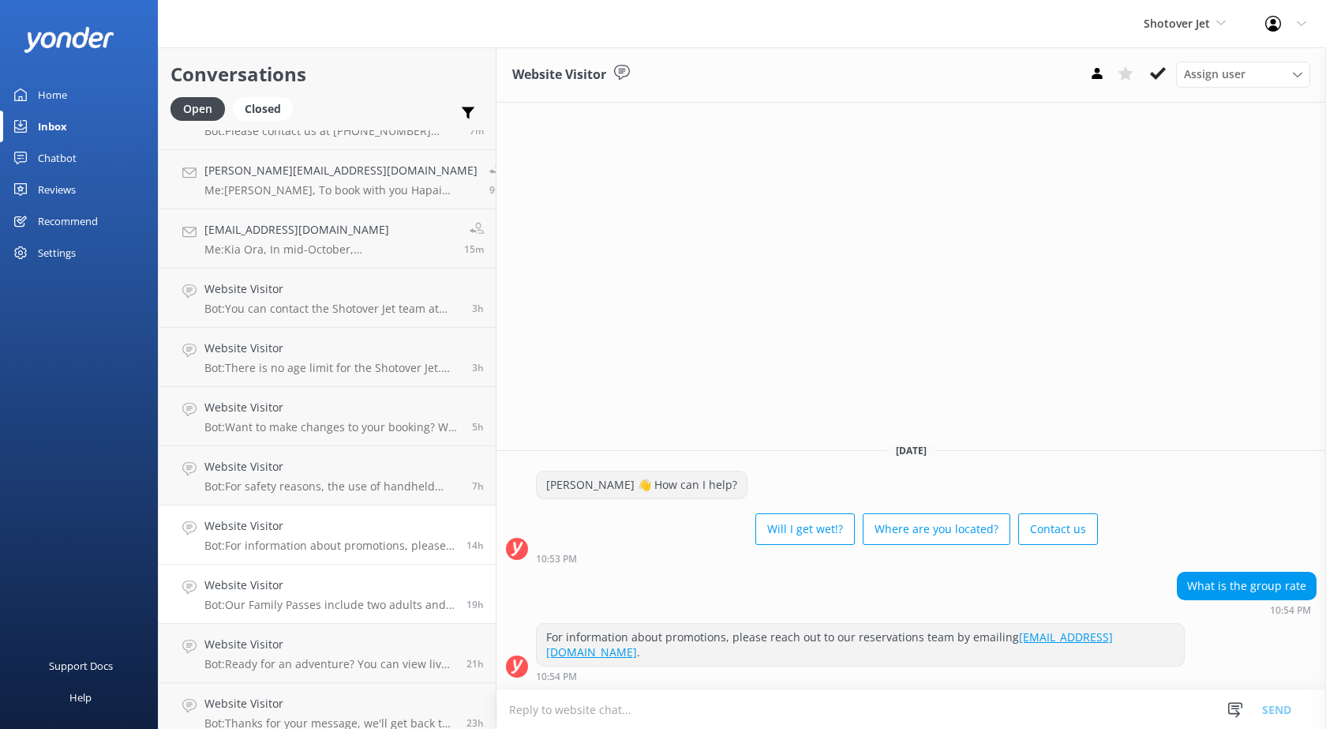
click at [298, 589] on h4 "Website Visitor" at bounding box center [329, 584] width 250 height 17
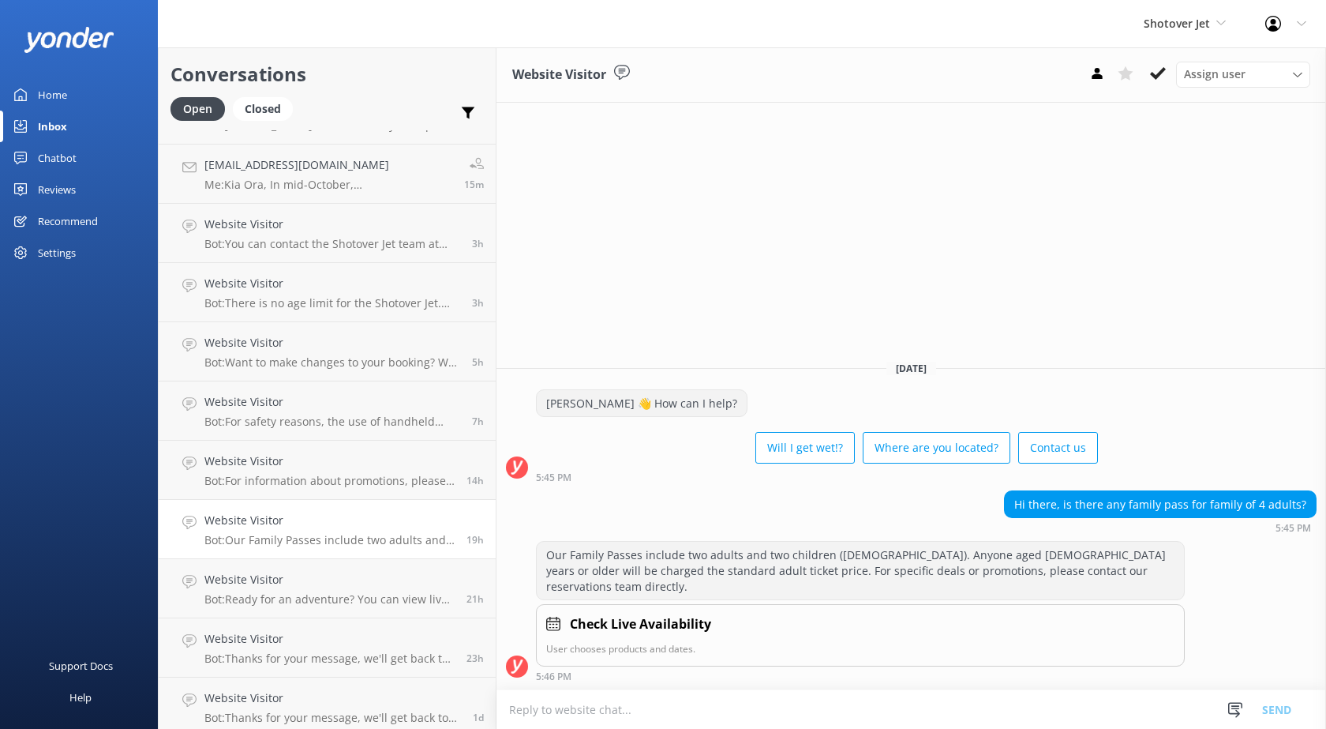
scroll to position [237, 0]
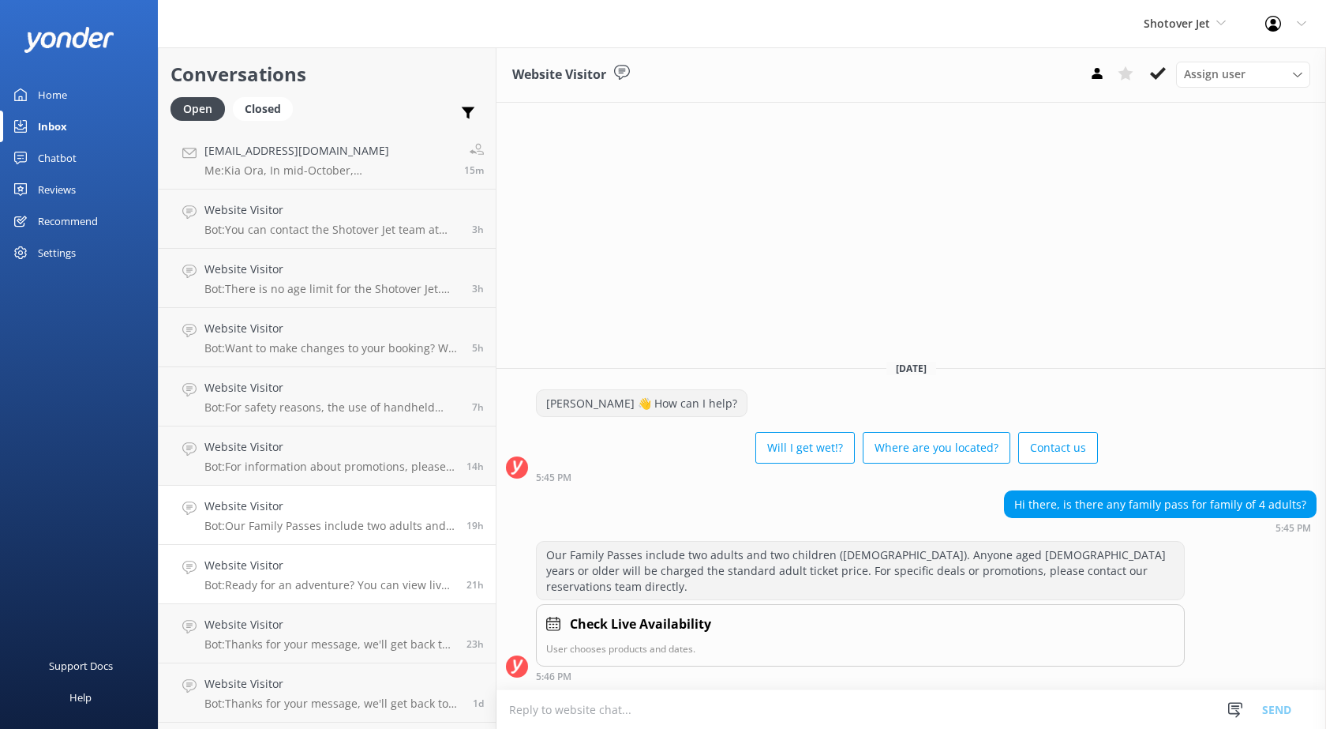
click at [298, 568] on h4 "Website Visitor" at bounding box center [329, 565] width 250 height 17
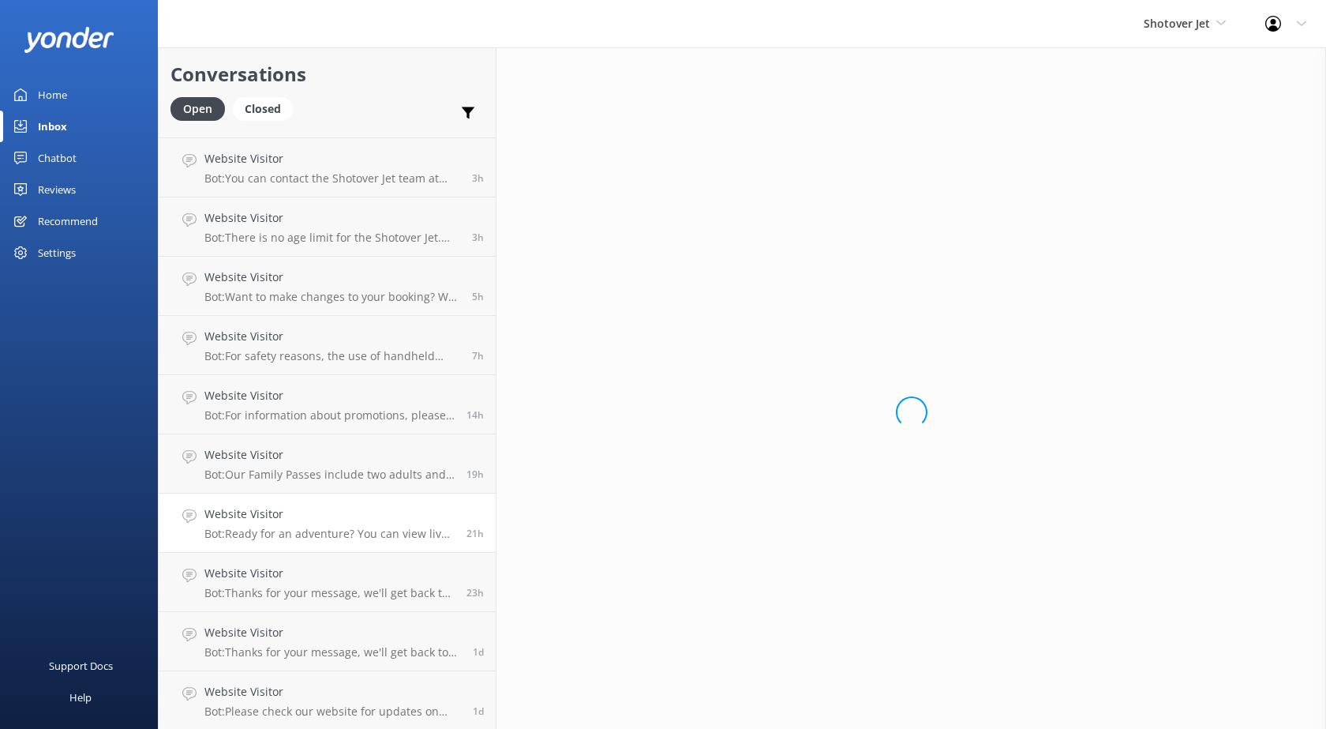
scroll to position [316, 0]
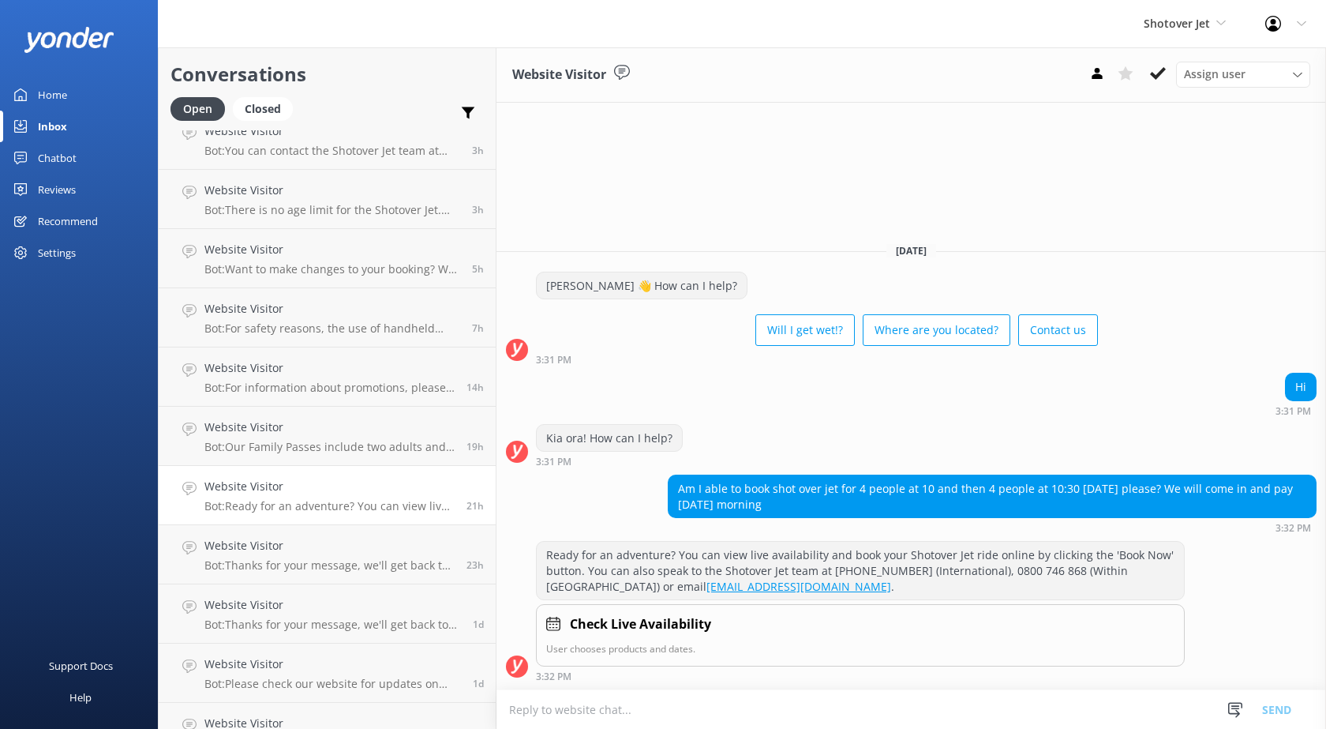
click at [298, 568] on p "Bot: Thanks for your message, we'll get back to you as soon as we can. Or you c…" at bounding box center [329, 565] width 250 height 14
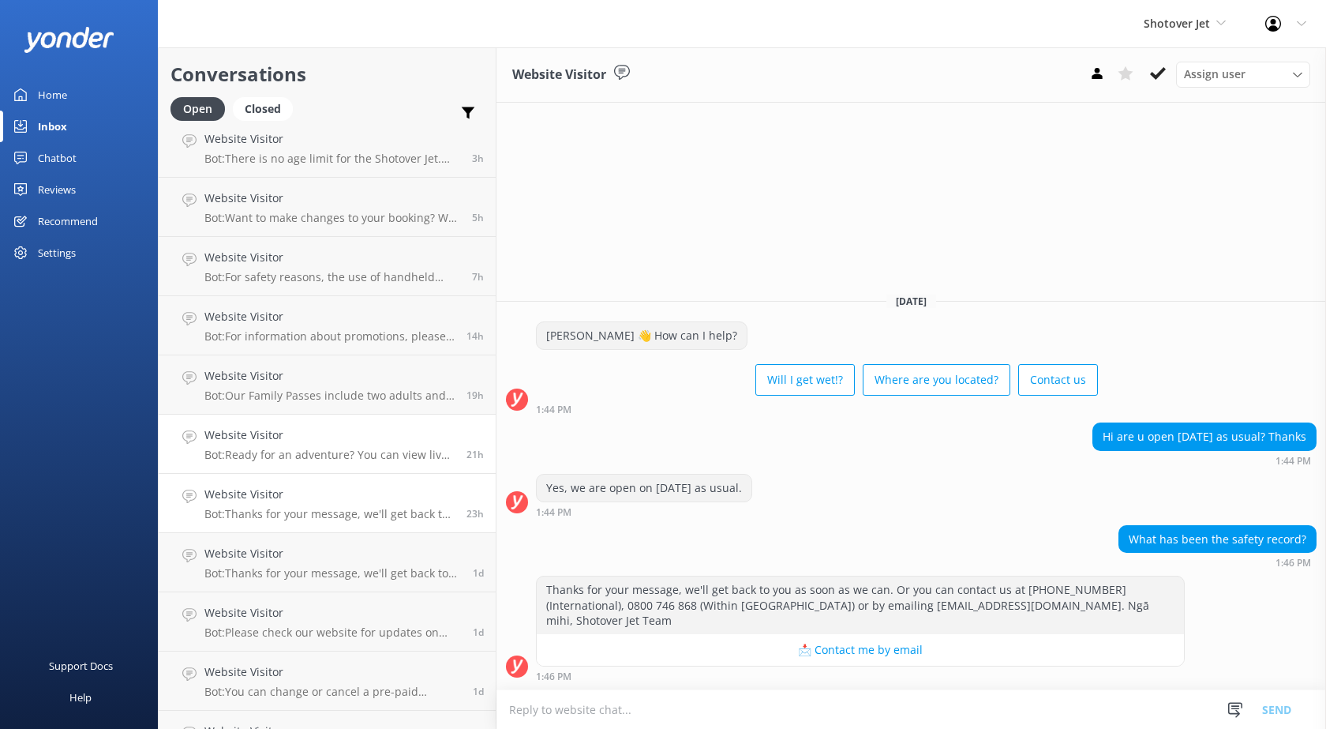
scroll to position [395, 0]
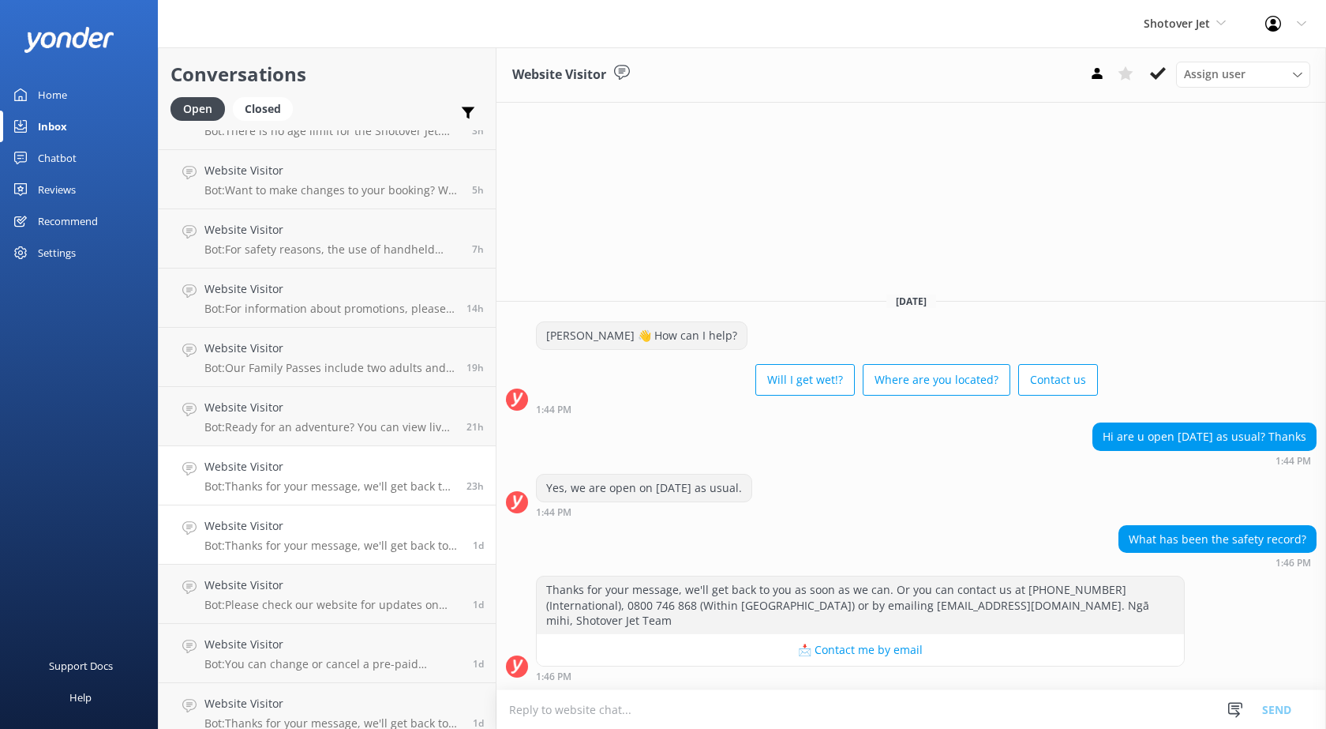
click at [296, 542] on p "Bot: Thanks for your message, we'll get back to you as soon as we can. Or you c…" at bounding box center [332, 545] width 257 height 14
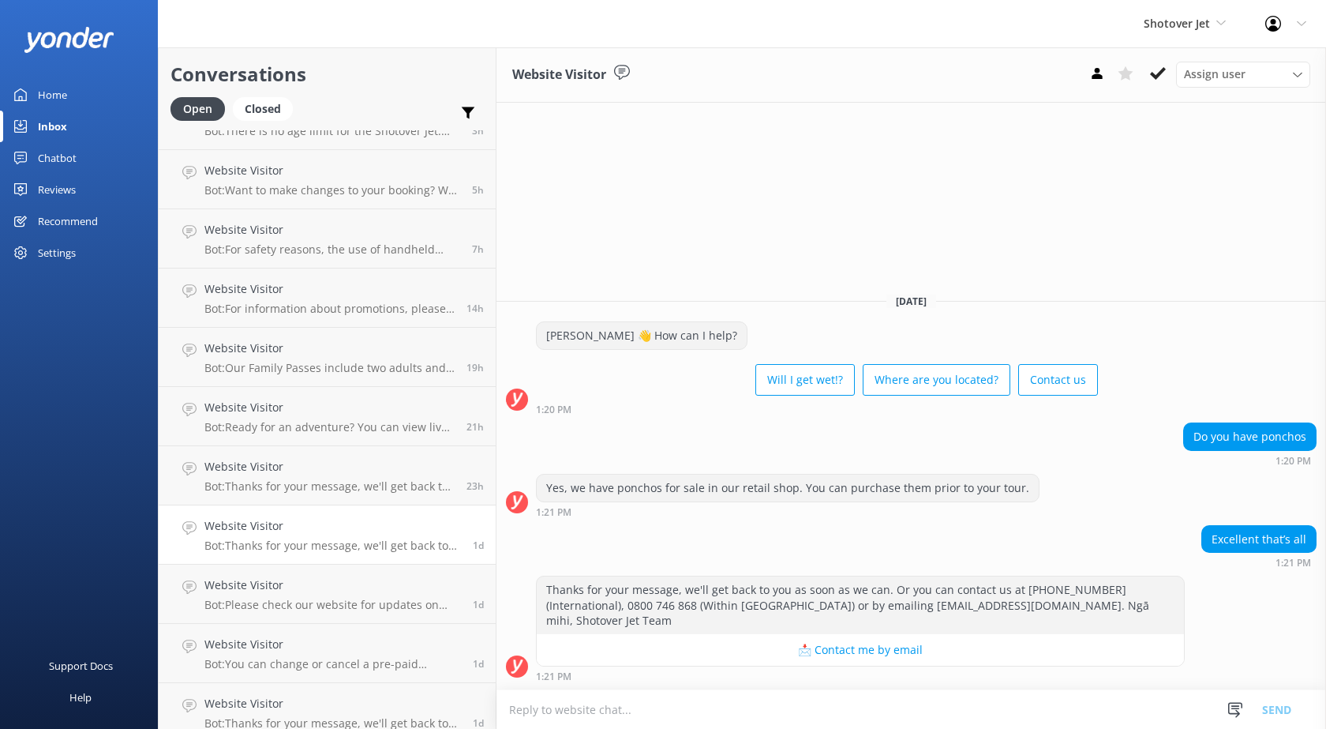
scroll to position [474, 0]
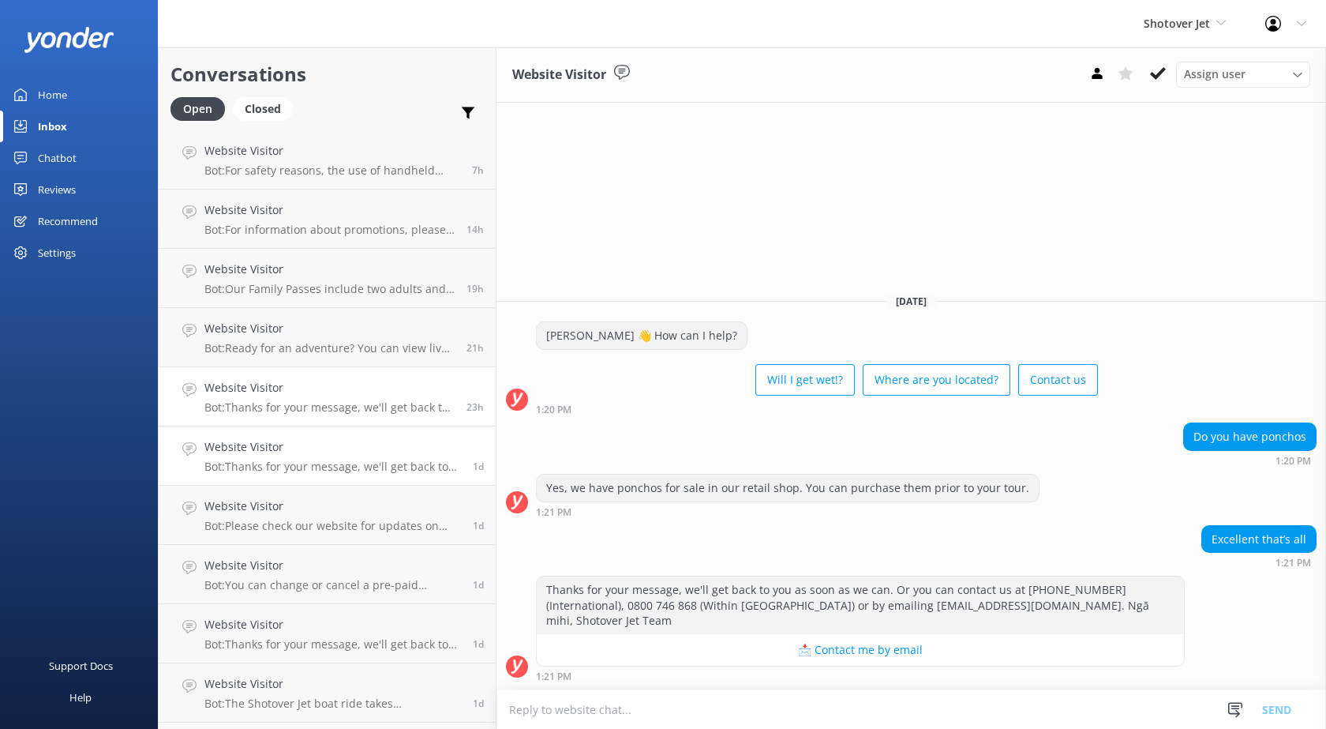
click at [292, 402] on p "Bot: Thanks for your message, we'll get back to you as soon as we can. Or you c…" at bounding box center [329, 407] width 250 height 14
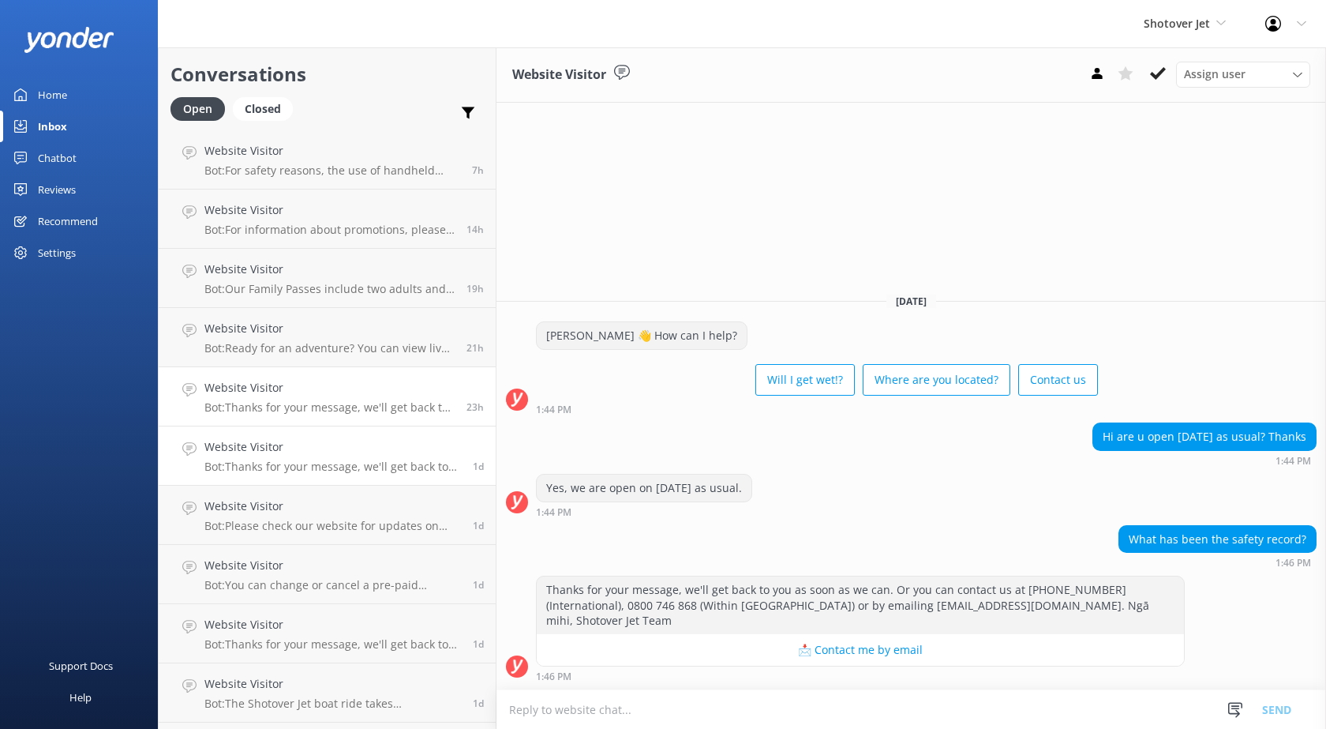
click at [297, 451] on h4 "Website Visitor" at bounding box center [332, 446] width 257 height 17
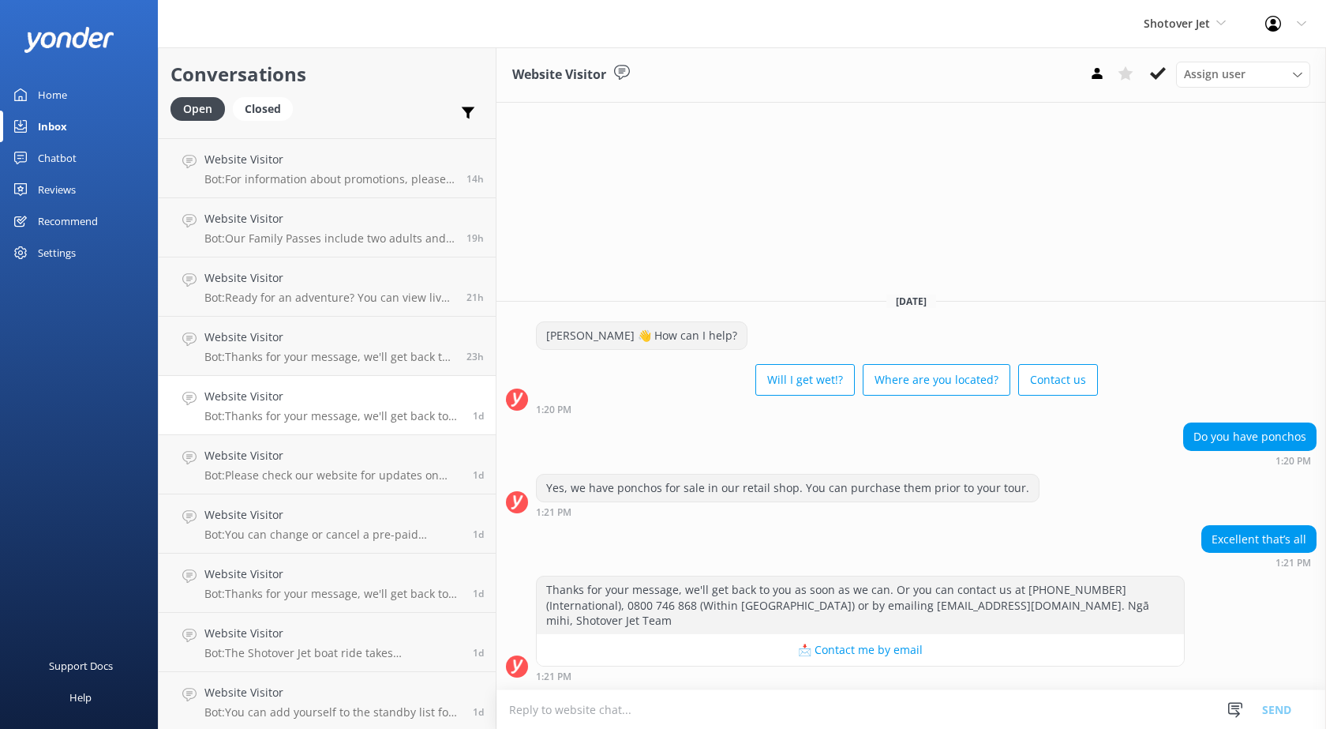
scroll to position [553, 0]
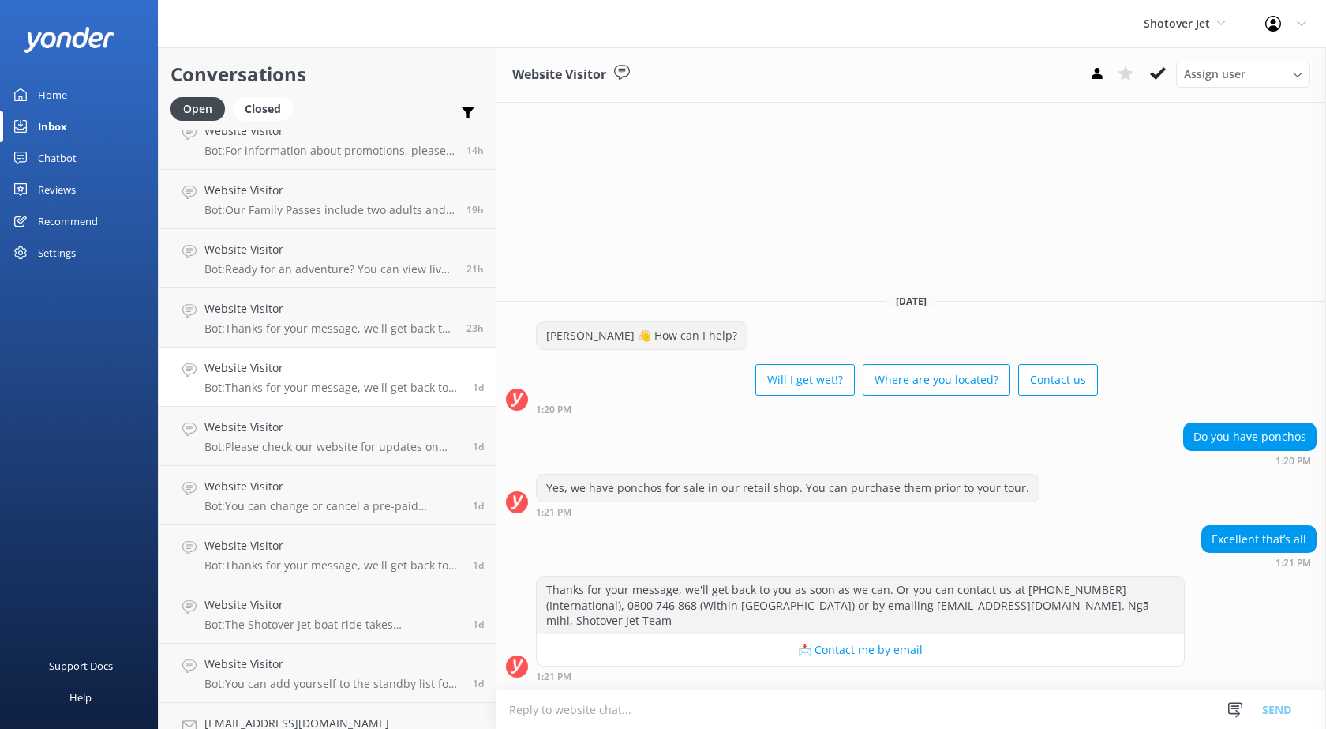
click at [295, 453] on p "Bot: Please check our website for updates on current conditions and operational…" at bounding box center [332, 447] width 257 height 14
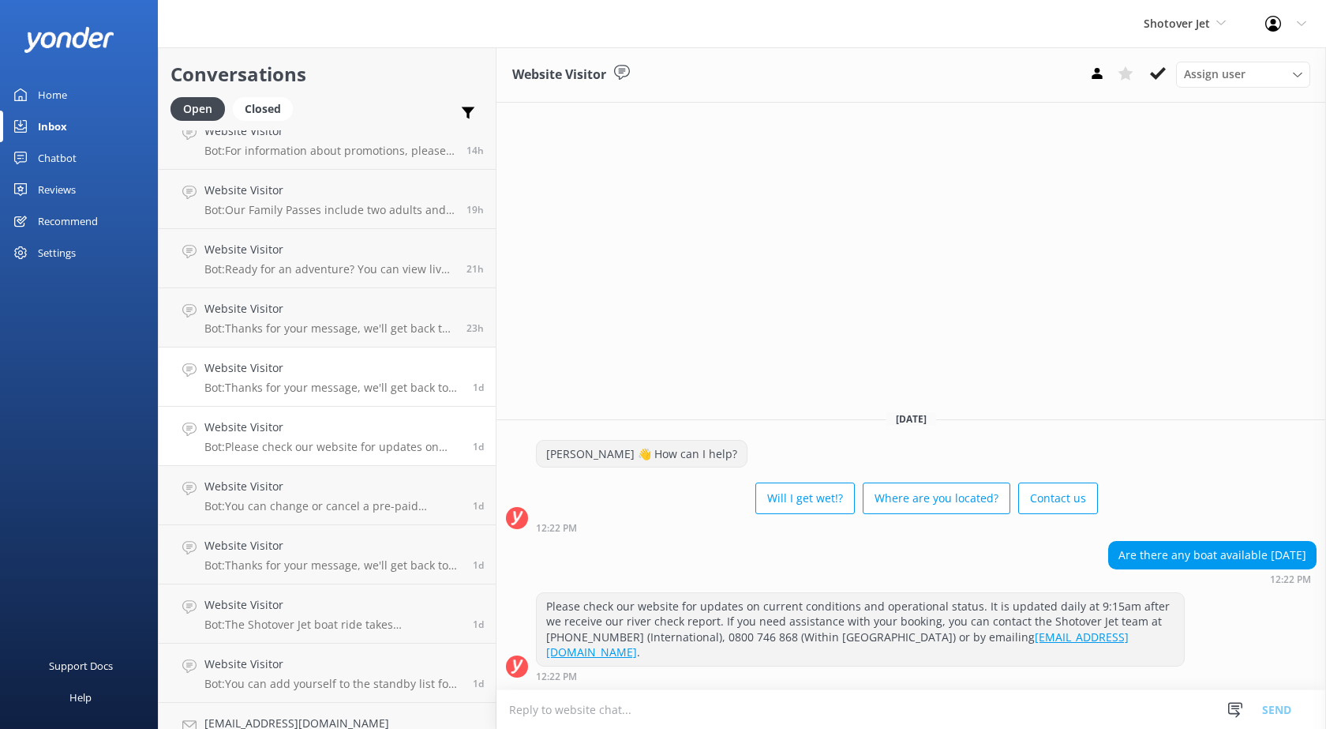
click at [274, 368] on h4 "Website Visitor" at bounding box center [332, 367] width 257 height 17
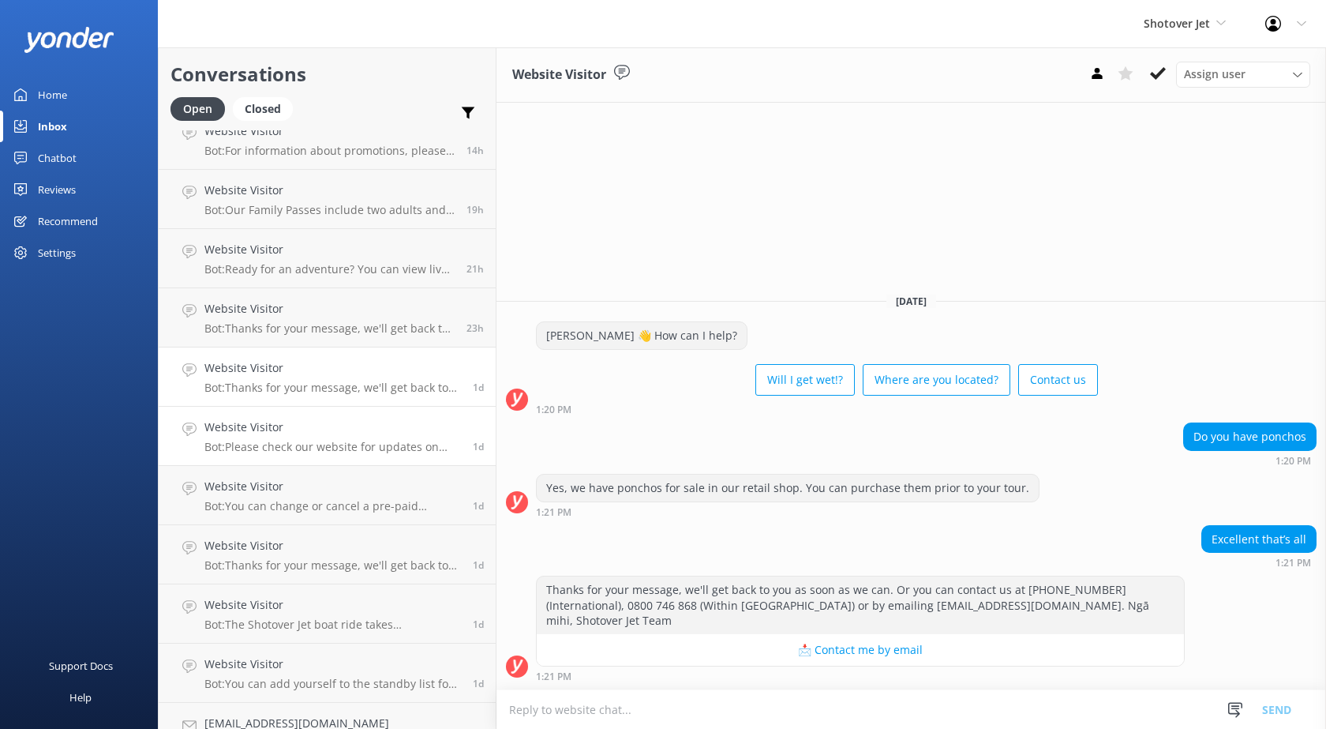
click at [278, 425] on h4 "Website Visitor" at bounding box center [332, 426] width 257 height 17
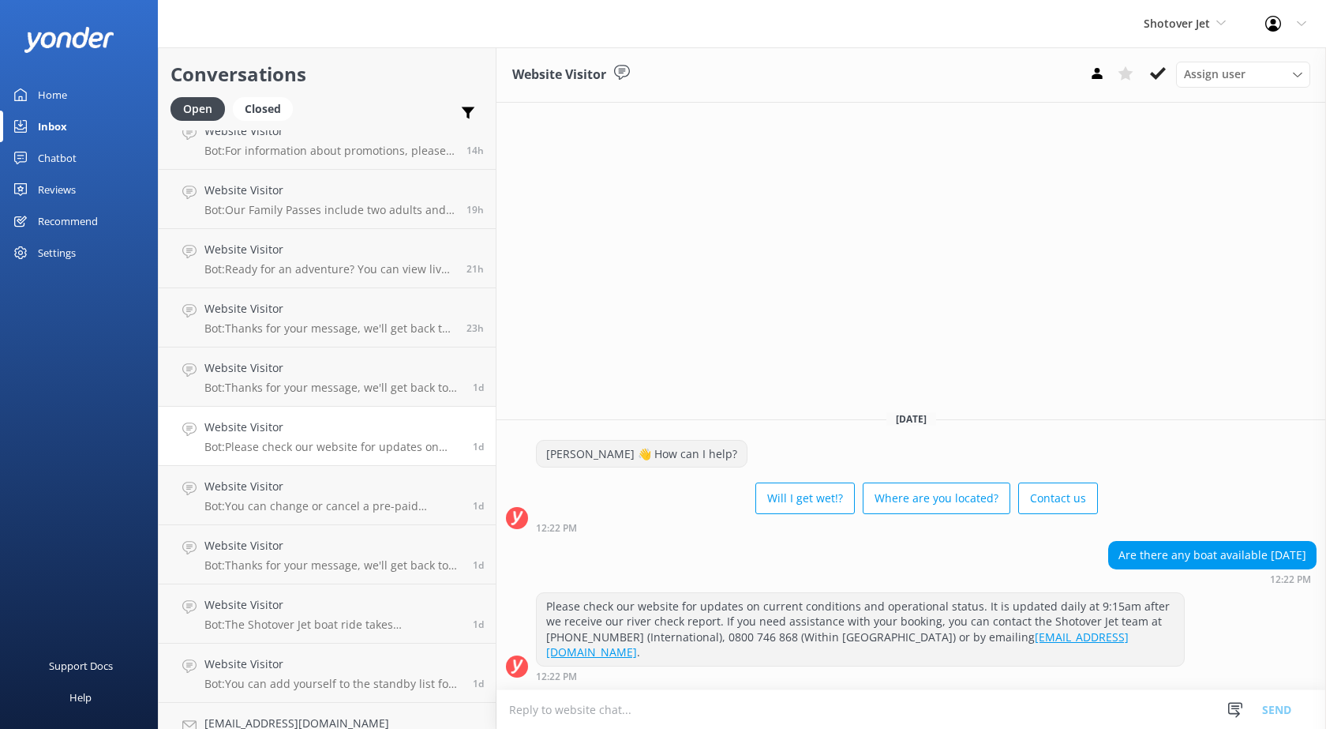
scroll to position [632, 0]
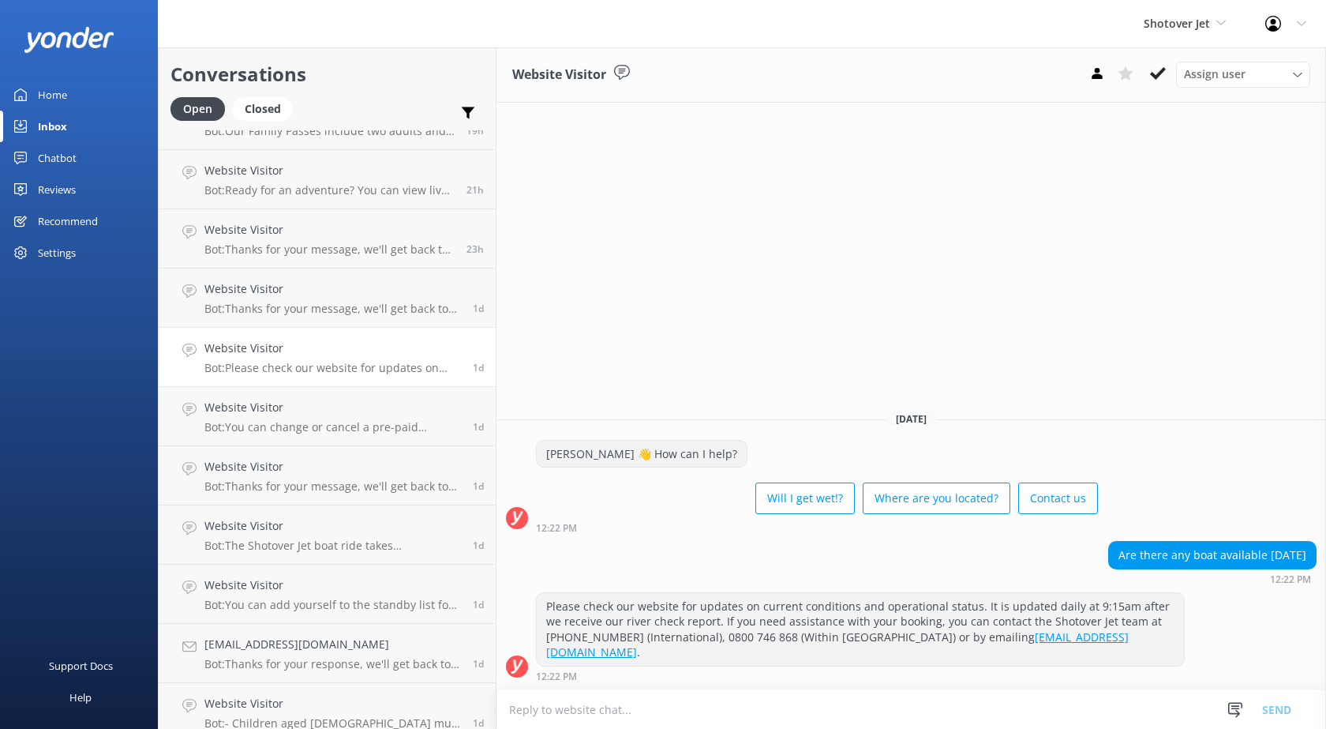
click at [278, 425] on p "Bot: You can change or cancel a pre-paid booking free of charge up to 24 hours …" at bounding box center [332, 427] width 257 height 14
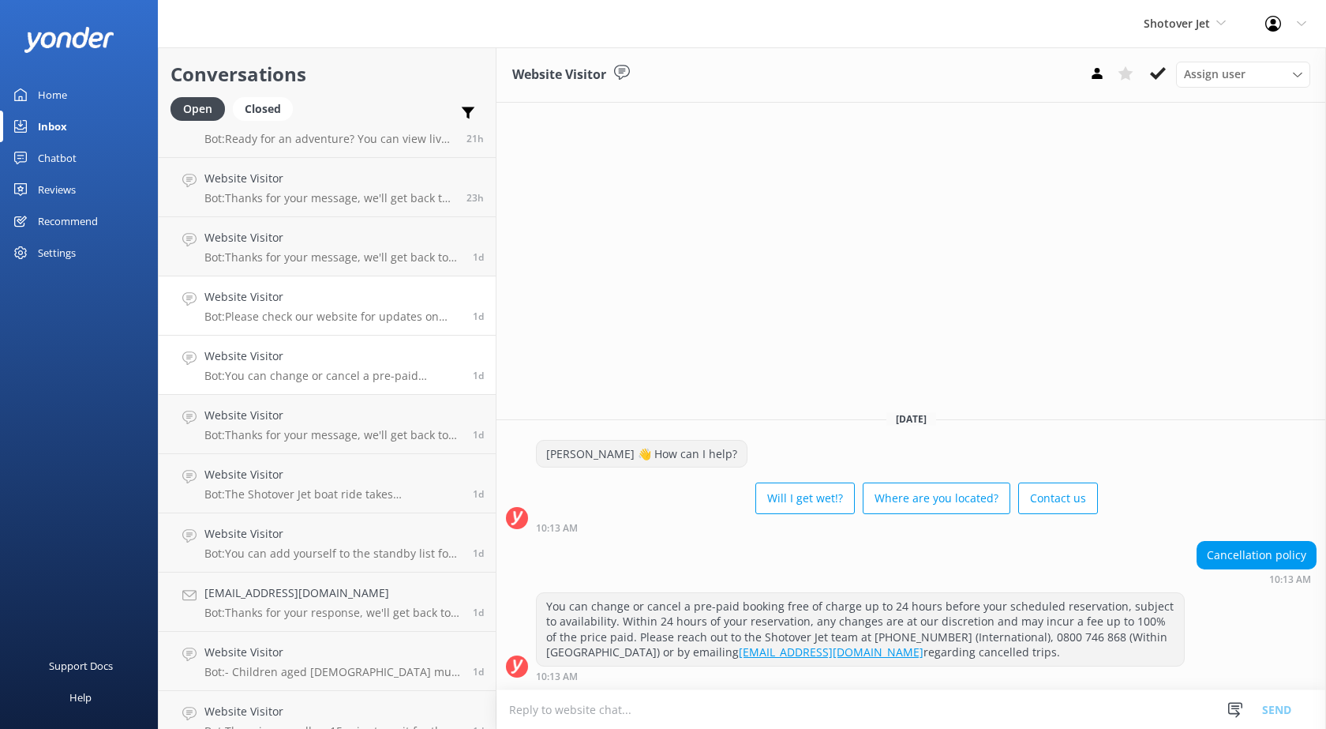
scroll to position [711, 0]
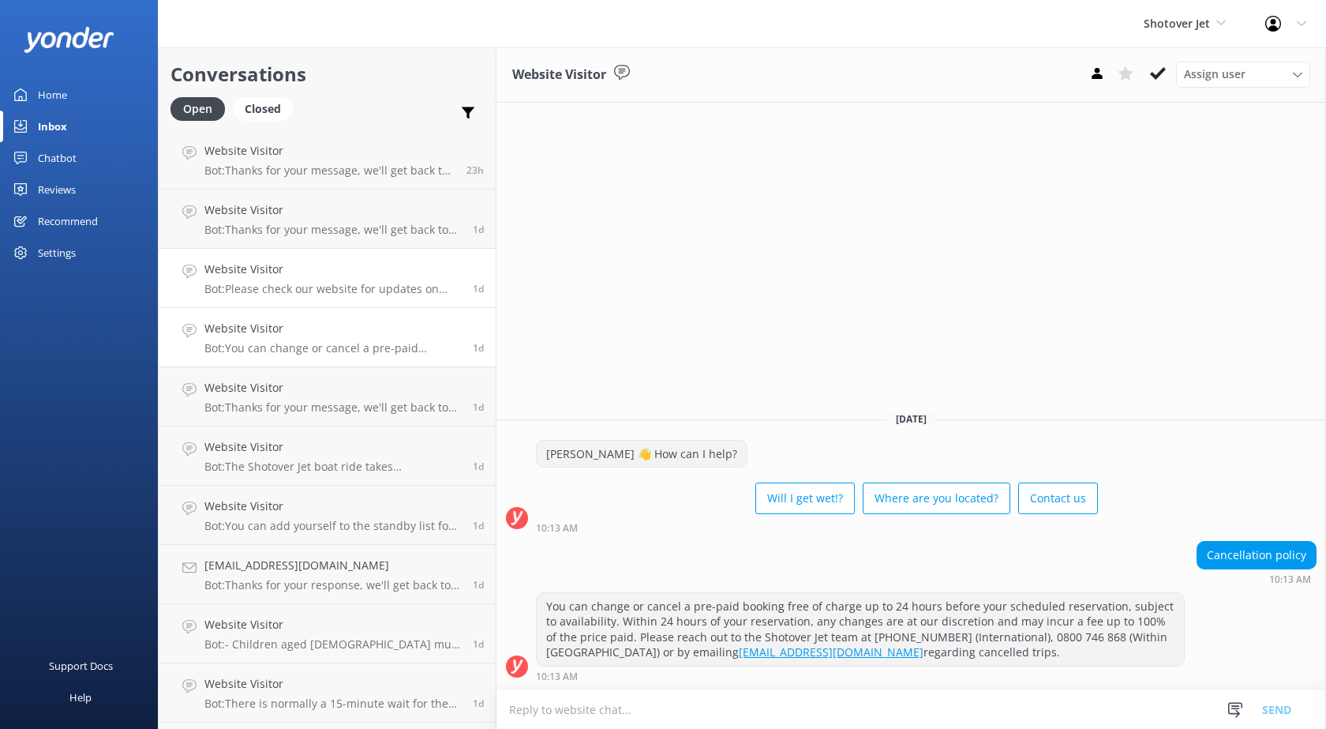
click at [278, 425] on link "Website Visitor Bot: Thanks for your message, we'll get back to you as soon as …" at bounding box center [327, 396] width 337 height 59
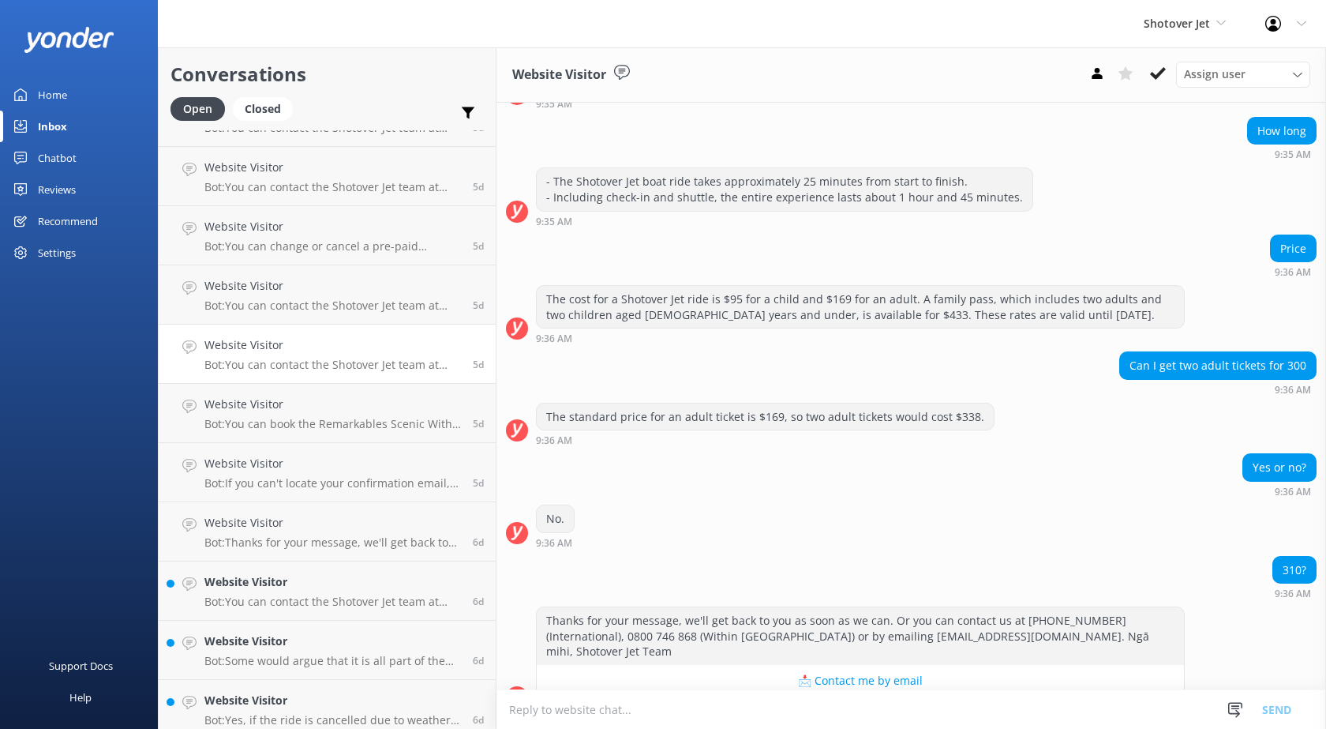
scroll to position [3158, 0]
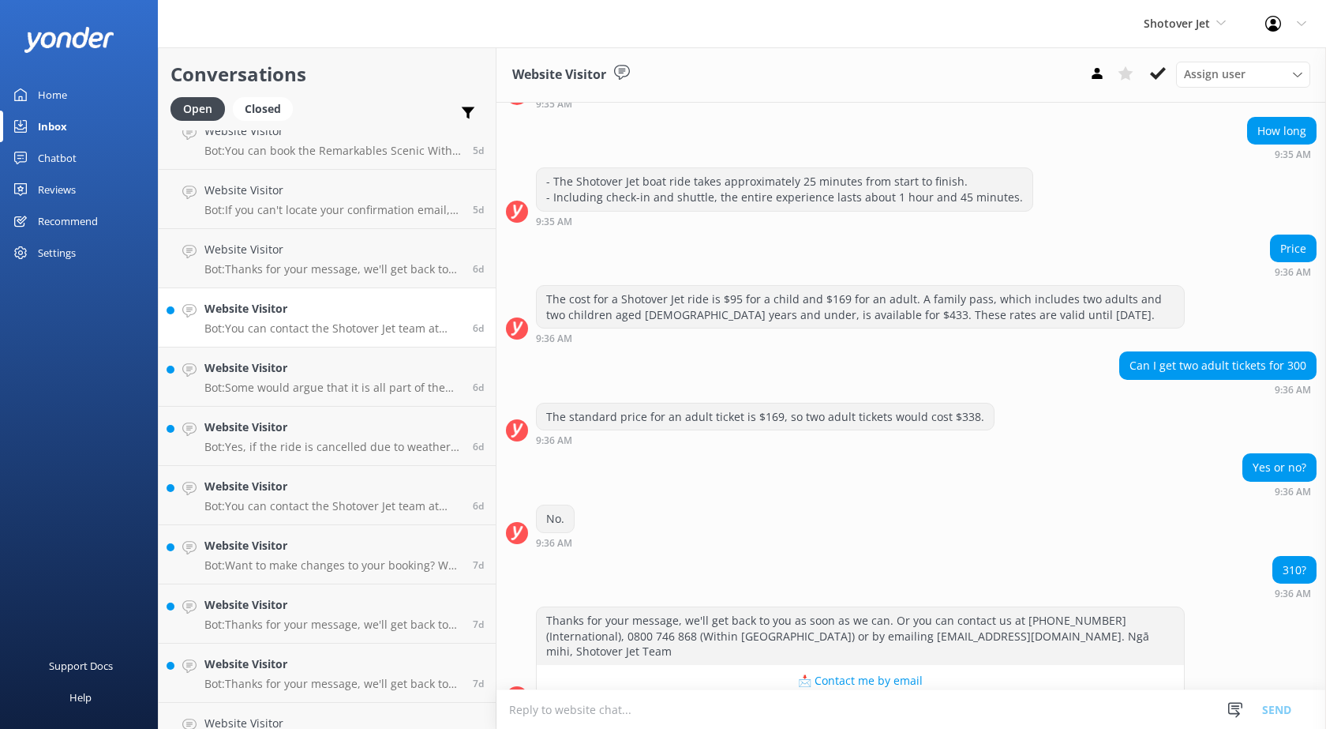
click at [285, 332] on p "Bot: You can contact the Shotover Jet team at [PHONE_NUMBER] (International), 0…" at bounding box center [332, 328] width 257 height 14
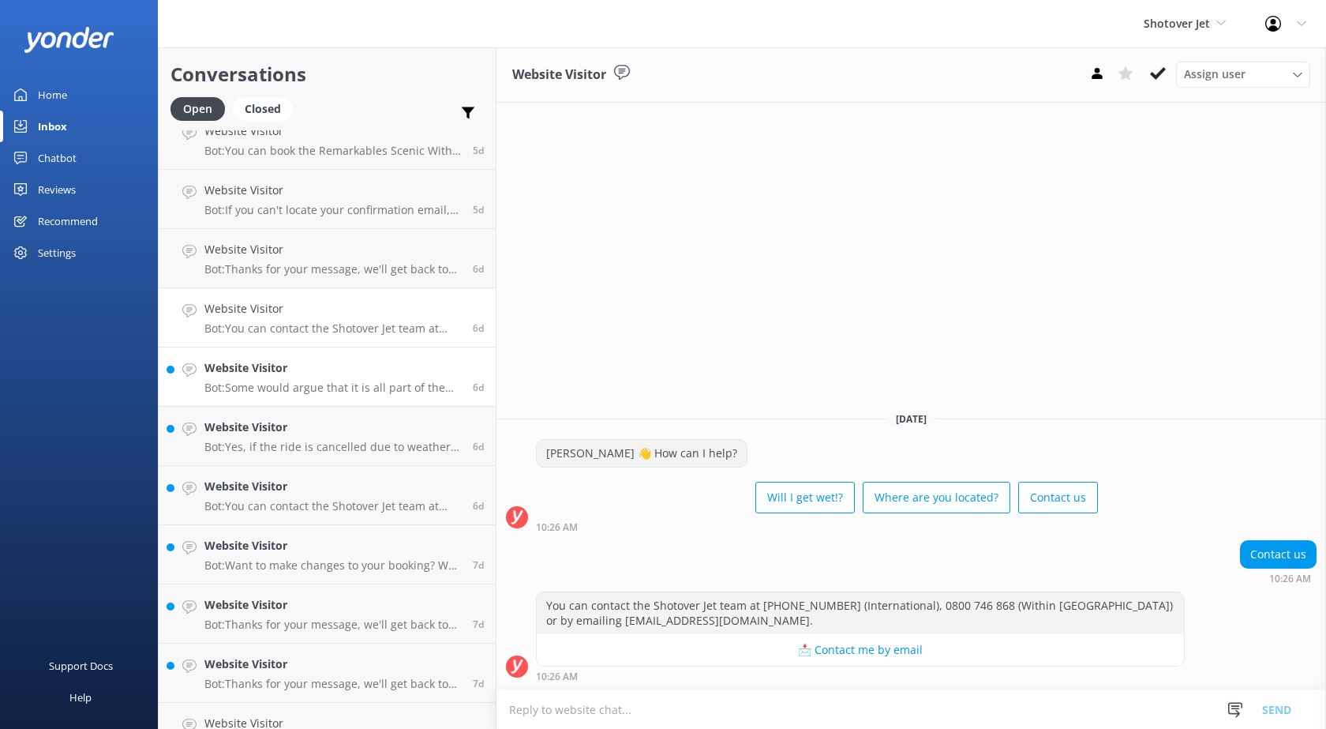
click at [319, 372] on h4 "Website Visitor" at bounding box center [332, 367] width 257 height 17
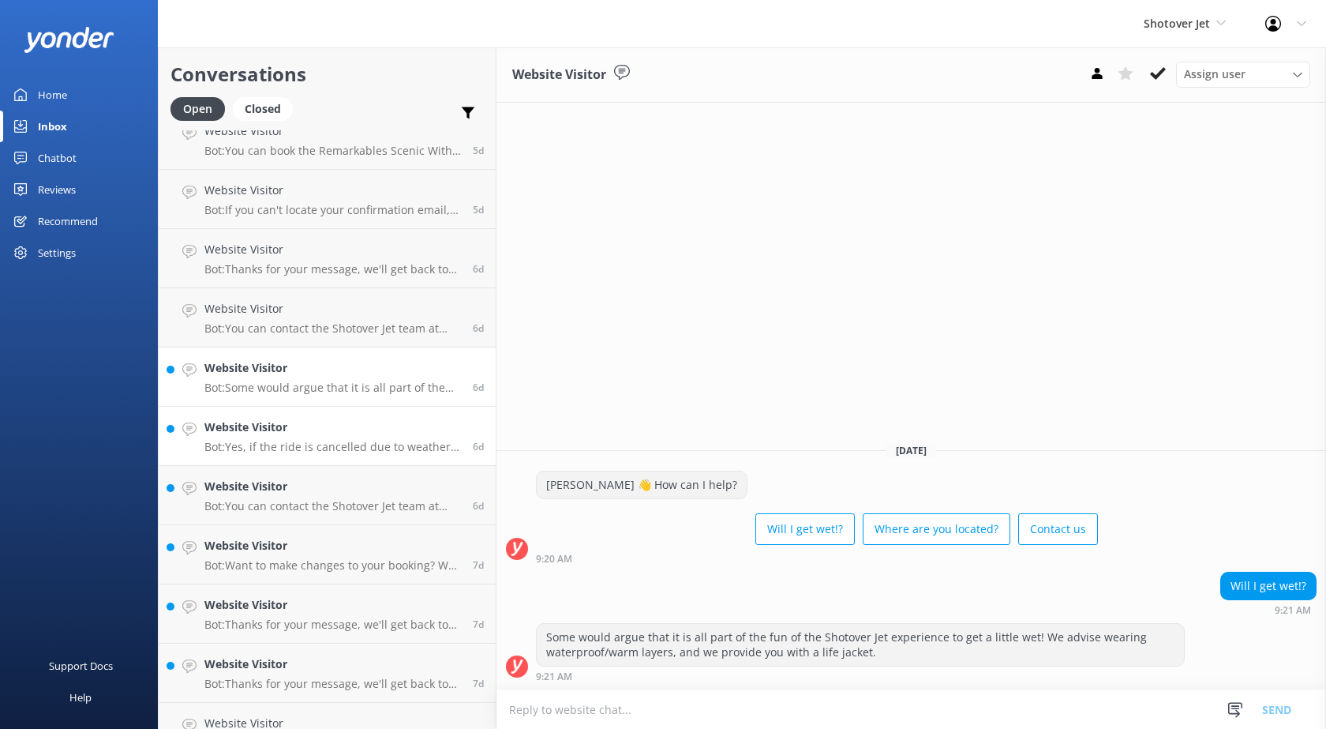
click at [331, 435] on h4 "Website Visitor" at bounding box center [332, 426] width 257 height 17
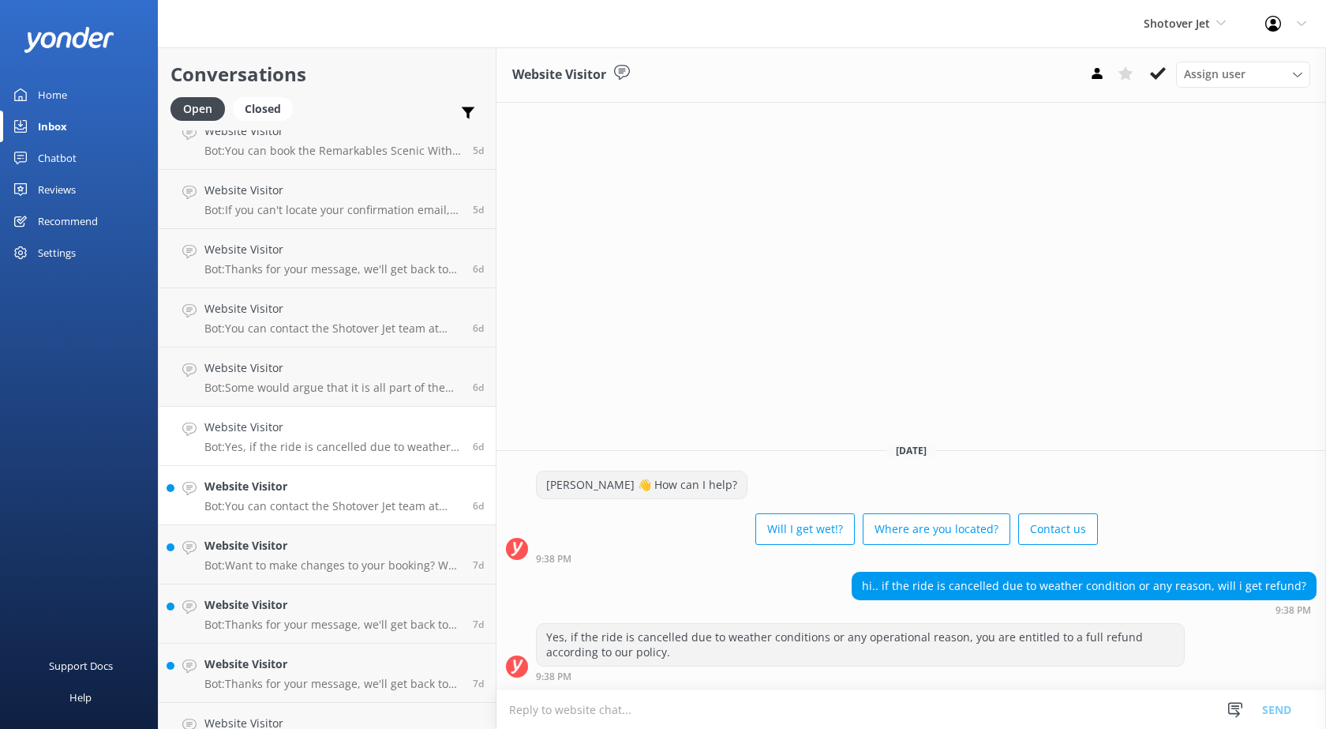
click at [336, 486] on h4 "Website Visitor" at bounding box center [332, 486] width 257 height 17
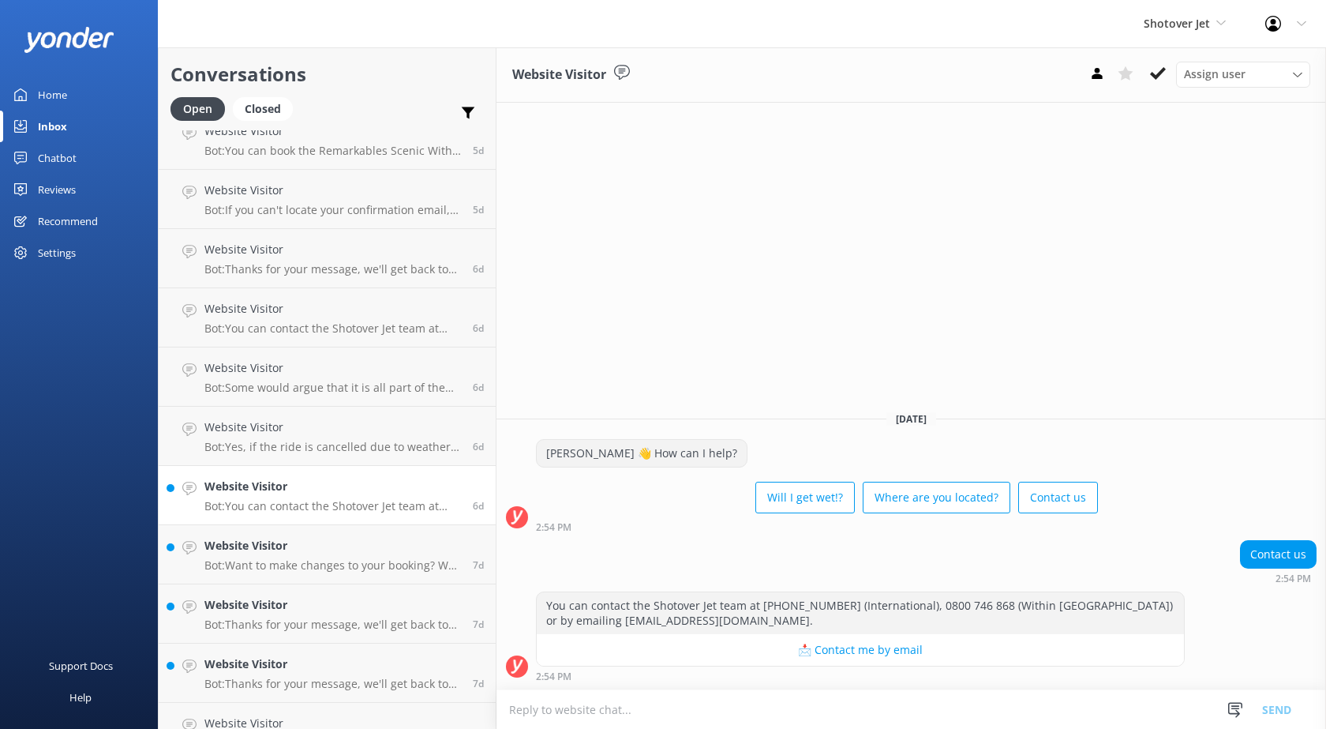
scroll to position [3237, 0]
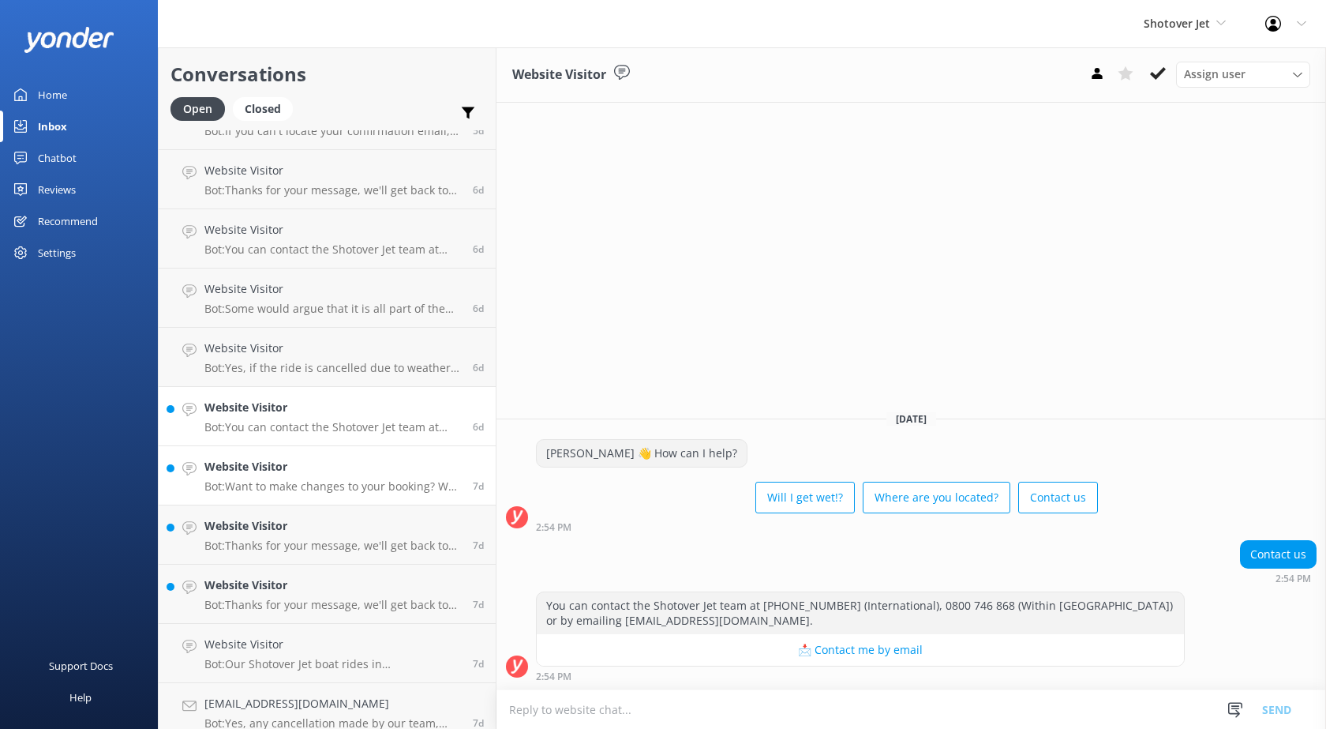
click at [335, 464] on h4 "Website Visitor" at bounding box center [332, 466] width 257 height 17
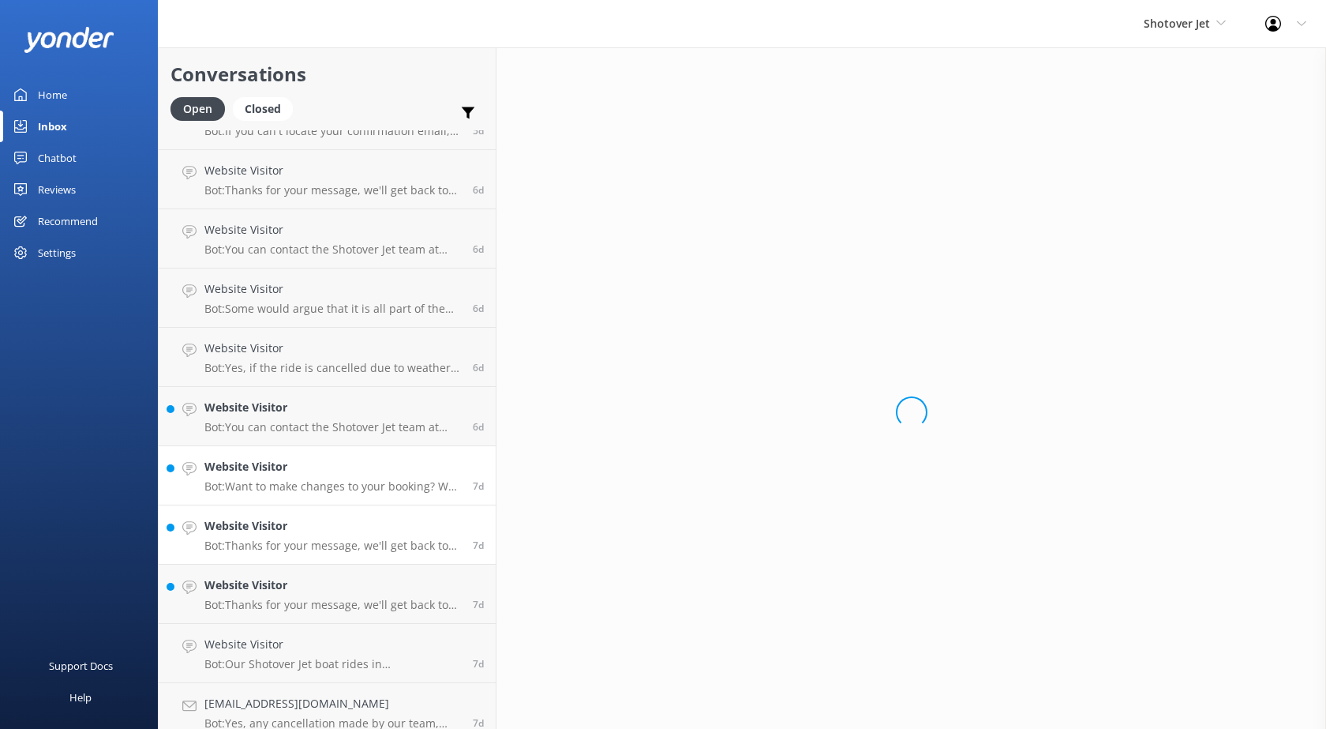
click at [339, 527] on h4 "Website Visitor" at bounding box center [332, 525] width 257 height 17
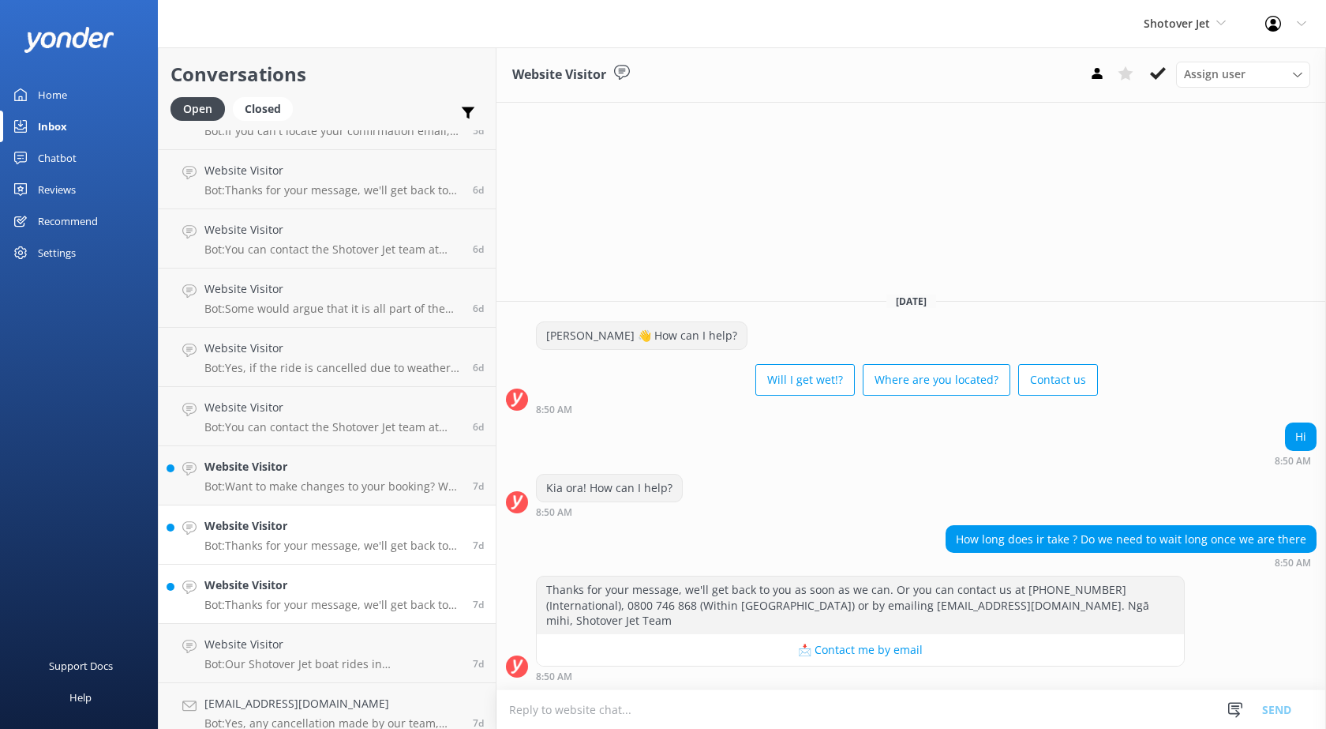
click at [335, 591] on h4 "Website Visitor" at bounding box center [332, 584] width 257 height 17
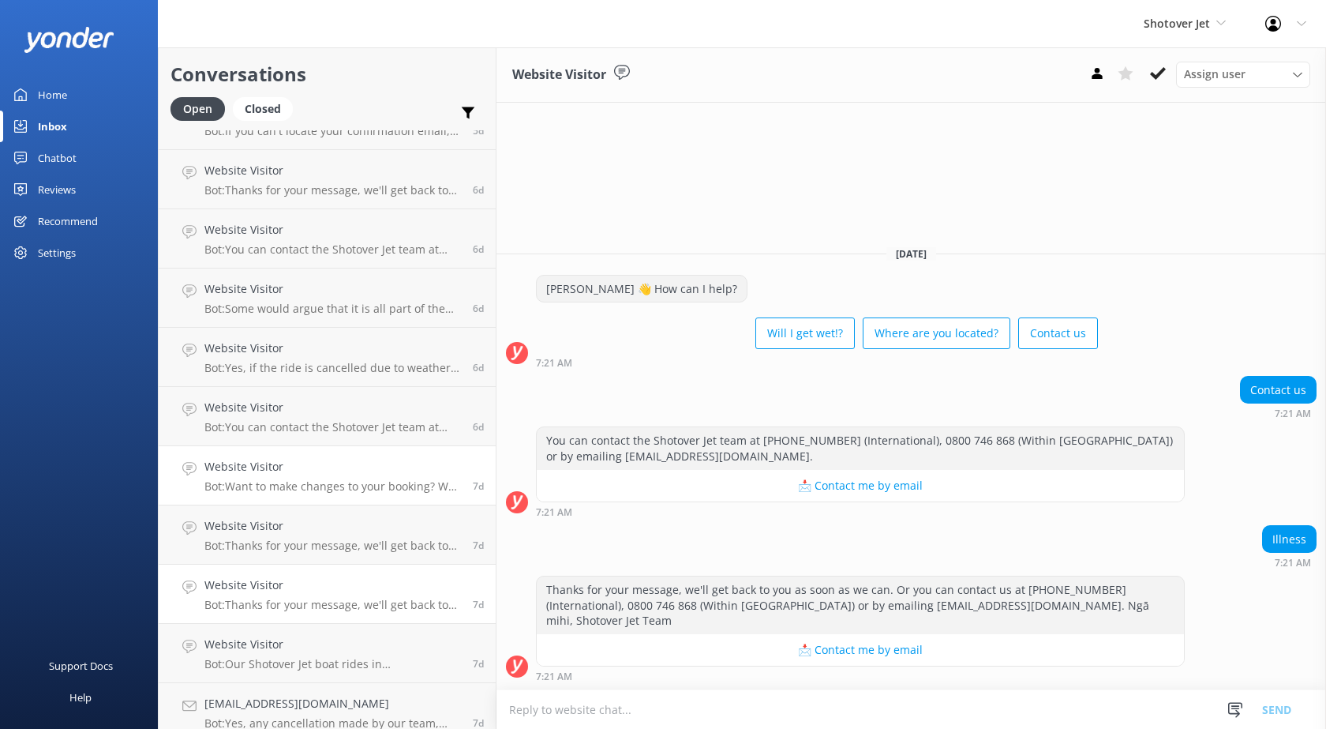
click at [299, 465] on h4 "Website Visitor" at bounding box center [332, 466] width 257 height 17
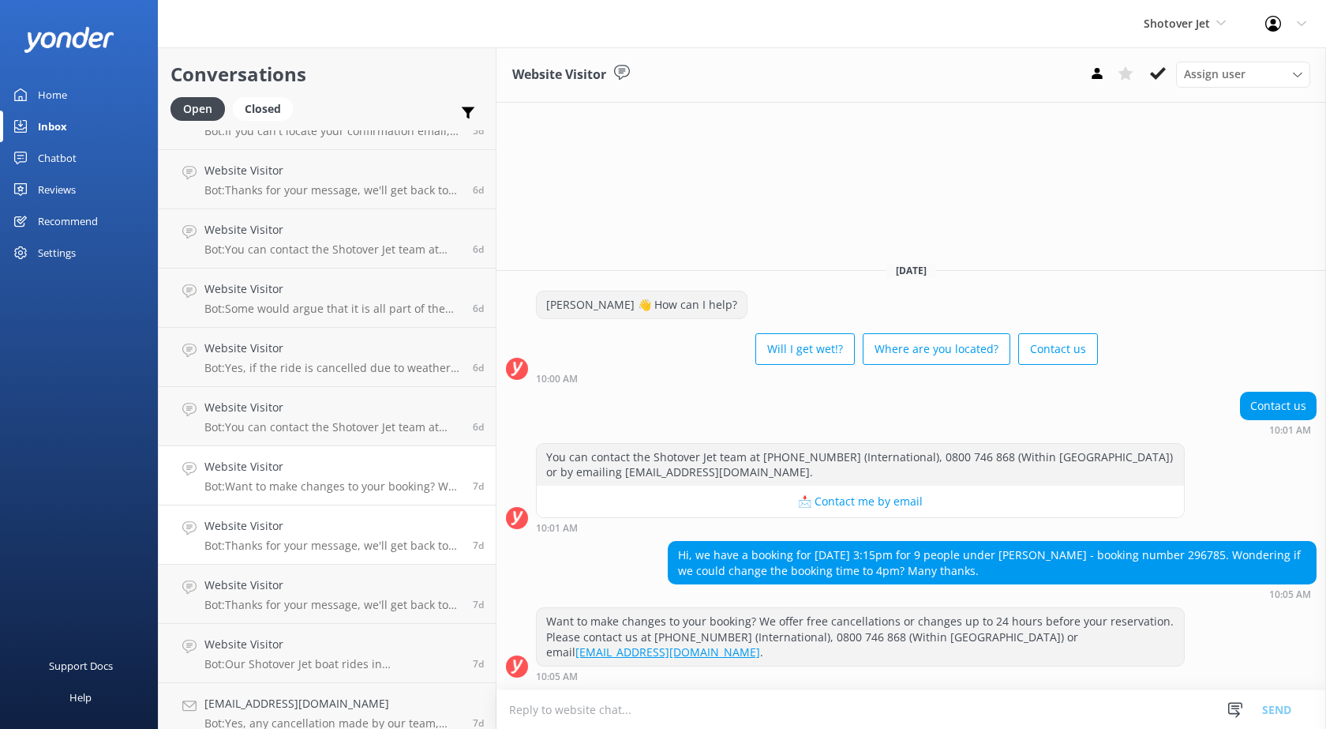
click at [298, 526] on h4 "Website Visitor" at bounding box center [332, 525] width 257 height 17
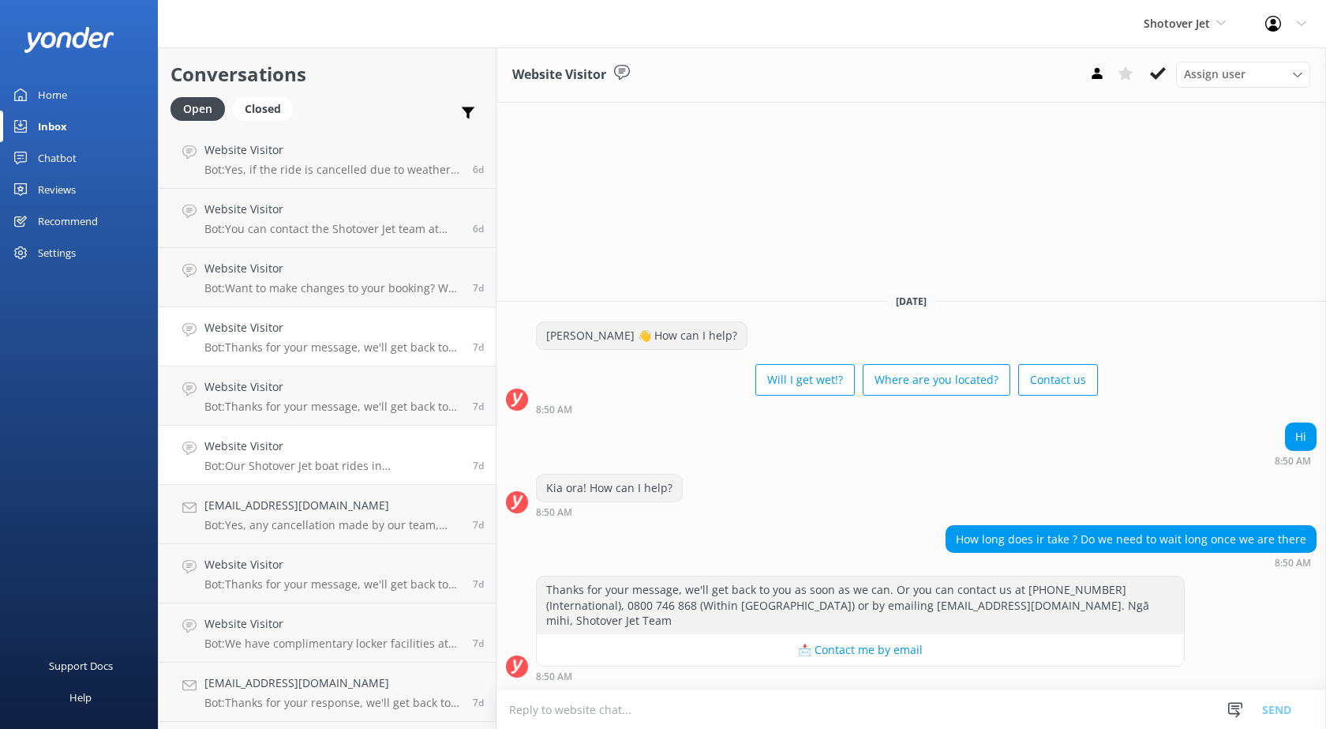
scroll to position [3474, 0]
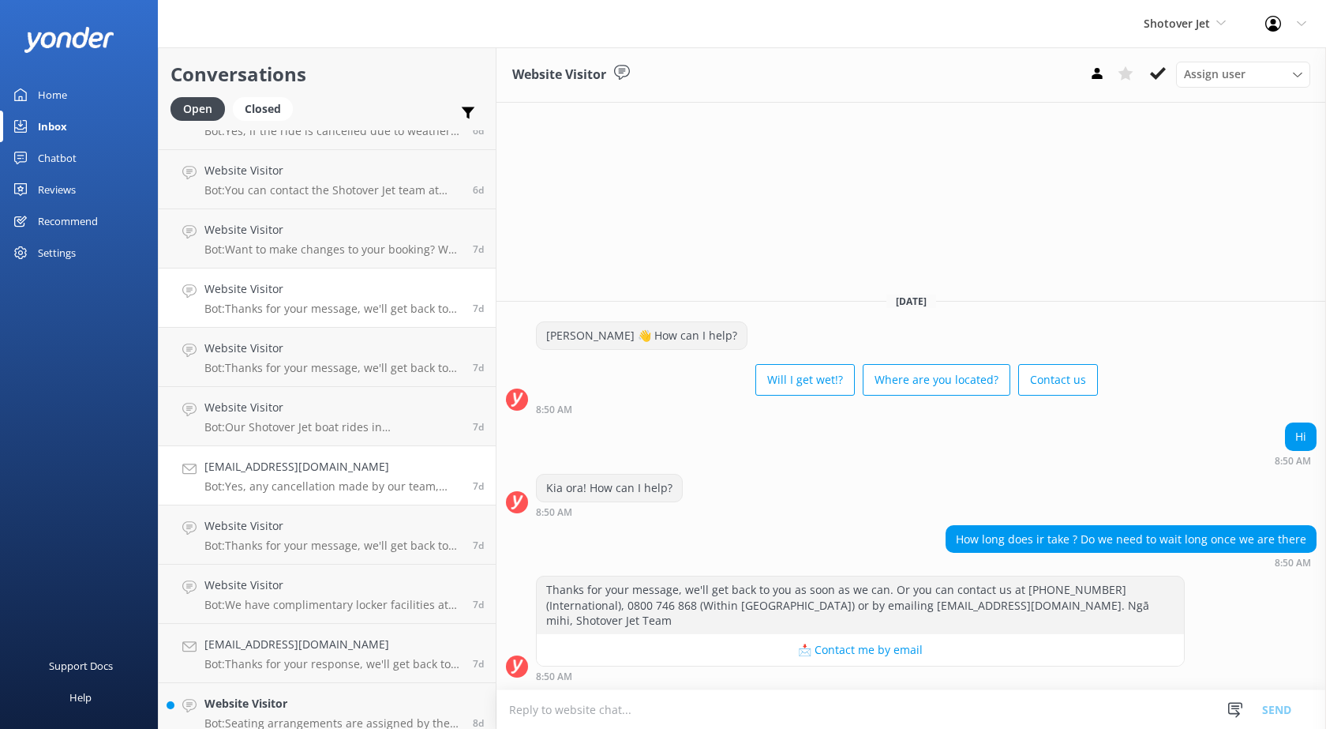
click at [291, 488] on p "Bot: Yes, any cancellation made by our team, whether from operational reasons o…" at bounding box center [332, 486] width 257 height 14
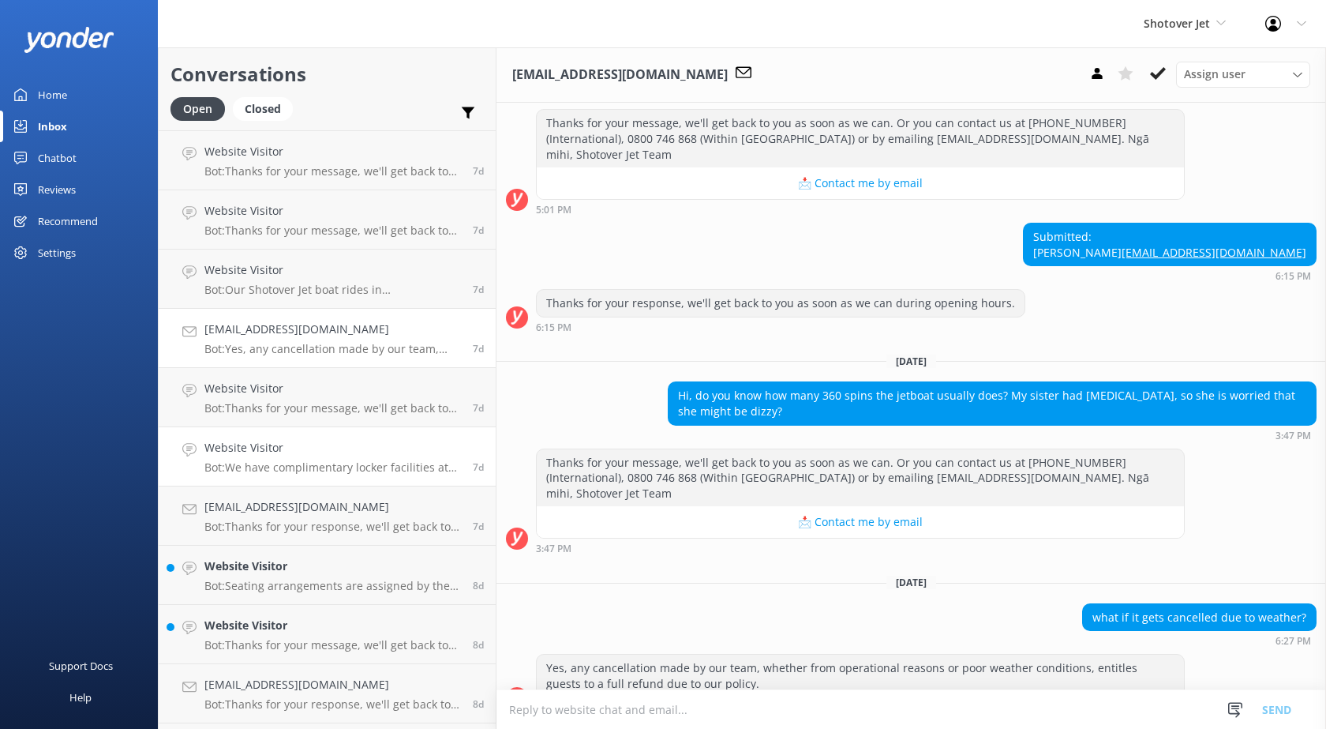
scroll to position [3711, 0]
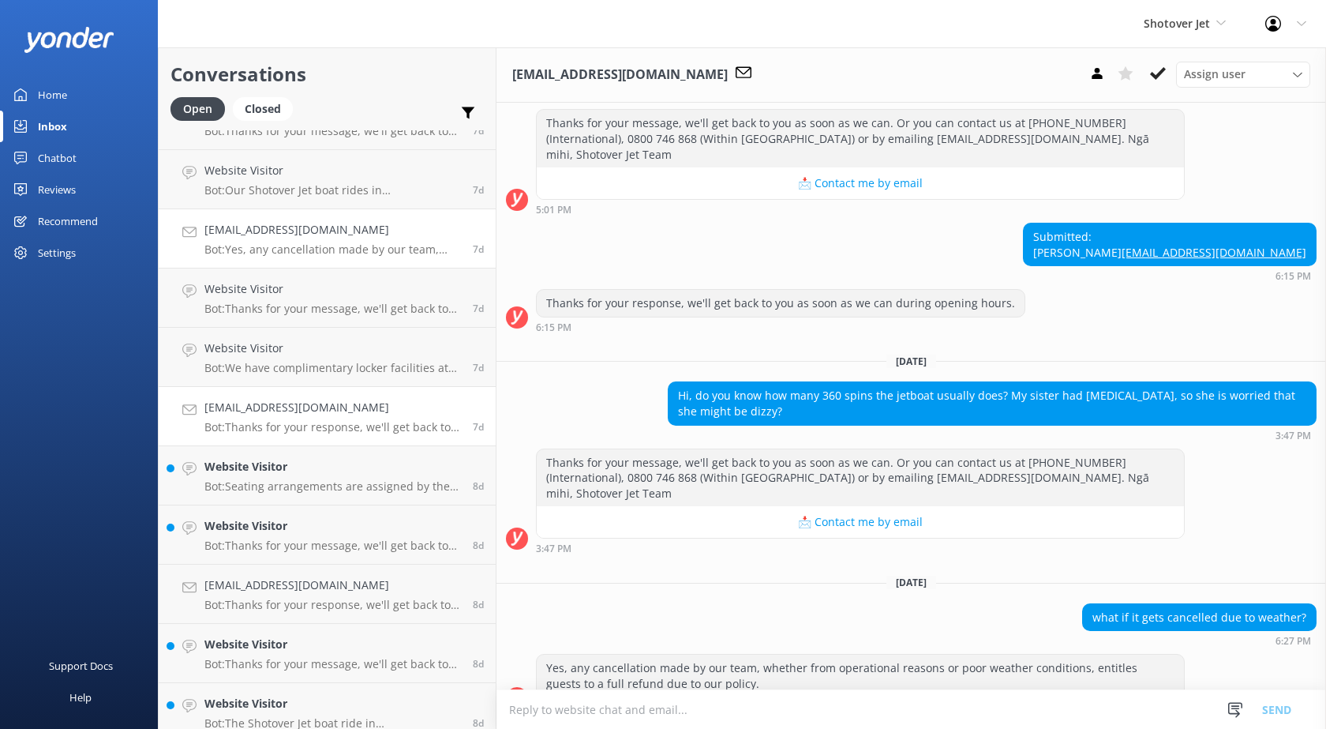
click at [323, 403] on h4 "[EMAIL_ADDRESS][DOMAIN_NAME]" at bounding box center [332, 407] width 257 height 17
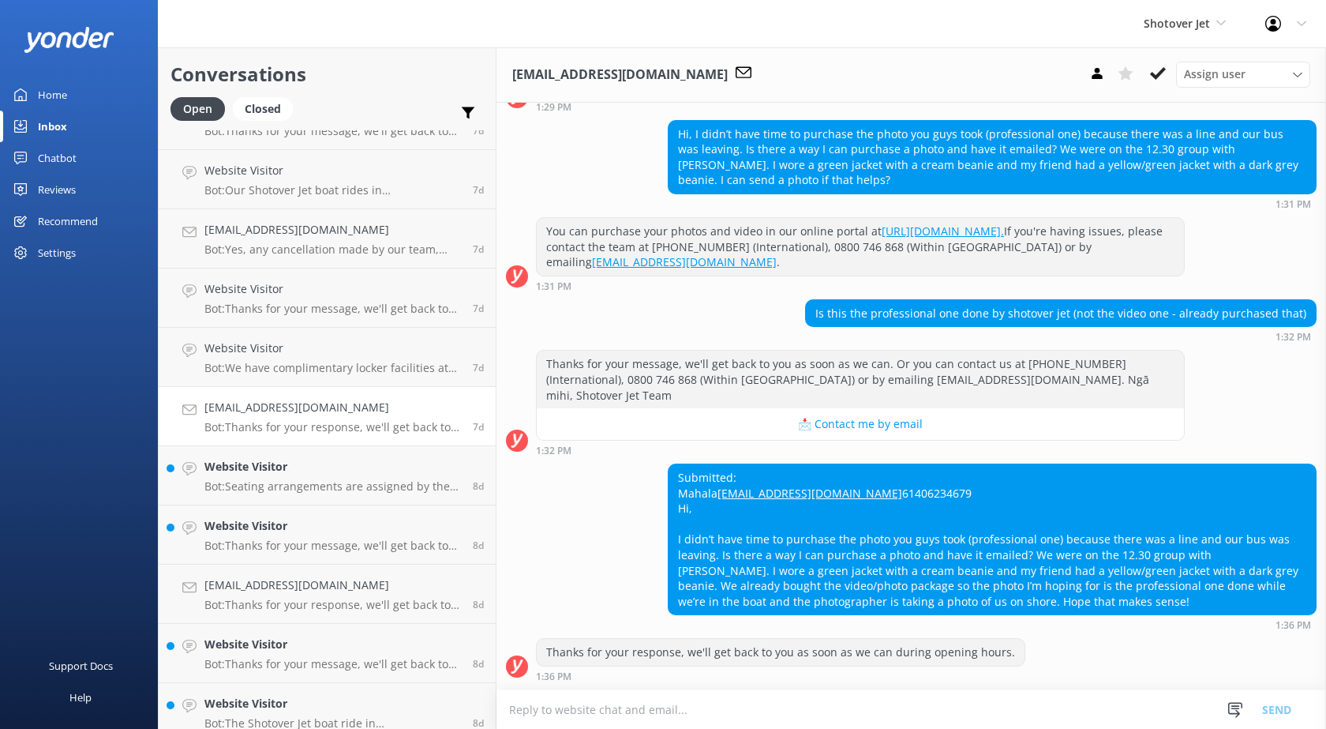
scroll to position [141, 0]
click at [312, 467] on h4 "Website Visitor" at bounding box center [332, 466] width 257 height 17
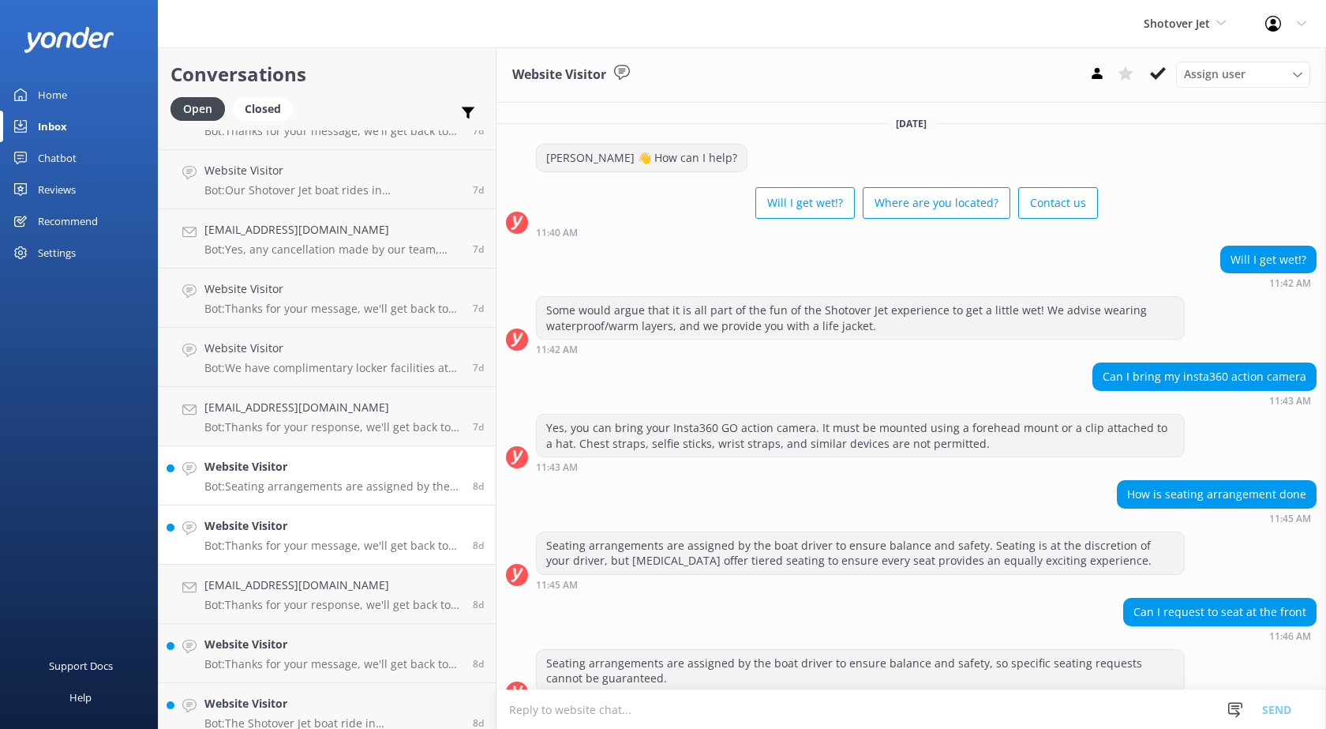
scroll to position [26, 0]
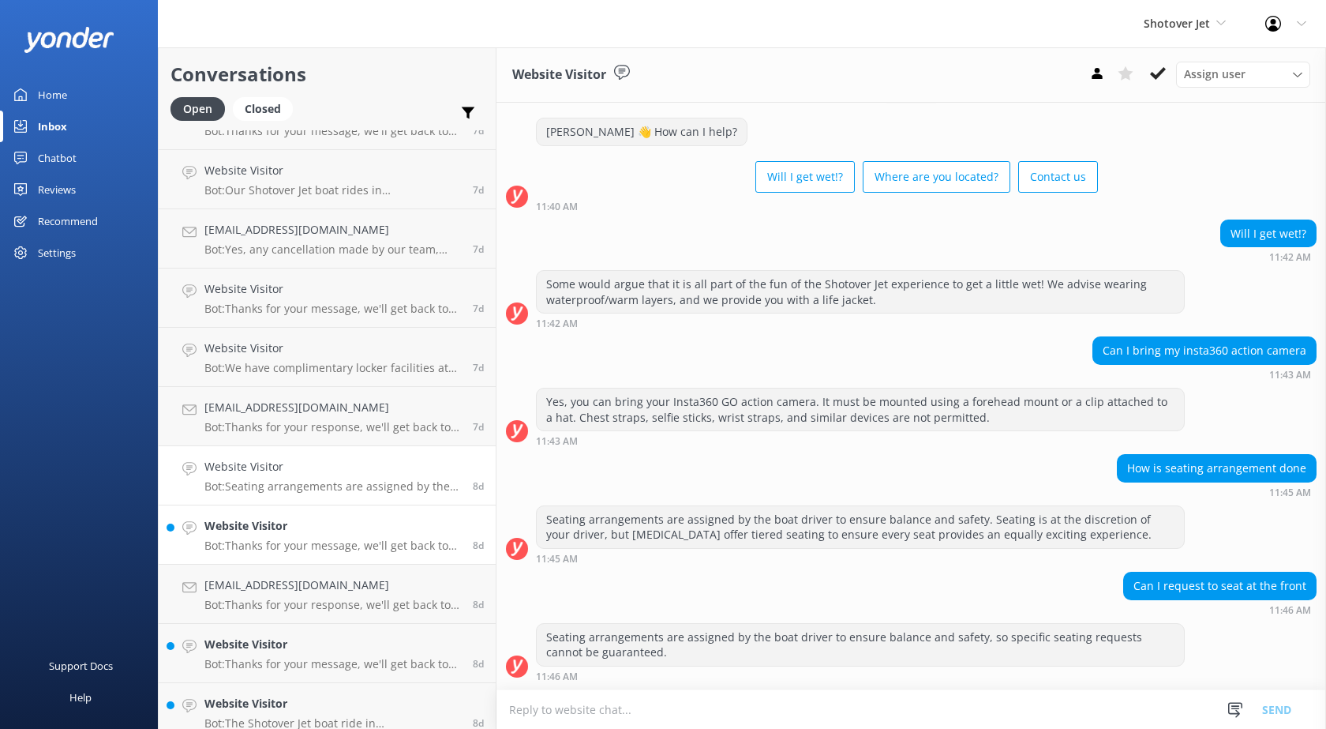
click at [302, 523] on h4 "Website Visitor" at bounding box center [332, 525] width 257 height 17
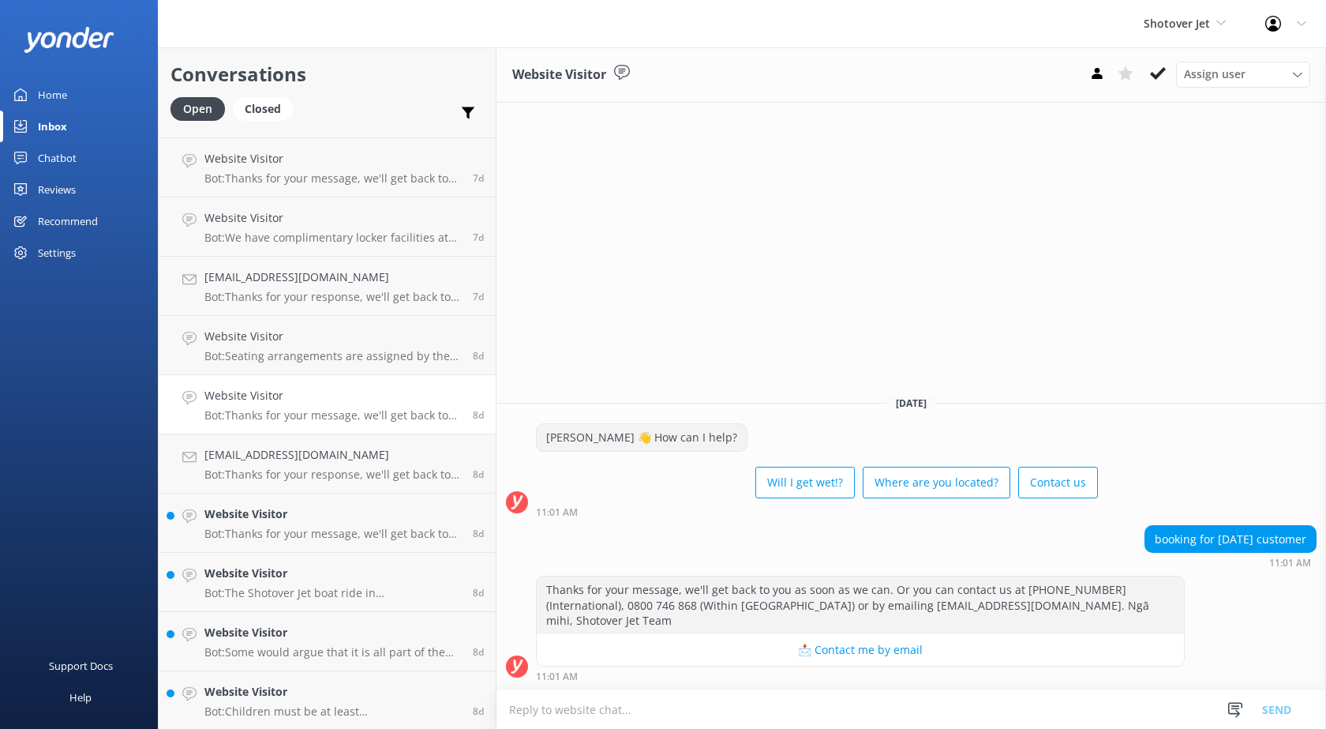
scroll to position [3869, 0]
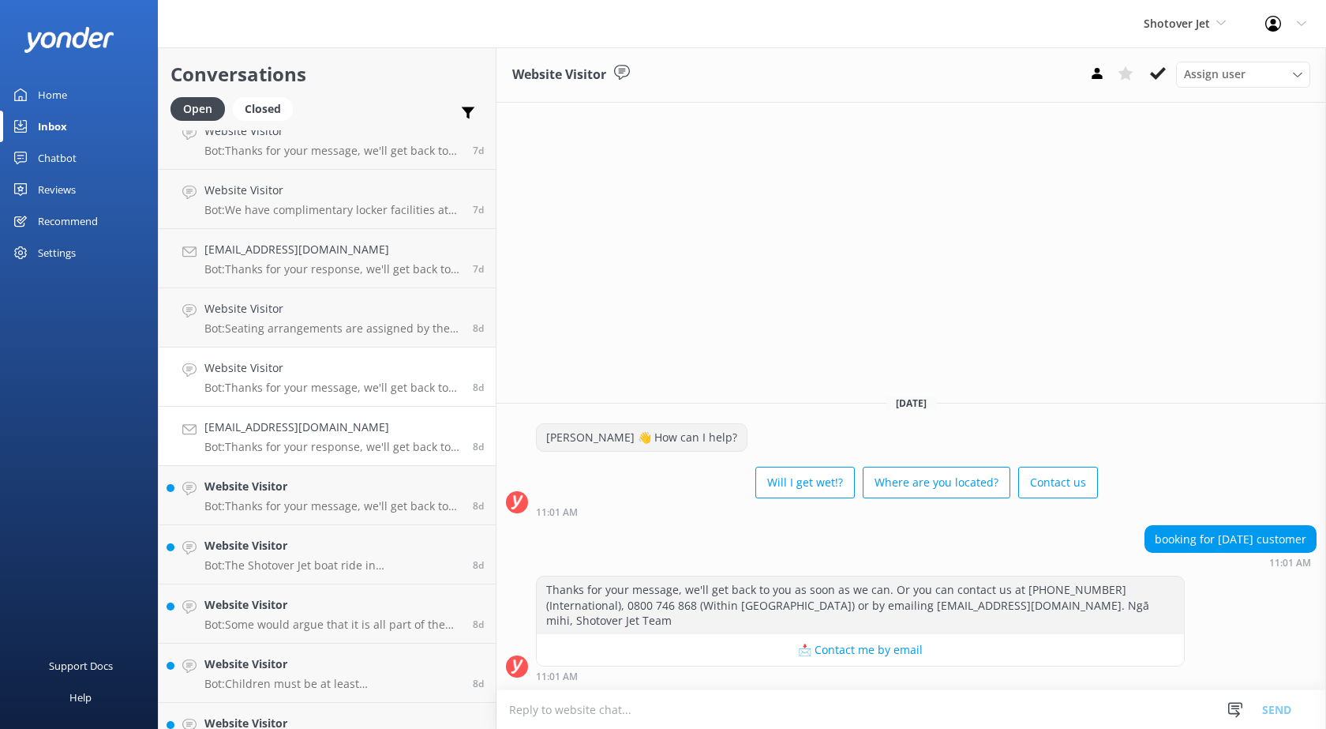
click at [302, 439] on div "[EMAIL_ADDRESS][DOMAIN_NAME] Bot: Thanks for your response, we'll get back to y…" at bounding box center [332, 435] width 257 height 35
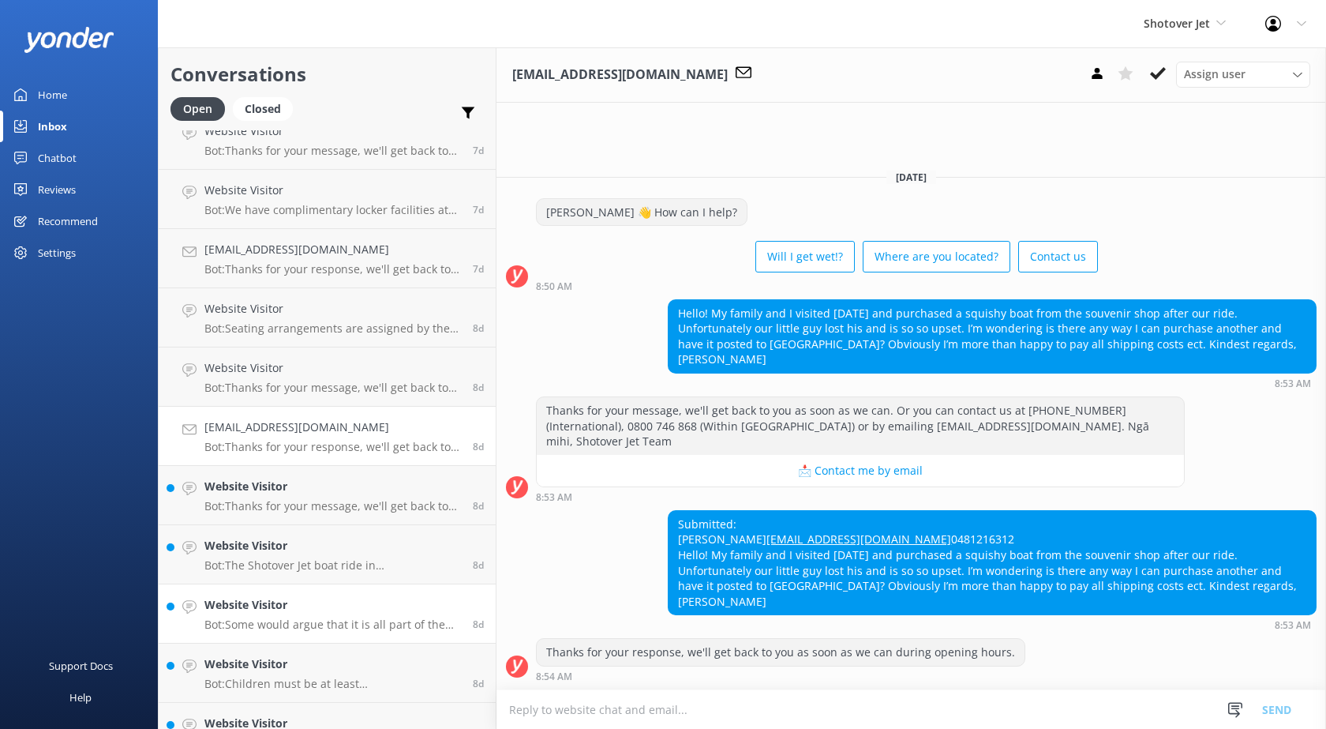
scroll to position [3948, 0]
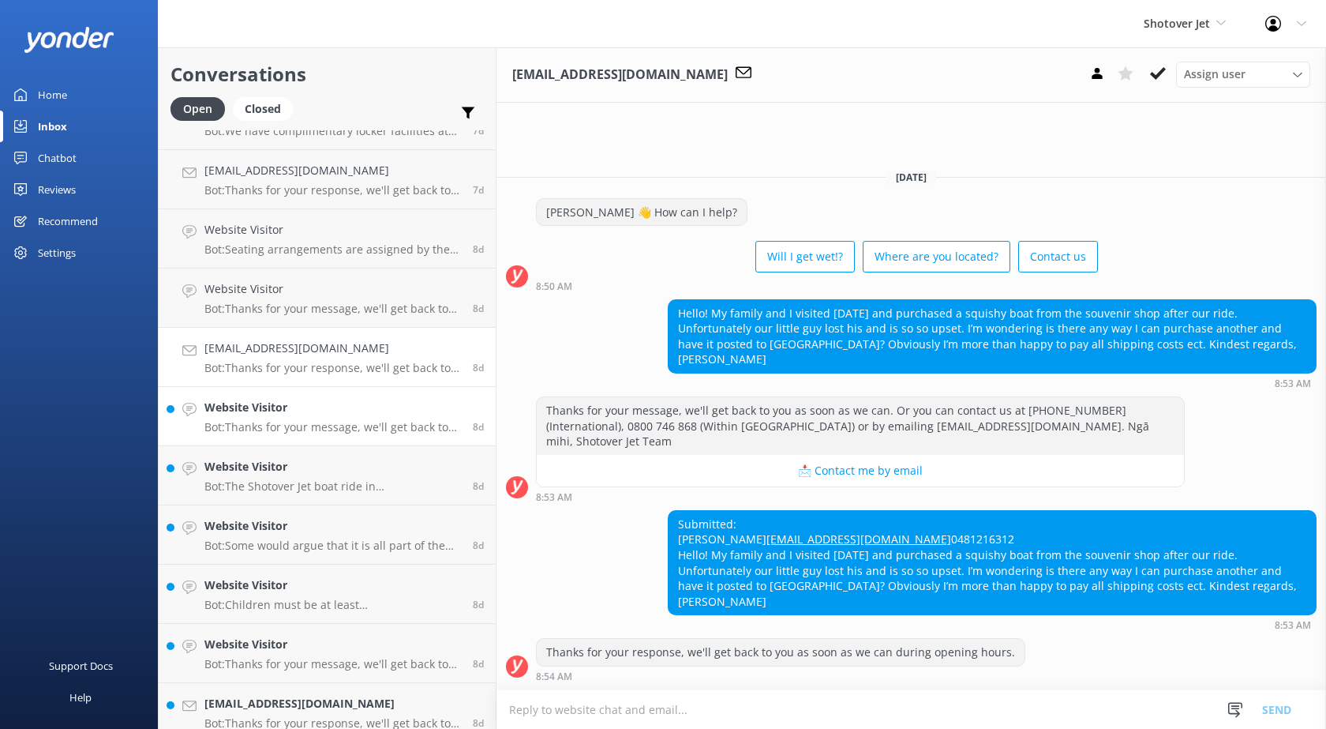
click at [302, 418] on div "Website Visitor Bot: Thanks for your message, we'll get back to you as soon as …" at bounding box center [332, 416] width 257 height 35
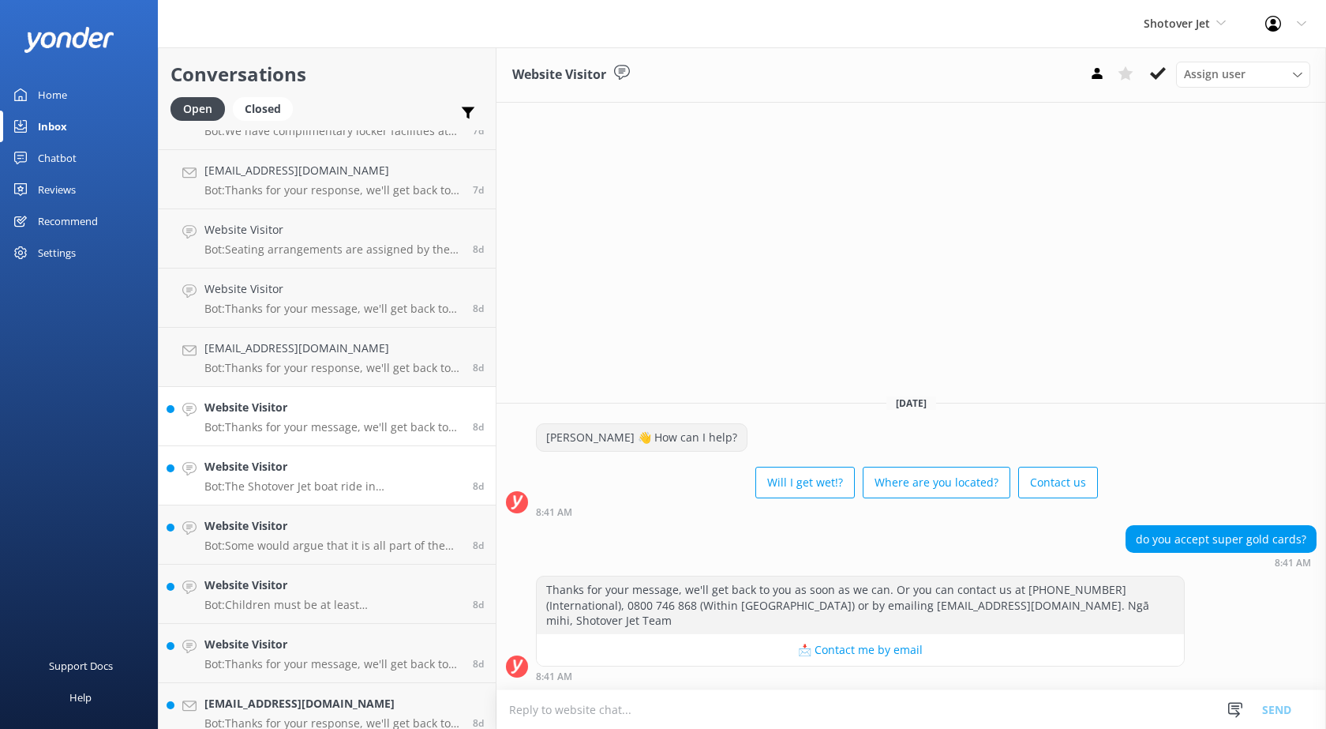
click at [302, 476] on div "Website Visitor Bot: The Shotover Jet boat ride in [GEOGRAPHIC_DATA] takes appr…" at bounding box center [332, 475] width 257 height 35
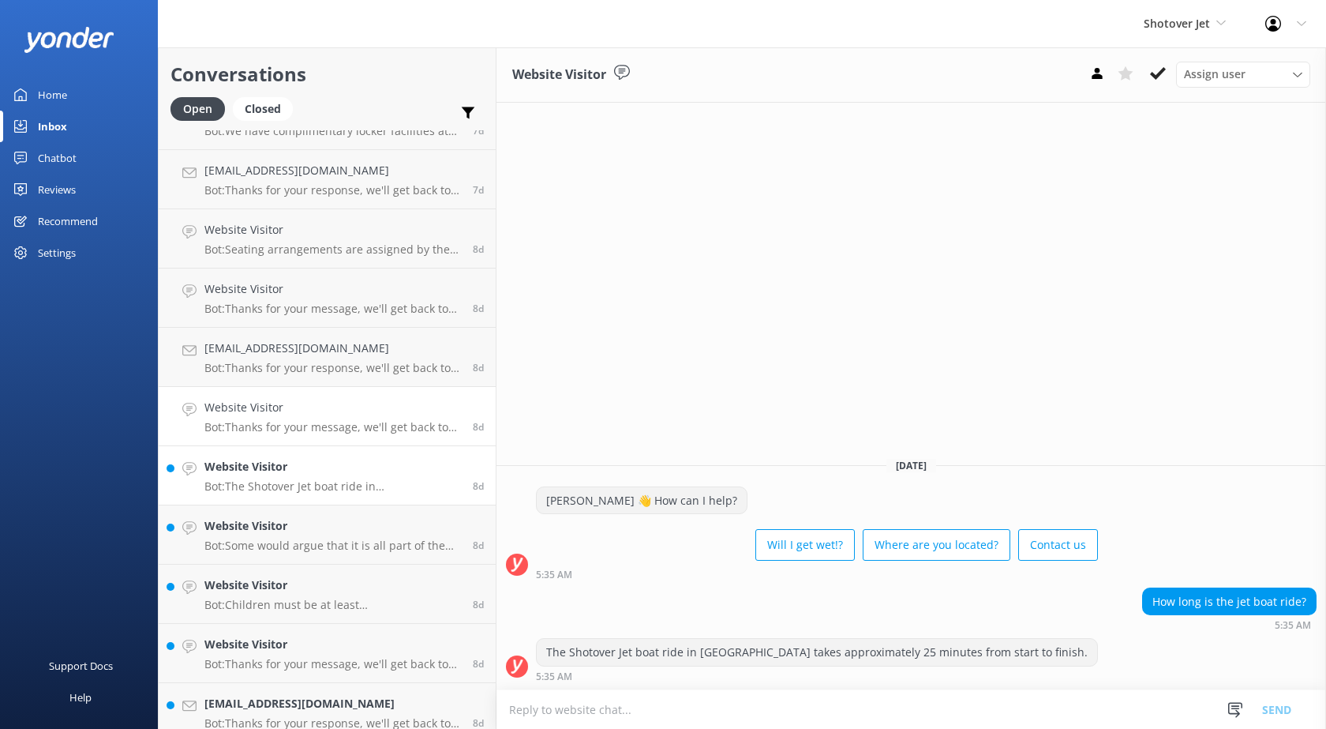
click at [295, 432] on p "Bot: Thanks for your message, we'll get back to you as soon as we can. Or you c…" at bounding box center [332, 427] width 257 height 14
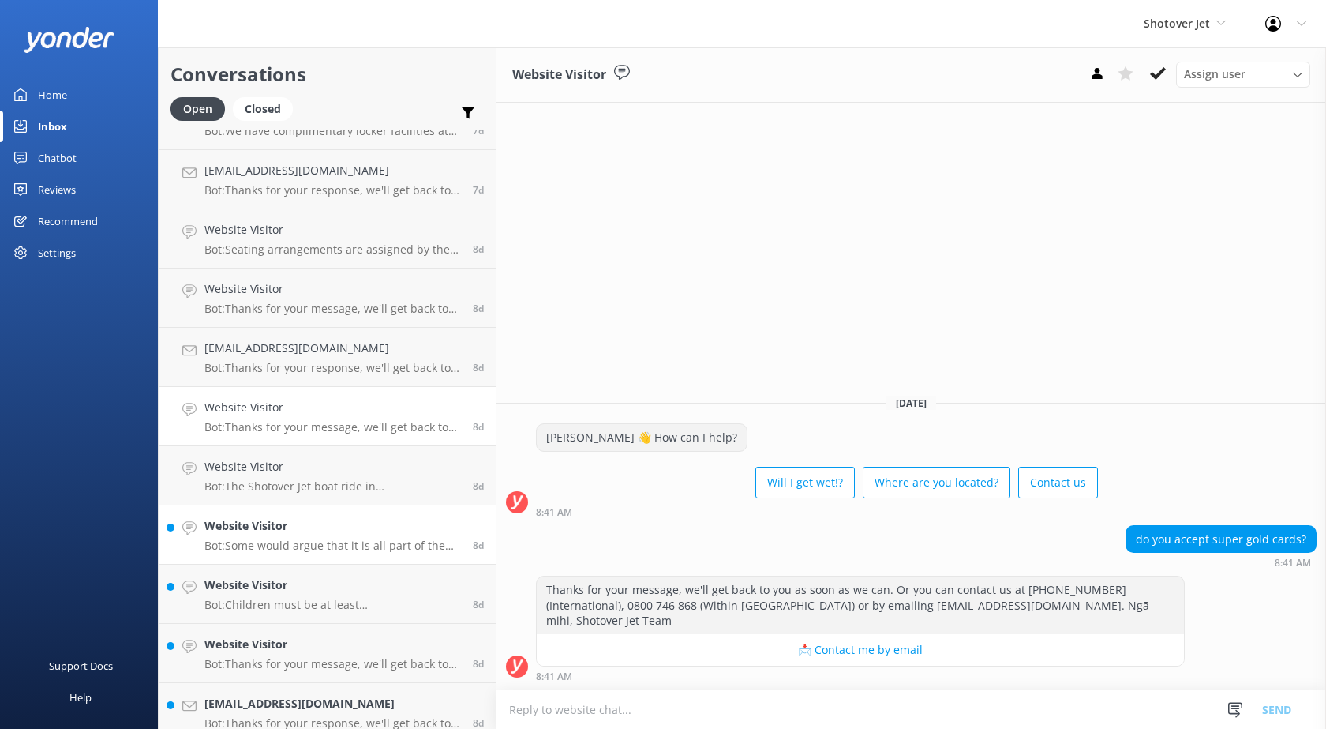
click at [322, 535] on h4 "Website Visitor" at bounding box center [332, 525] width 257 height 17
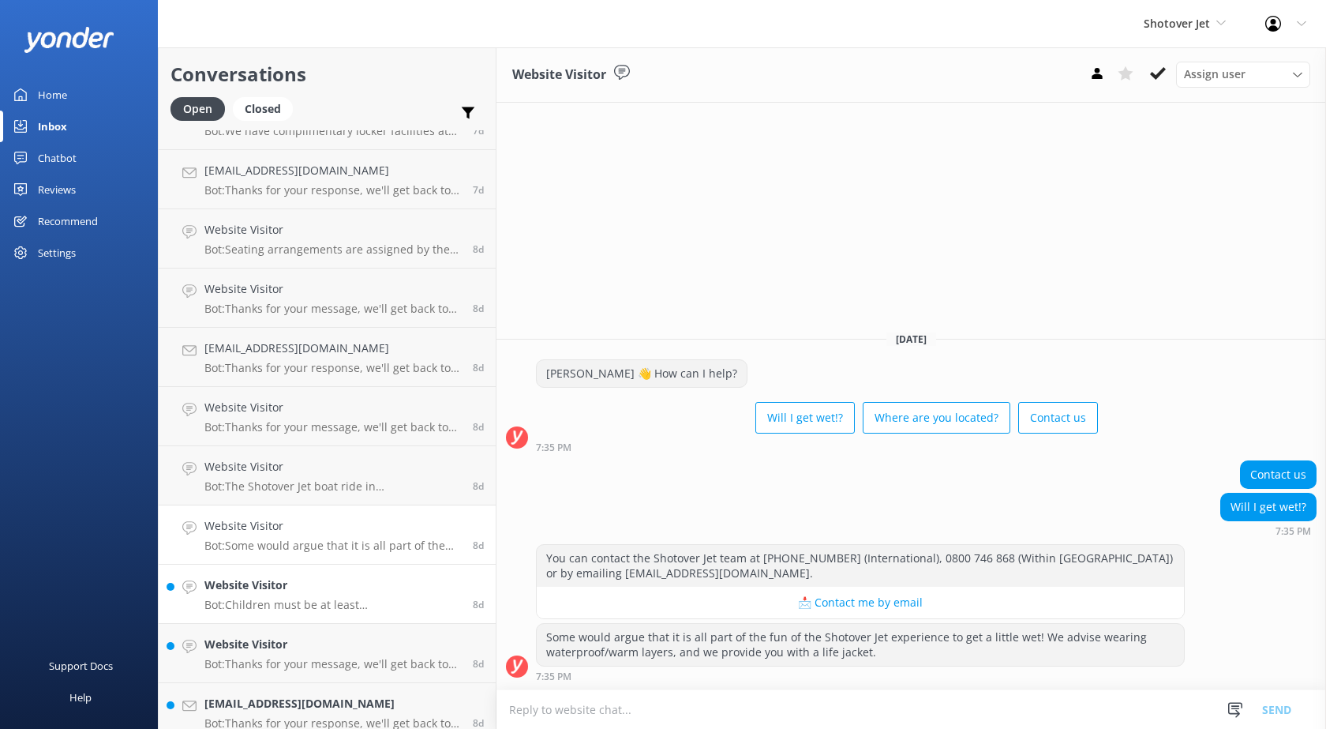
click at [319, 590] on h4 "Website Visitor" at bounding box center [332, 584] width 257 height 17
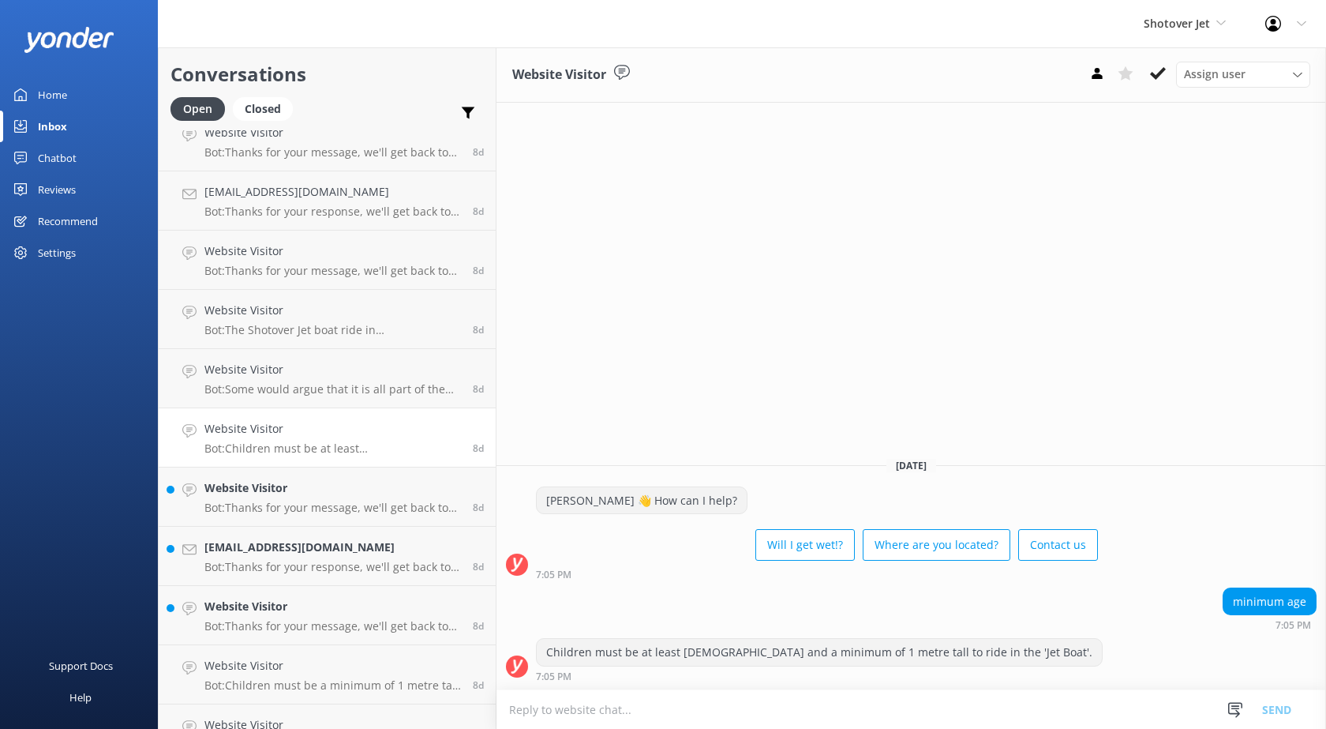
scroll to position [4106, 0]
click at [282, 476] on link "Website Visitor Bot: Thanks for your message, we'll get back to you as soon as …" at bounding box center [327, 495] width 337 height 59
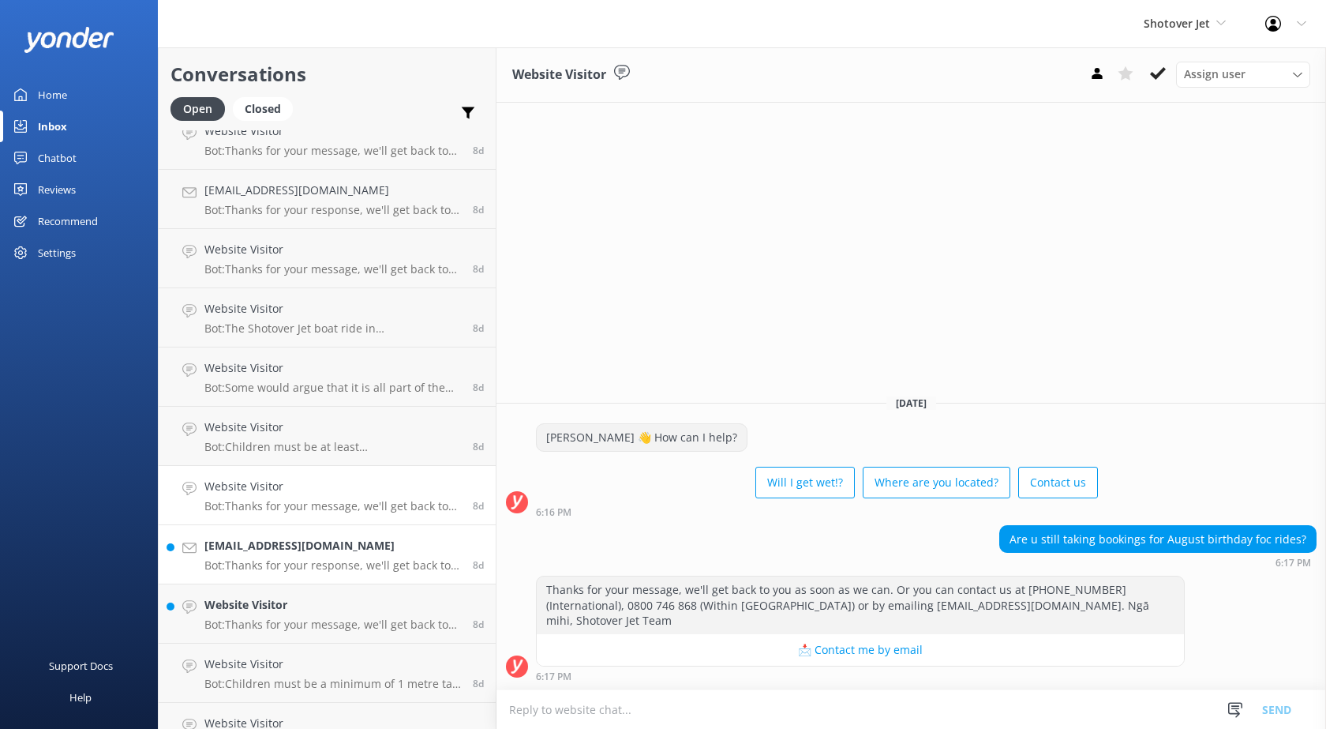
click at [324, 550] on h4 "[EMAIL_ADDRESS][DOMAIN_NAME]" at bounding box center [332, 545] width 257 height 17
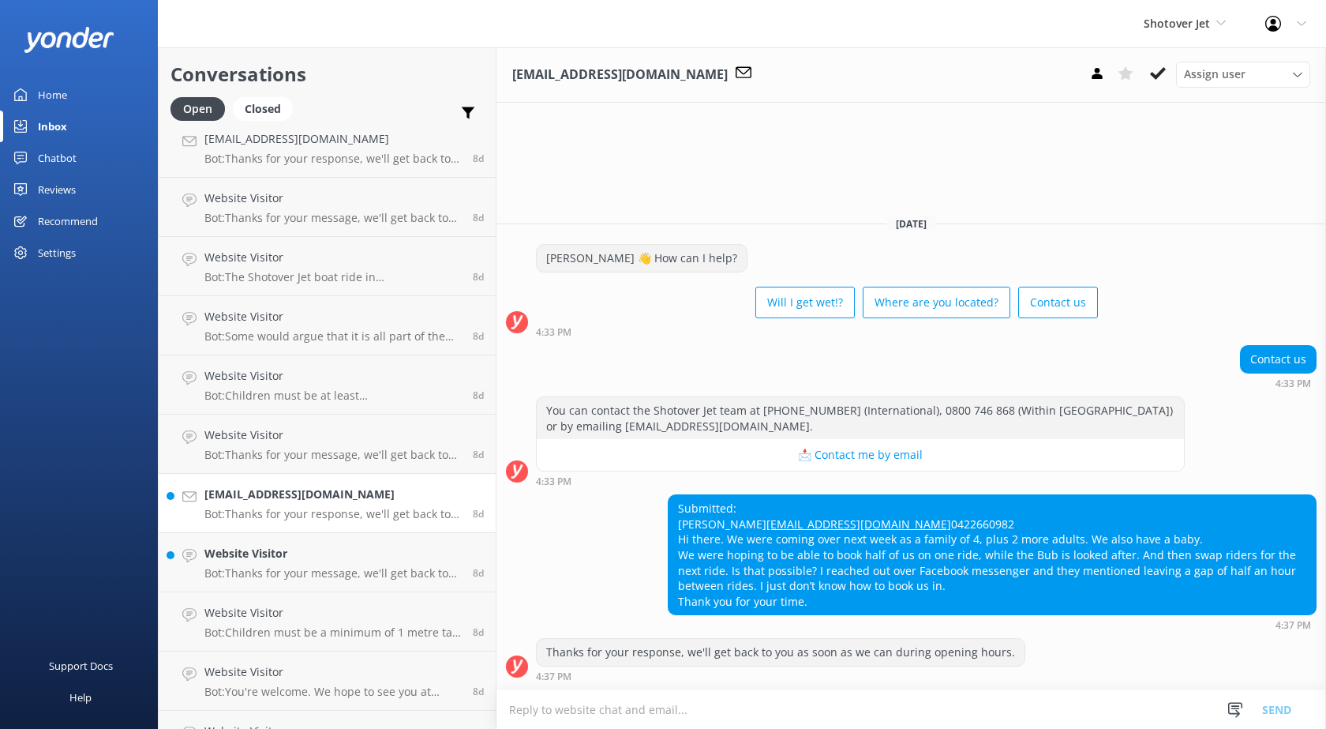
scroll to position [4185, 0]
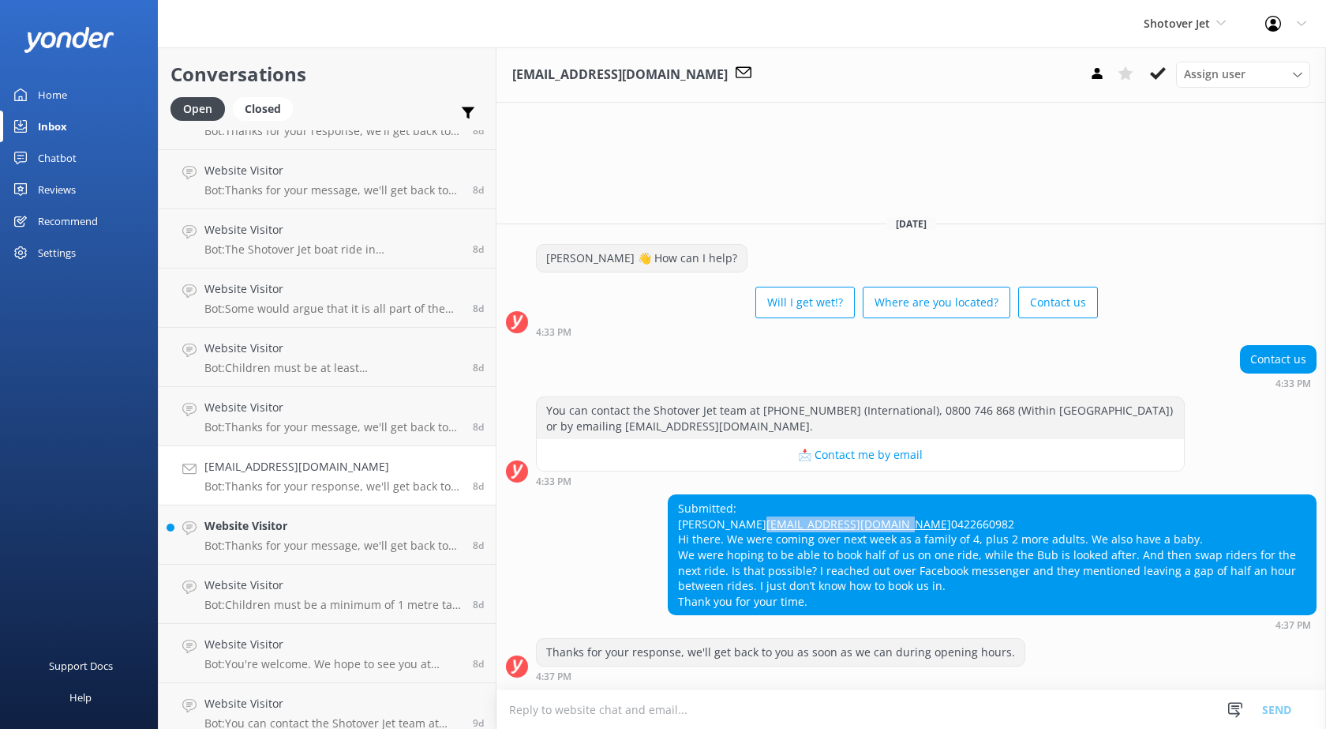
drag, startPoint x: 806, startPoint y: 508, endPoint x: 643, endPoint y: 508, distance: 163.4
click at [643, 508] on div "Submitted: [PERSON_NAME] [PERSON_NAME][EMAIL_ADDRESS][DOMAIN_NAME] 0422660982 H…" at bounding box center [912, 562] width 830 height 136
copy link "[EMAIL_ADDRESS][DOMAIN_NAME]"
click at [542, 593] on div "Submitted: [PERSON_NAME] [PERSON_NAME][EMAIL_ADDRESS][DOMAIN_NAME] 0422660982 H…" at bounding box center [912, 562] width 830 height 136
click at [999, 569] on div "Submitted: [PERSON_NAME] [PERSON_NAME][EMAIL_ADDRESS][DOMAIN_NAME] 0422660982 H…" at bounding box center [992, 554] width 647 height 119
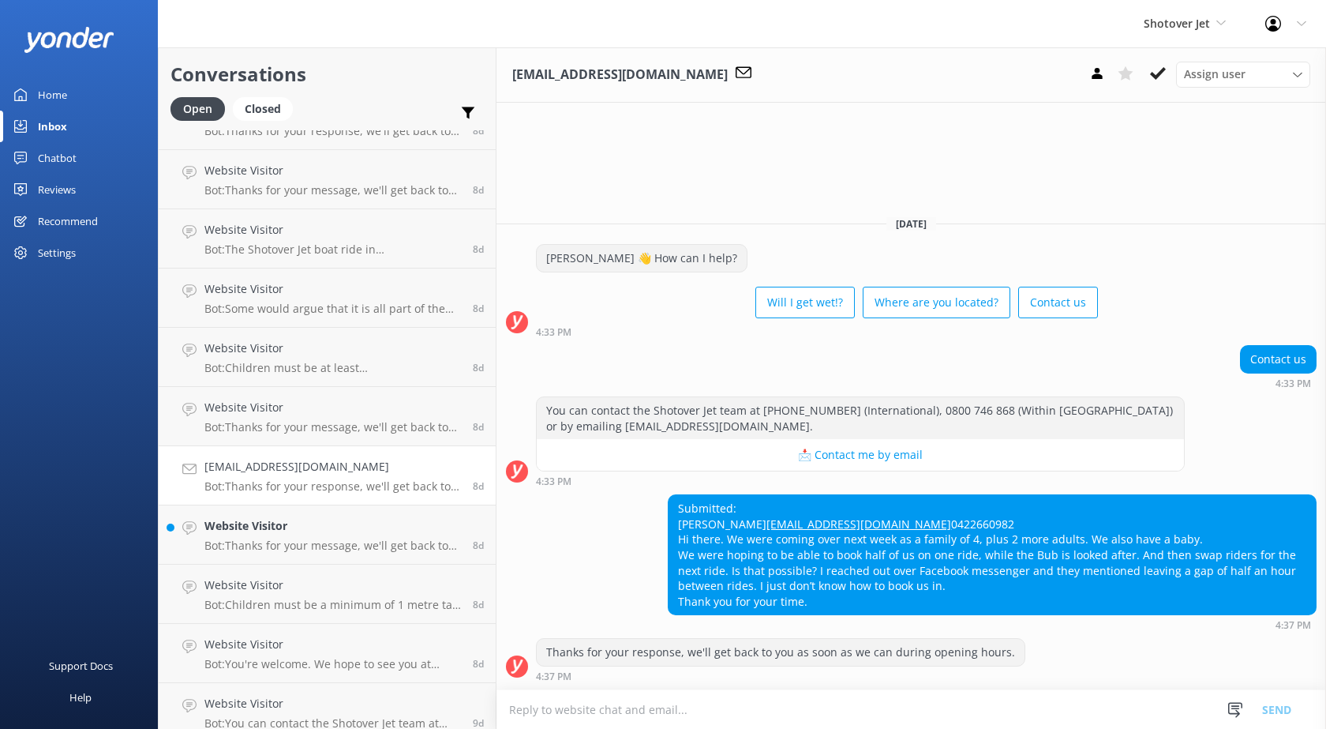
click at [624, 714] on textarea at bounding box center [912, 709] width 830 height 39
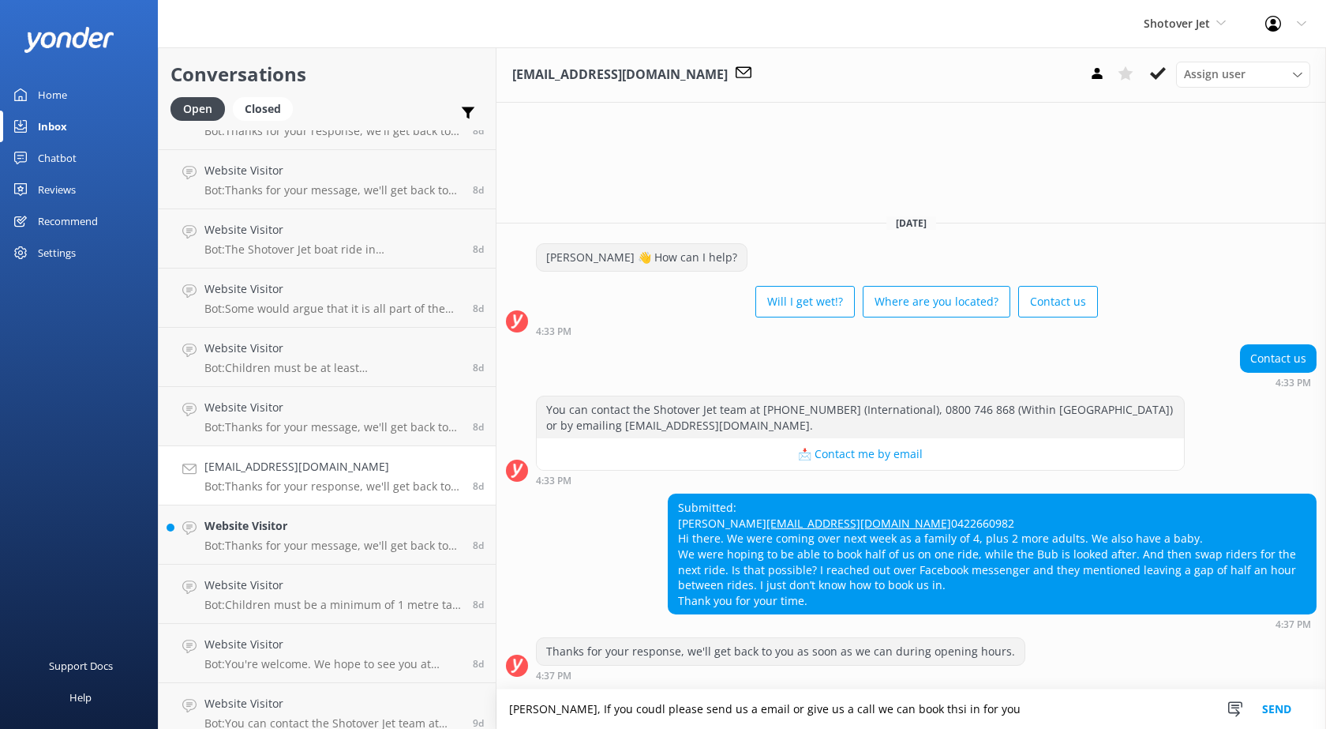
paste textarea "[EMAIL_ADDRESS][DOMAIN_NAME]"
click at [873, 707] on textarea "[PERSON_NAME], If you coudl please send us a email or give us a call we can boo…" at bounding box center [912, 708] width 830 height 39
click at [580, 705] on textarea "[PERSON_NAME], If you coudl please send us a email or give us a call we can boo…" at bounding box center [912, 708] width 830 height 39
click at [962, 705] on textarea "[PERSON_NAME], If you could please send us a email or give us a call we can boo…" at bounding box center [912, 708] width 830 height 39
paste textarea "Ngā mihi / Kind regards, [PERSON_NAME]"
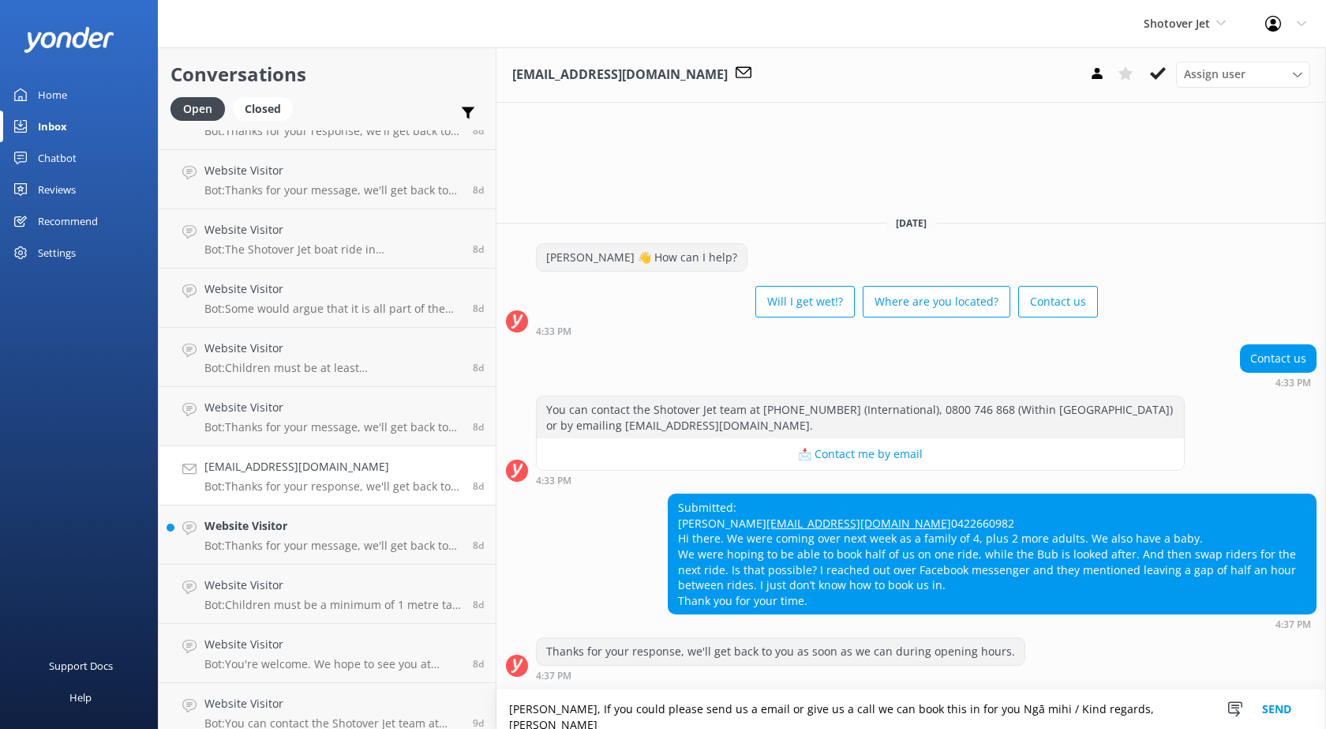
scroll to position [3, 0]
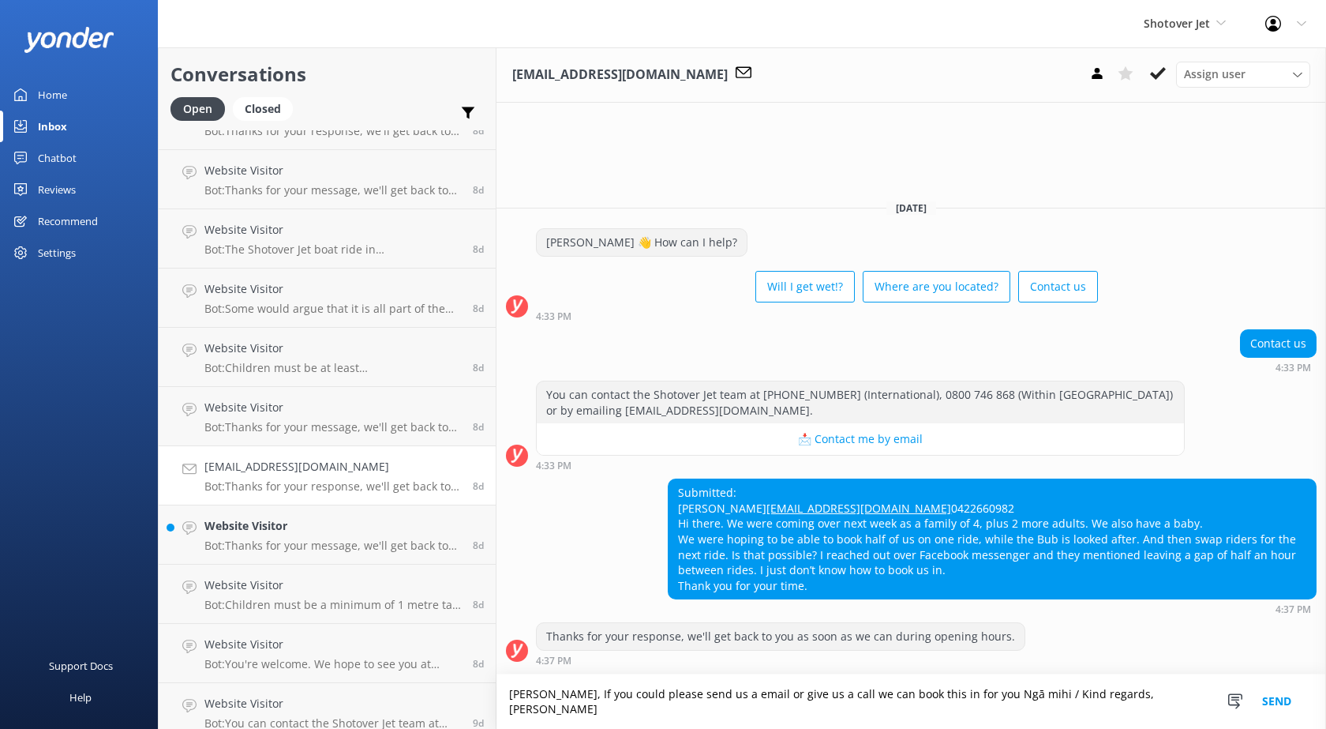
type textarea "[PERSON_NAME], If you could please send us a email or give us a call we can boo…"
click at [1288, 705] on button "Send" at bounding box center [1277, 701] width 59 height 54
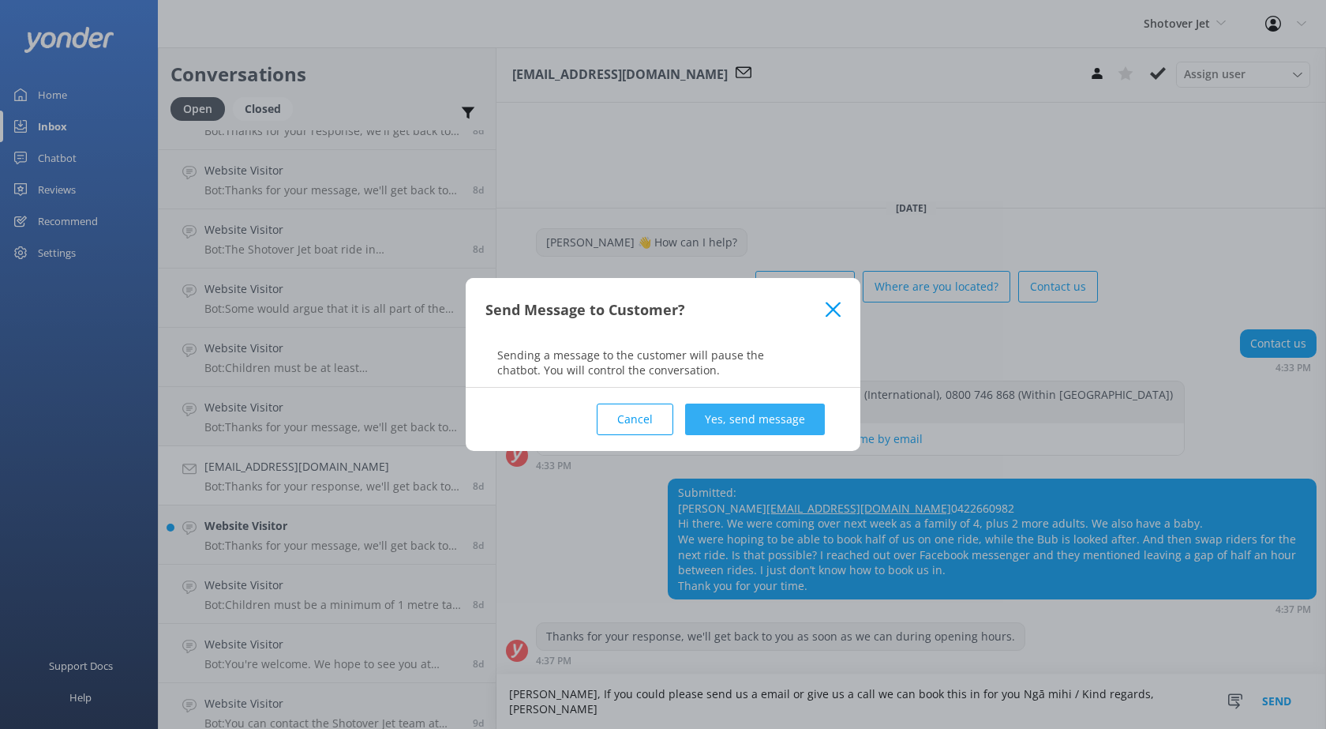
click at [743, 414] on button "Yes, send message" at bounding box center [755, 419] width 140 height 32
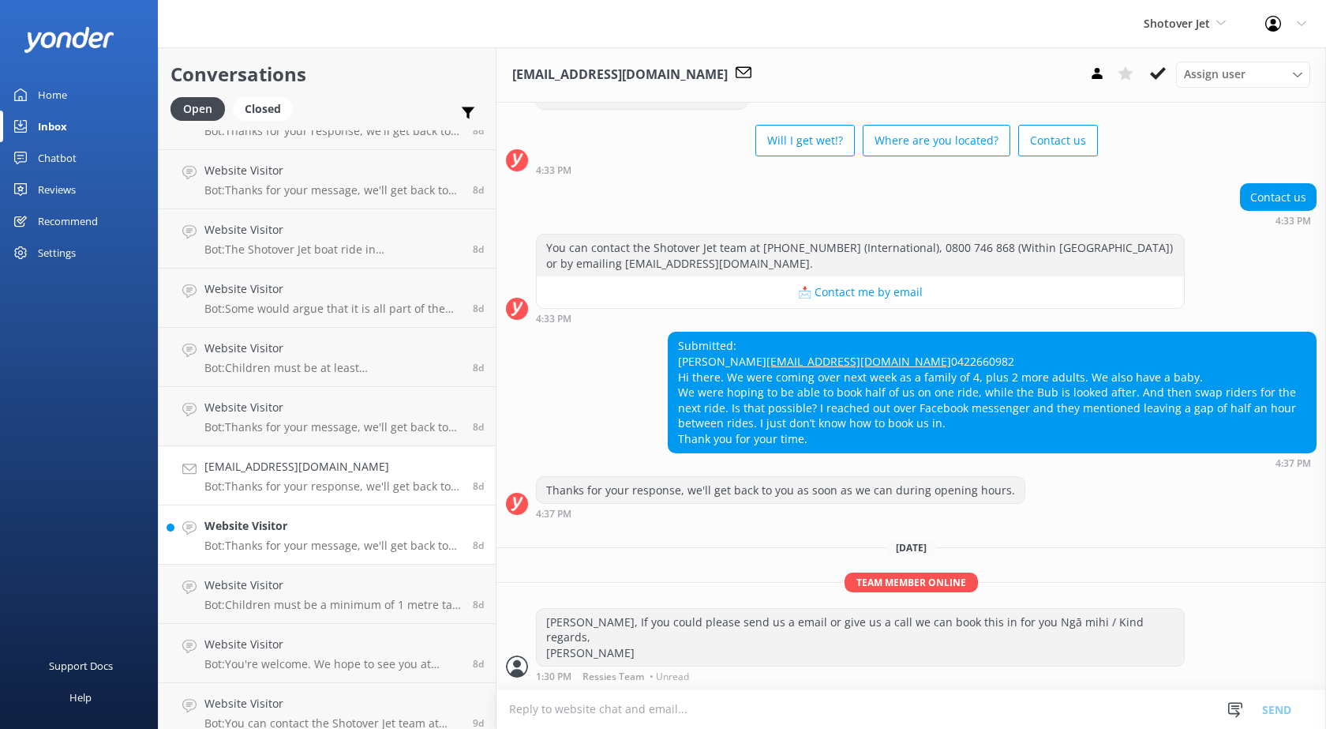
scroll to position [78, 0]
click at [287, 543] on p "Bot: Thanks for your message, we'll get back to you as soon as we can. Or you c…" at bounding box center [332, 545] width 257 height 14
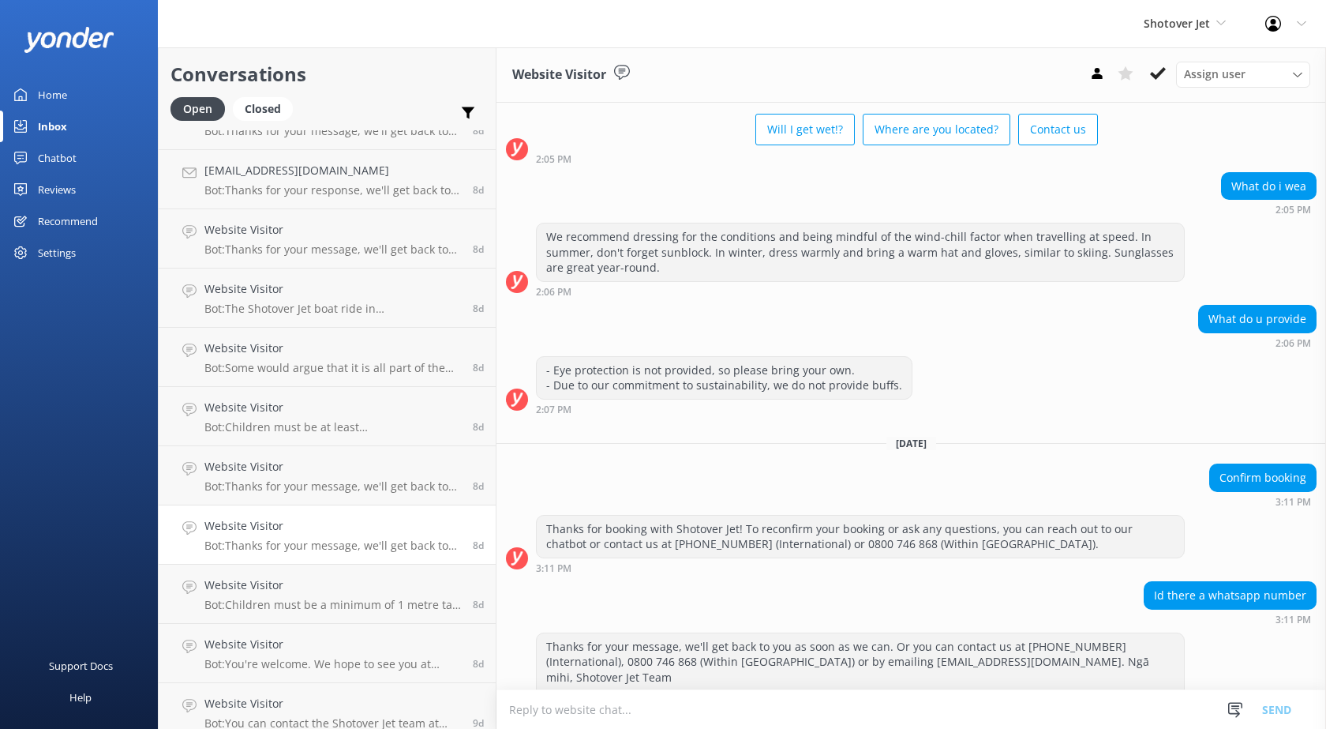
scroll to position [114, 0]
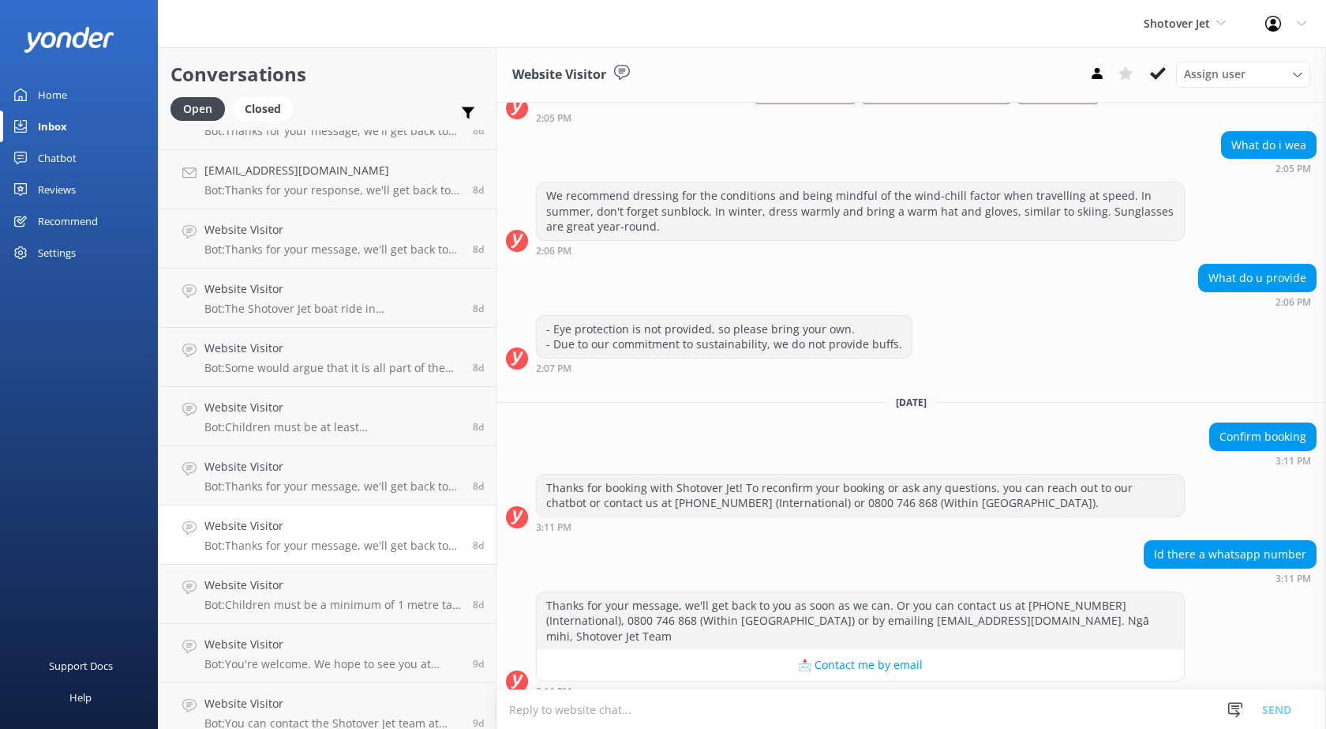
click at [122, 502] on div "Support Docs Help" at bounding box center [79, 547] width 158 height 365
click at [321, 600] on p "Bot: Children must be a minimum of 1 metre tall to ride in the 'Jet Boat'. Shot…" at bounding box center [332, 605] width 257 height 14
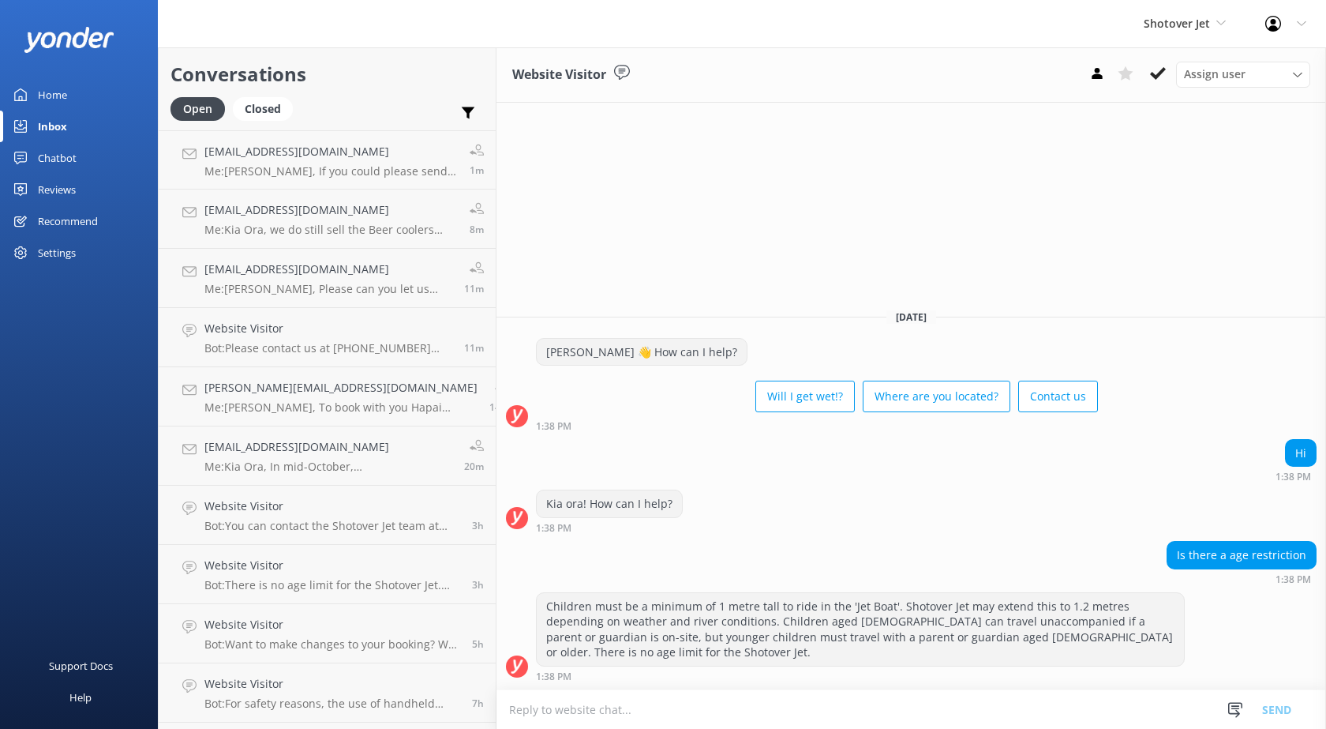
click at [58, 94] on div "Home" at bounding box center [52, 95] width 29 height 32
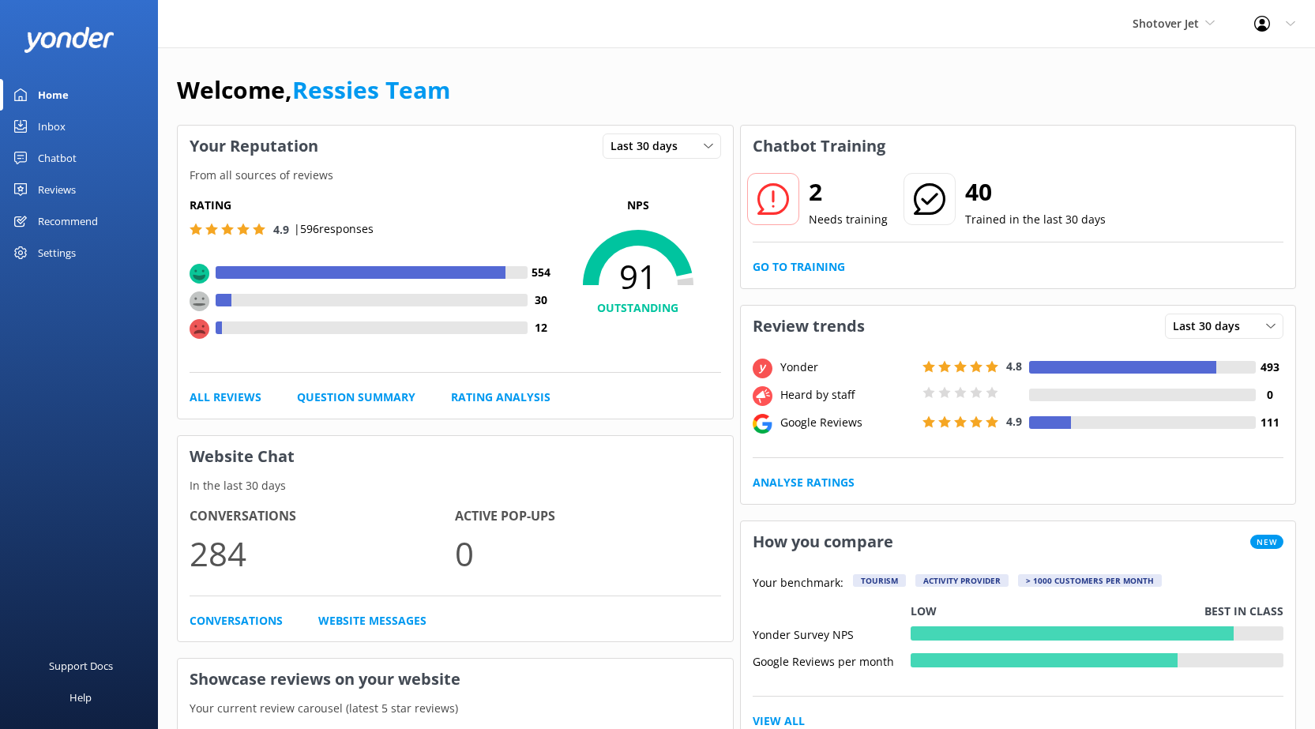
click at [782, 197] on icon at bounding box center [773, 199] width 32 height 32
click at [998, 221] on p "Trained in the last 30 days" at bounding box center [1035, 219] width 141 height 17
click at [104, 184] on link "Reviews" at bounding box center [79, 190] width 158 height 32
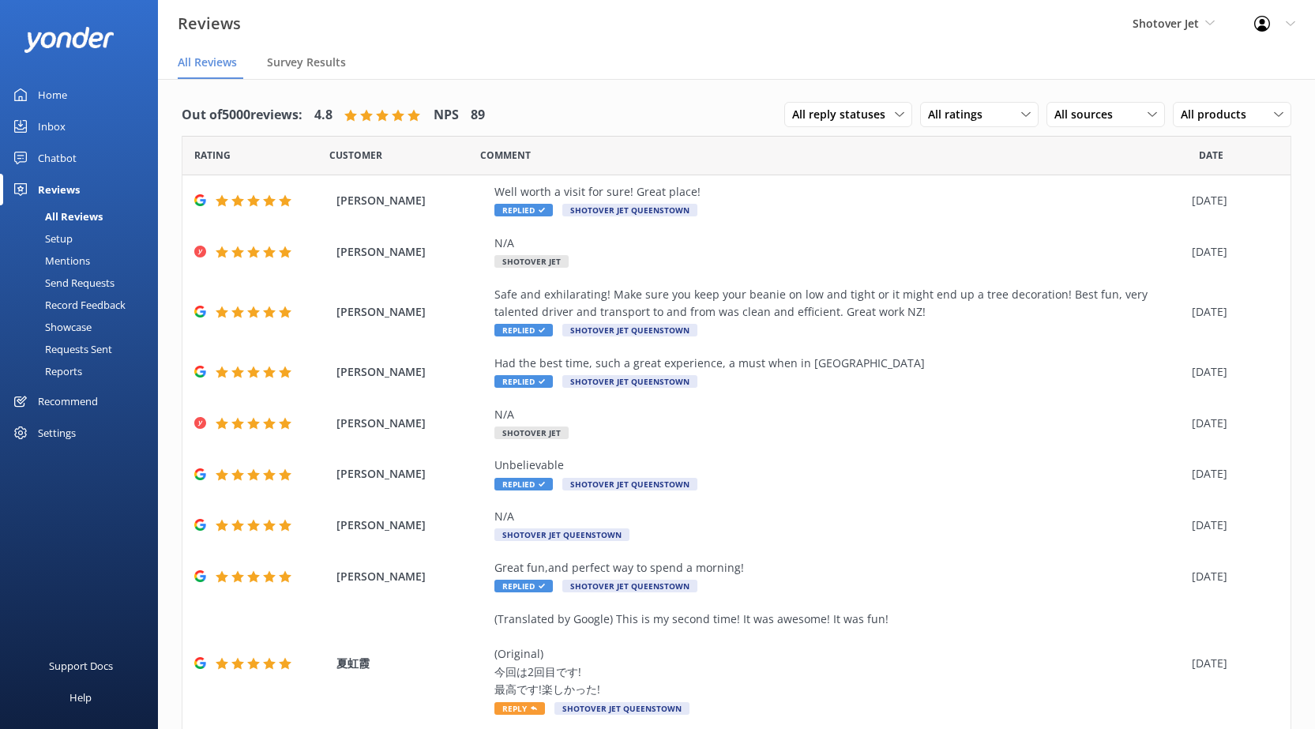
click at [46, 83] on div "Home" at bounding box center [52, 95] width 29 height 32
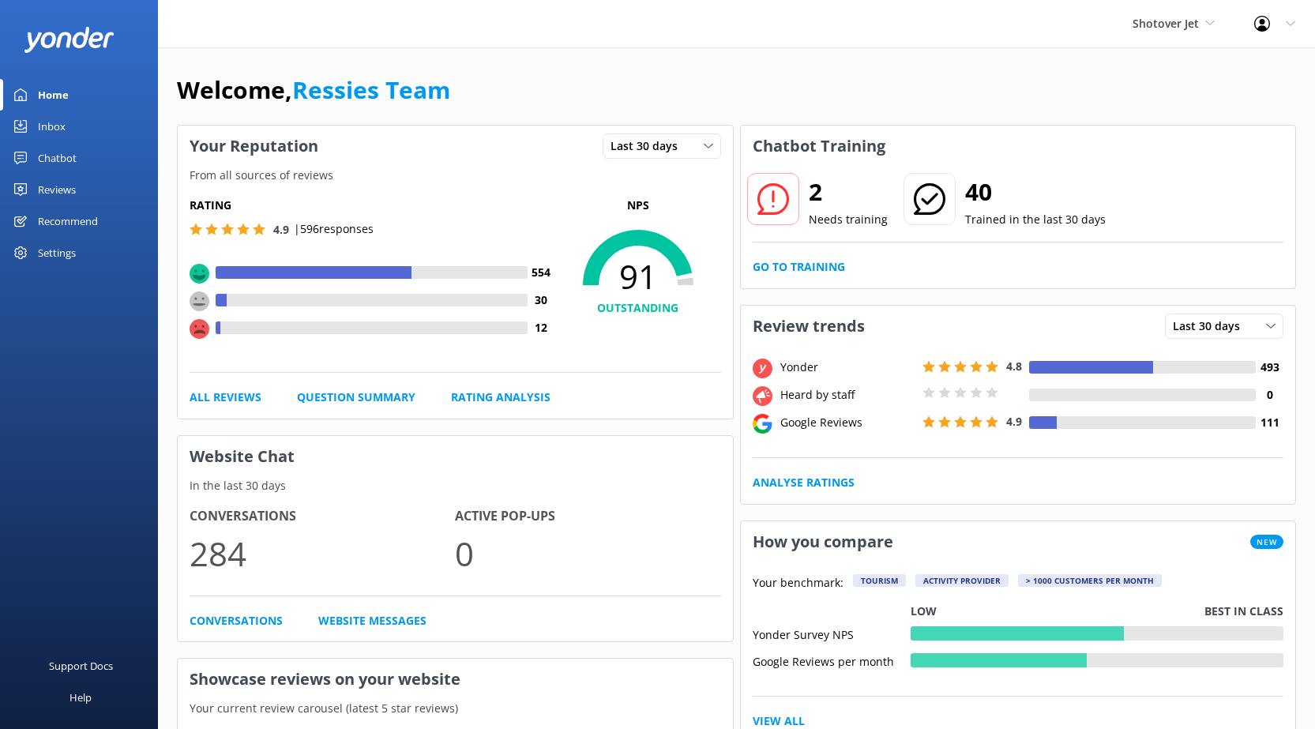
click at [54, 120] on div "Inbox" at bounding box center [52, 127] width 28 height 32
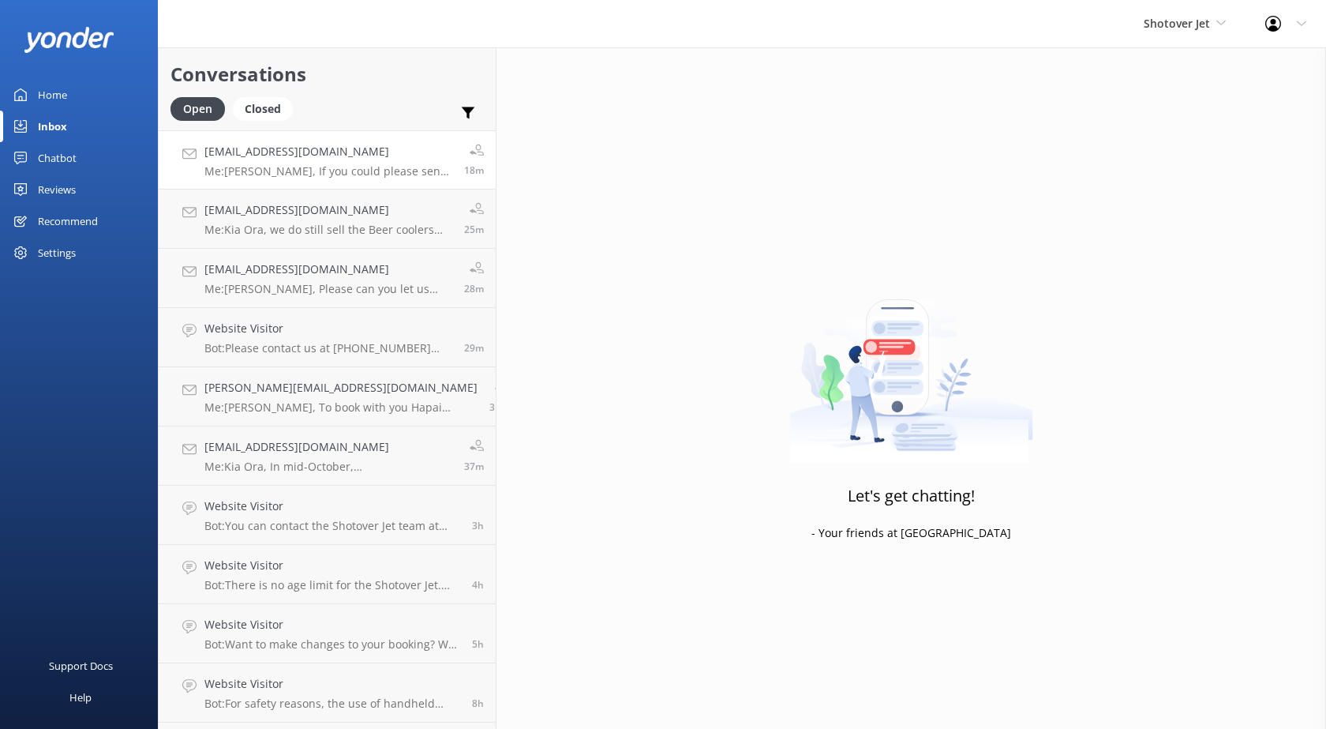
click at [336, 161] on div "[EMAIL_ADDRESS][DOMAIN_NAME] Me: [PERSON_NAME], If you could please send us a e…" at bounding box center [328, 160] width 248 height 34
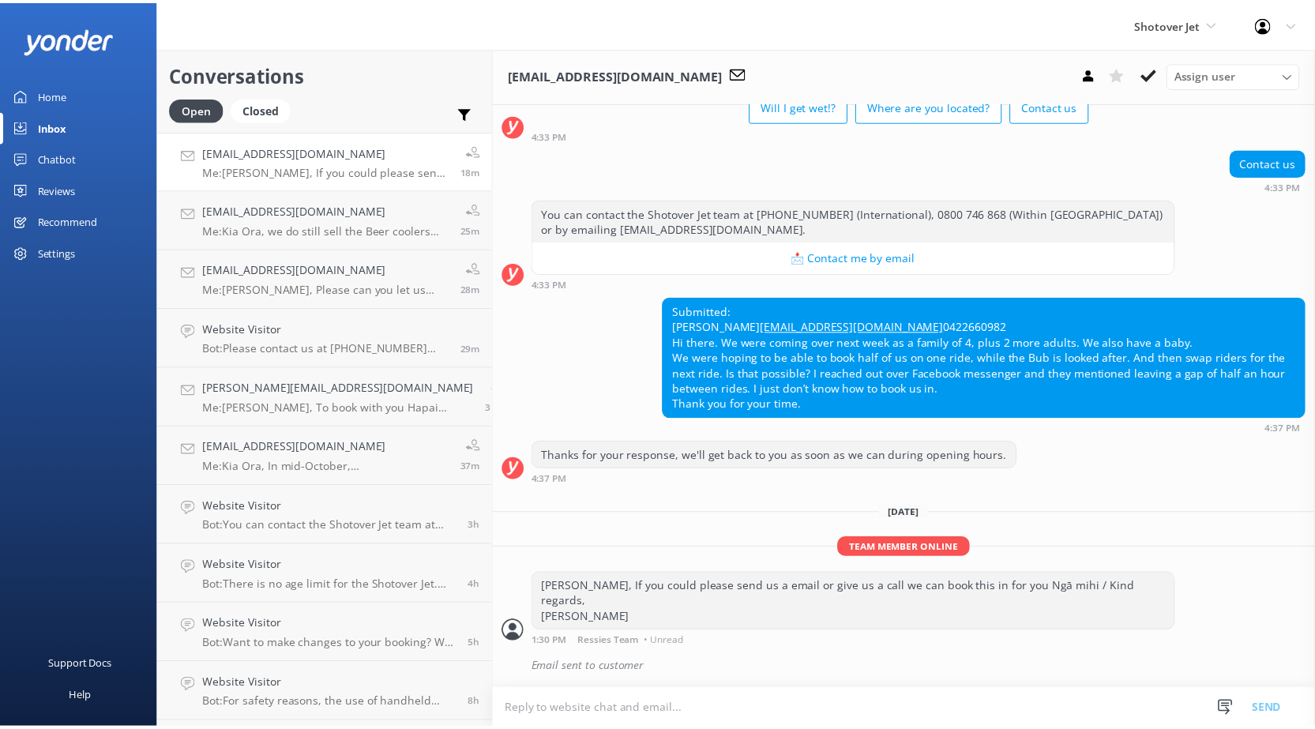
scroll to position [113, 0]
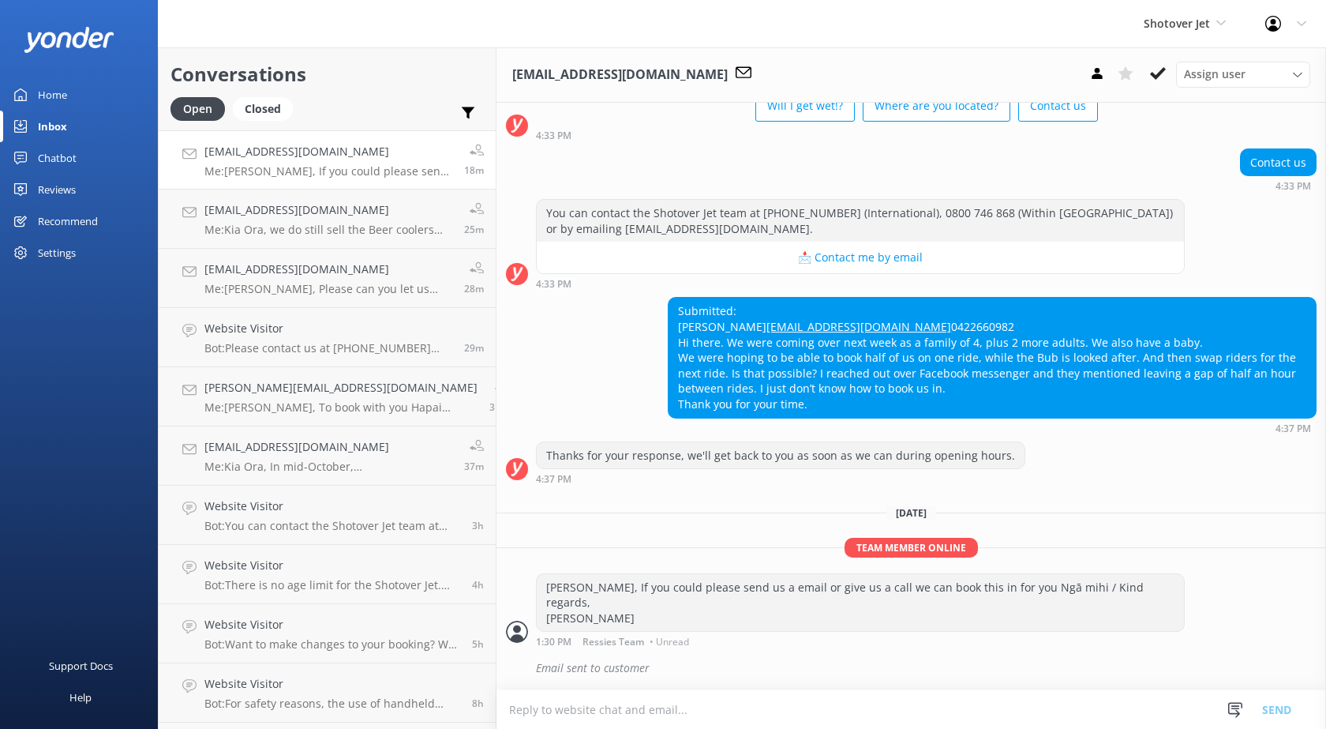
click at [35, 92] on link "Home" at bounding box center [79, 95] width 158 height 32
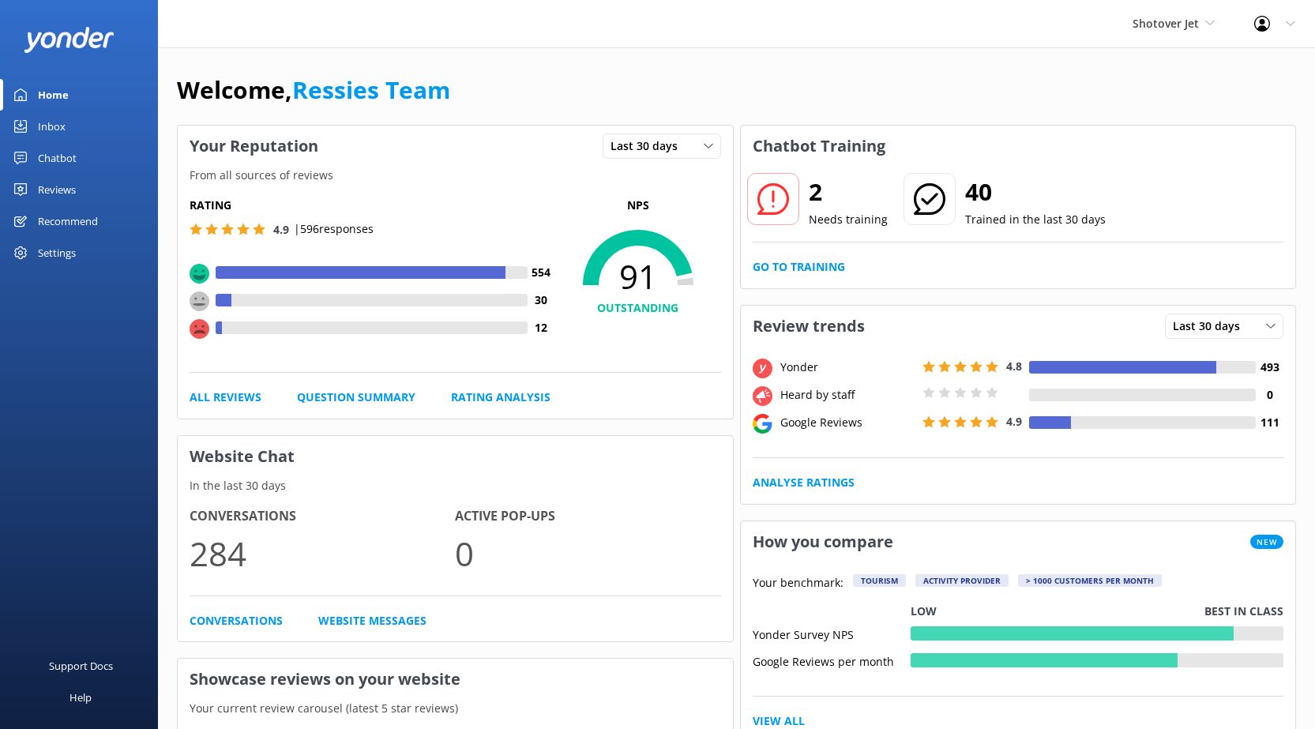
click at [88, 441] on div "Support Docs Help" at bounding box center [79, 547] width 158 height 365
